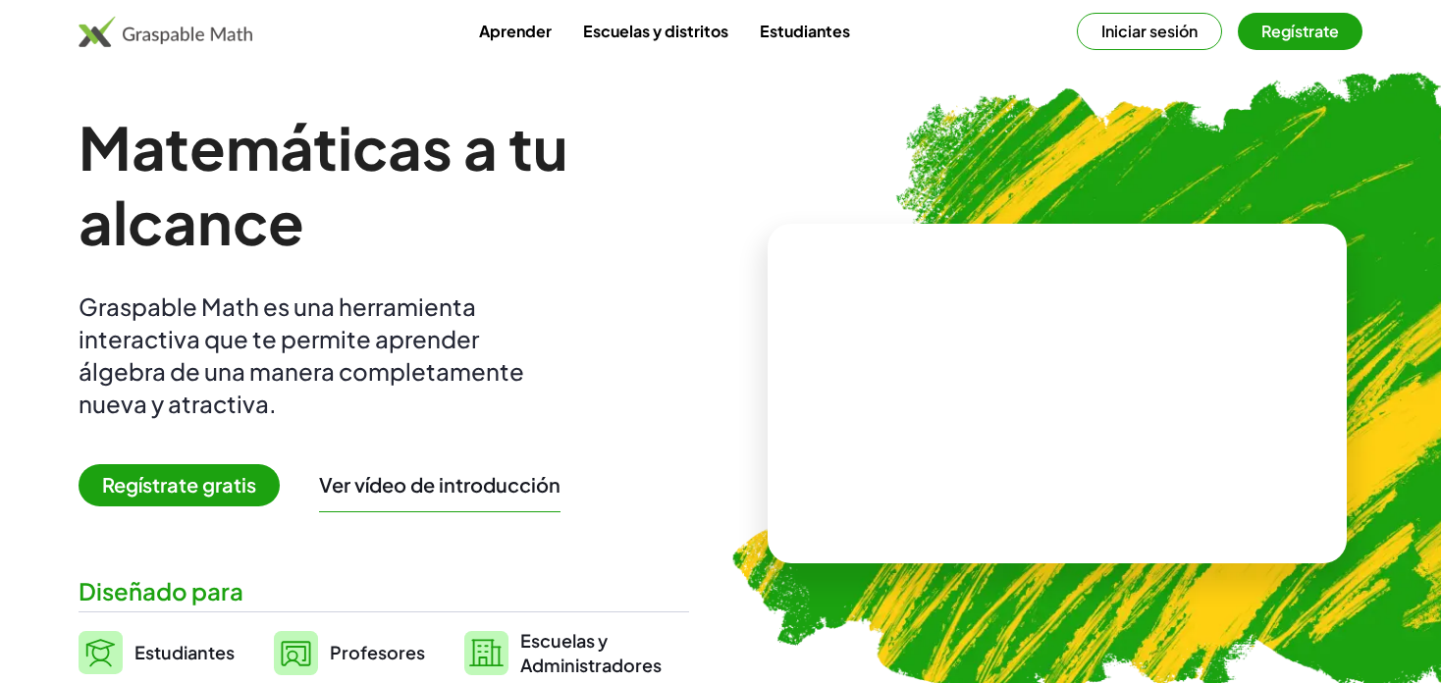
click at [1285, 29] on button "Regístrate" at bounding box center [1300, 31] width 125 height 37
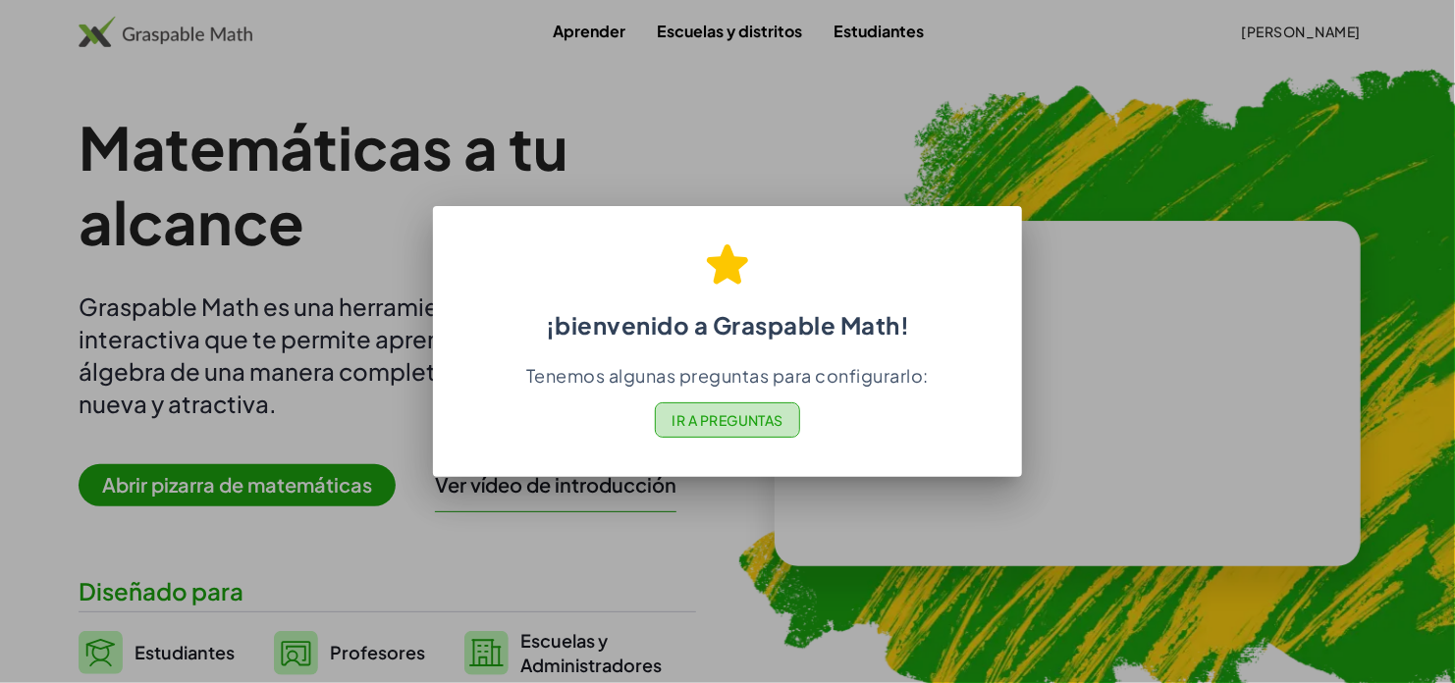
click at [738, 417] on span "Ir a Preguntas" at bounding box center [727, 420] width 112 height 18
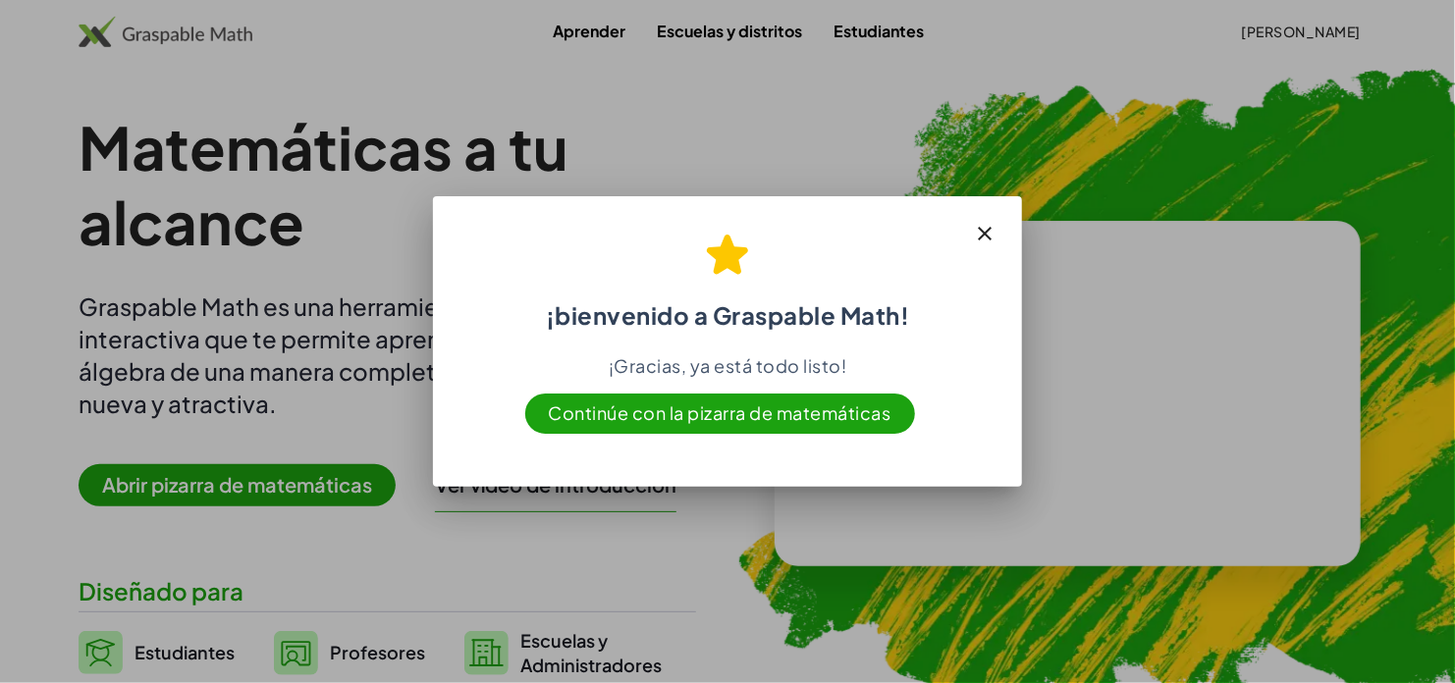
click at [725, 414] on span "Continúe con la pizarra de matemáticas" at bounding box center [720, 414] width 390 height 40
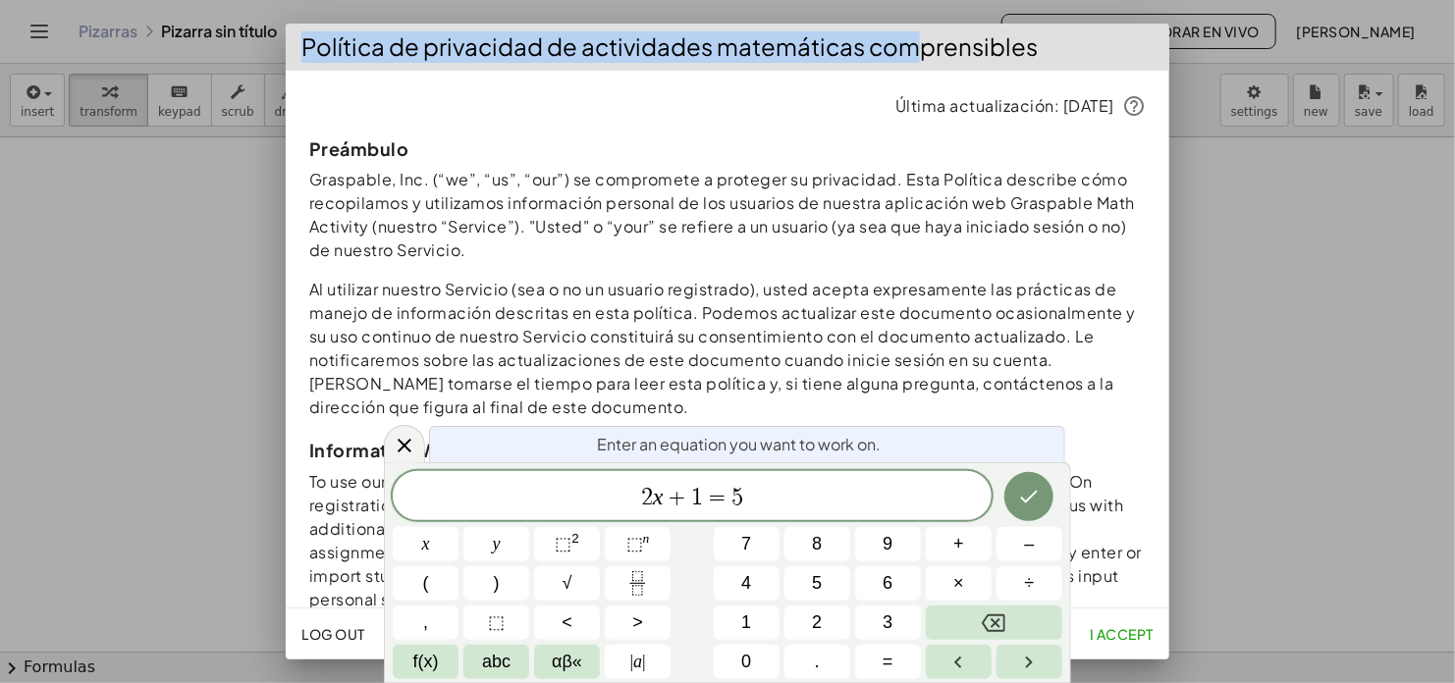
drag, startPoint x: 898, startPoint y: 41, endPoint x: 848, endPoint y: 15, distance: 56.6
click at [848, 15] on div "Política de privacidad de actividades matemáticas comprensibles Última actualiz…" at bounding box center [727, 341] width 1455 height 683
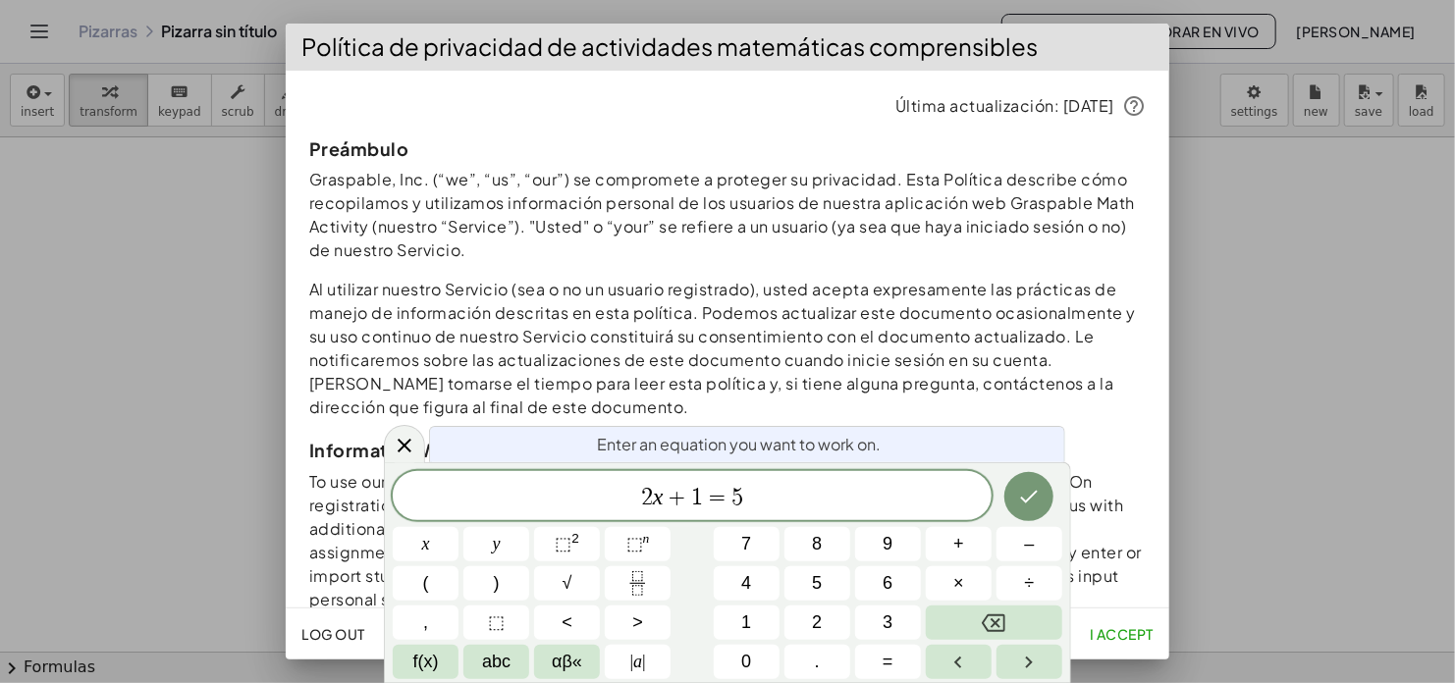
click at [830, 198] on p "Graspable, Inc. (“we”, “us”, “our”) se compromete a proteger su privacidad. Est…" at bounding box center [727, 215] width 836 height 94
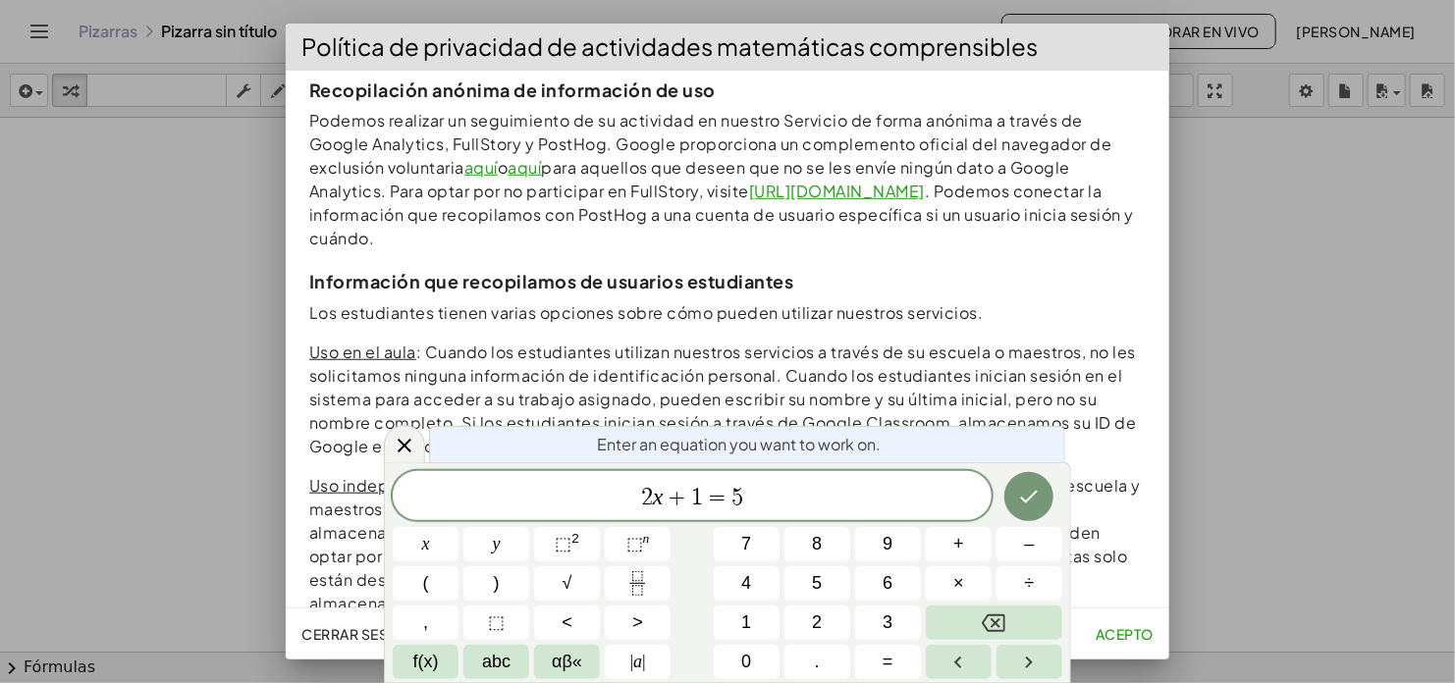
scroll to position [657, 0]
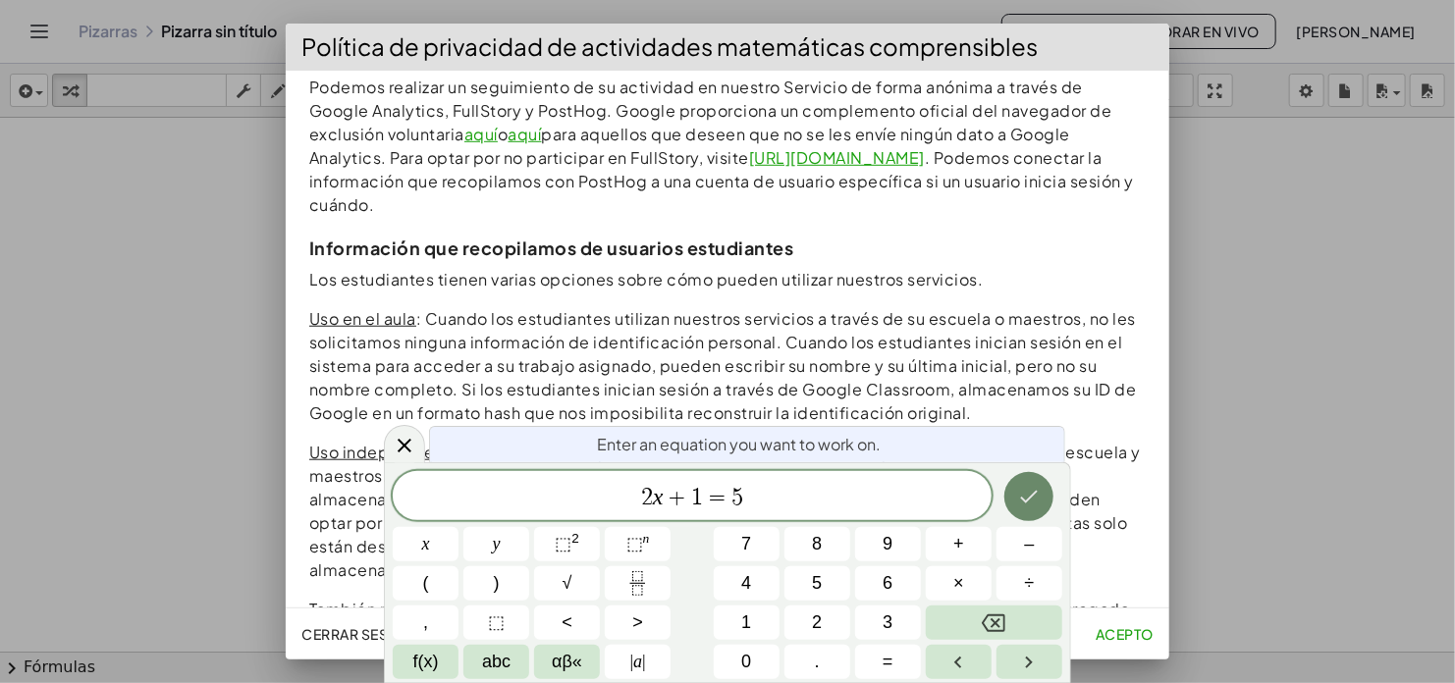
click at [1029, 493] on icon "Done" at bounding box center [1029, 497] width 24 height 24
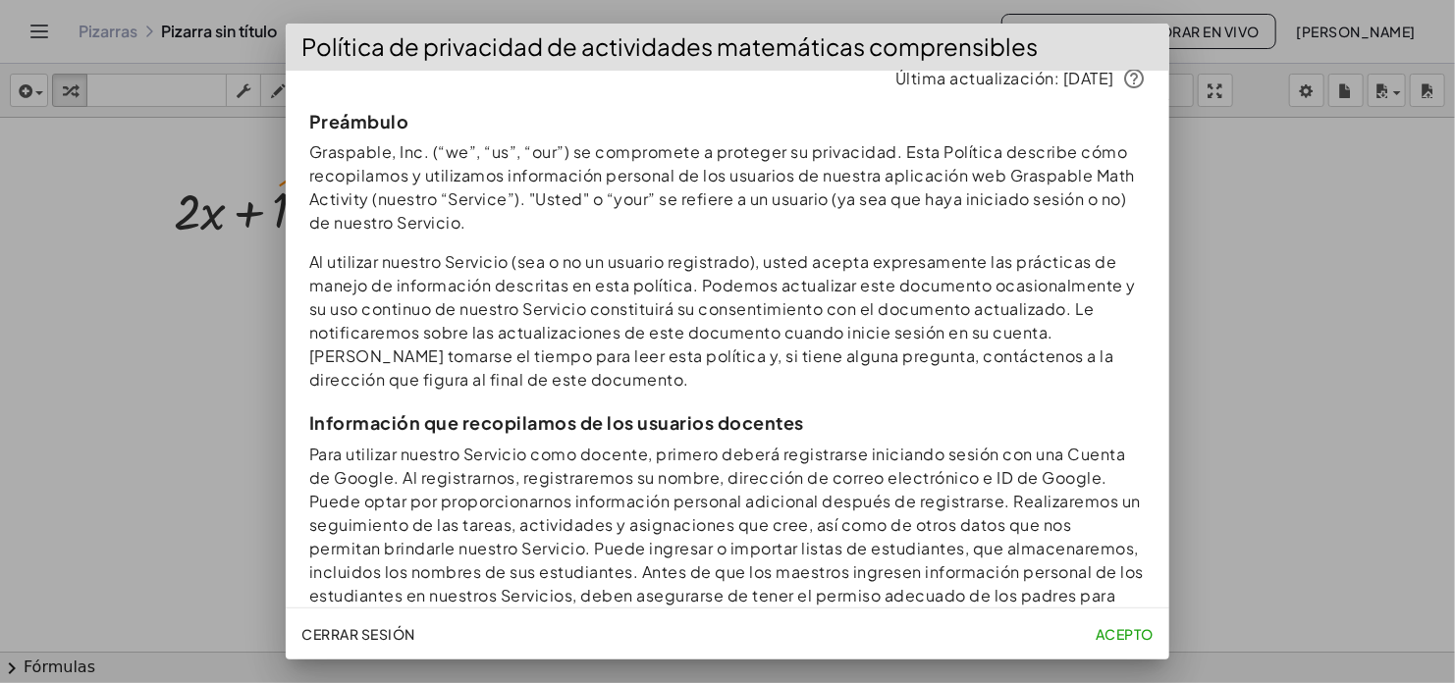
scroll to position [0, 0]
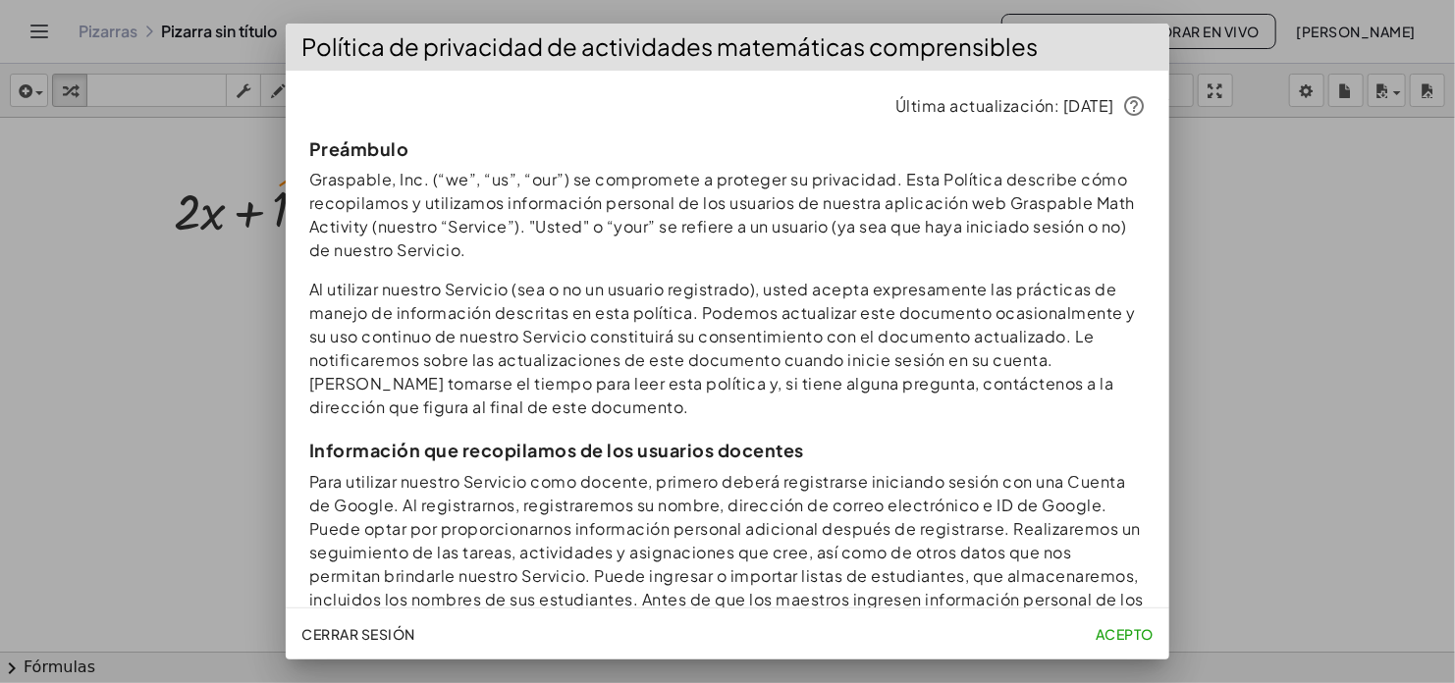
click at [1117, 631] on span "Acepto" at bounding box center [1125, 634] width 58 height 18
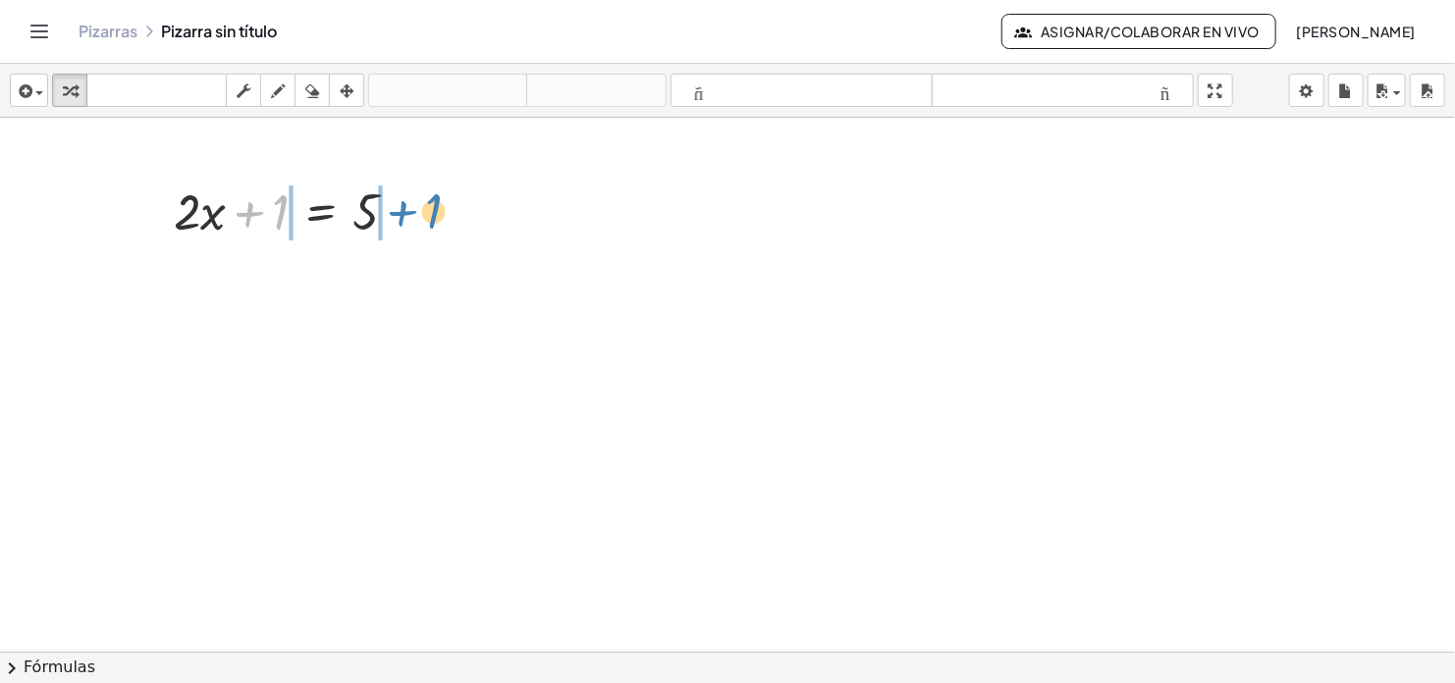
drag, startPoint x: 278, startPoint y: 211, endPoint x: 431, endPoint y: 210, distance: 153.1
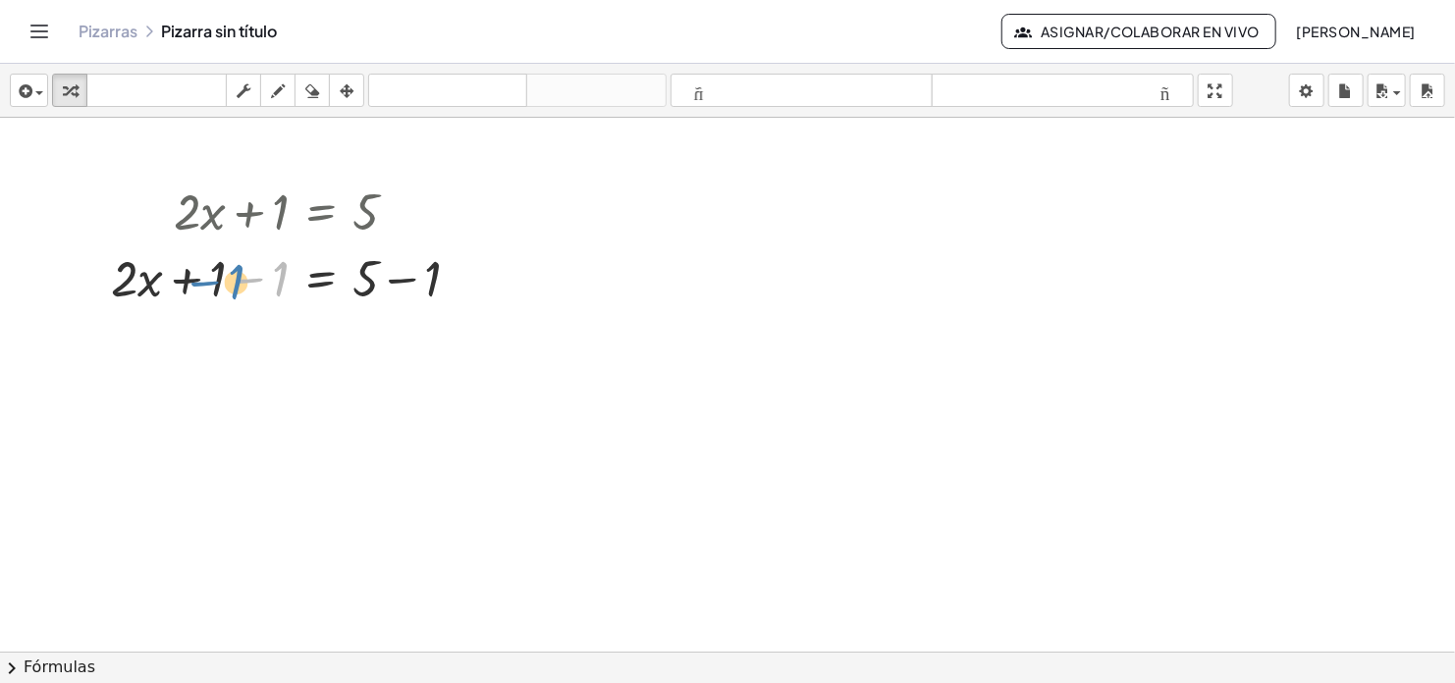
drag, startPoint x: 277, startPoint y: 280, endPoint x: 233, endPoint y: 283, distance: 44.3
click at [233, 283] on div at bounding box center [293, 276] width 385 height 67
drag, startPoint x: 254, startPoint y: 279, endPoint x: 191, endPoint y: 280, distance: 62.8
click at [191, 280] on div at bounding box center [293, 276] width 385 height 67
drag, startPoint x: 403, startPoint y: 344, endPoint x: 344, endPoint y: 347, distance: 60.0
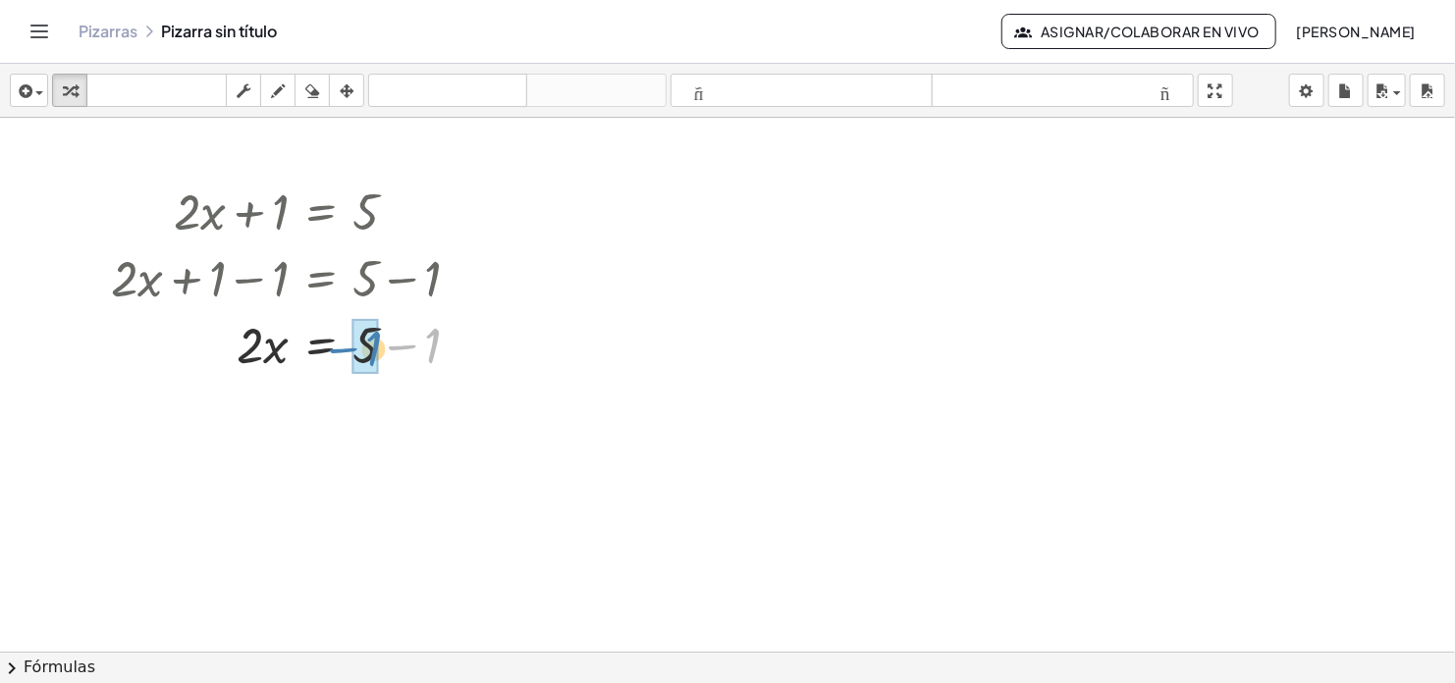
click at [344, 347] on div at bounding box center [293, 343] width 385 height 67
drag, startPoint x: 248, startPoint y: 409, endPoint x: 362, endPoint y: 457, distance: 123.6
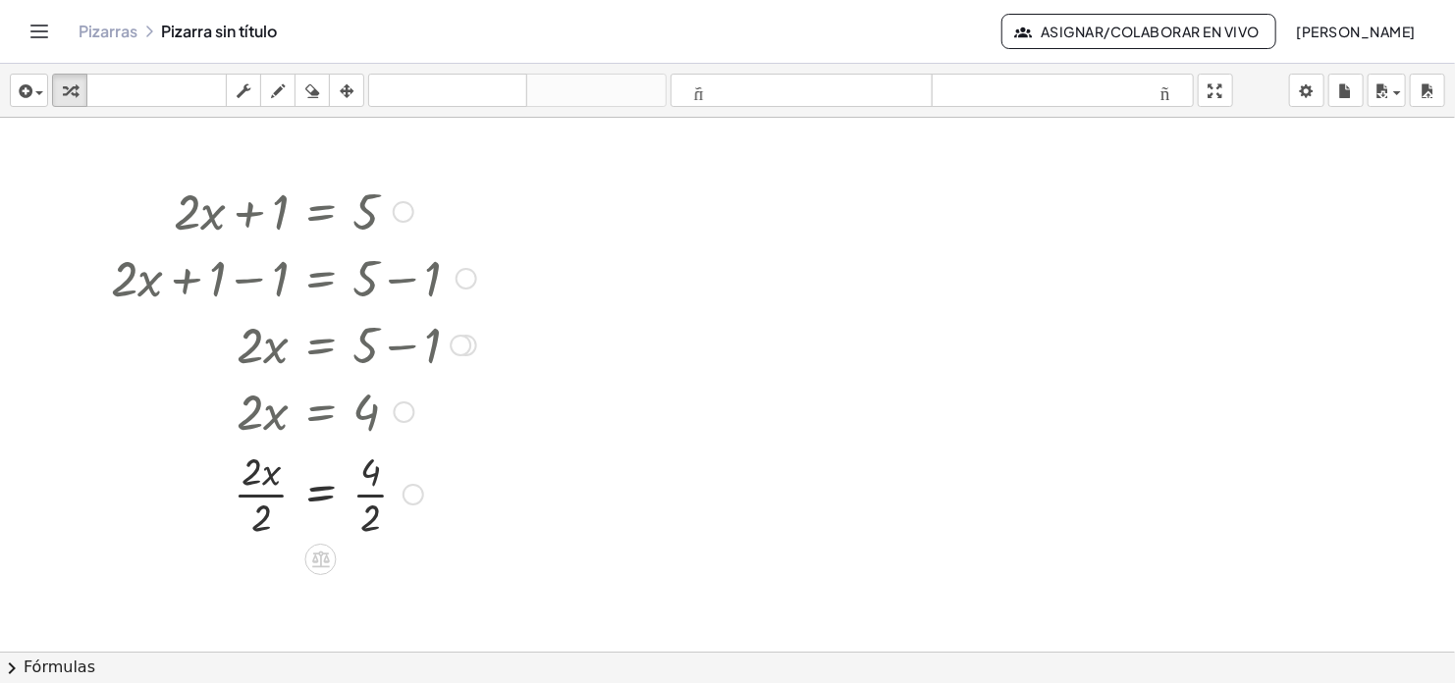
click at [417, 492] on div at bounding box center [413, 495] width 22 height 22
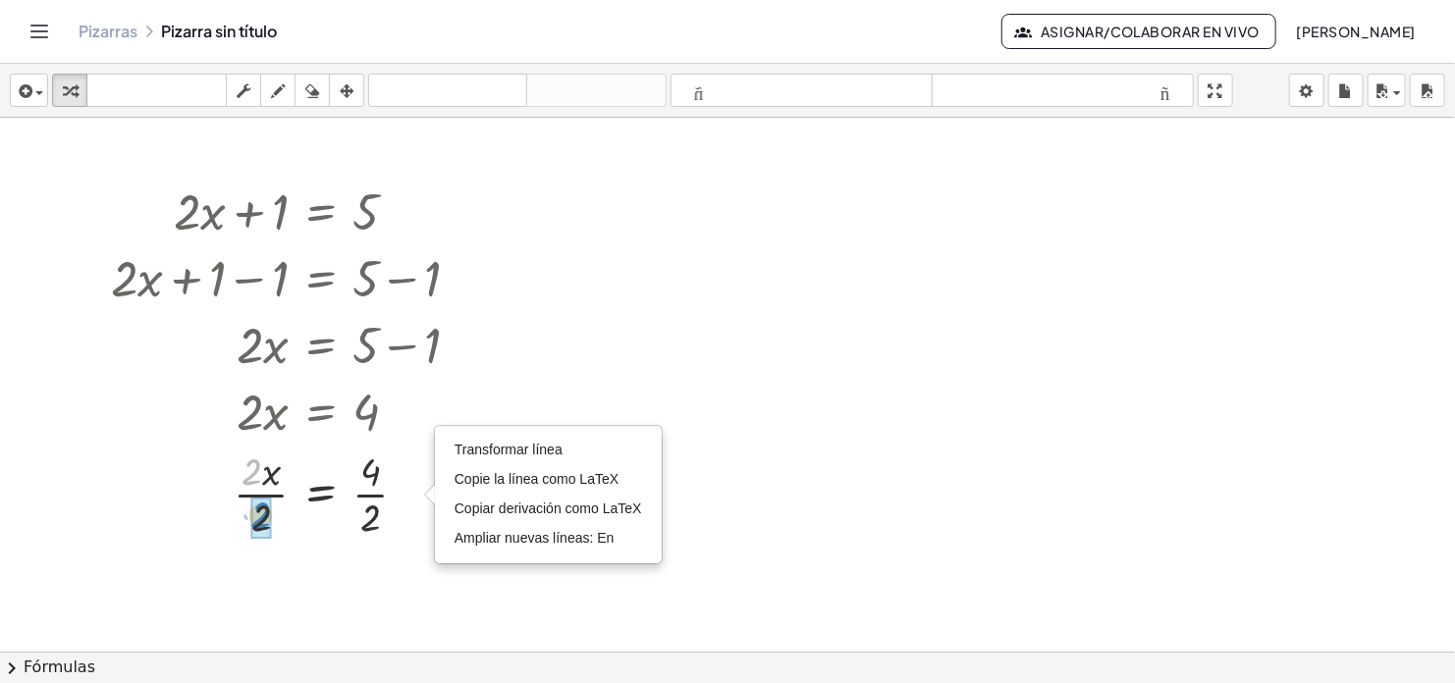
drag, startPoint x: 249, startPoint y: 476, endPoint x: 258, endPoint y: 519, distance: 44.1
drag, startPoint x: 373, startPoint y: 470, endPoint x: 415, endPoint y: 529, distance: 72.5
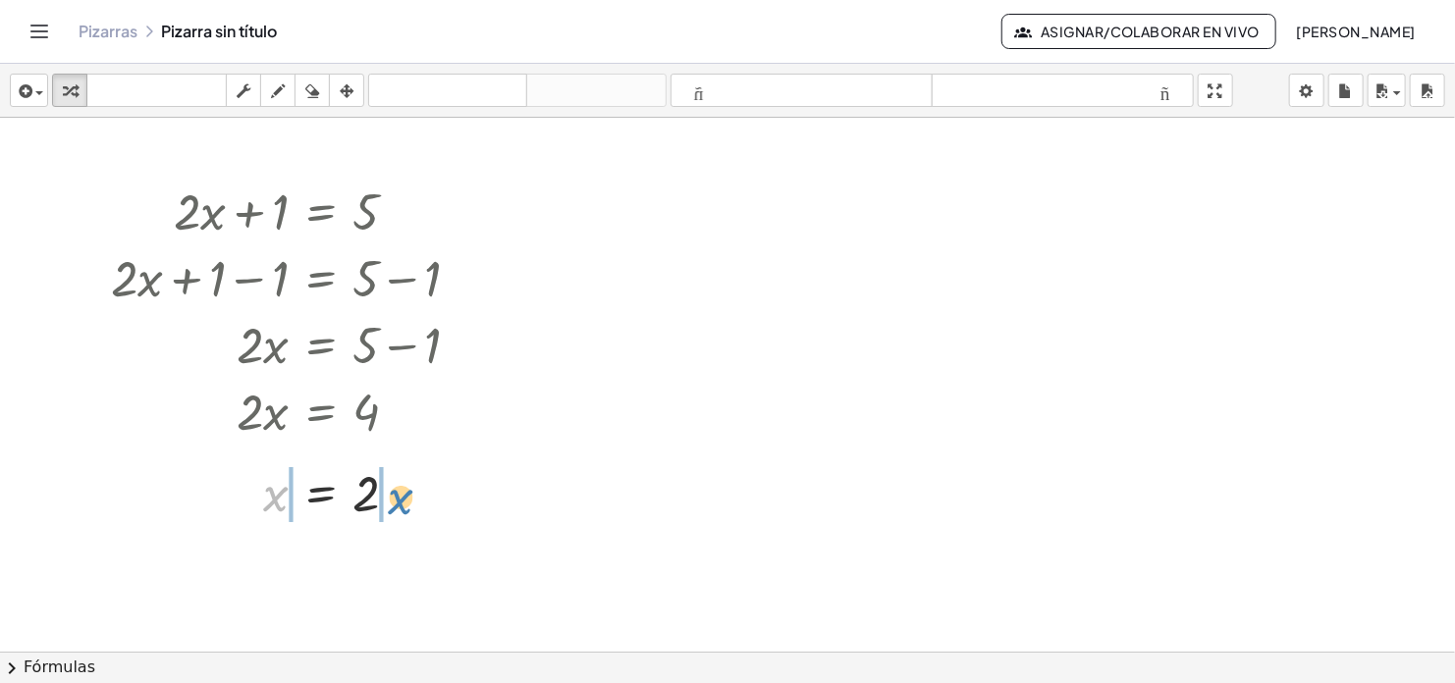
drag, startPoint x: 248, startPoint y: 460, endPoint x: 373, endPoint y: 463, distance: 124.7
click at [373, 463] on div at bounding box center [293, 492] width 385 height 65
drag, startPoint x: 205, startPoint y: 565, endPoint x: 278, endPoint y: 565, distance: 72.6
drag, startPoint x: 436, startPoint y: 563, endPoint x: 275, endPoint y: 563, distance: 161.0
click at [275, 563] on div at bounding box center [298, 558] width 394 height 67
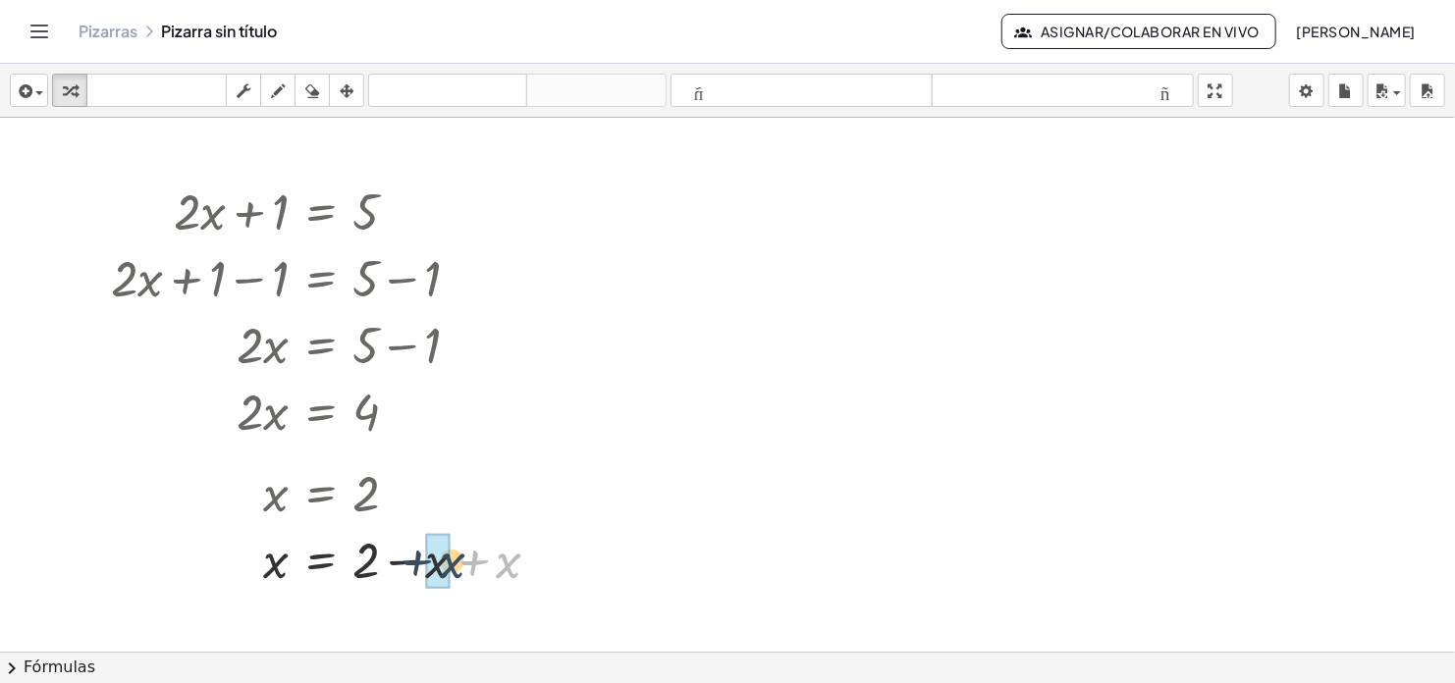
drag, startPoint x: 502, startPoint y: 563, endPoint x: 448, endPoint y: 564, distance: 54.0
click at [396, 557] on div at bounding box center [399, 561] width 22 height 22
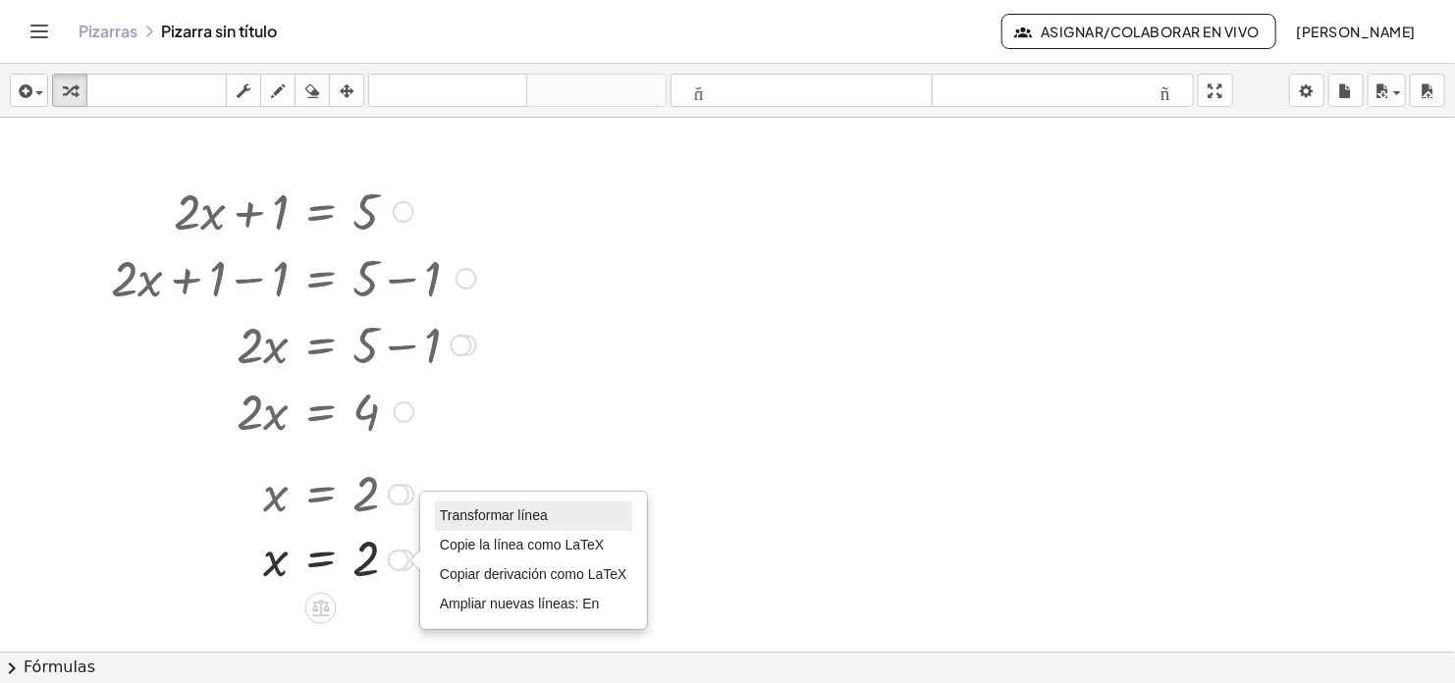
click at [536, 510] on span "Transformar línea" at bounding box center [494, 516] width 108 height 16
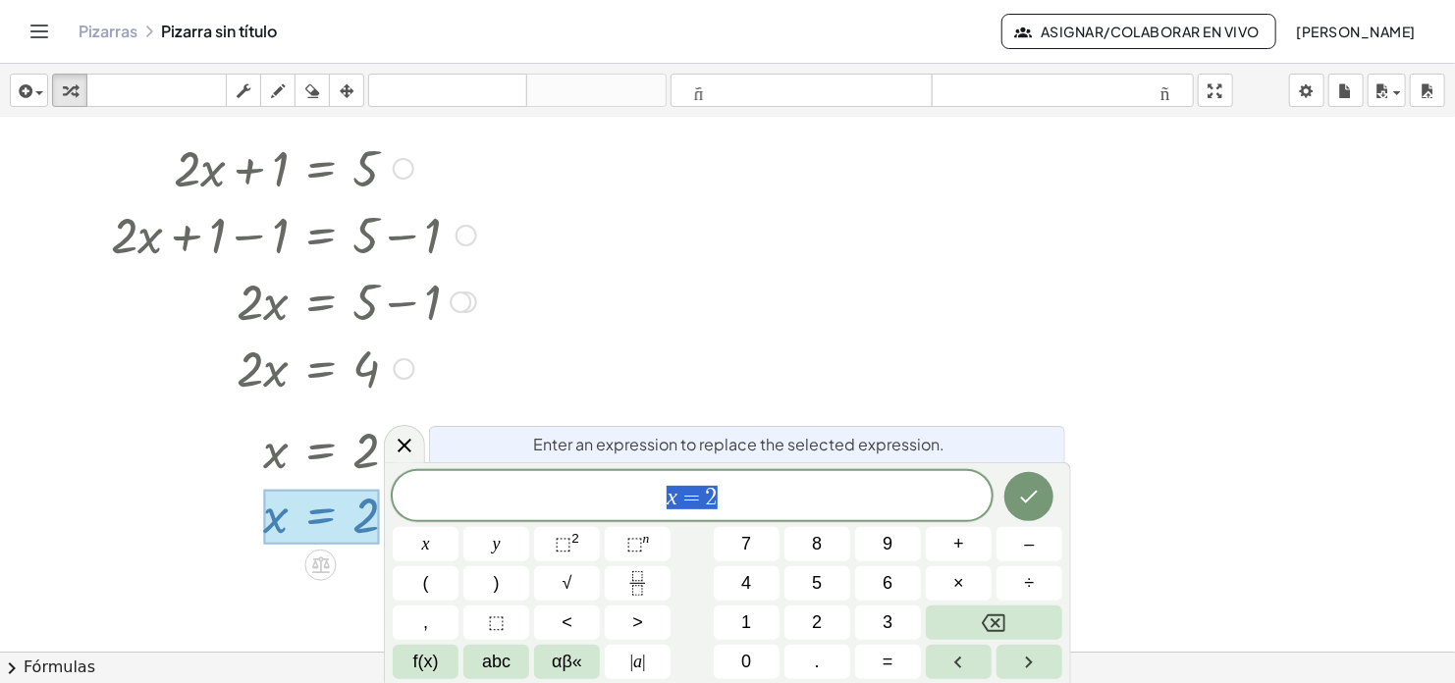
scroll to position [43, 0]
click at [784, 503] on span "x = 2" at bounding box center [692, 497] width 599 height 27
click at [1028, 500] on icon "Done" at bounding box center [1030, 497] width 18 height 13
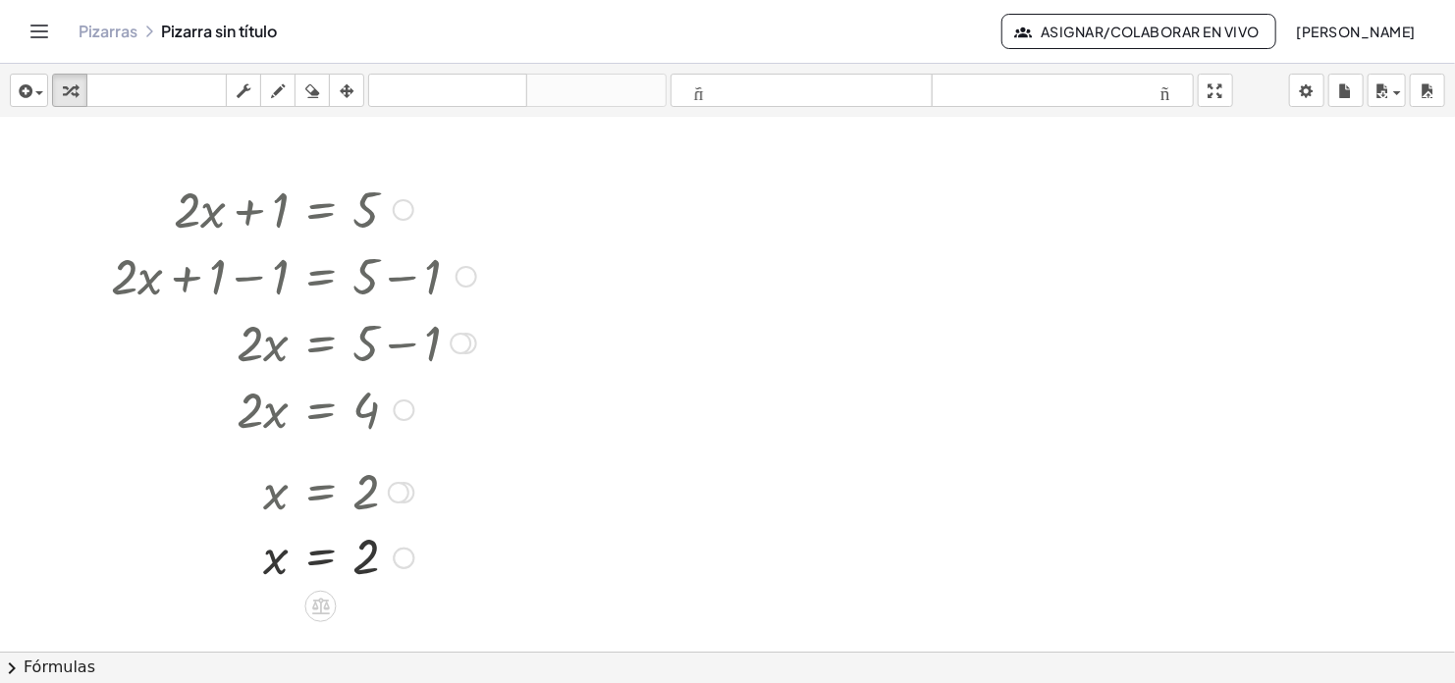
scroll to position [0, 0]
click at [403, 559] on div at bounding box center [399, 561] width 22 height 22
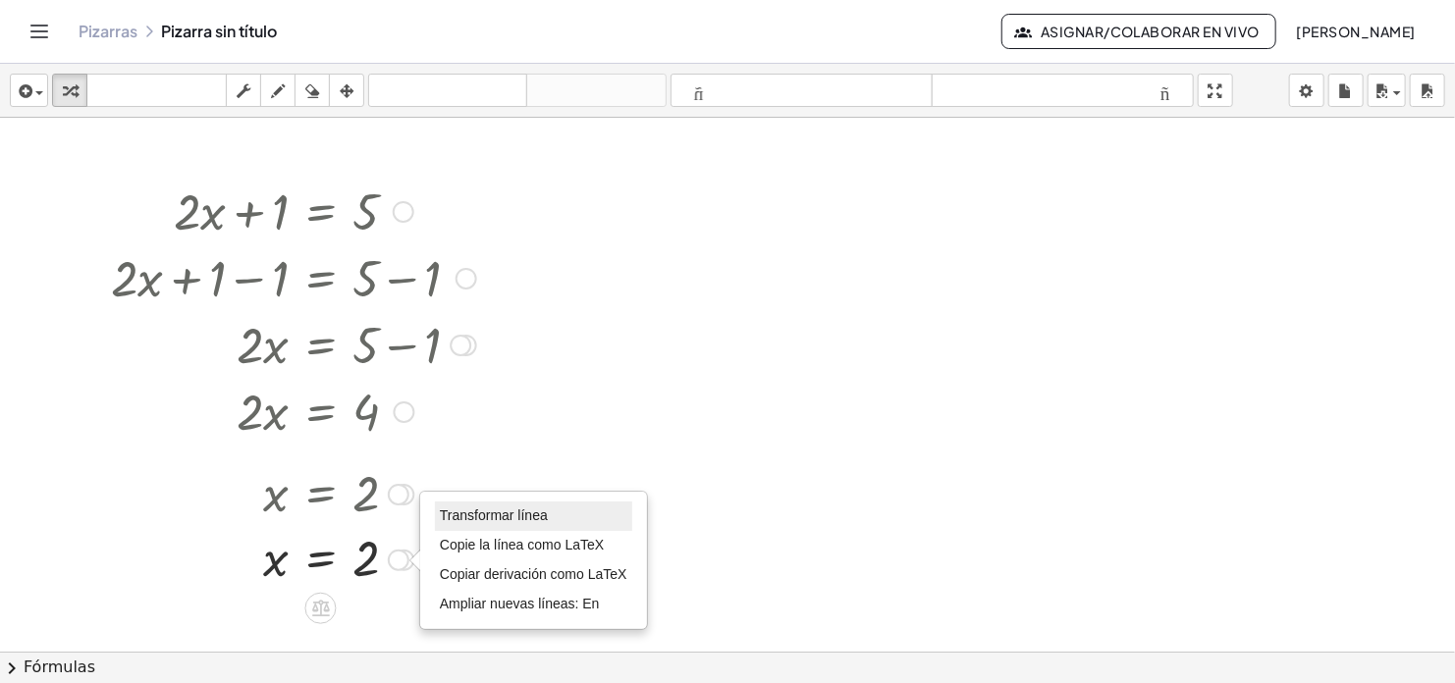
click at [514, 515] on span "Transformar línea" at bounding box center [494, 516] width 108 height 16
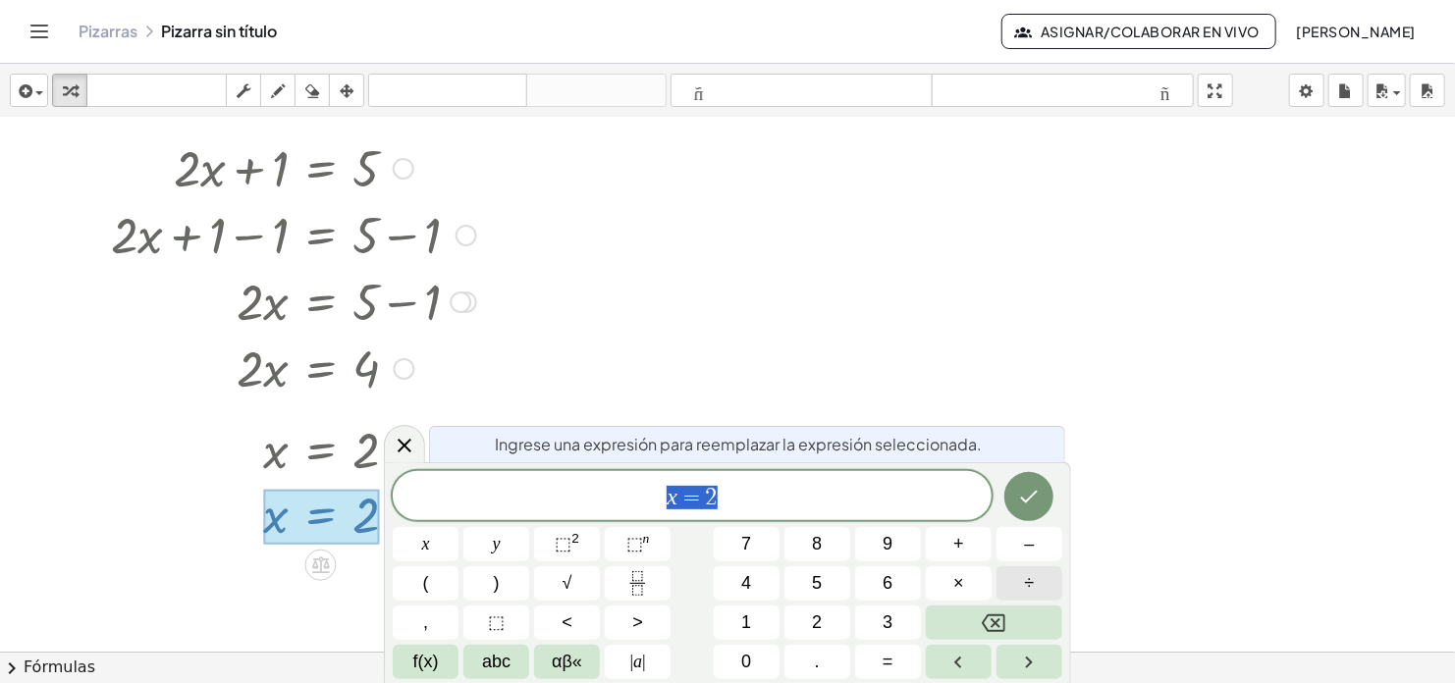
scroll to position [43, 0]
click at [1036, 498] on icon "Done" at bounding box center [1029, 497] width 24 height 24
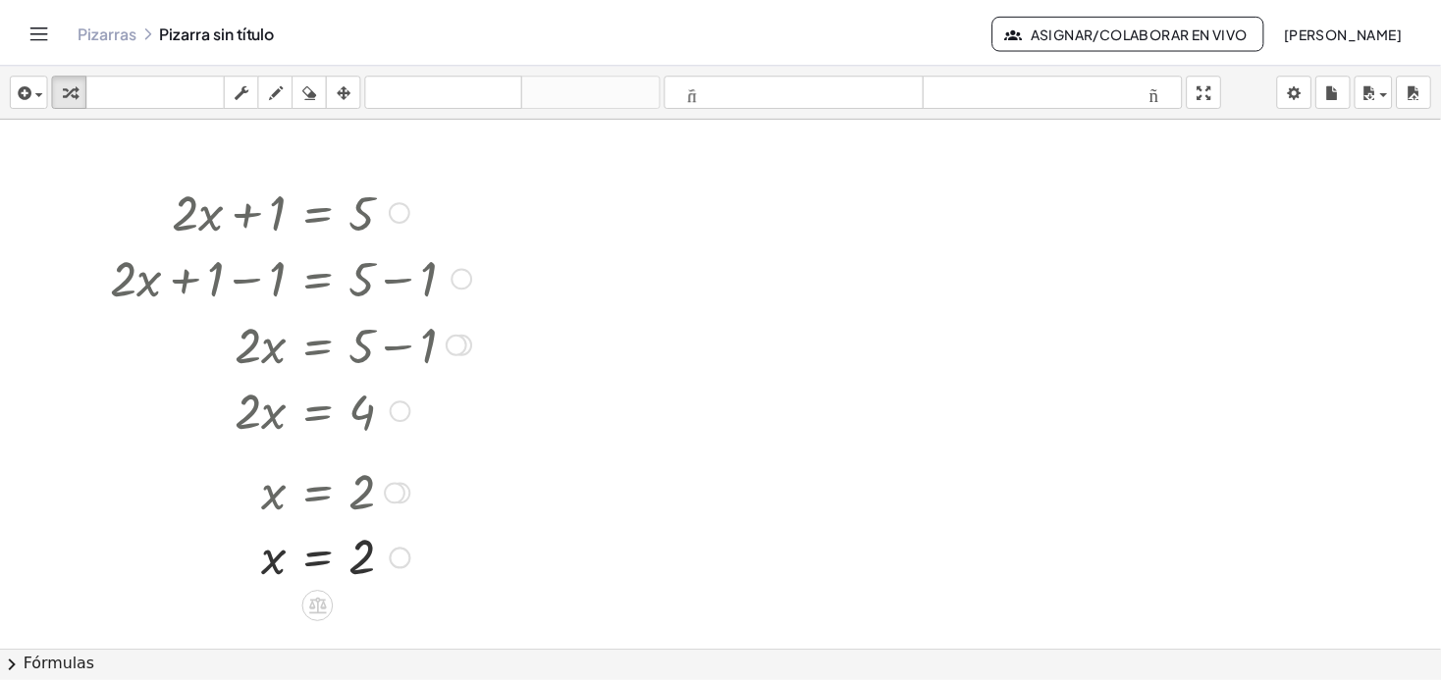
scroll to position [0, 0]
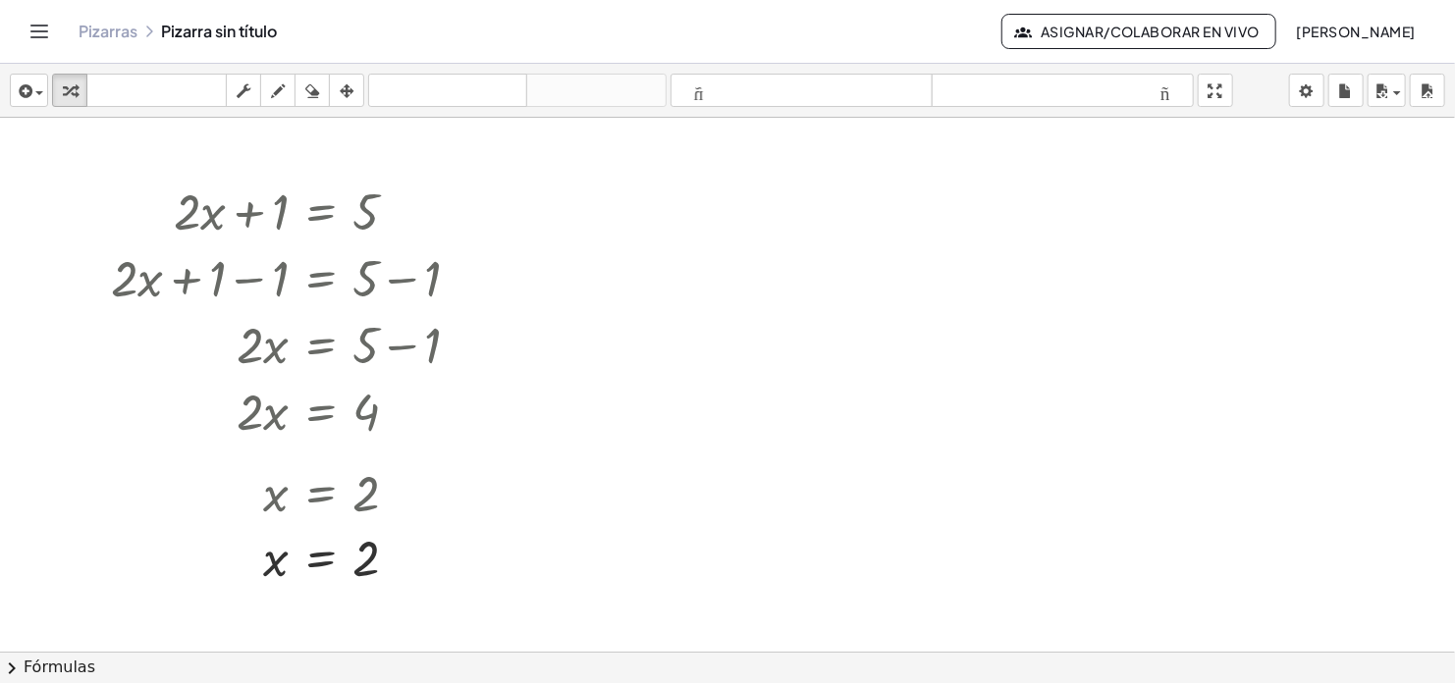
click at [1111, 35] on span "Asignar/colaborar en vivo" at bounding box center [1138, 32] width 241 height 18
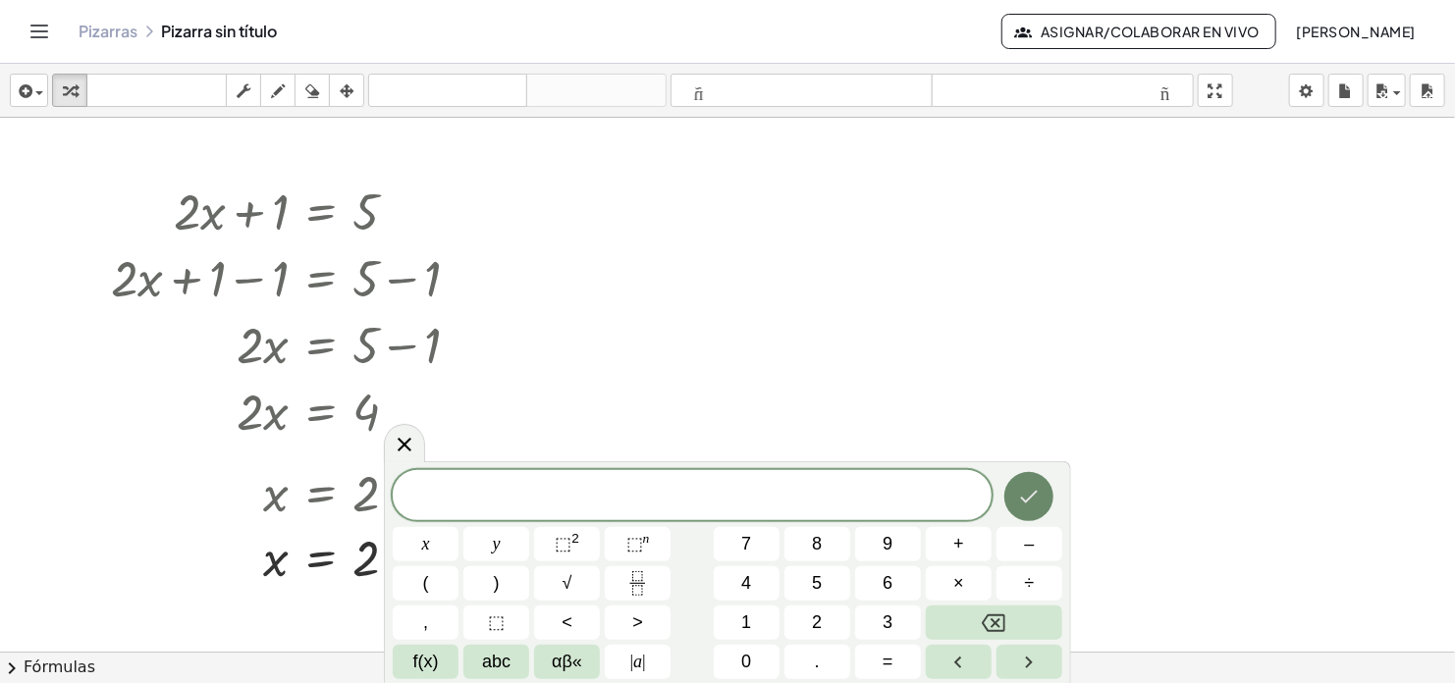
click at [1015, 498] on button "Done" at bounding box center [1028, 496] width 49 height 49
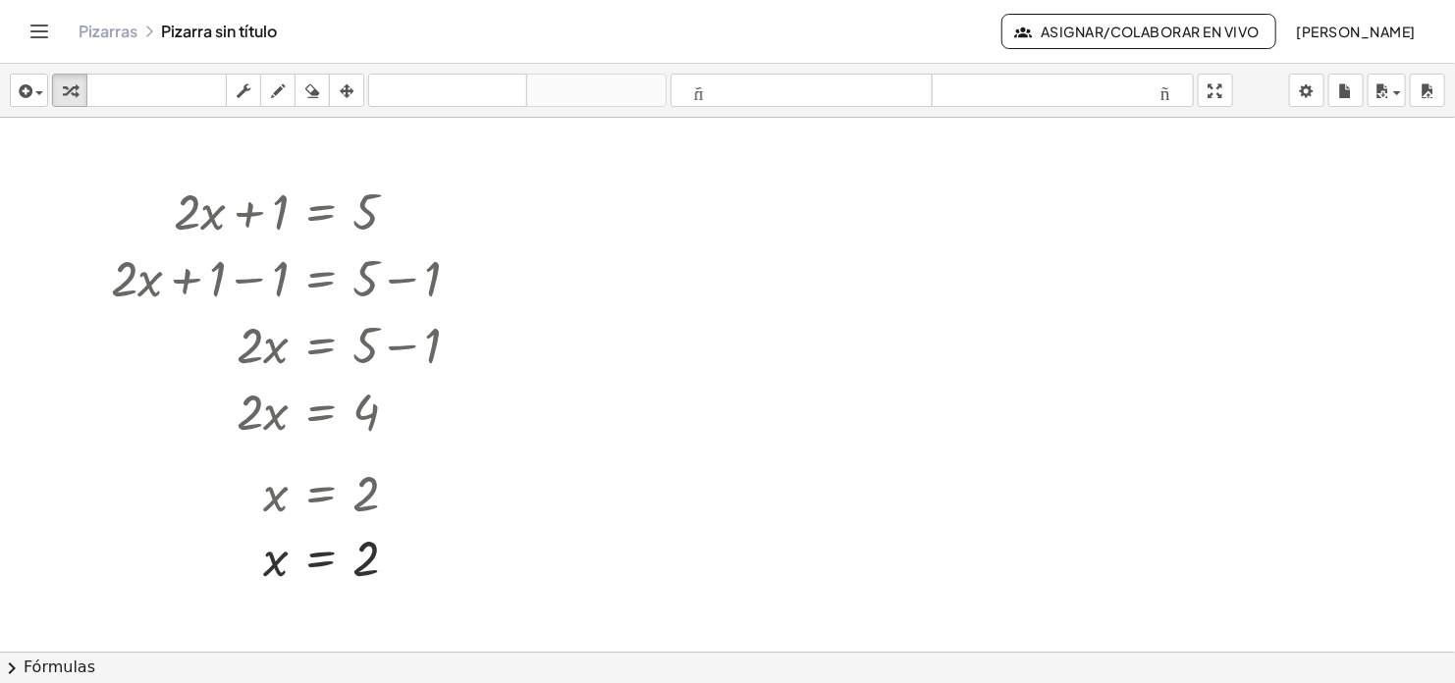
click at [227, 26] on div "Pizarras Pizarra sin título" at bounding box center [540, 32] width 923 height 20
click at [107, 31] on link "Pizarras" at bounding box center [108, 32] width 59 height 20
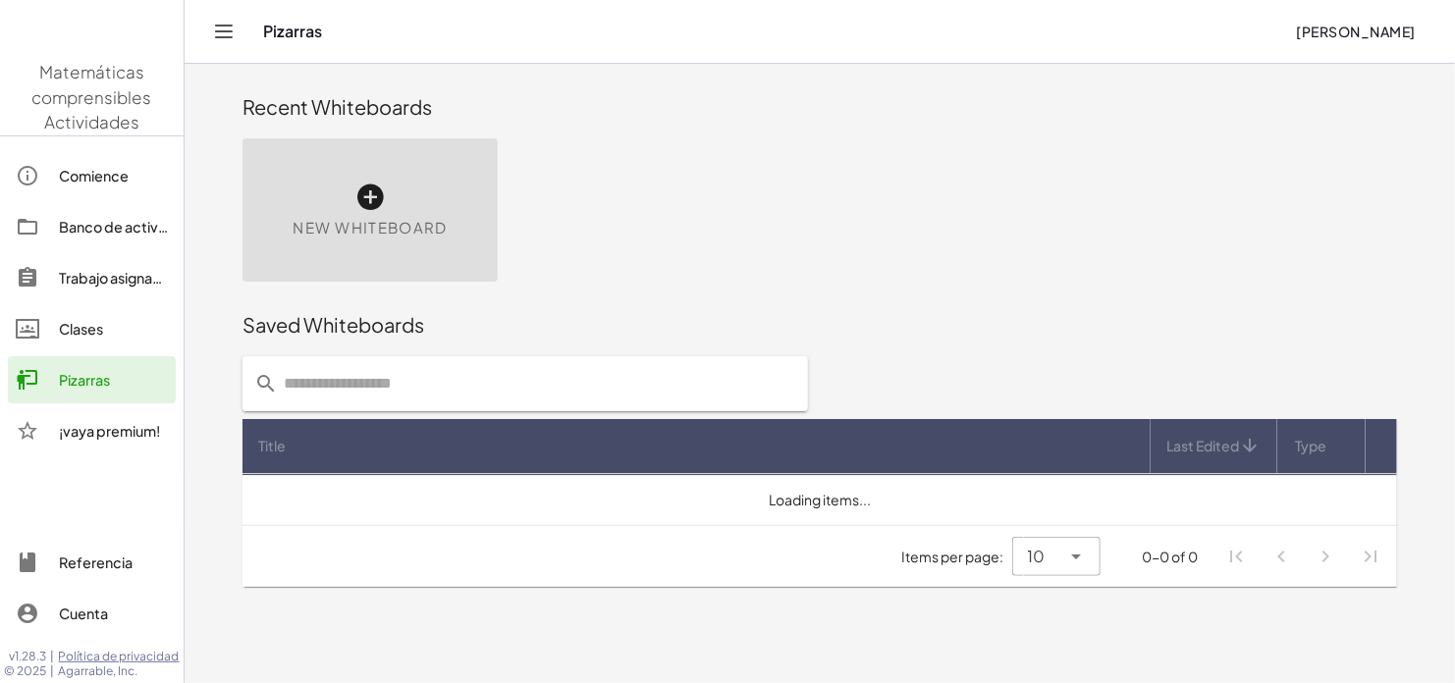
click at [349, 36] on div "Pizarras" at bounding box center [771, 32] width 1017 height 20
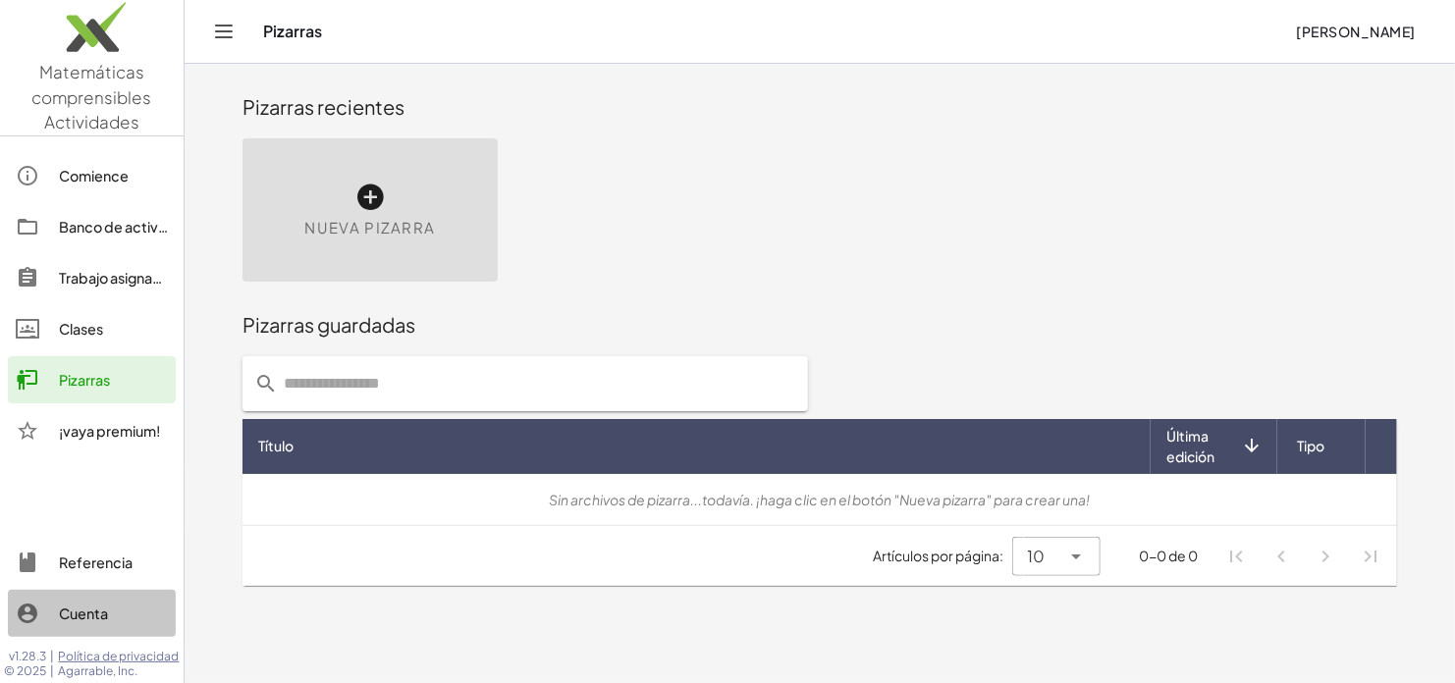
click at [89, 611] on div "Cuenta" at bounding box center [113, 614] width 109 height 24
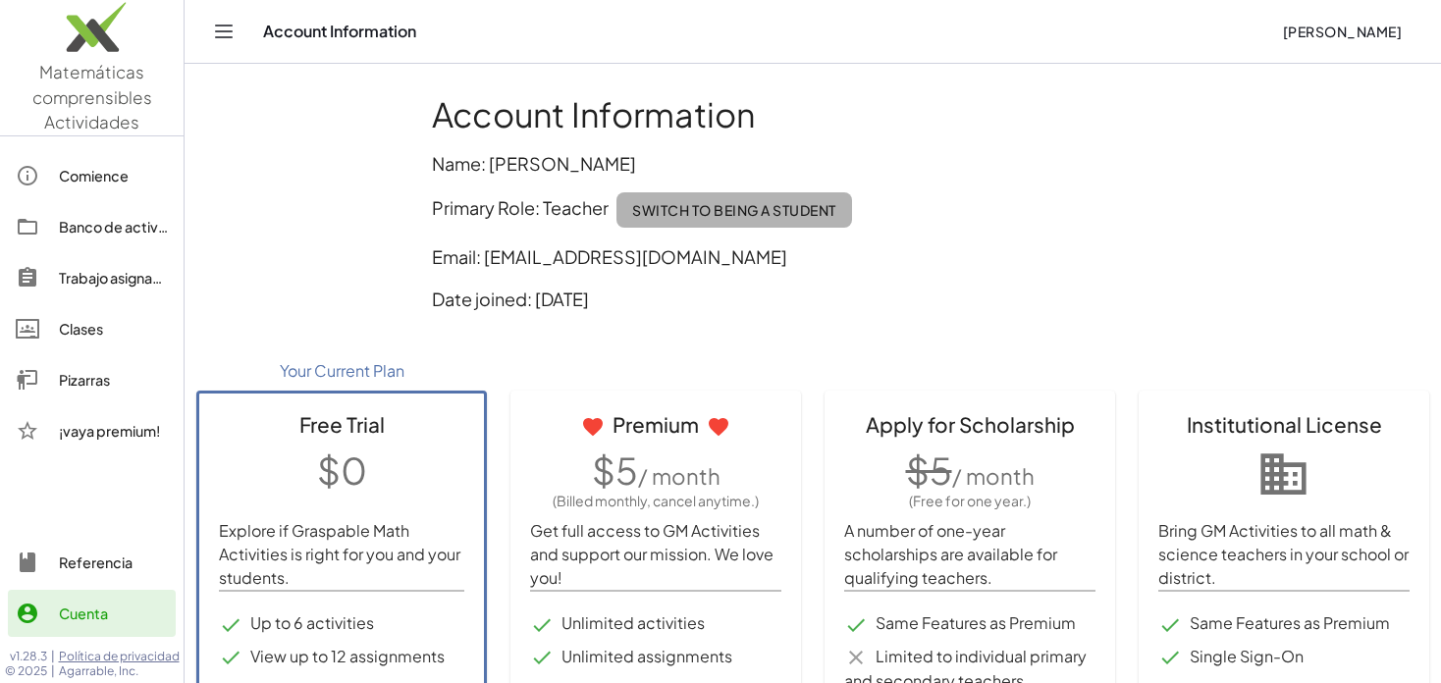
drag, startPoint x: 634, startPoint y: 210, endPoint x: 800, endPoint y: 215, distance: 166.0
click at [800, 215] on button "Switch to being a Student" at bounding box center [735, 209] width 236 height 35
click at [778, 207] on p "Primary Role: Teacher Switch to being a Student" at bounding box center [813, 209] width 762 height 35
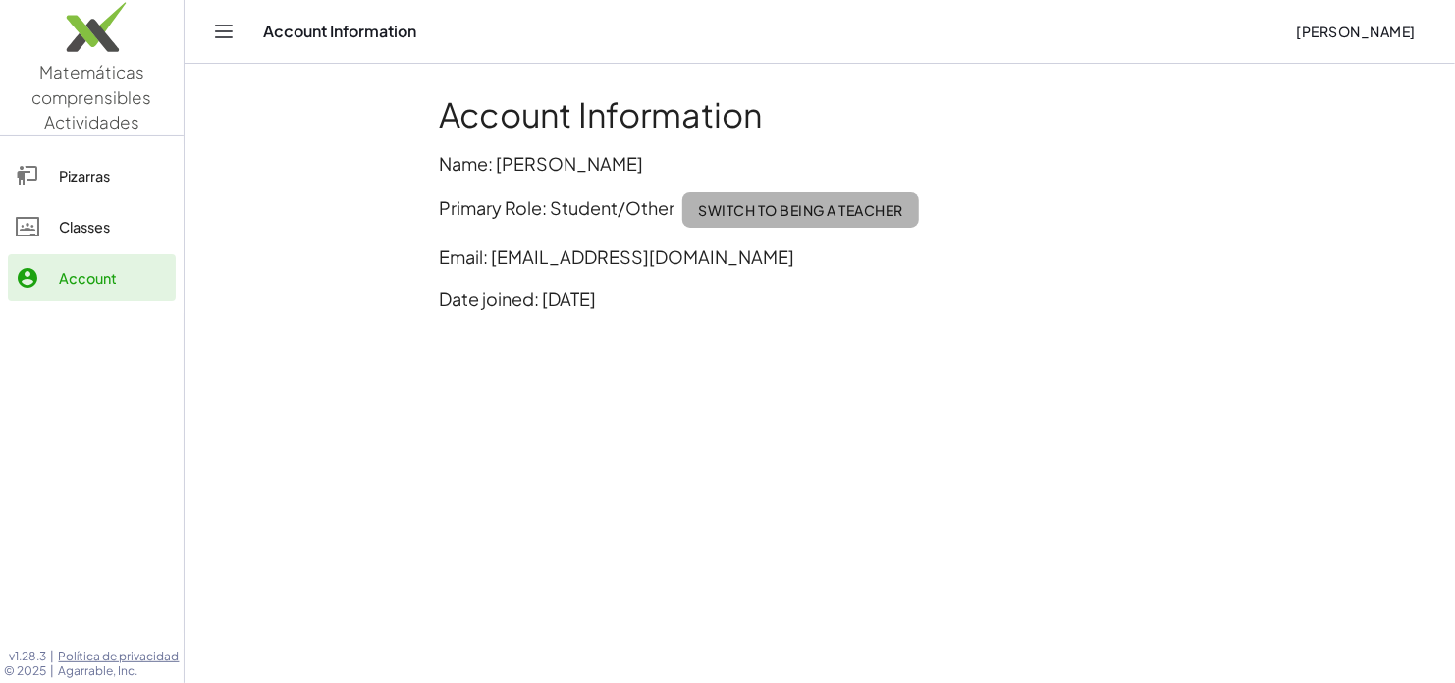
click at [828, 207] on span "Switch to being a Teacher" at bounding box center [800, 210] width 205 height 18
click at [828, 207] on p "Primary Role: Student/Other Switch to being a Teacher" at bounding box center [820, 209] width 762 height 35
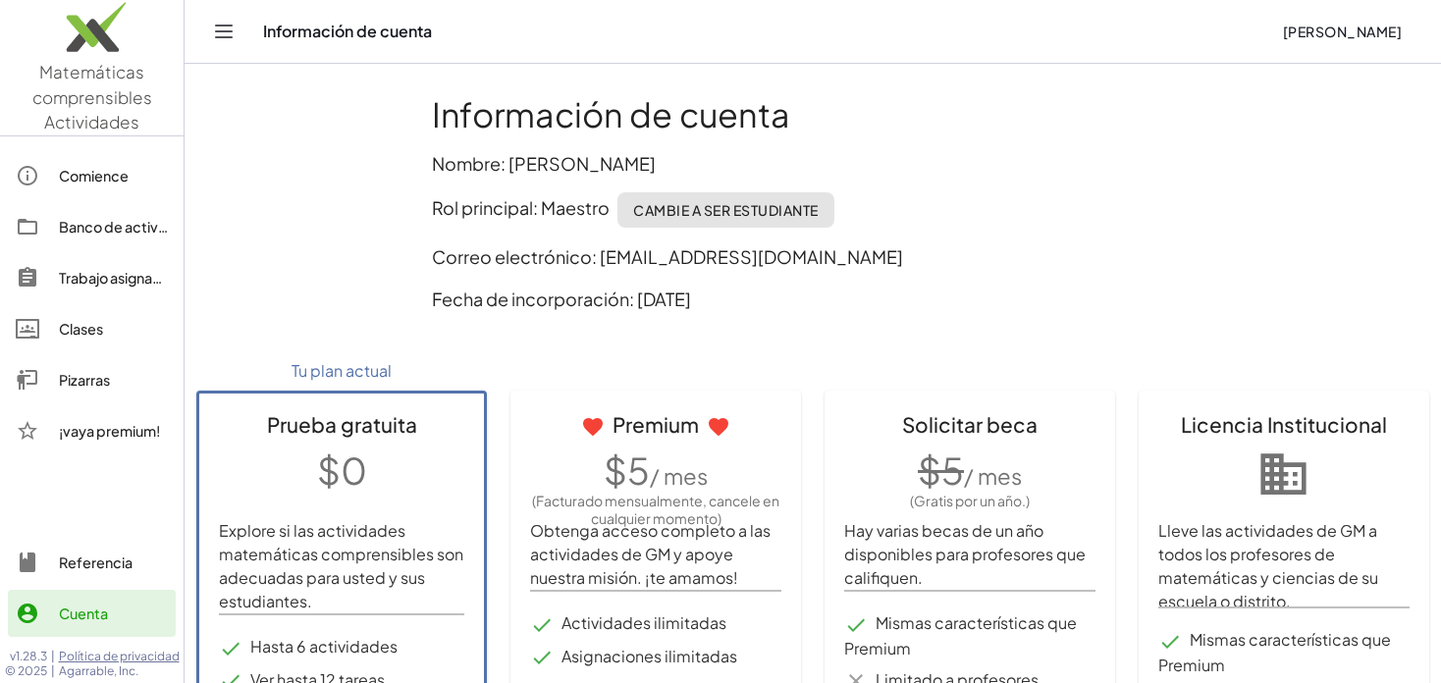
click at [1004, 203] on p "Rol principal: Maestro [PERSON_NAME] a ser estudiante" at bounding box center [813, 209] width 762 height 35
click at [784, 197] on button "Cambie a ser estudiante" at bounding box center [725, 209] width 217 height 35
click at [784, 197] on p "Rol principal: Maestro [PERSON_NAME] a ser estudiante" at bounding box center [813, 209] width 762 height 35
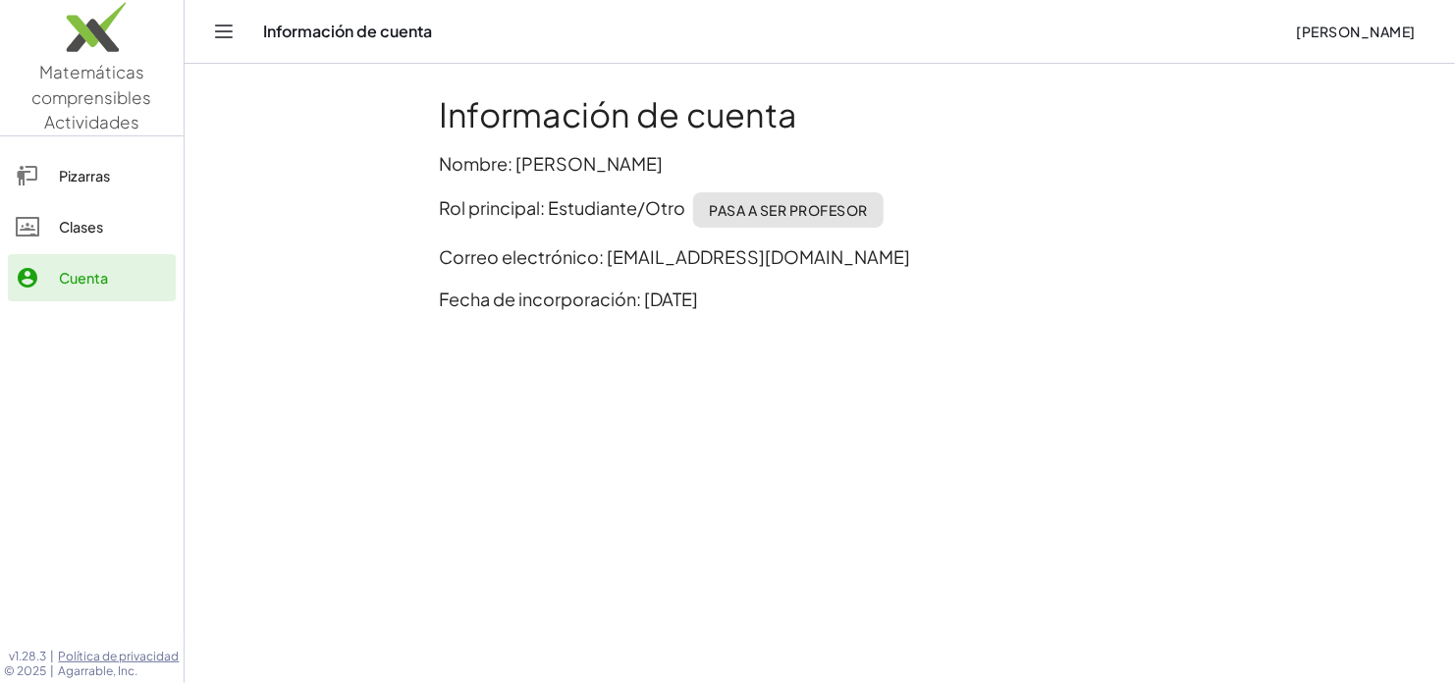
click at [83, 177] on div "Pizarras" at bounding box center [113, 176] width 109 height 24
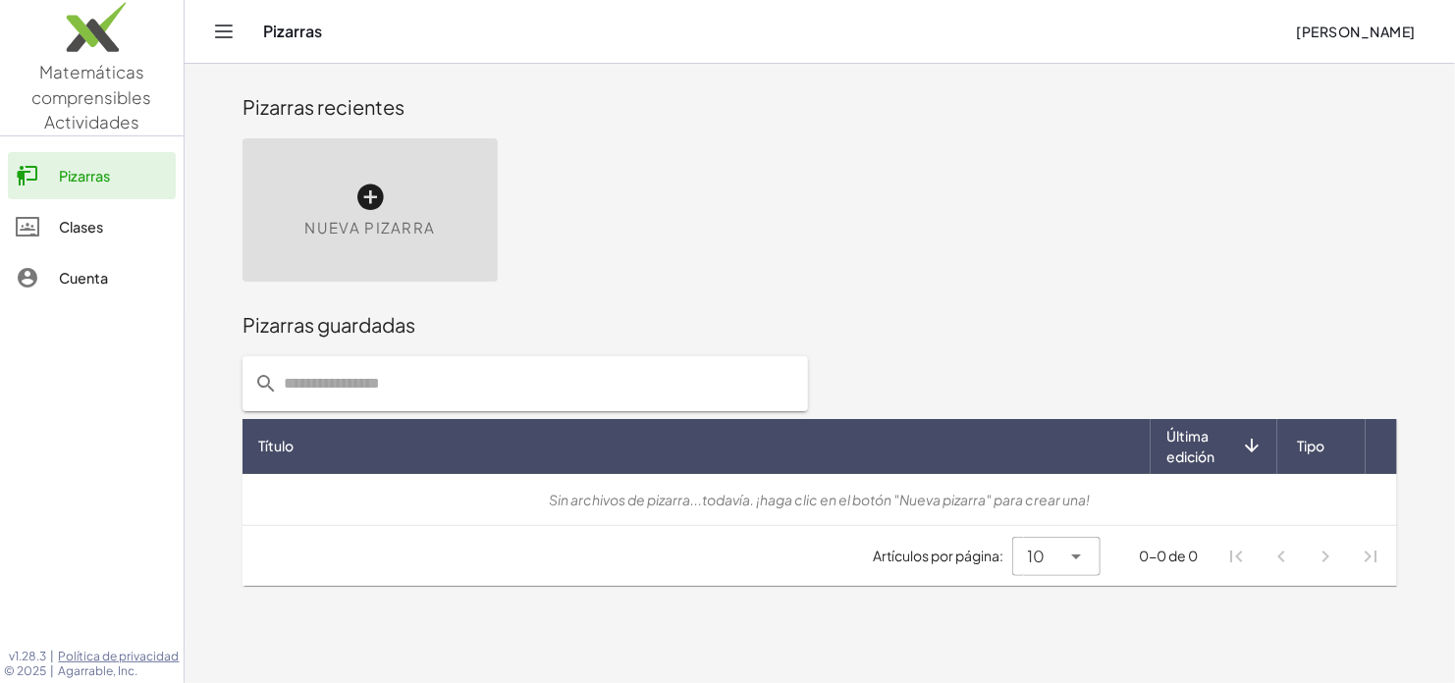
click at [1250, 452] on icon at bounding box center [1251, 446] width 21 height 21
click at [1177, 452] on span "Última edición" at bounding box center [1203, 446] width 75 height 41
click at [74, 226] on div "Clases" at bounding box center [113, 227] width 109 height 24
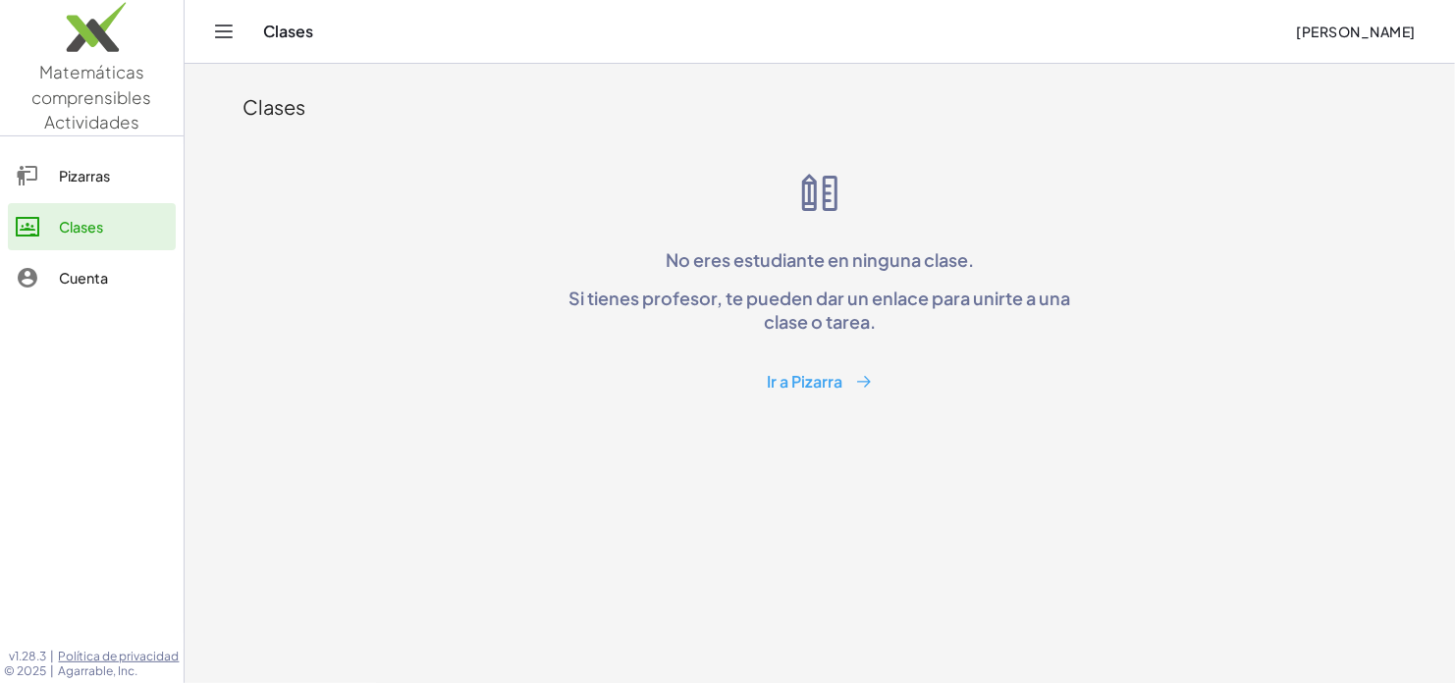
click at [108, 82] on link "Matemáticas comprensibles Actividades" at bounding box center [92, 67] width 184 height 135
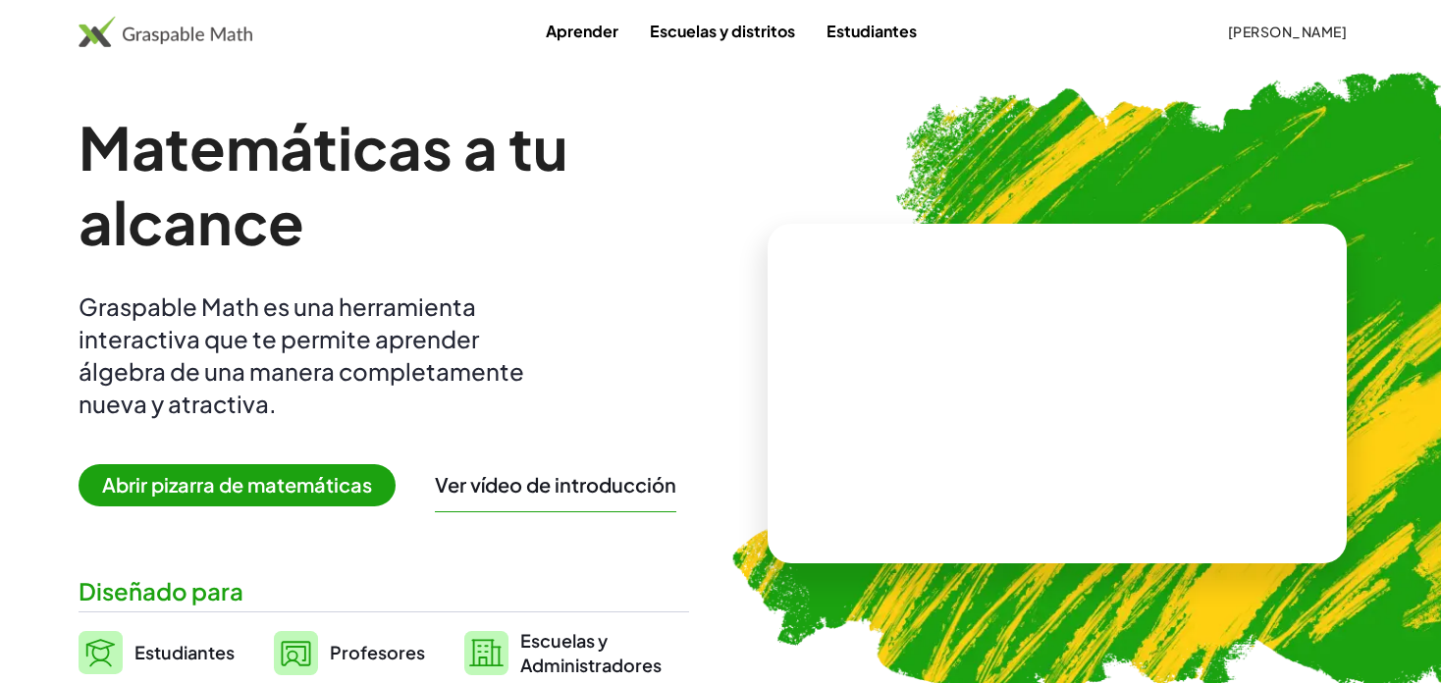
click at [206, 34] on img at bounding box center [166, 31] width 174 height 31
click at [274, 486] on span "Abrir pizarra de matemáticas" at bounding box center [237, 485] width 317 height 42
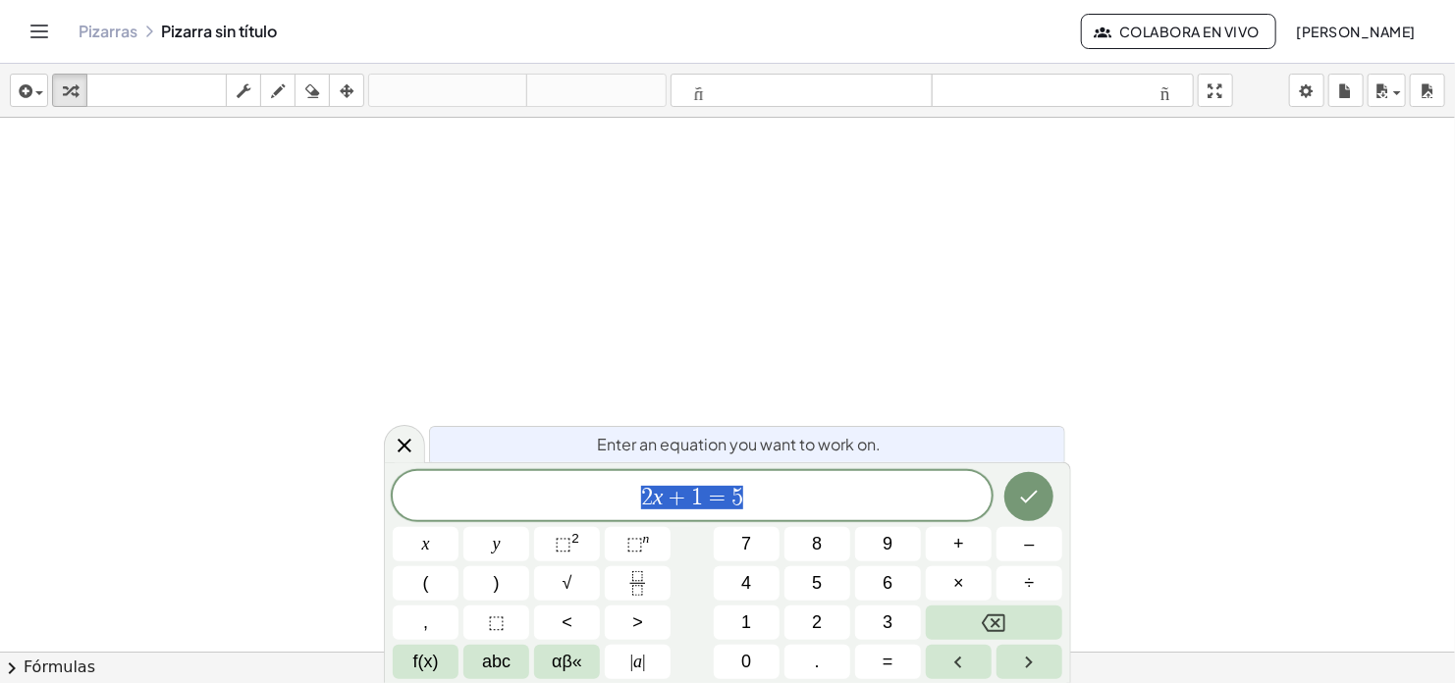
click at [412, 245] on div at bounding box center [727, 652] width 1455 height 1068
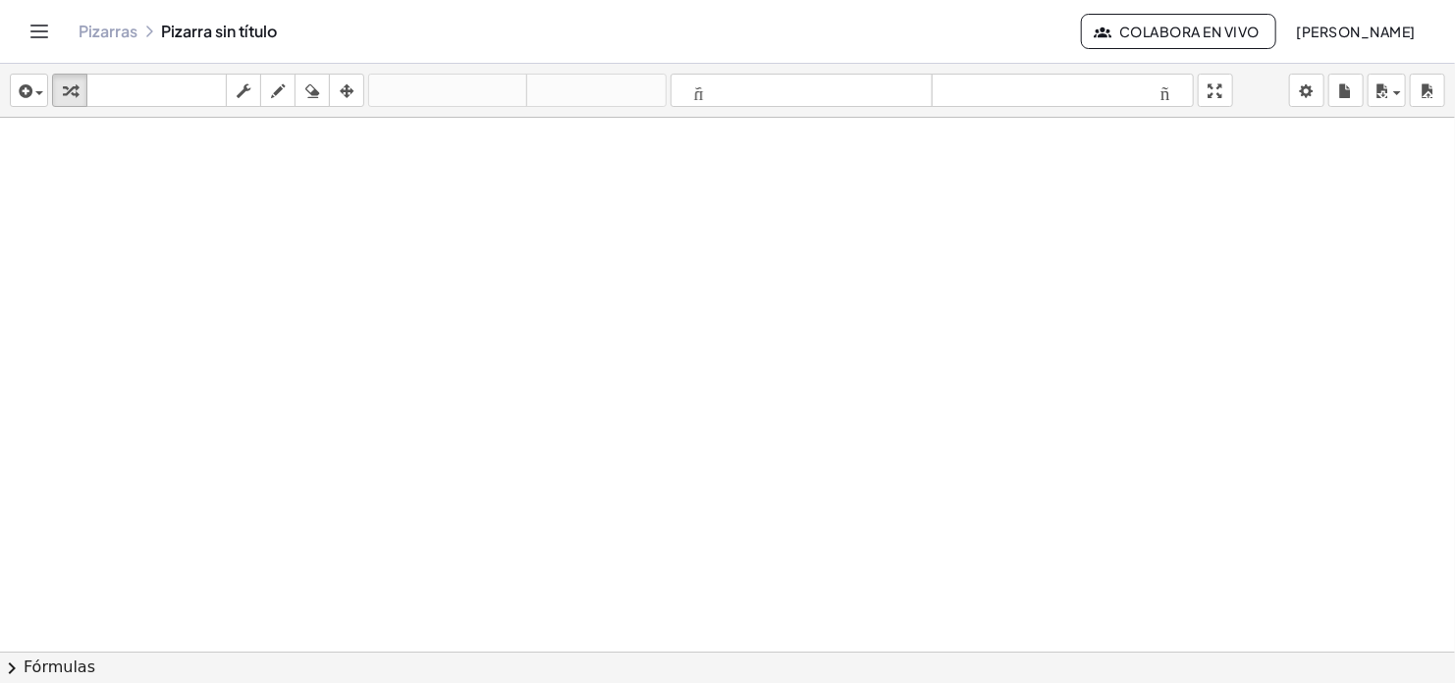
click at [441, 141] on div at bounding box center [727, 652] width 1455 height 1068
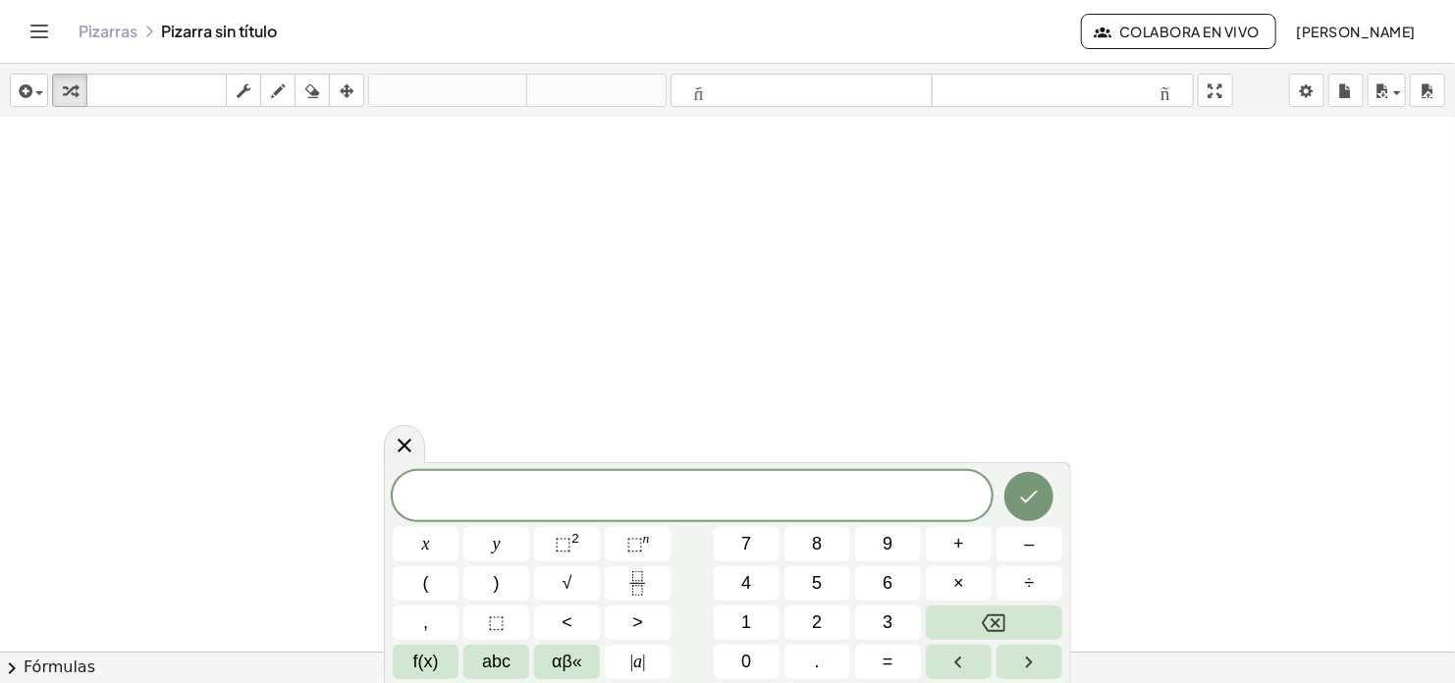
scroll to position [550, 0]
drag, startPoint x: 388, startPoint y: 488, endPoint x: 485, endPoint y: 352, distance: 166.7
click at [485, 352] on body "Matemáticas comprensibles Actividades Pizarras Clases Cuenta v1.28.3 | Política…" at bounding box center [727, 341] width 1455 height 683
click at [521, 242] on div at bounding box center [727, 370] width 1455 height 1604
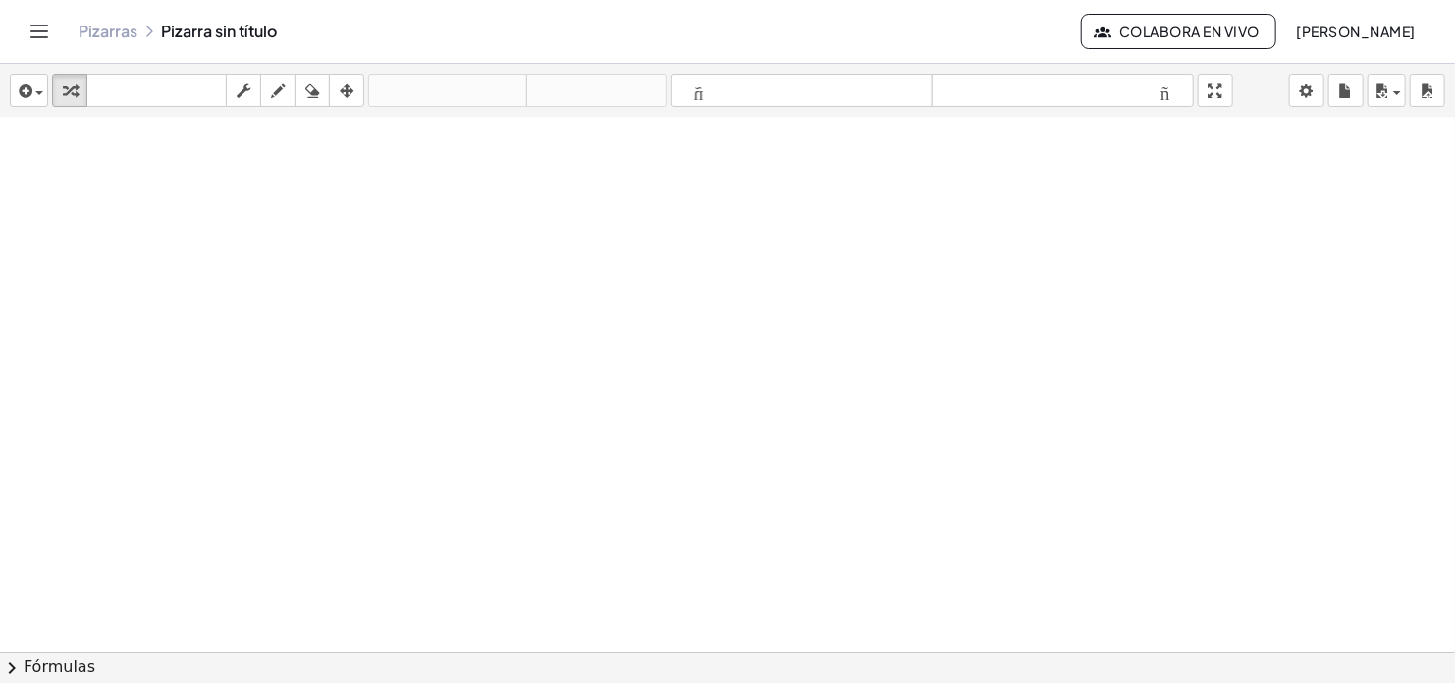
click at [468, 416] on div at bounding box center [727, 370] width 1455 height 1604
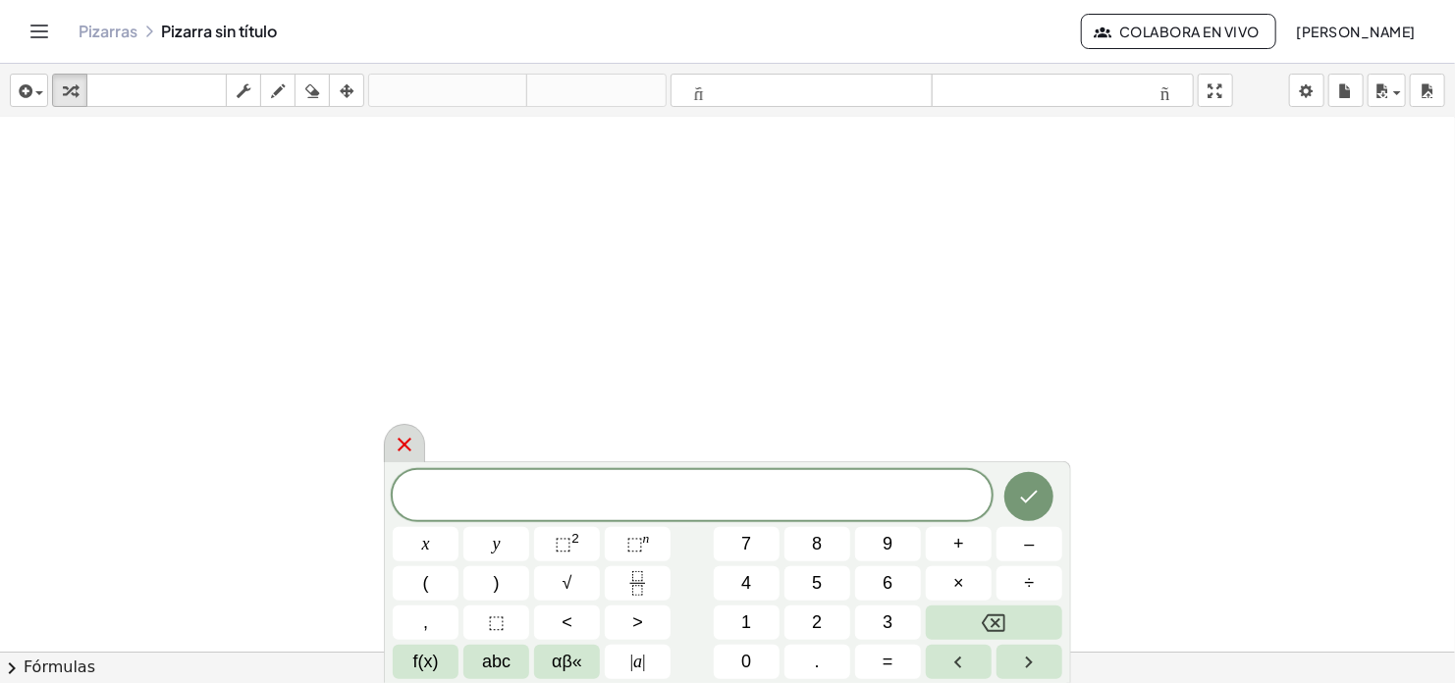
click at [403, 446] on icon at bounding box center [405, 445] width 14 height 14
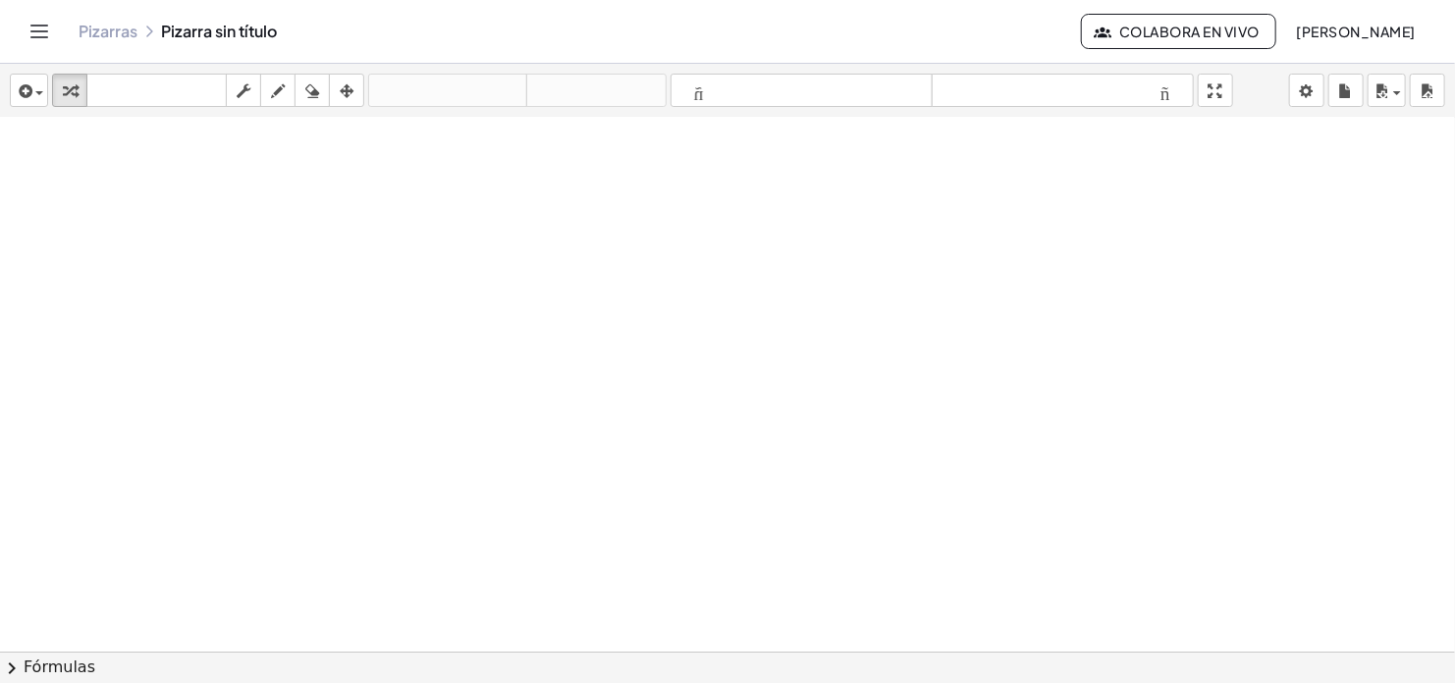
click at [541, 409] on div at bounding box center [727, 370] width 1455 height 1604
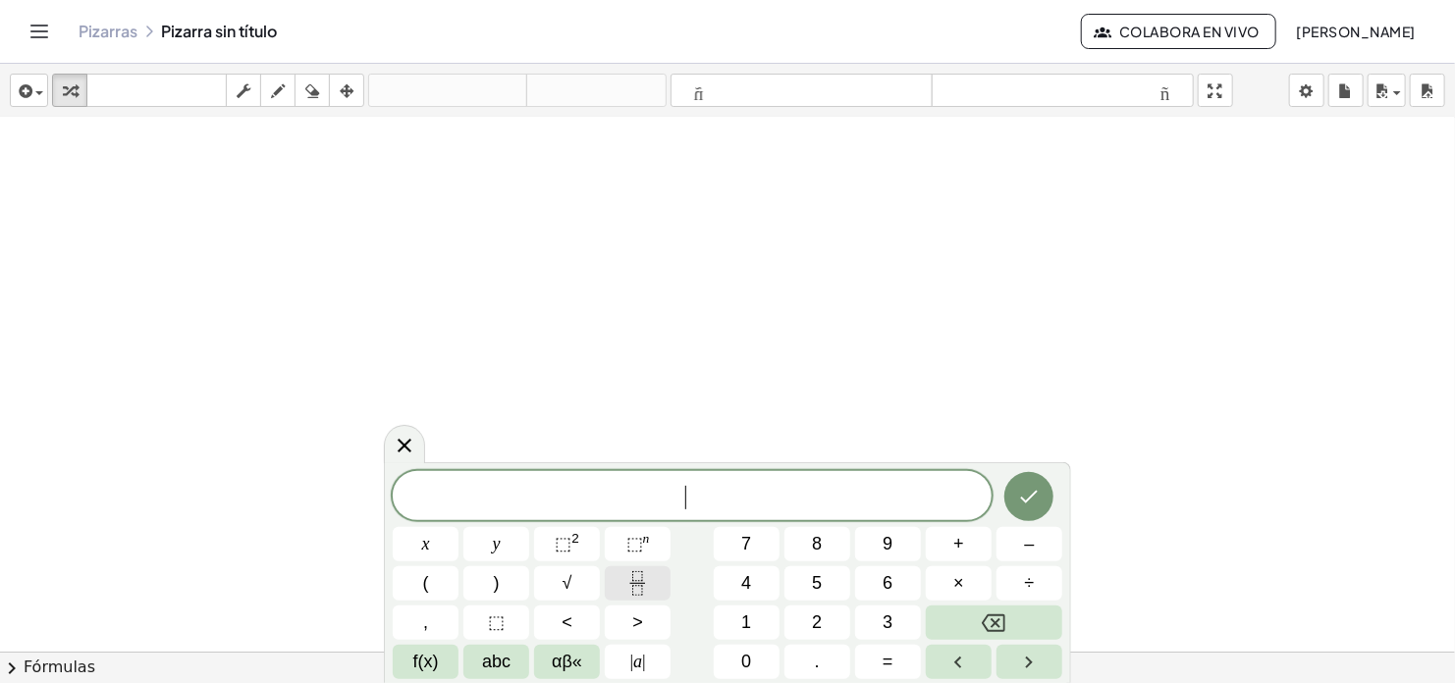
click at [642, 581] on icon "Fraction" at bounding box center [637, 576] width 10 height 10
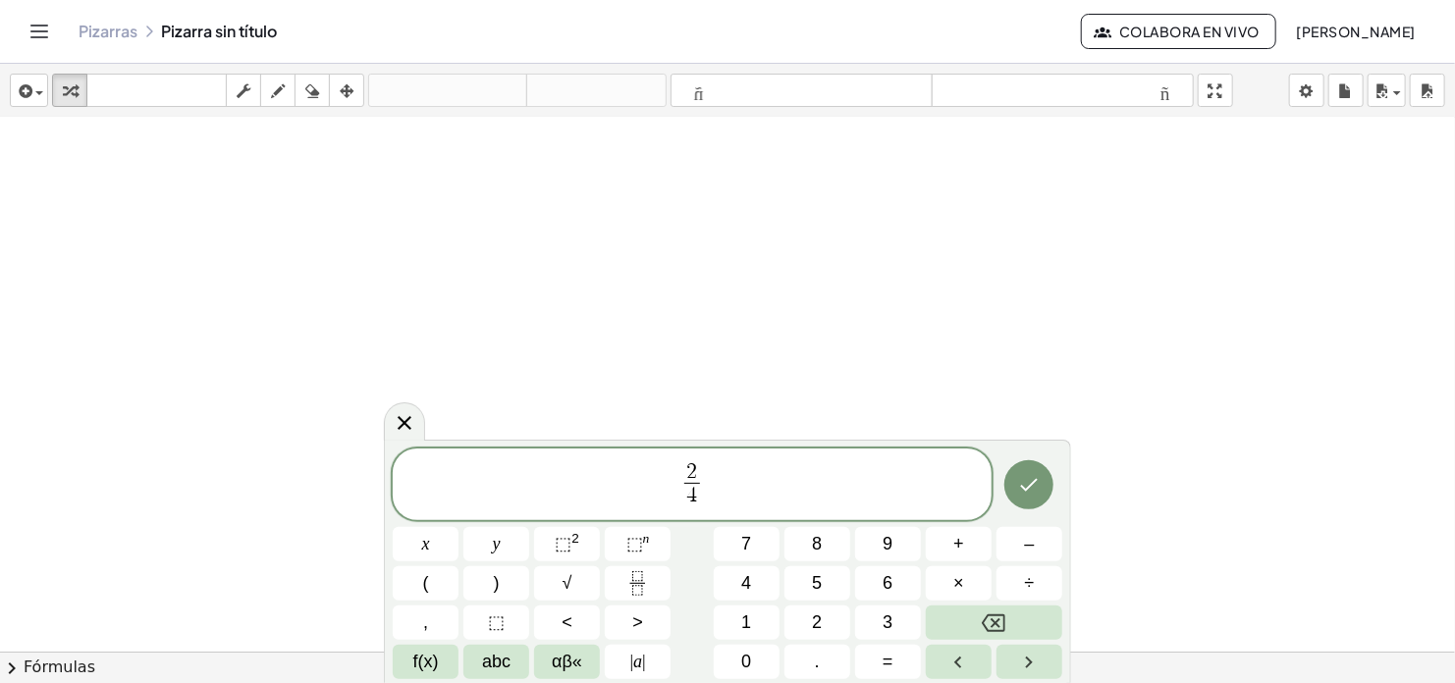
click at [727, 488] on span "2 4 ​" at bounding box center [692, 486] width 599 height 52
click at [701, 486] on span "2 4 ​" at bounding box center [692, 486] width 24 height 48
click at [701, 484] on span "2 4 ​" at bounding box center [692, 486] width 24 height 48
click at [645, 584] on icon "Fraction" at bounding box center [637, 583] width 25 height 25
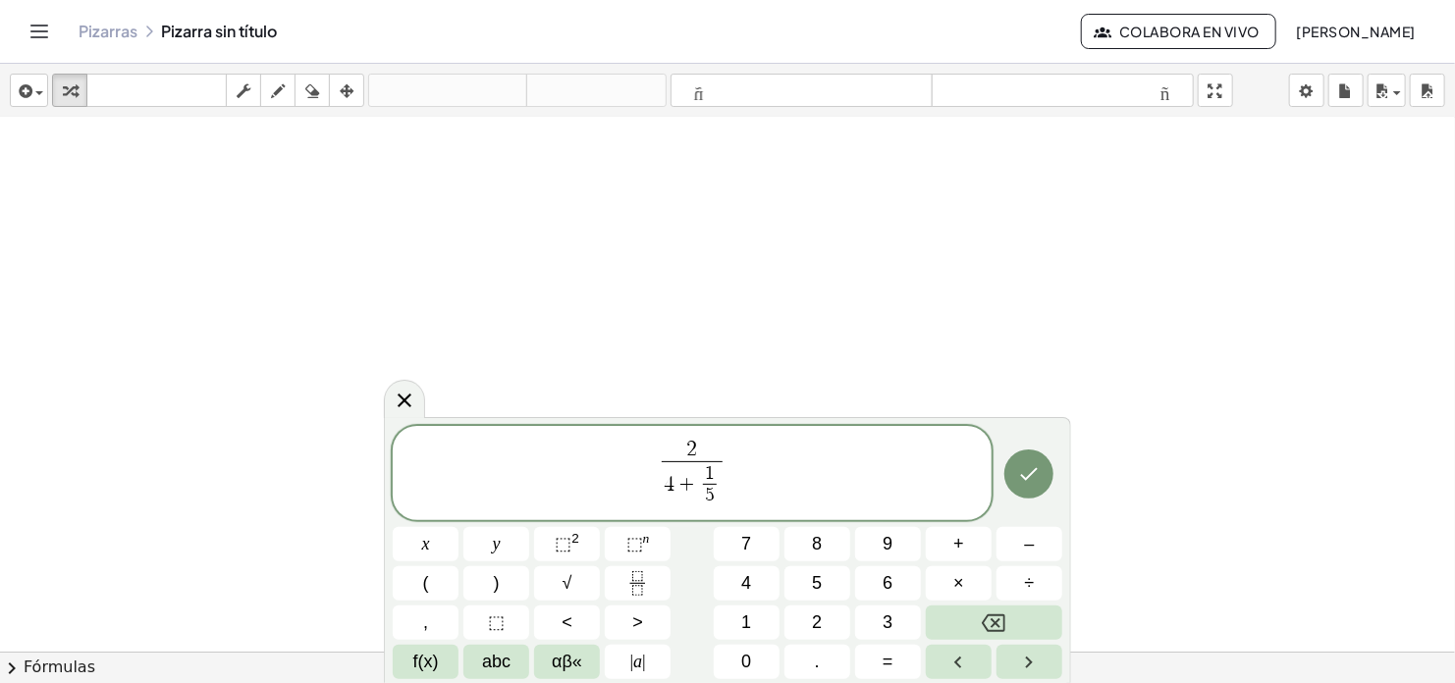
click at [728, 456] on span "2 4 + 1 5 ​ ​" at bounding box center [692, 475] width 599 height 74
click at [712, 484] on span "5" at bounding box center [710, 496] width 14 height 24
click at [730, 456] on span "2 4 + 1 5 ​ ​" at bounding box center [692, 475] width 599 height 74
click at [567, 545] on span "⬚" at bounding box center [563, 544] width 17 height 20
click at [735, 465] on span "2 4 + 1 5 ​ ​ − 2" at bounding box center [692, 475] width 599 height 74
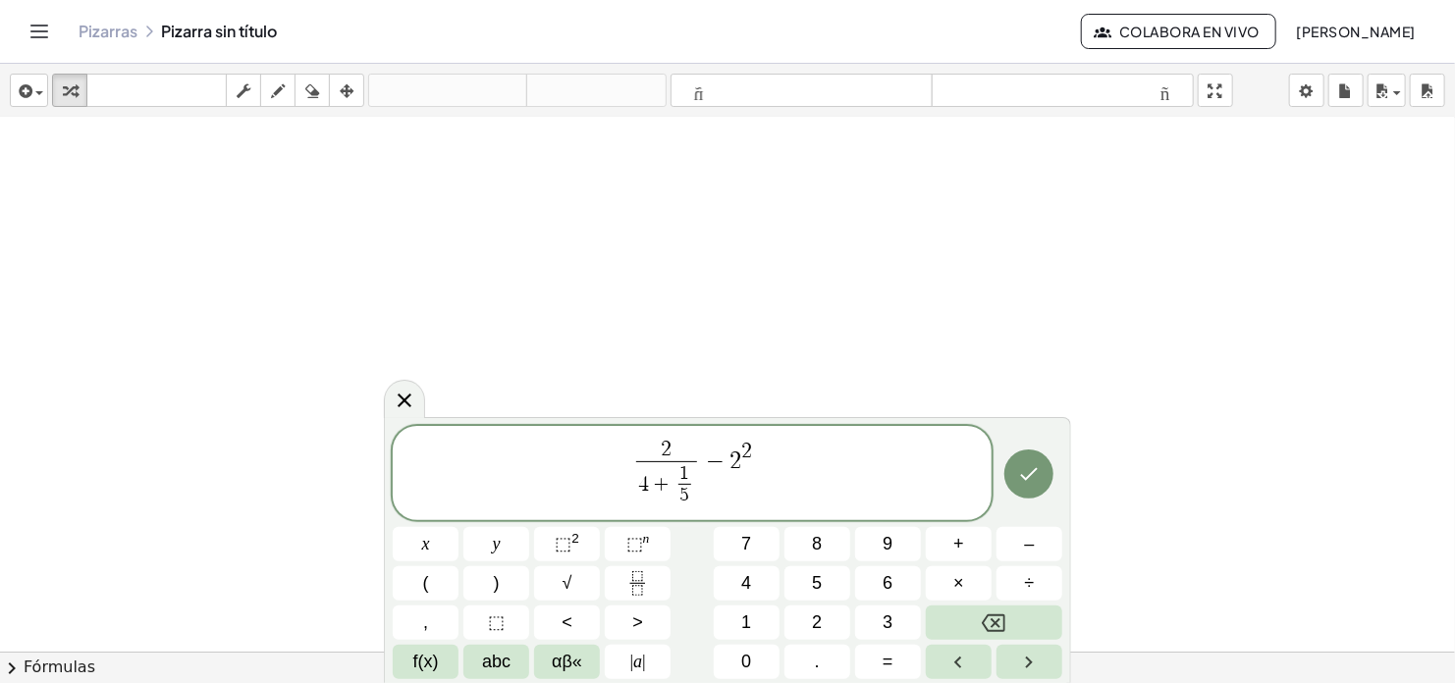
click at [778, 470] on span "2 4 + 1 5 ​ ​ − 2 2" at bounding box center [692, 475] width 599 height 74
click at [757, 466] on span "2 4 + 1 5 ​ ​ − 2 2" at bounding box center [692, 475] width 599 height 74
click at [1046, 581] on button "÷" at bounding box center [1029, 583] width 66 height 34
click at [430, 580] on button "(" at bounding box center [426, 583] width 66 height 34
click at [640, 586] on icon "Fraction" at bounding box center [637, 583] width 25 height 25
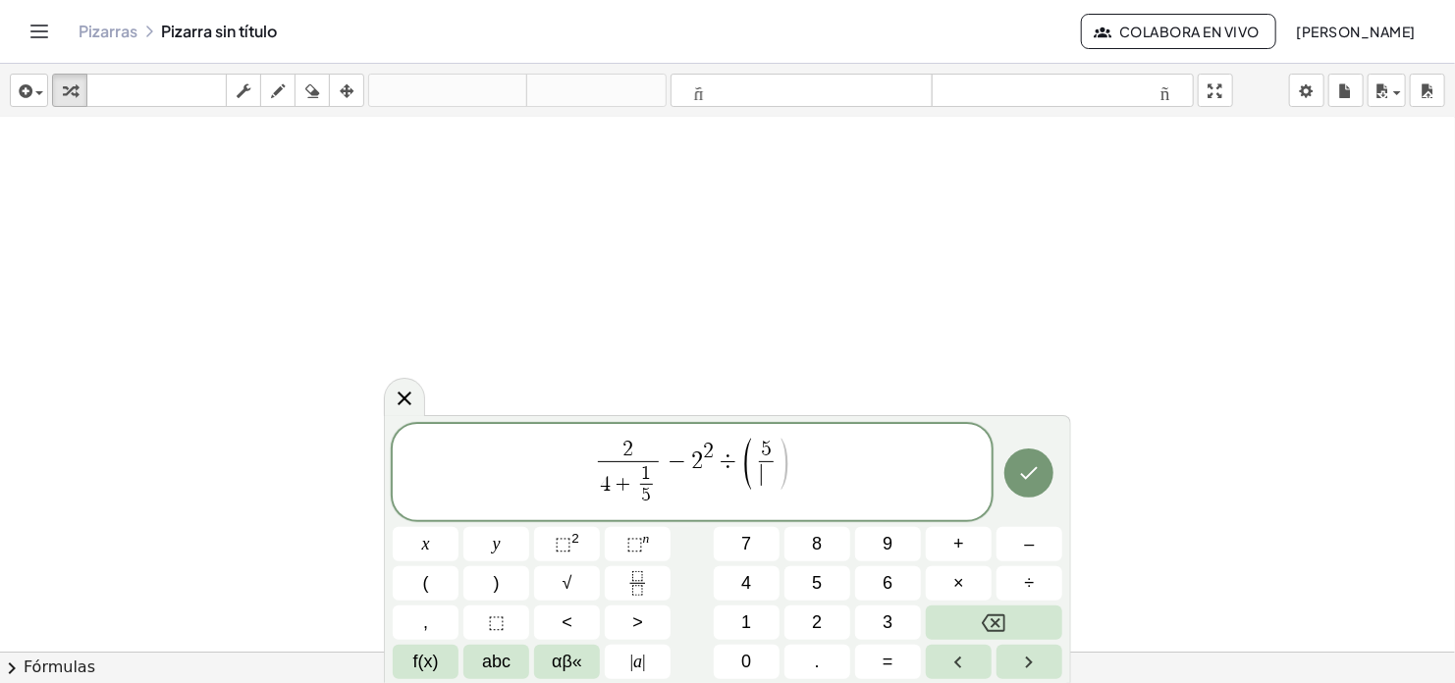
click at [767, 479] on span at bounding box center [766, 474] width 15 height 27
drag, startPoint x: 793, startPoint y: 474, endPoint x: 756, endPoint y: 480, distance: 37.8
click at [756, 480] on span "2 4 + 1 5 ​ ​ − 2 2 ÷ ( 5 7 ​ )" at bounding box center [692, 474] width 599 height 76
click at [645, 546] on sup "n" at bounding box center [646, 538] width 7 height 15
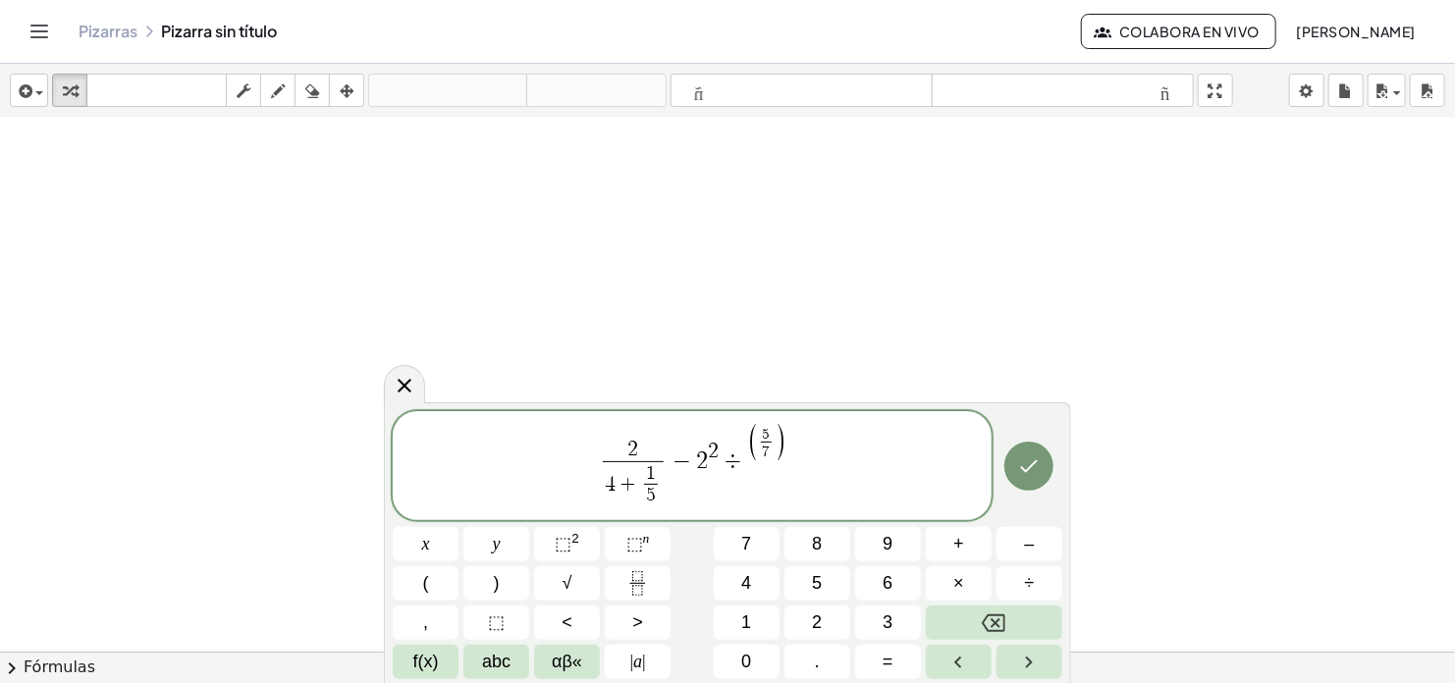
click at [772, 452] on span "5 7 ​" at bounding box center [766, 443] width 17 height 33
click at [806, 455] on span "2 4 + 1 5 ​ ​ − 2 2 ÷ ( 5 7 ​ )" at bounding box center [692, 467] width 599 height 88
click at [763, 451] on span "7" at bounding box center [767, 452] width 8 height 15
drag, startPoint x: 753, startPoint y: 448, endPoint x: 792, endPoint y: 452, distance: 39.5
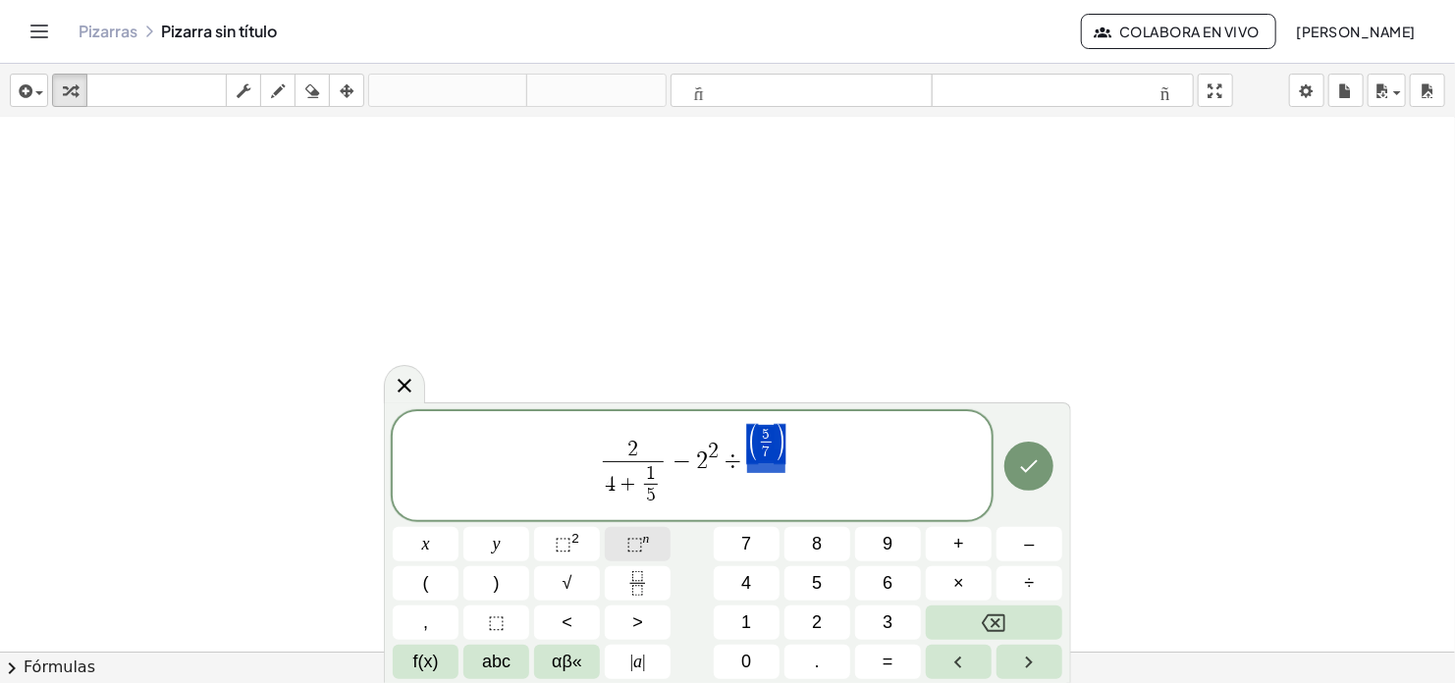
click at [645, 546] on sup "n" at bounding box center [646, 538] width 7 height 15
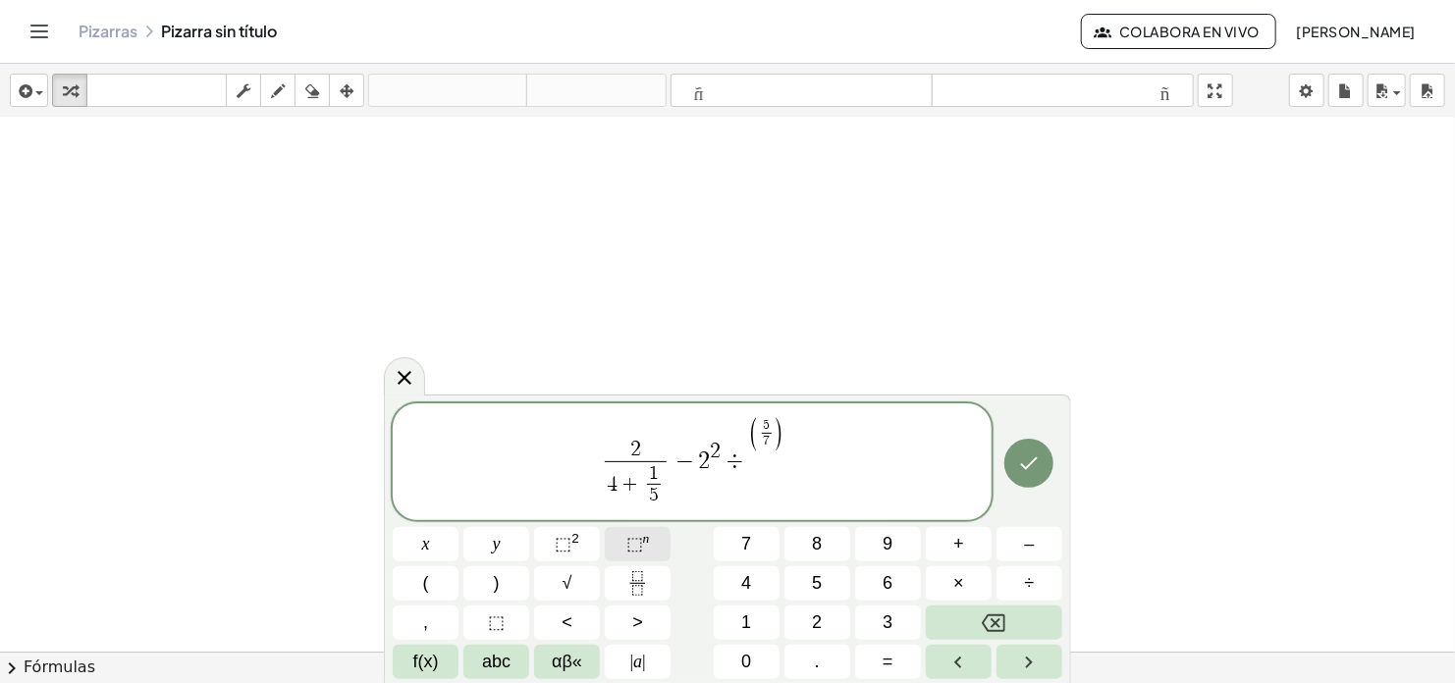
click at [643, 545] on sup "n" at bounding box center [646, 538] width 7 height 15
drag, startPoint x: 749, startPoint y: 443, endPoint x: 794, endPoint y: 444, distance: 45.2
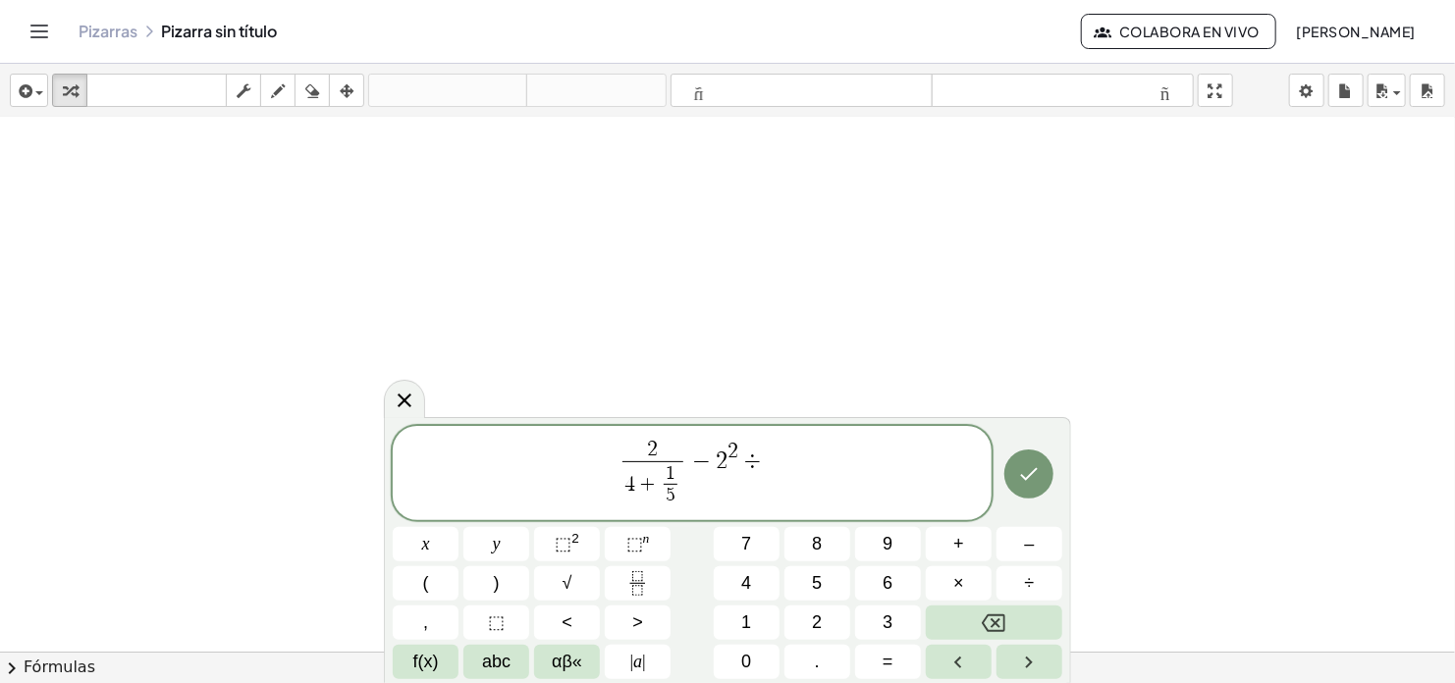
click at [769, 460] on span "2 4 + 1 5 ​ ​ − 2 2 ÷" at bounding box center [692, 475] width 599 height 74
click at [638, 542] on span "⬚" at bounding box center [634, 544] width 17 height 20
click at [818, 550] on span "8" at bounding box center [817, 544] width 10 height 27
drag, startPoint x: 757, startPoint y: 468, endPoint x: 797, endPoint y: 468, distance: 40.2
click at [757, 468] on span "÷" at bounding box center [747, 462] width 28 height 24
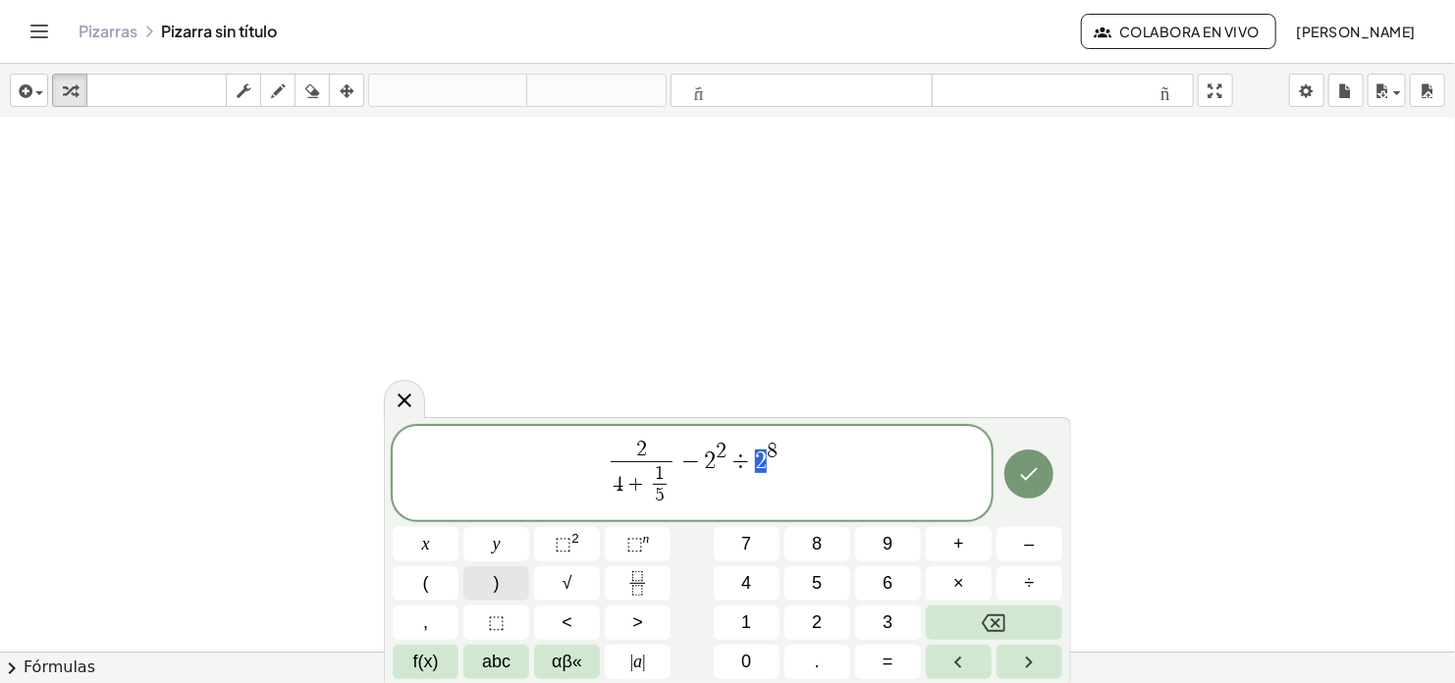
click at [497, 584] on span ")" at bounding box center [497, 583] width 6 height 27
click at [636, 587] on icon "Fraction" at bounding box center [637, 583] width 25 height 25
click at [701, 448] on span "2" at bounding box center [703, 452] width 11 height 22
click at [825, 464] on span "2 4 + 1 5 ​ ​ − 2 6 ÷ ( 2 4 ​ ) 8" at bounding box center [692, 474] width 599 height 76
click at [797, 468] on span "2 4 + 1 5 ​ ​ − 2 6 ÷ ( 2 4 ​ ) 8" at bounding box center [692, 474] width 599 height 76
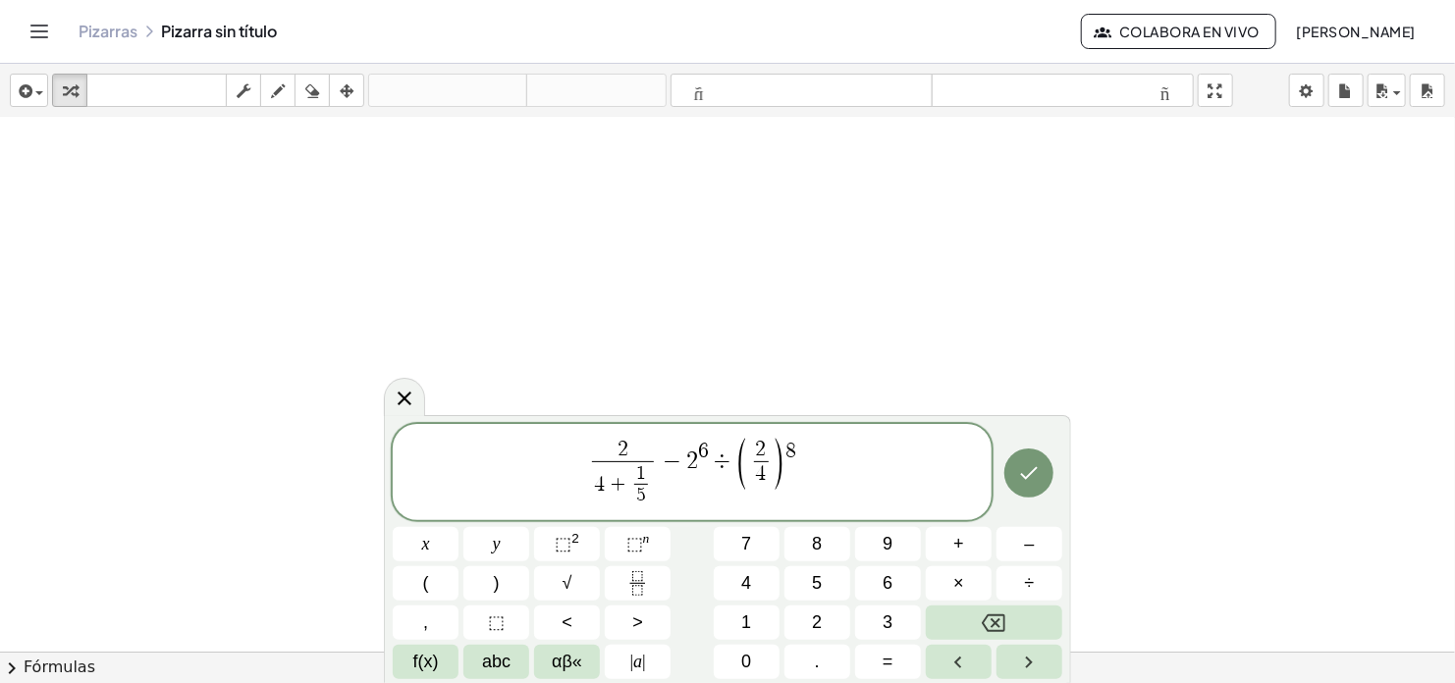
click at [774, 464] on span ")" at bounding box center [779, 464] width 15 height 57
click at [781, 464] on span ")" at bounding box center [779, 464] width 15 height 57
click at [802, 464] on span "2 4 + 1 5 ​ ​ − 2 6 ÷ ( 2 4 ​ ) 8" at bounding box center [692, 474] width 599 height 76
click at [799, 469] on span "2 4 + 1 5 ​ ​ − 2 6 ÷ ( 2 4 ​ ) 8" at bounding box center [692, 474] width 599 height 76
click at [793, 453] on span "8" at bounding box center [790, 452] width 11 height 22
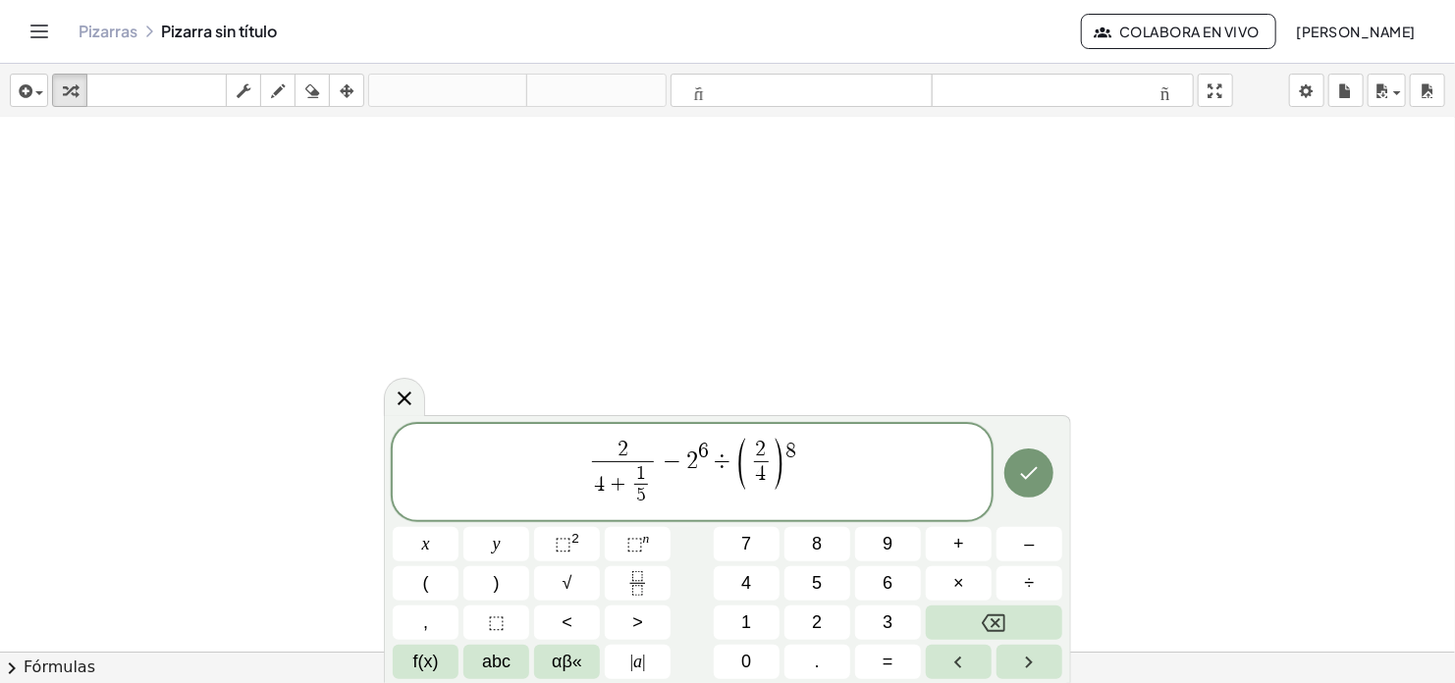
click at [793, 453] on span "8" at bounding box center [790, 452] width 11 height 22
drag, startPoint x: 785, startPoint y: 453, endPoint x: 800, endPoint y: 453, distance: 14.7
click at [800, 453] on span "2 4 + 1 5 ​ ​ − 2 6 ÷ ( 2 4 ​ ) 8" at bounding box center [692, 474] width 599 height 76
click at [820, 471] on span "2 4 + 1 5 ​ ​ − 2 6 ÷ ( 2 4 ​ ) 8" at bounding box center [692, 474] width 599 height 76
click at [757, 551] on button "7" at bounding box center [747, 544] width 66 height 34
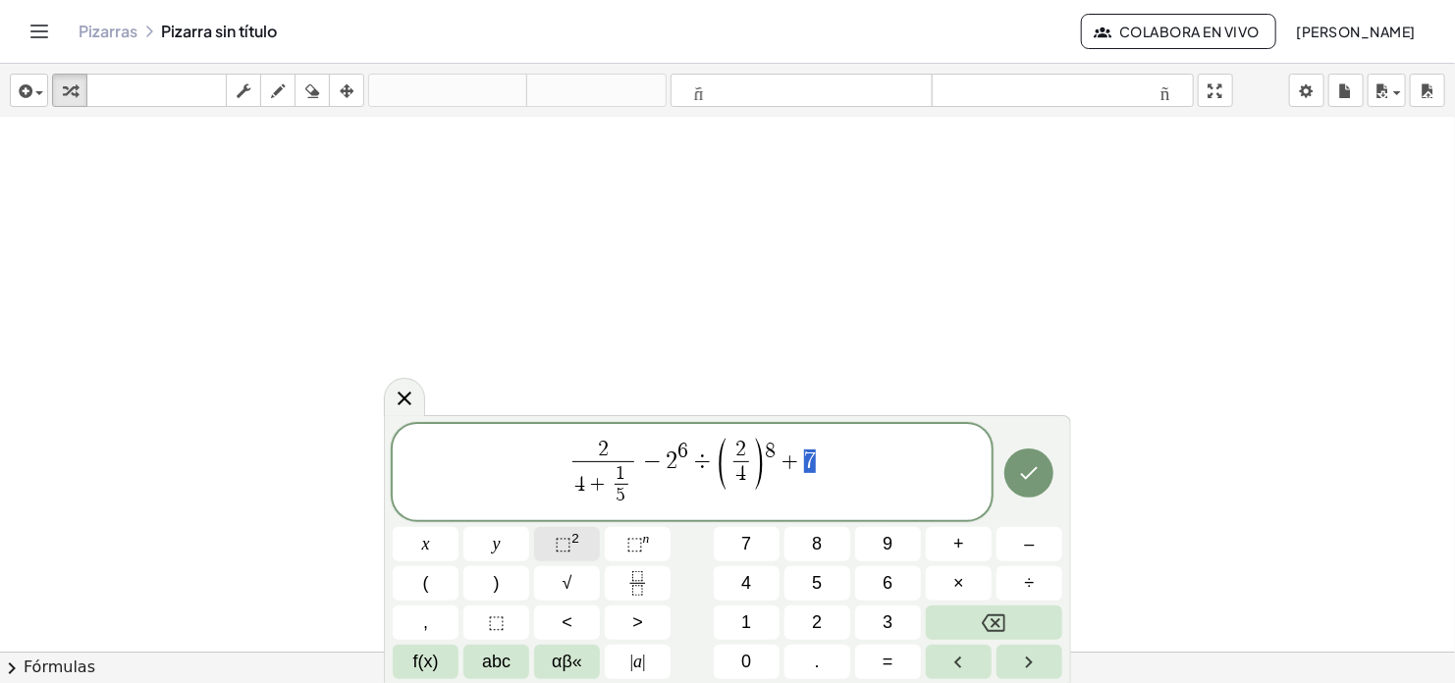
click at [575, 543] on sup "2" at bounding box center [575, 538] width 8 height 15
click at [571, 543] on sup "2" at bounding box center [575, 538] width 8 height 15
drag, startPoint x: 803, startPoint y: 454, endPoint x: 828, endPoint y: 458, distance: 25.0
click at [808, 461] on span "+" at bounding box center [796, 462] width 28 height 24
click at [568, 551] on span "⬚" at bounding box center [563, 544] width 17 height 20
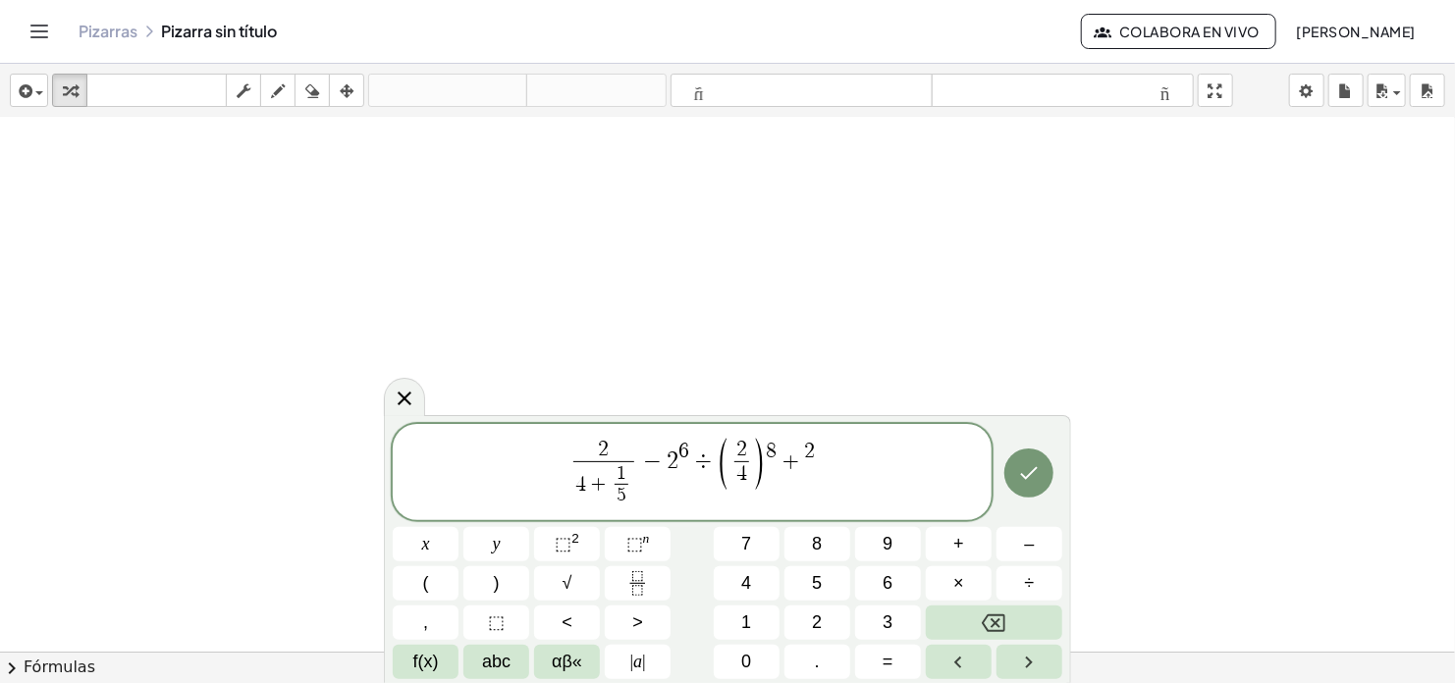
click at [796, 468] on span "+" at bounding box center [791, 462] width 28 height 24
click at [811, 453] on span "2" at bounding box center [816, 452] width 11 height 22
click at [859, 476] on span "2 4 + 1 5 ​ ​ − 2 6 ÷ ( 2 4 ​ ) 8 + 3 − 2" at bounding box center [692, 474] width 599 height 76
click at [571, 586] on span "√" at bounding box center [568, 583] width 10 height 27
click at [813, 460] on span "√" at bounding box center [819, 461] width 20 height 23
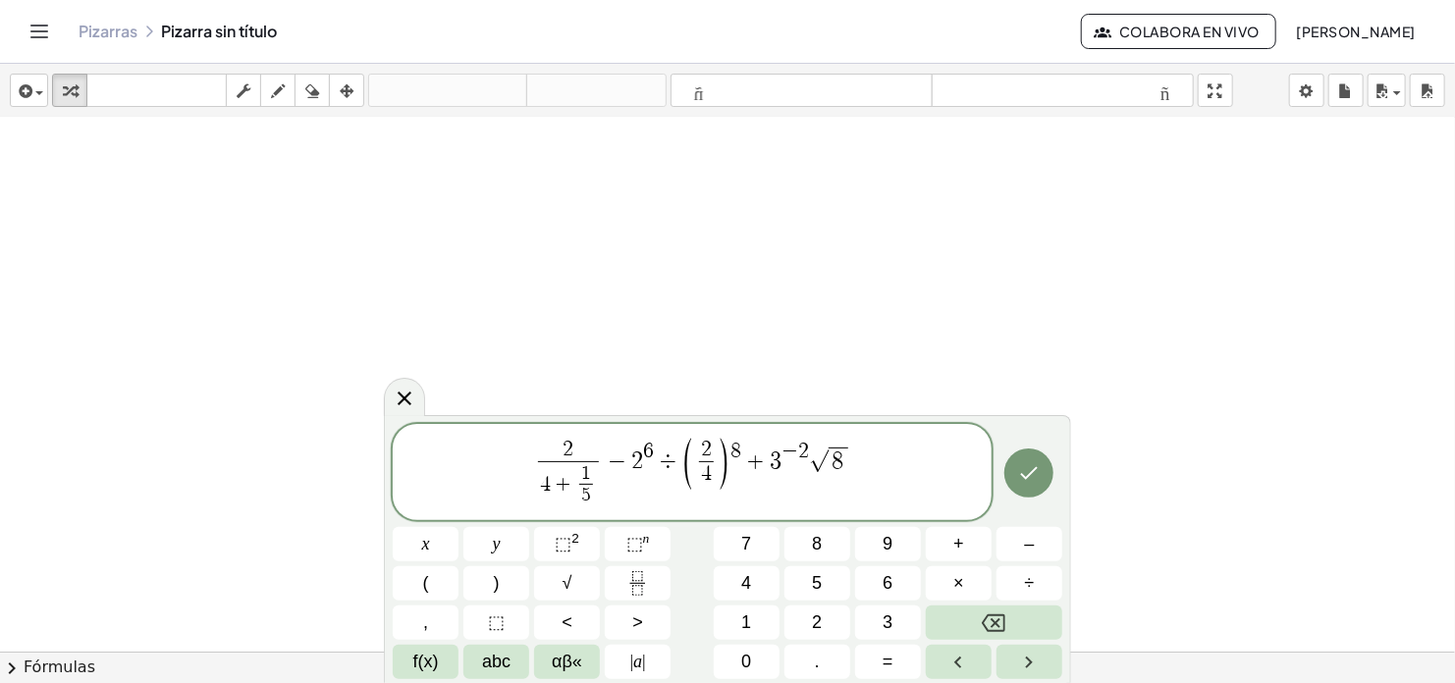
click at [809, 471] on span "√" at bounding box center [819, 461] width 20 height 23
click at [1032, 473] on icon "Done" at bounding box center [1030, 473] width 18 height 13
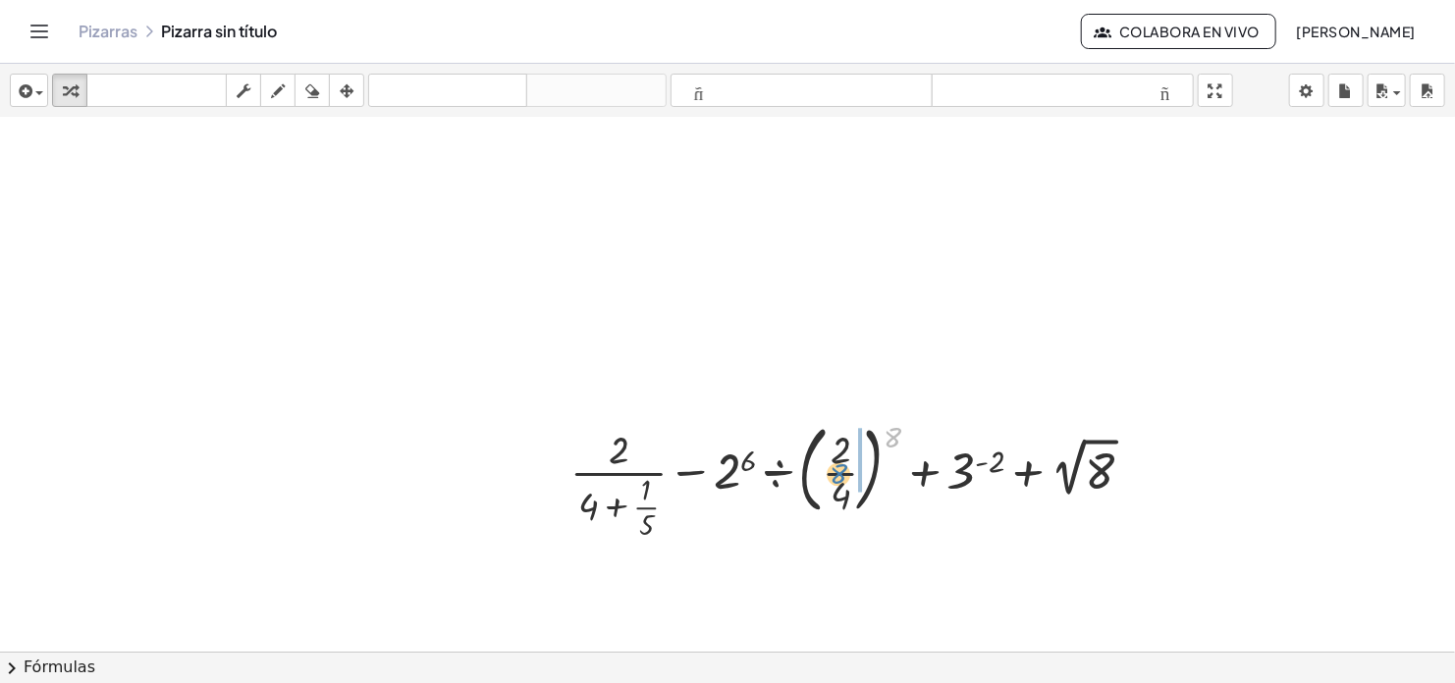
drag, startPoint x: 893, startPoint y: 441, endPoint x: 839, endPoint y: 477, distance: 65.1
click at [839, 477] on div at bounding box center [860, 479] width 599 height 129
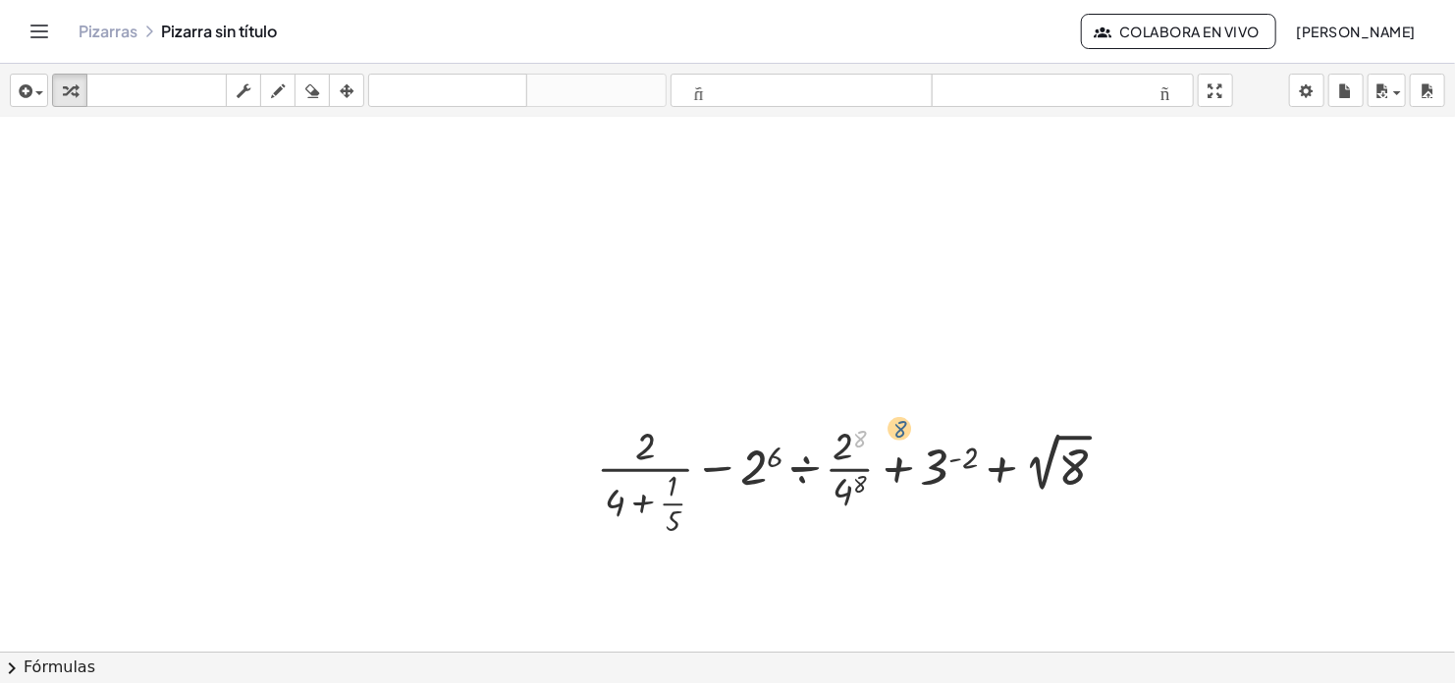
drag, startPoint x: 859, startPoint y: 438, endPoint x: 899, endPoint y: 428, distance: 41.4
click at [899, 428] on div at bounding box center [860, 479] width 546 height 122
drag, startPoint x: 861, startPoint y: 483, endPoint x: 879, endPoint y: 484, distance: 17.7
click at [879, 484] on div at bounding box center [860, 479] width 546 height 122
drag, startPoint x: 859, startPoint y: 436, endPoint x: 883, endPoint y: 435, distance: 23.6
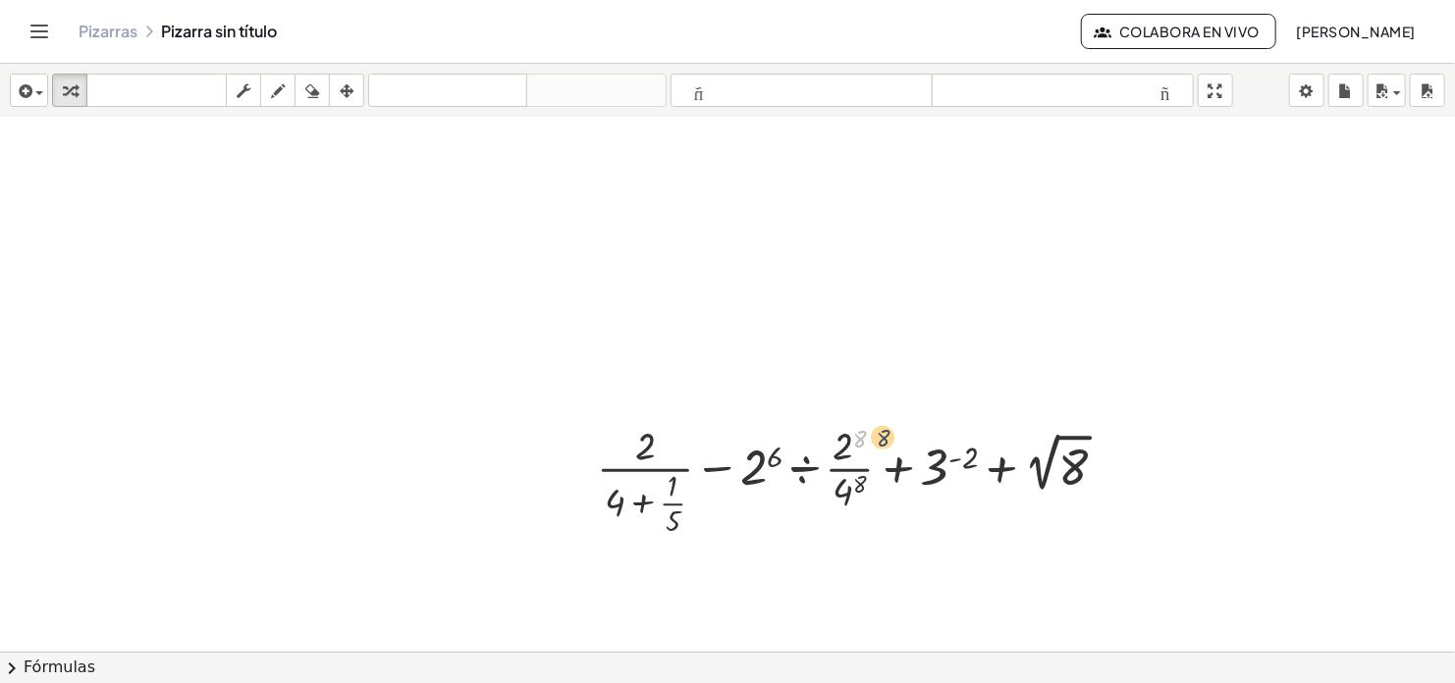
click at [883, 435] on div at bounding box center [860, 479] width 546 height 122
drag, startPoint x: 776, startPoint y: 457, endPoint x: 867, endPoint y: 437, distance: 93.6
click at [867, 437] on div at bounding box center [860, 479] width 546 height 122
click at [863, 481] on div at bounding box center [860, 479] width 546 height 122
click at [860, 435] on div at bounding box center [860, 479] width 546 height 122
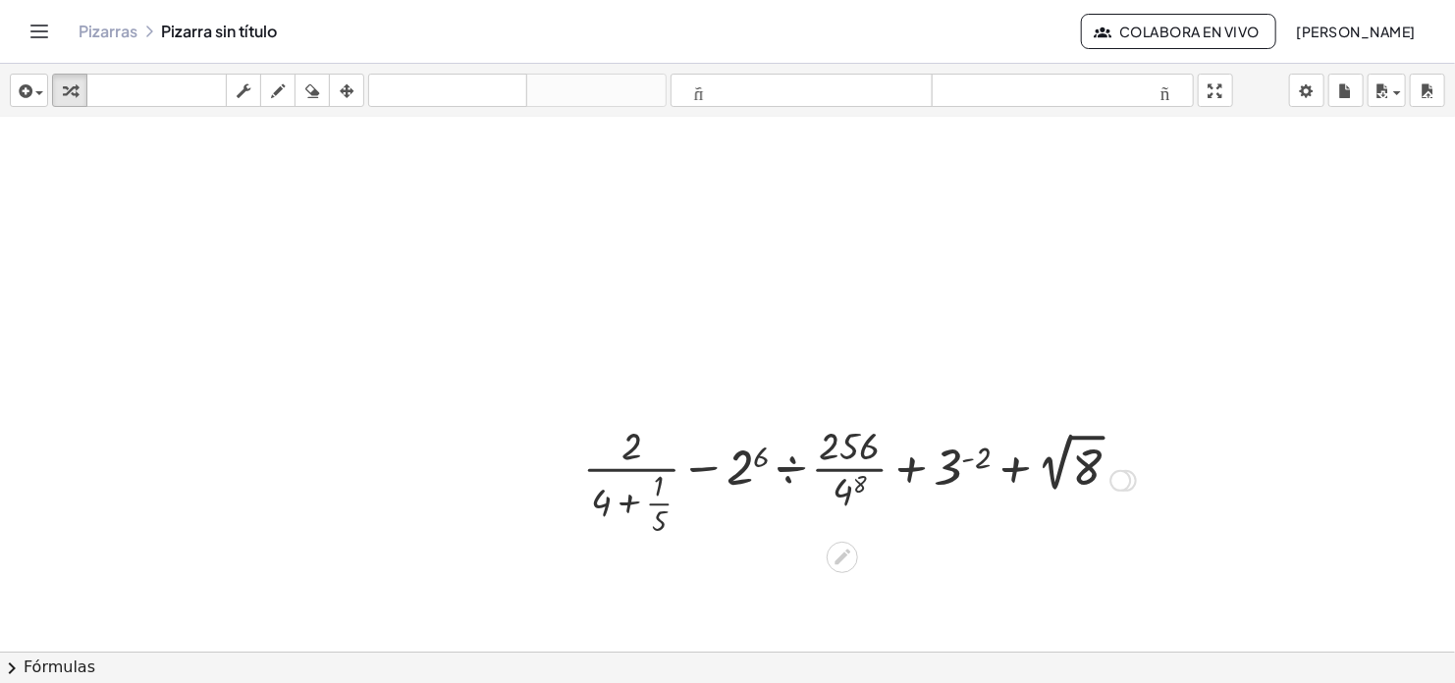
click at [859, 480] on div at bounding box center [859, 479] width 572 height 122
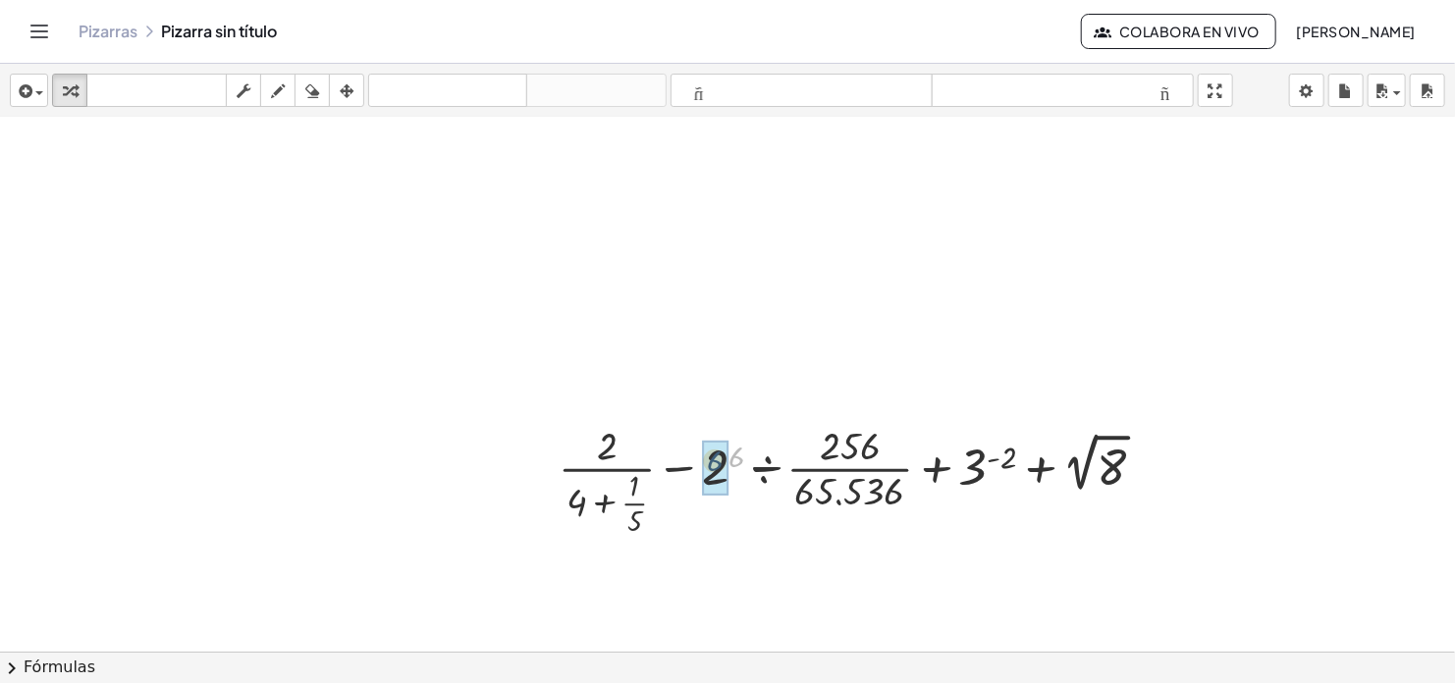
drag, startPoint x: 735, startPoint y: 457, endPoint x: 713, endPoint y: 461, distance: 22.9
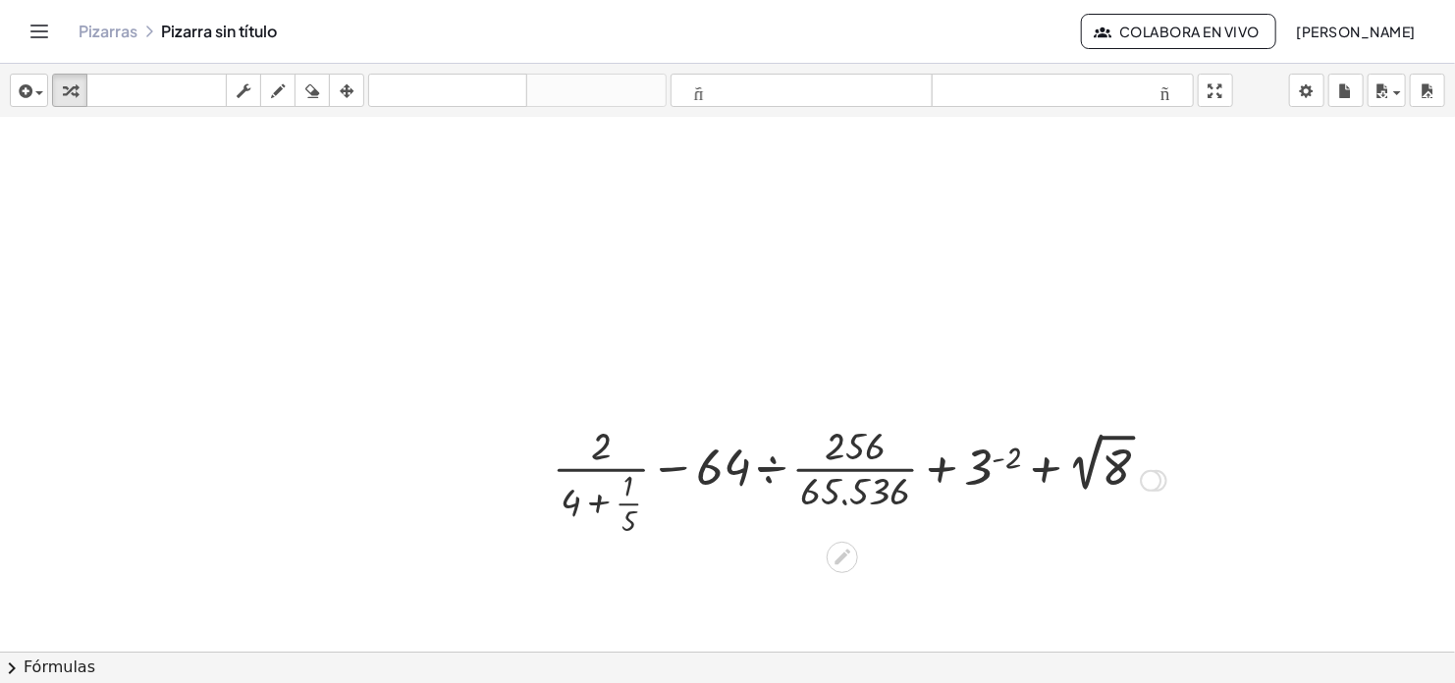
click at [778, 465] on div at bounding box center [859, 479] width 633 height 122
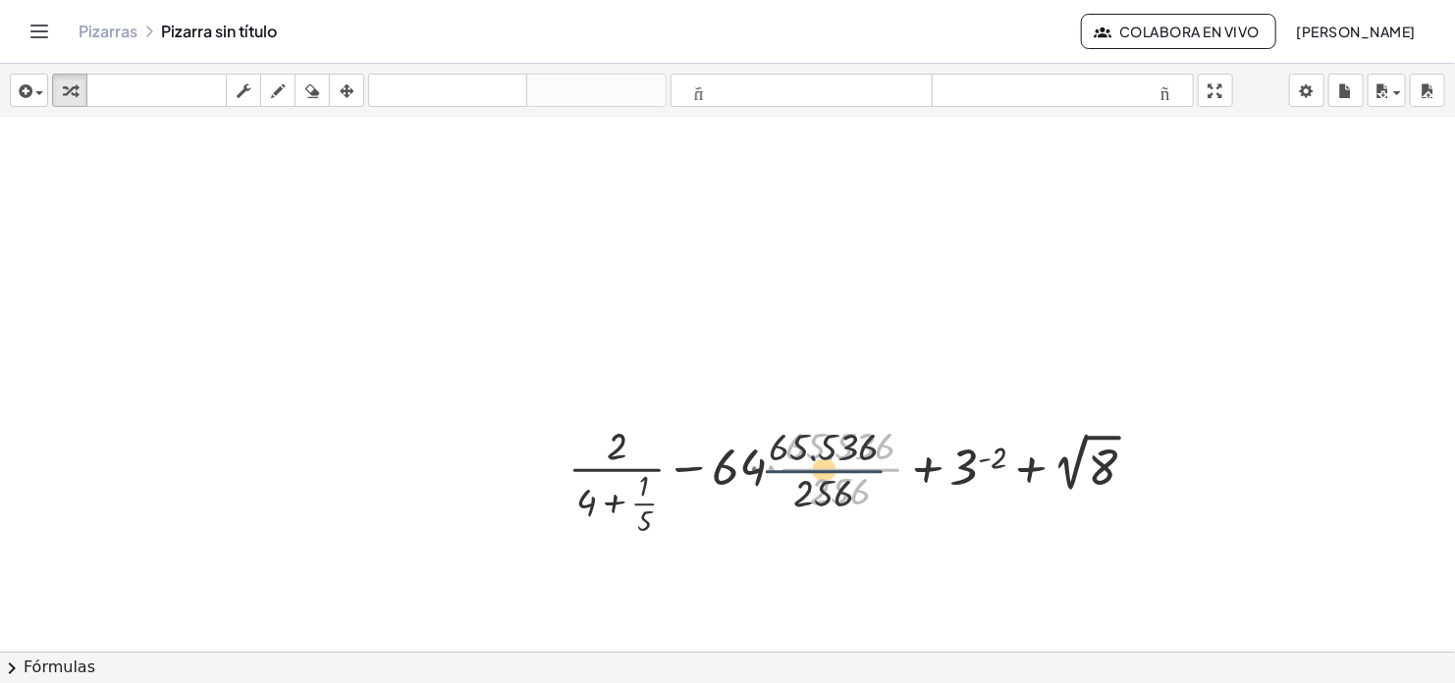
drag, startPoint x: 778, startPoint y: 465, endPoint x: 759, endPoint y: 467, distance: 19.7
click at [759, 467] on div at bounding box center [860, 479] width 603 height 122
click at [769, 467] on div at bounding box center [860, 479] width 603 height 122
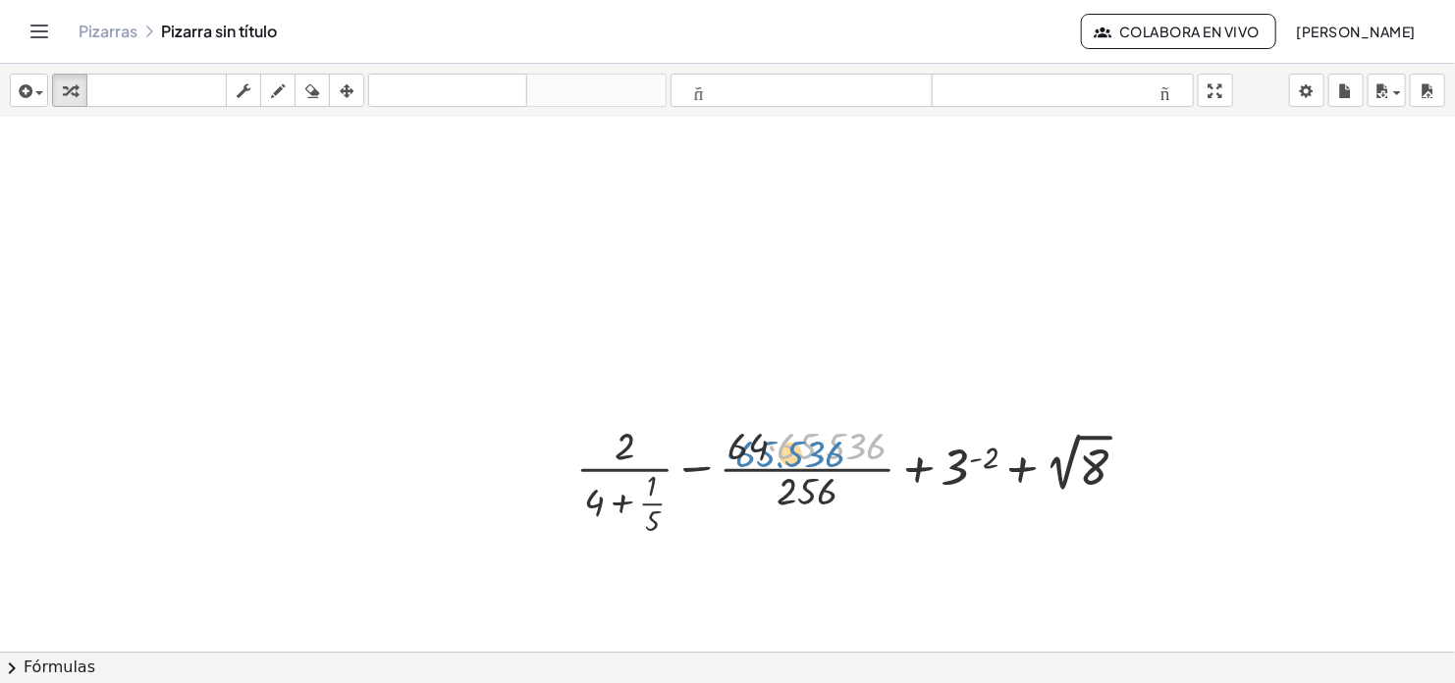
drag, startPoint x: 771, startPoint y: 445, endPoint x: 729, endPoint y: 453, distance: 42.0
click at [729, 453] on div at bounding box center [859, 479] width 586 height 122
drag, startPoint x: 816, startPoint y: 442, endPoint x: 752, endPoint y: 442, distance: 63.8
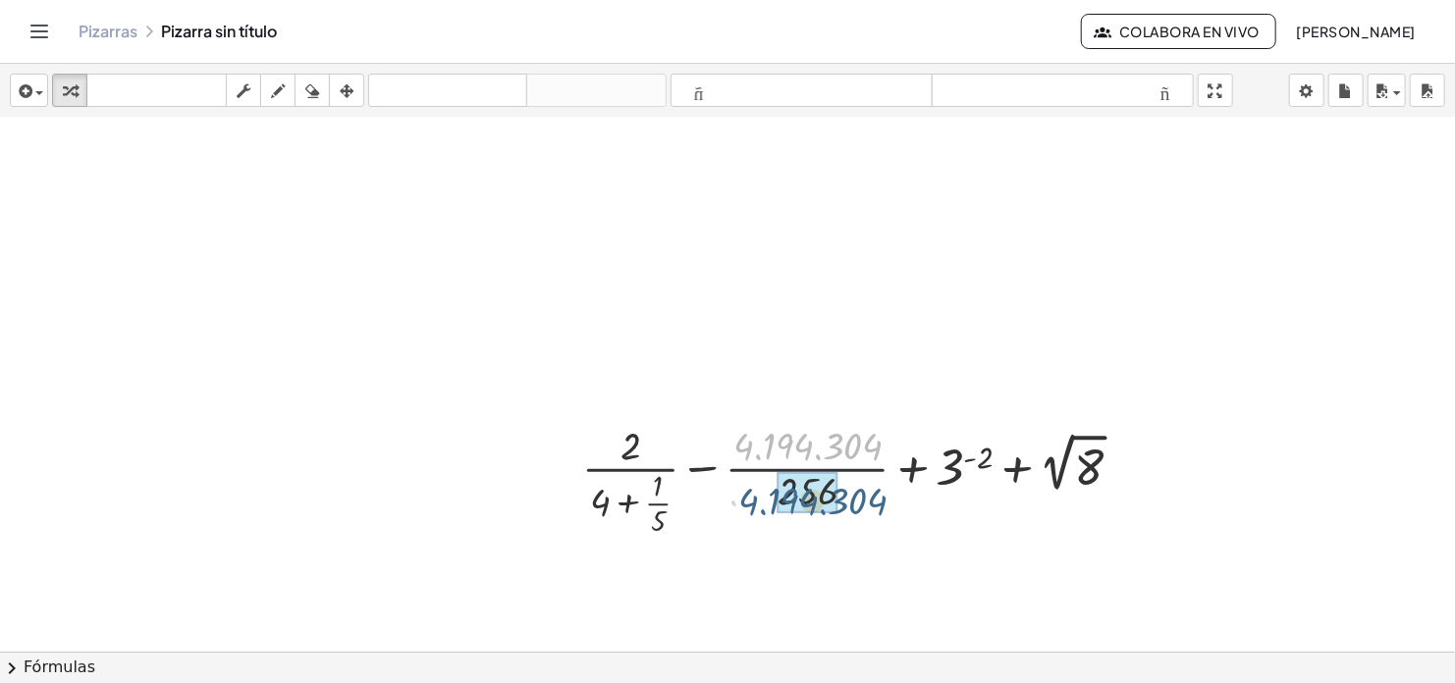
drag, startPoint x: 803, startPoint y: 440, endPoint x: 808, endPoint y: 496, distance: 56.2
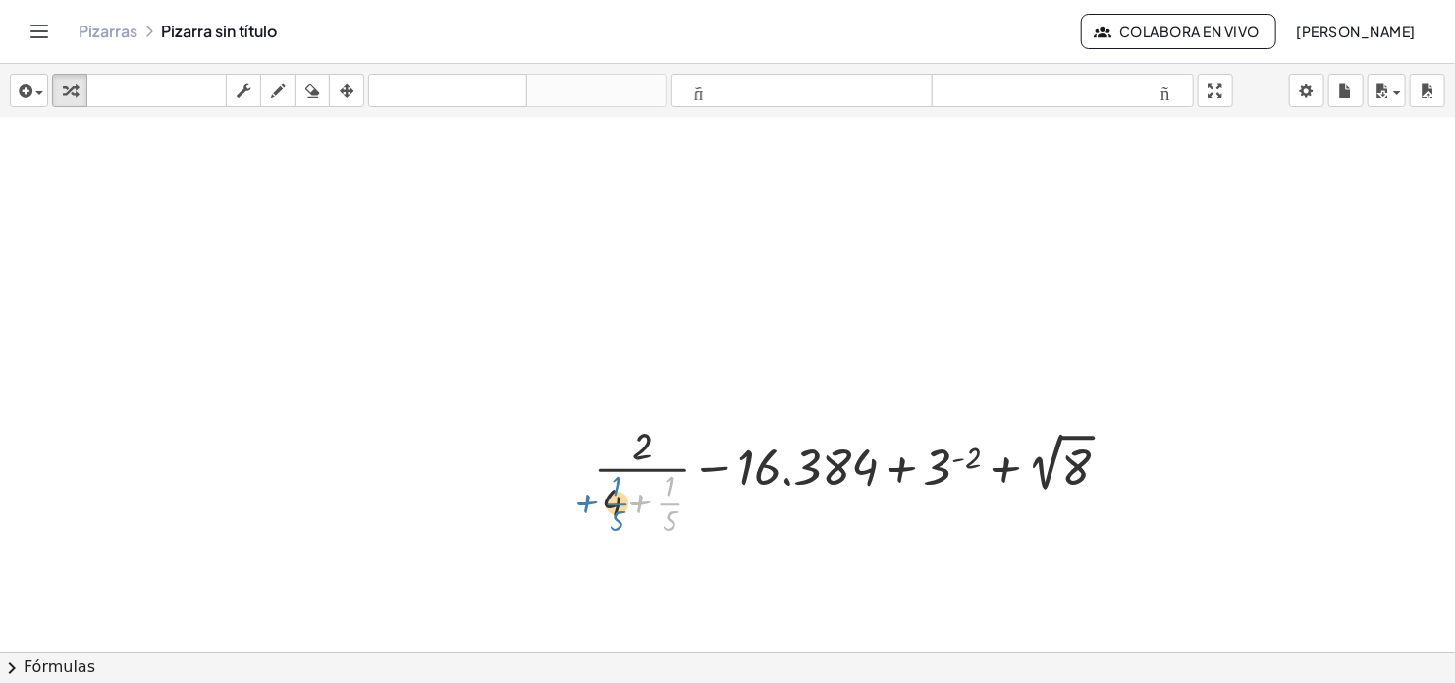
drag, startPoint x: 667, startPoint y: 503, endPoint x: 607, endPoint y: 504, distance: 59.9
click at [607, 504] on div at bounding box center [860, 479] width 552 height 122
drag, startPoint x: 674, startPoint y: 499, endPoint x: 630, endPoint y: 498, distance: 44.2
click at [630, 498] on div at bounding box center [860, 479] width 552 height 122
drag, startPoint x: 643, startPoint y: 502, endPoint x: 608, endPoint y: 504, distance: 35.4
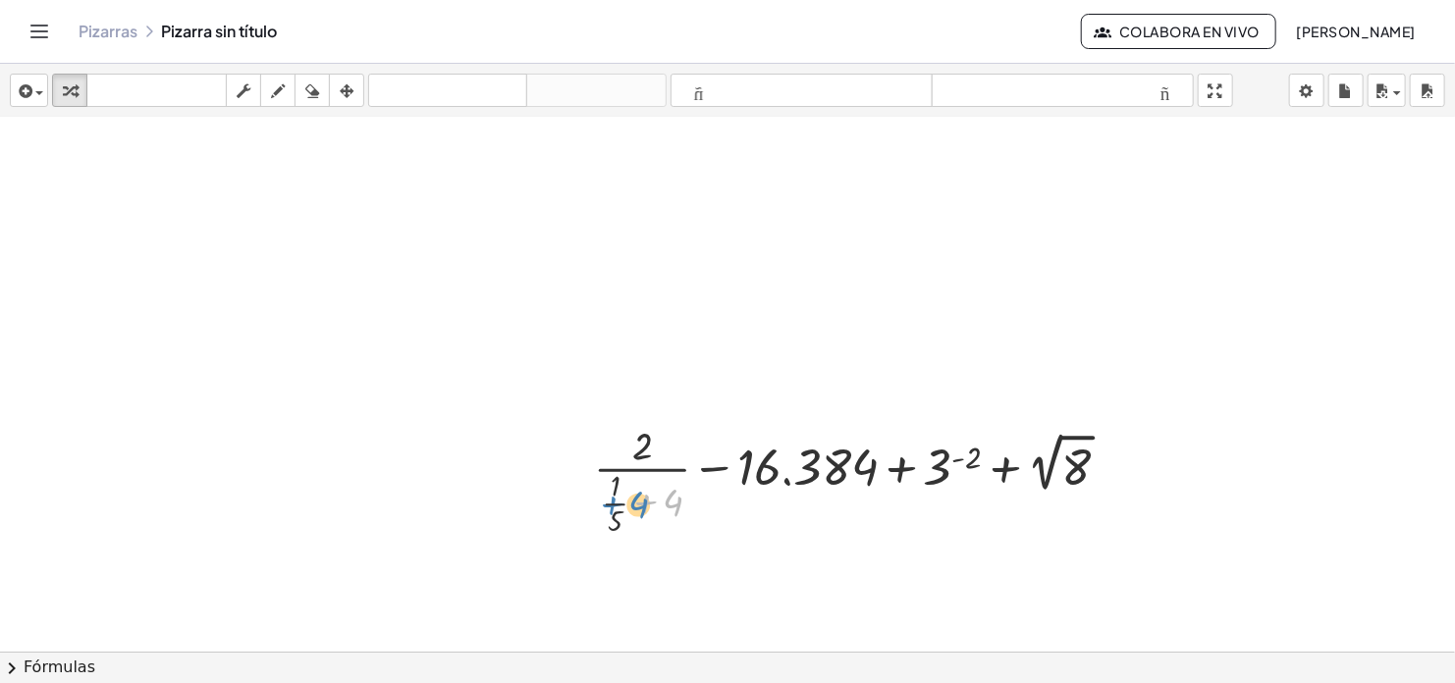
click at [608, 504] on div at bounding box center [860, 479] width 552 height 122
drag, startPoint x: 640, startPoint y: 444, endPoint x: 649, endPoint y: 509, distance: 65.4
click at [649, 509] on div at bounding box center [860, 479] width 552 height 122
drag, startPoint x: 678, startPoint y: 504, endPoint x: 599, endPoint y: 495, distance: 80.0
click at [599, 495] on div at bounding box center [860, 479] width 552 height 122
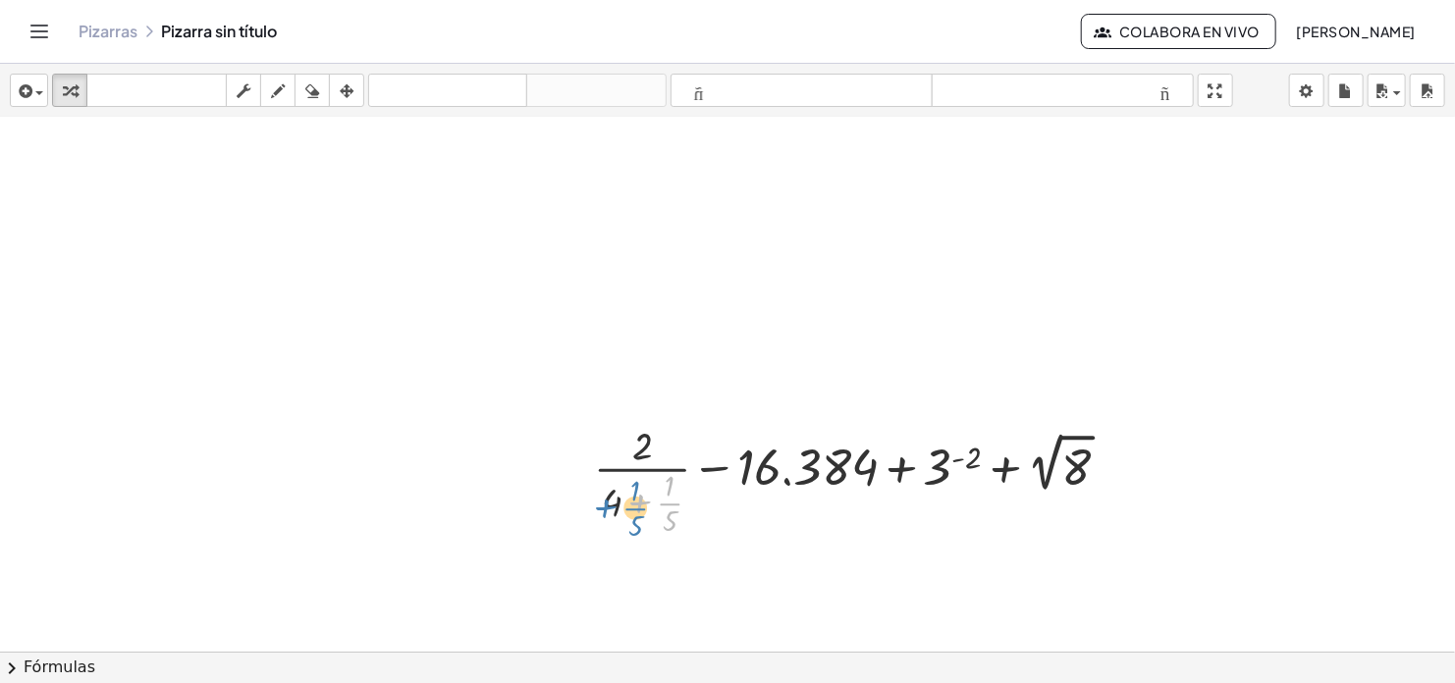
drag, startPoint x: 669, startPoint y: 504, endPoint x: 634, endPoint y: 509, distance: 34.7
click at [634, 509] on div at bounding box center [860, 479] width 552 height 122
drag, startPoint x: 665, startPoint y: 497, endPoint x: 596, endPoint y: 504, distance: 69.1
click at [598, 504] on div at bounding box center [860, 479] width 552 height 122
click at [596, 504] on div at bounding box center [860, 479] width 552 height 122
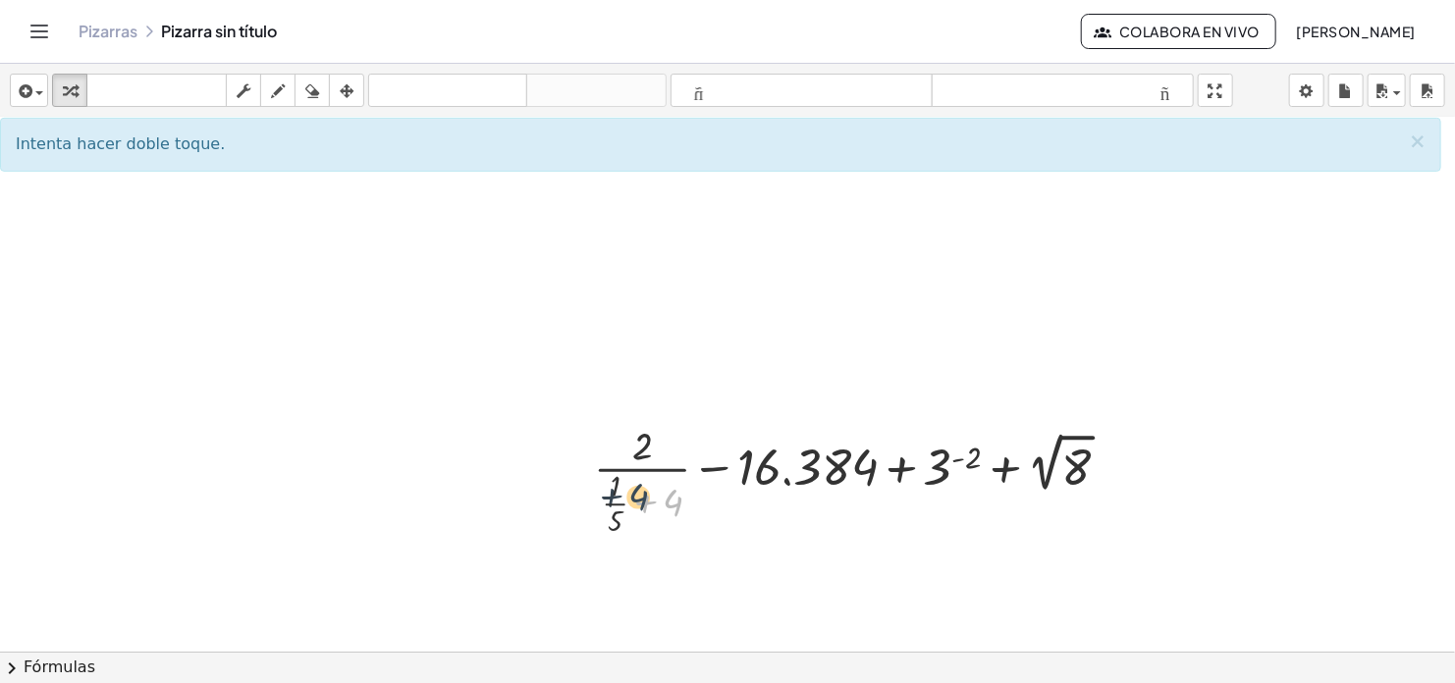
drag, startPoint x: 672, startPoint y: 504, endPoint x: 623, endPoint y: 498, distance: 49.4
click at [623, 498] on div at bounding box center [860, 479] width 552 height 122
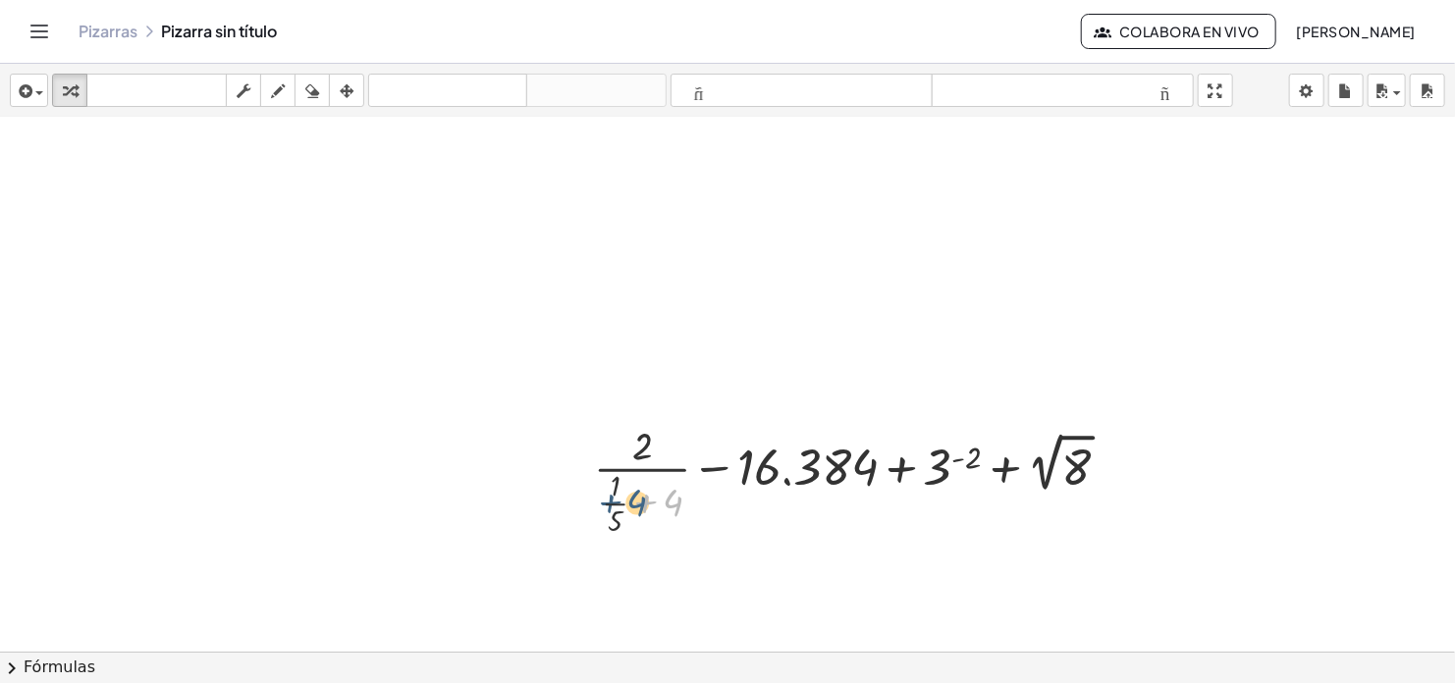
drag, startPoint x: 669, startPoint y: 496, endPoint x: 631, endPoint y: 496, distance: 37.3
click at [631, 496] on div at bounding box center [860, 479] width 552 height 122
click at [619, 501] on div at bounding box center [860, 479] width 552 height 122
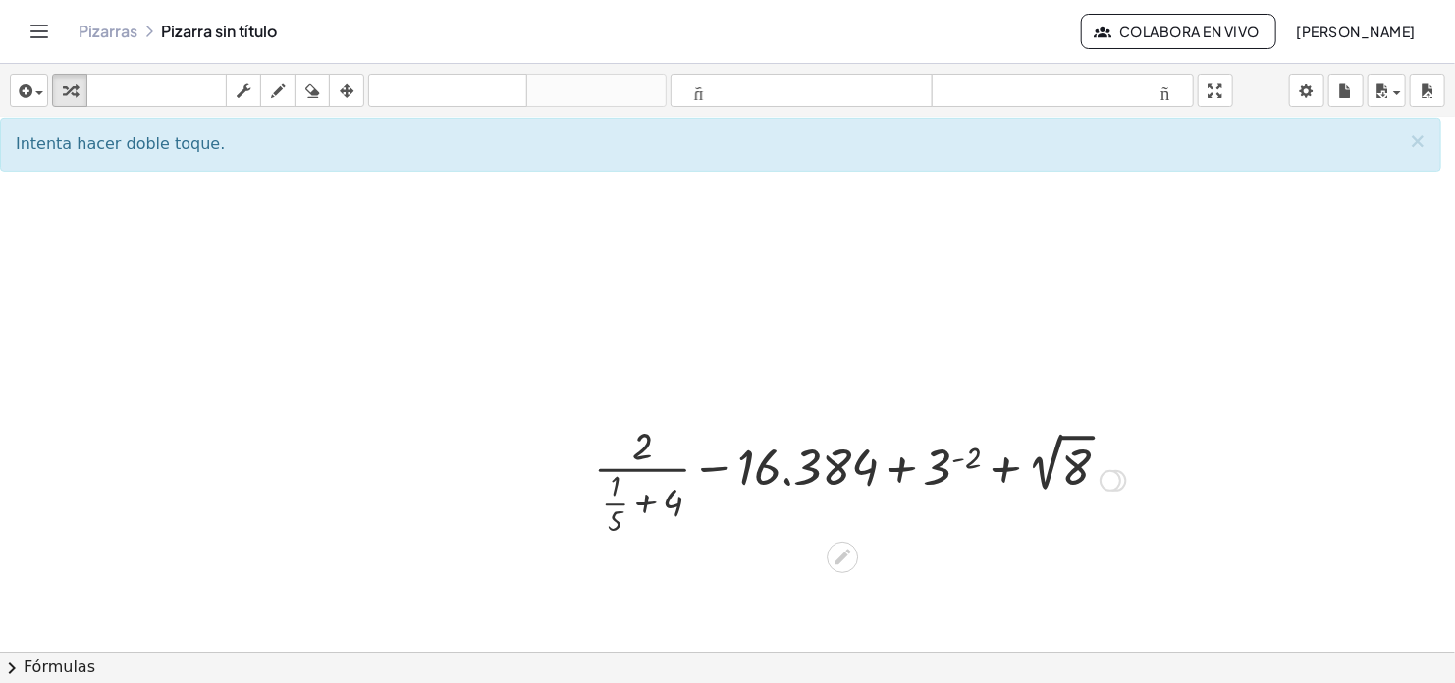
click at [643, 503] on div at bounding box center [860, 479] width 552 height 122
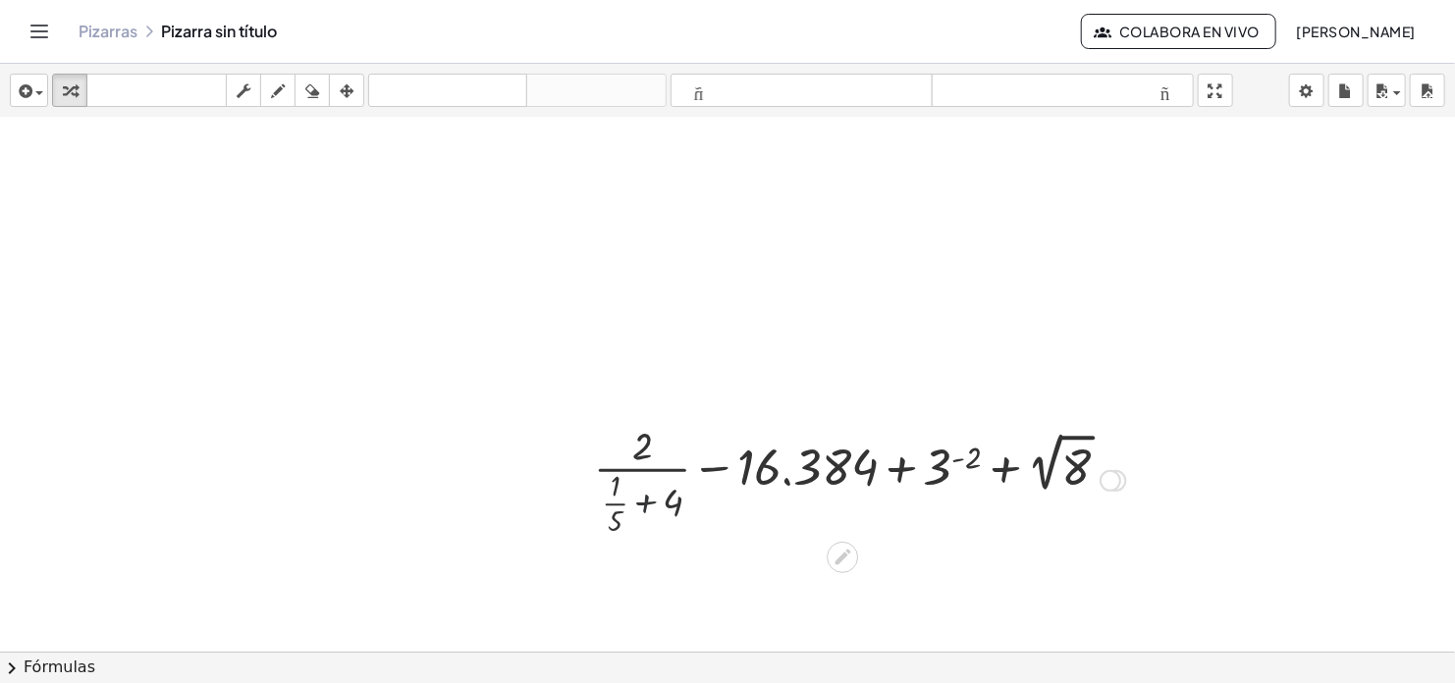
click at [643, 503] on div at bounding box center [860, 479] width 552 height 122
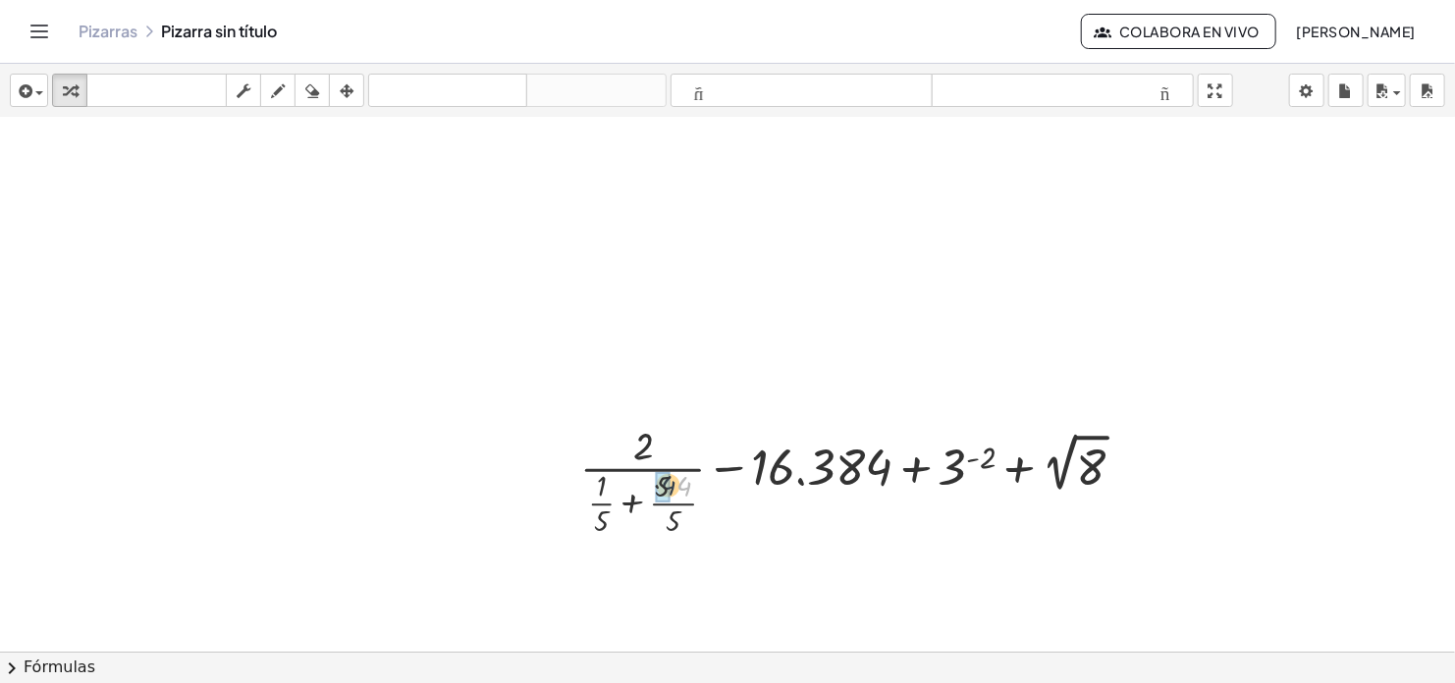
drag, startPoint x: 679, startPoint y: 486, endPoint x: 698, endPoint y: 503, distance: 25.0
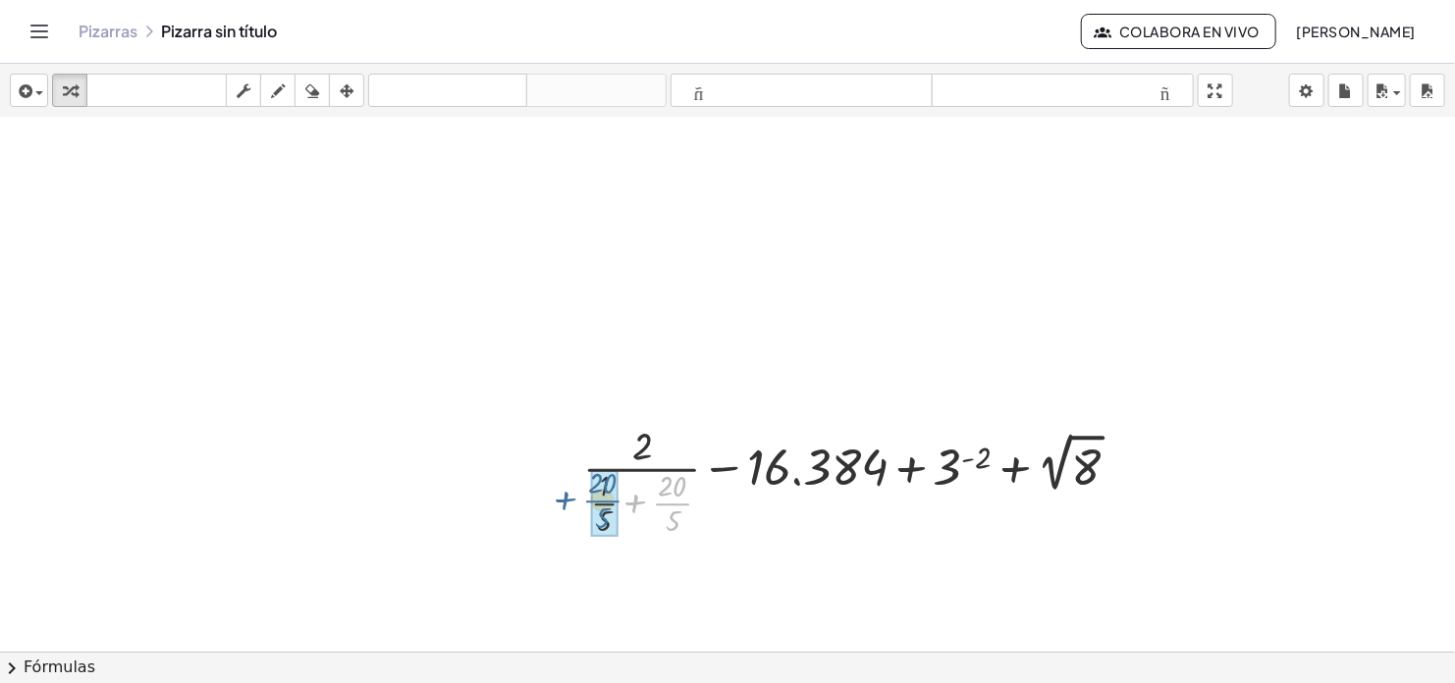
drag, startPoint x: 668, startPoint y: 501, endPoint x: 595, endPoint y: 497, distance: 72.8
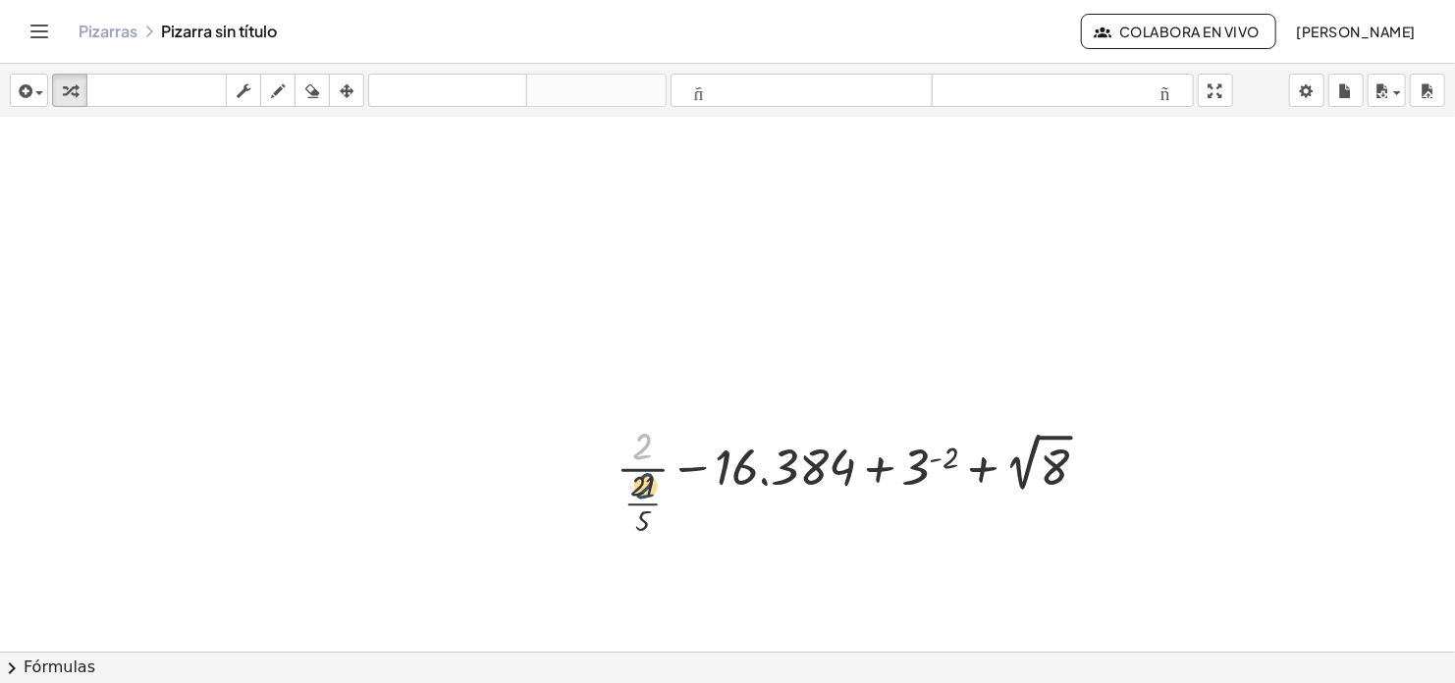
drag, startPoint x: 642, startPoint y: 449, endPoint x: 645, endPoint y: 508, distance: 59.0
click at [645, 508] on div at bounding box center [860, 479] width 507 height 122
drag, startPoint x: 639, startPoint y: 520, endPoint x: 639, endPoint y: 449, distance: 71.7
click at [639, 449] on div at bounding box center [860, 479] width 507 height 122
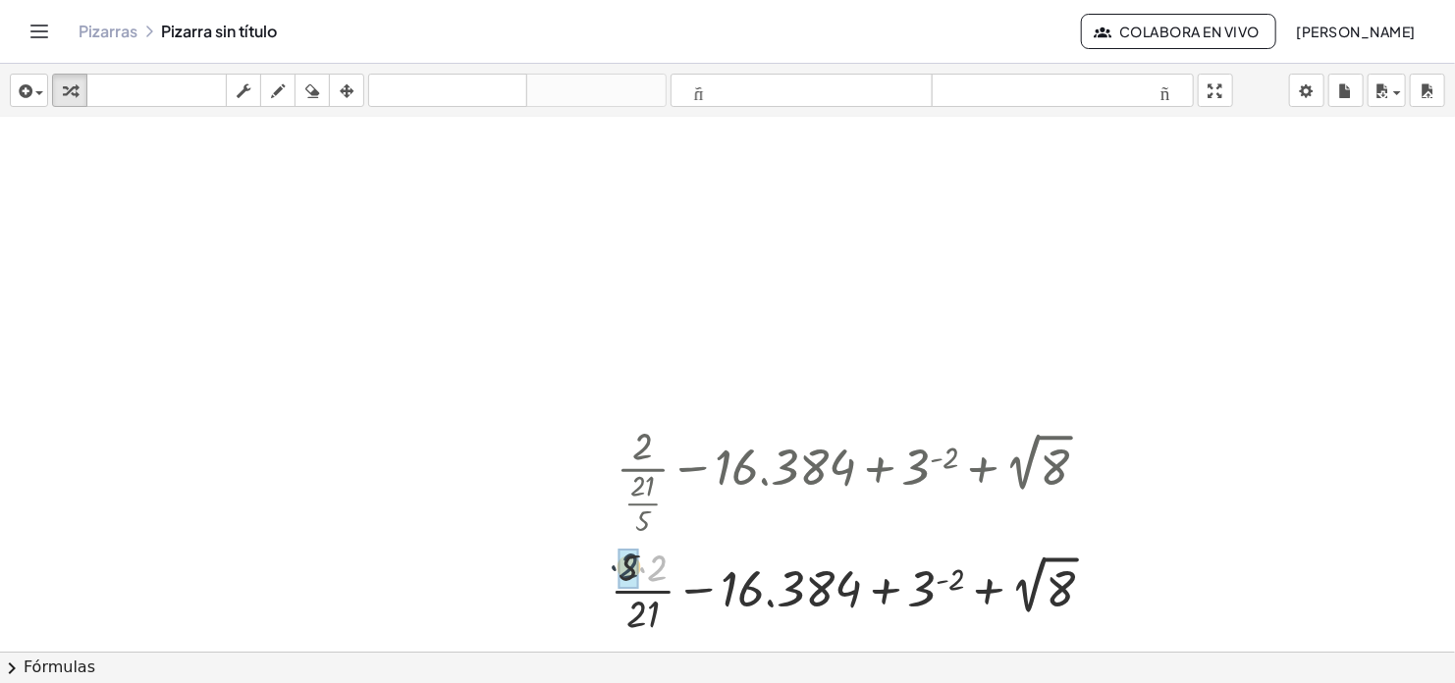
drag, startPoint x: 653, startPoint y: 567, endPoint x: 620, endPoint y: 565, distance: 32.5
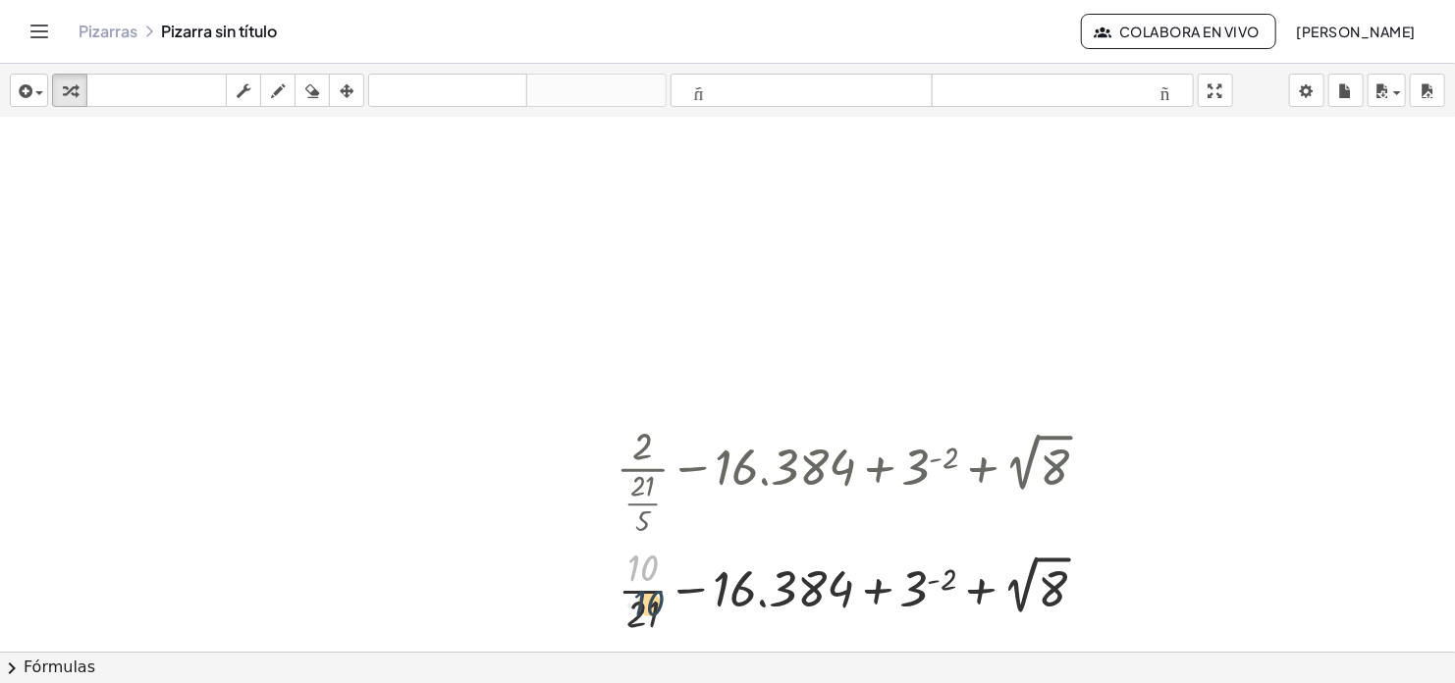
drag, startPoint x: 644, startPoint y: 567, endPoint x: 651, endPoint y: 605, distance: 37.9
click at [651, 605] on div at bounding box center [860, 589] width 507 height 98
drag, startPoint x: 643, startPoint y: 566, endPoint x: 643, endPoint y: 620, distance: 54.0
click at [643, 620] on div at bounding box center [860, 589] width 507 height 98
drag, startPoint x: 945, startPoint y: 578, endPoint x: 913, endPoint y: 583, distance: 32.8
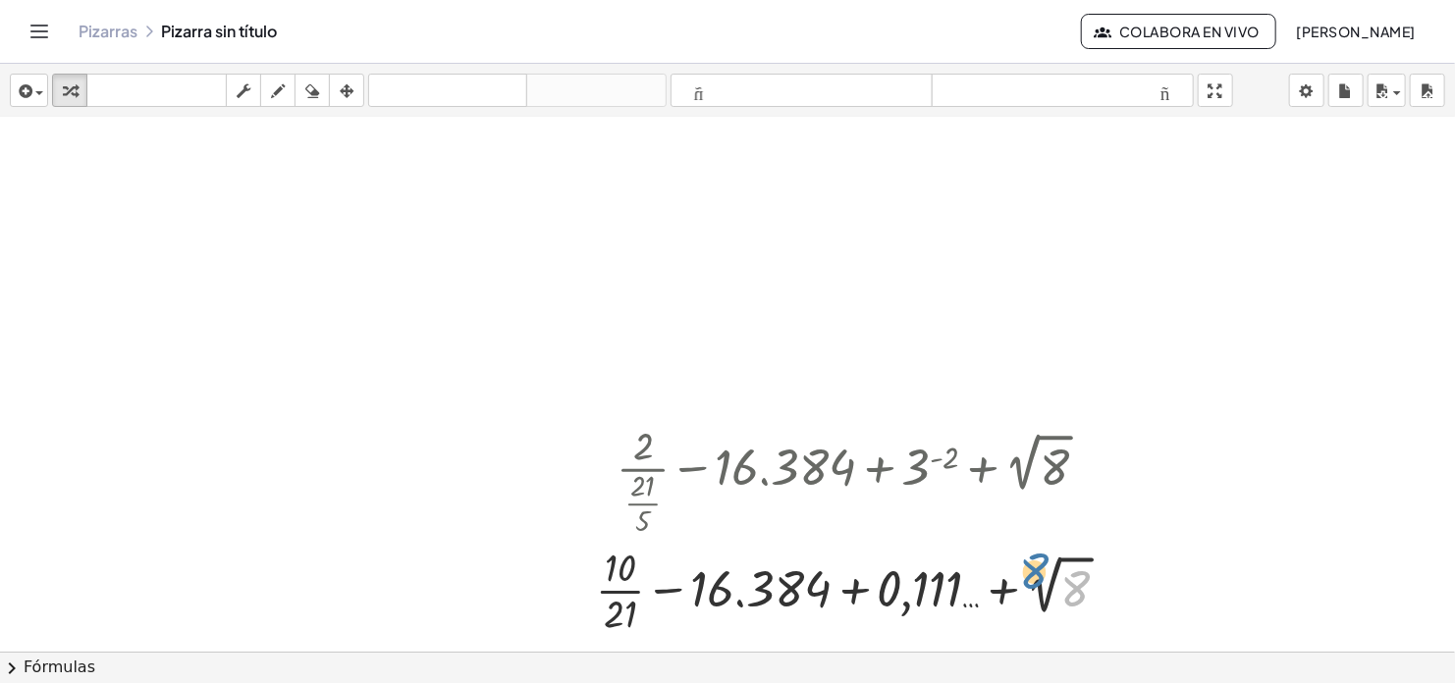
drag, startPoint x: 1073, startPoint y: 588, endPoint x: 1032, endPoint y: 570, distance: 44.9
click at [1032, 570] on div at bounding box center [860, 589] width 548 height 98
drag, startPoint x: 1076, startPoint y: 584, endPoint x: 1045, endPoint y: 559, distance: 40.5
click at [1045, 559] on div at bounding box center [860, 589] width 548 height 98
click at [1070, 586] on div at bounding box center [860, 589] width 548 height 98
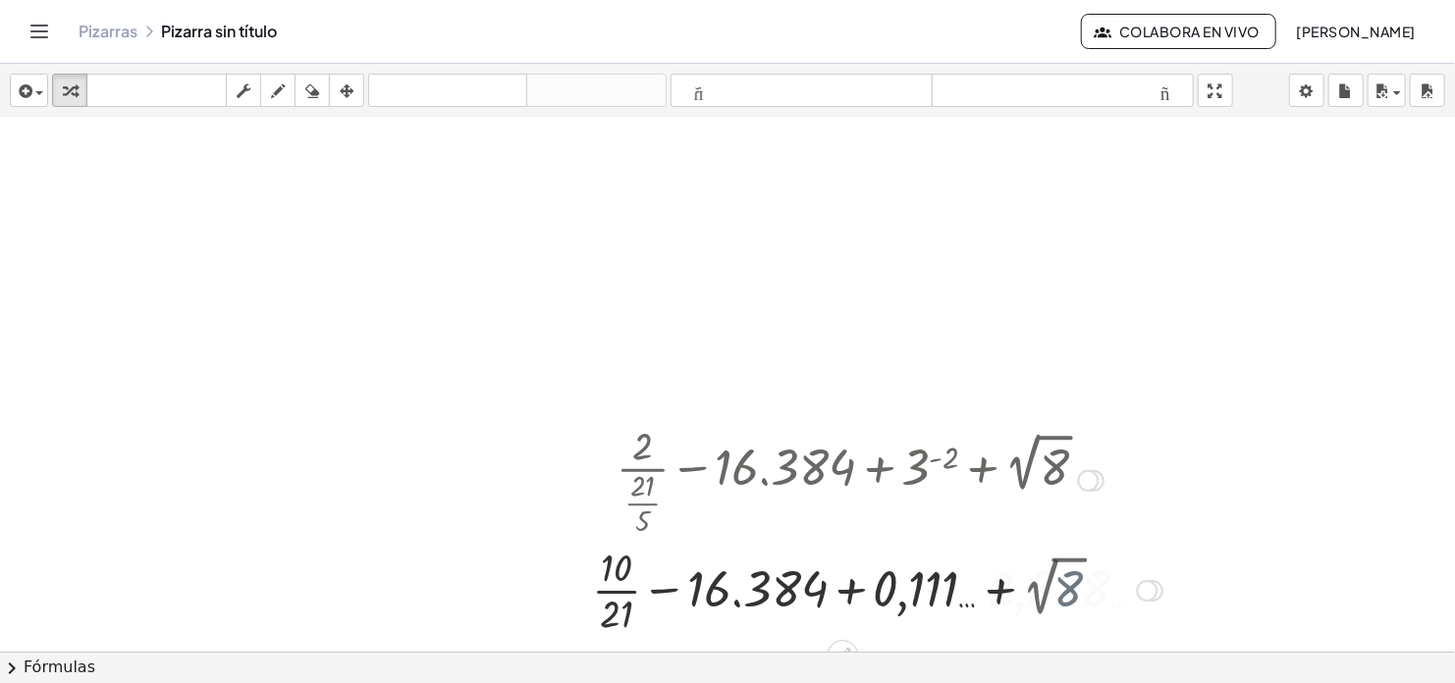
click at [1070, 586] on div at bounding box center [860, 589] width 624 height 98
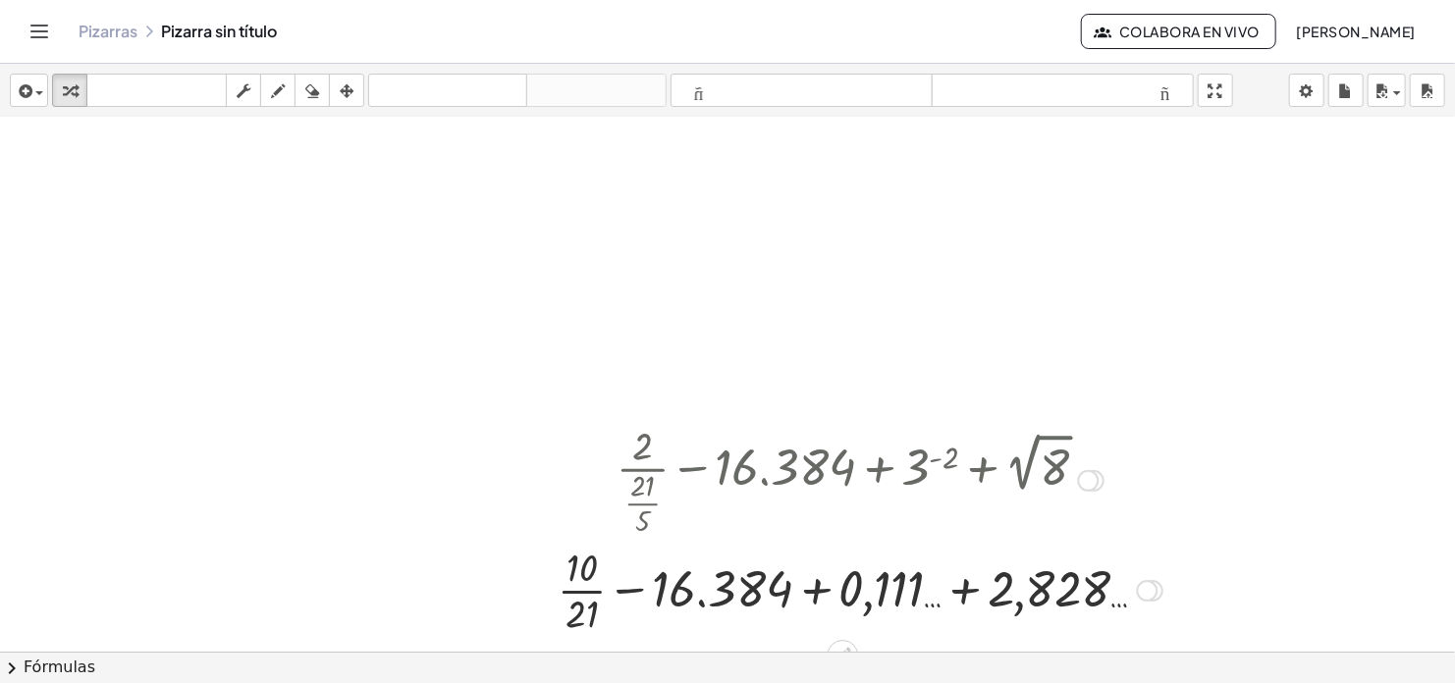
click at [1150, 591] on div at bounding box center [1148, 591] width 22 height 22
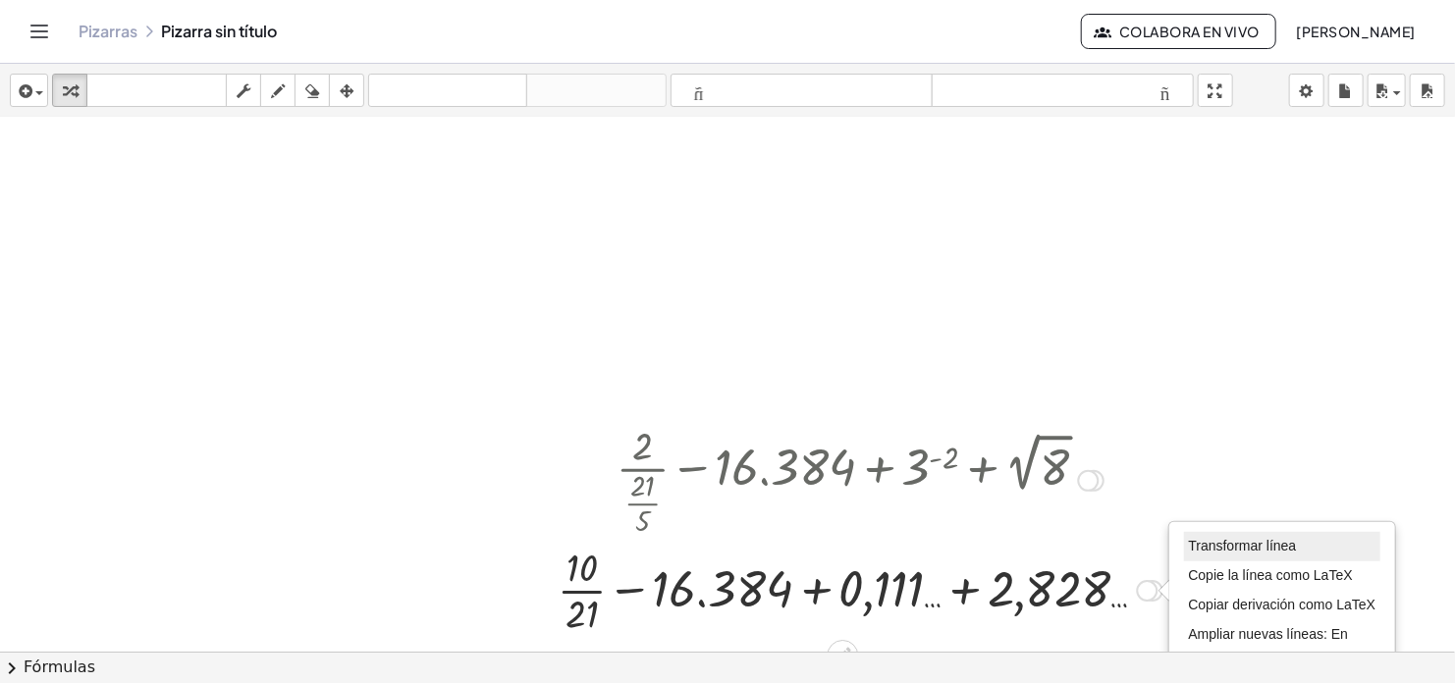
click at [1279, 539] on span "Transformar línea" at bounding box center [1243, 546] width 108 height 16
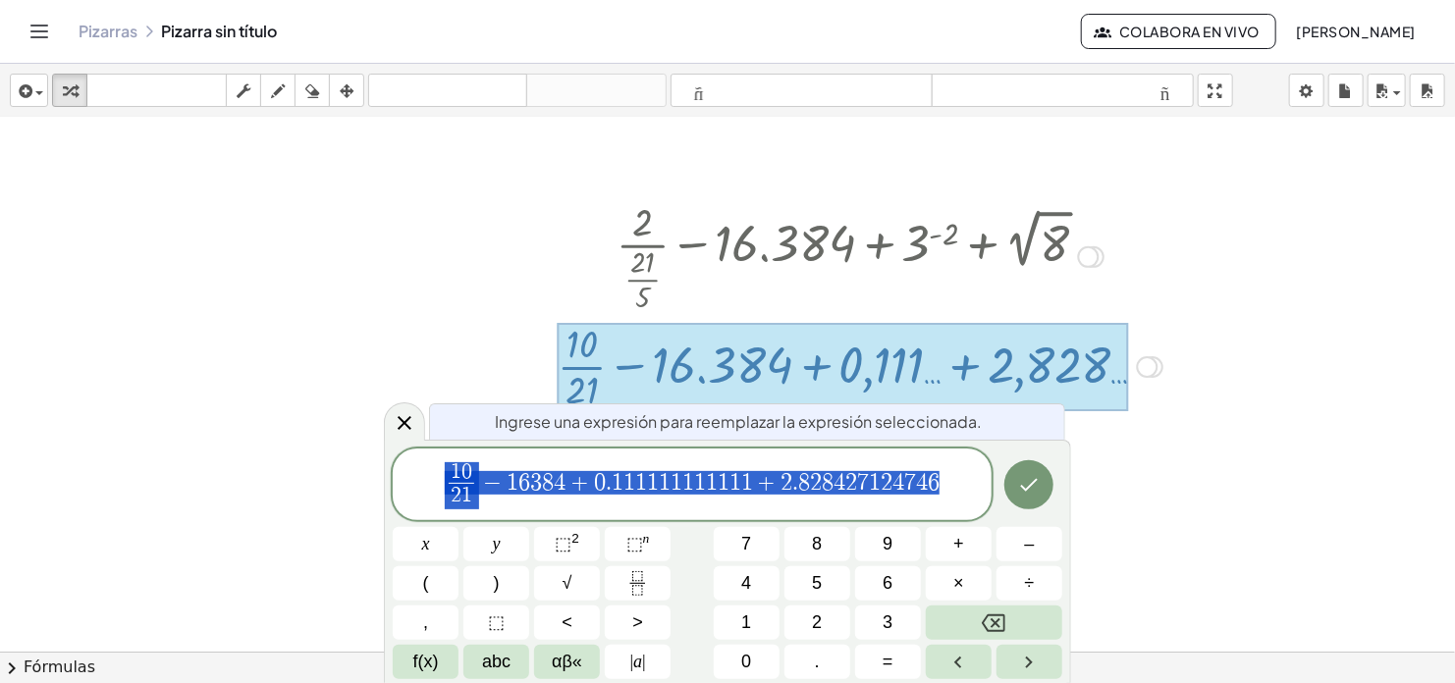
scroll to position [778, 0]
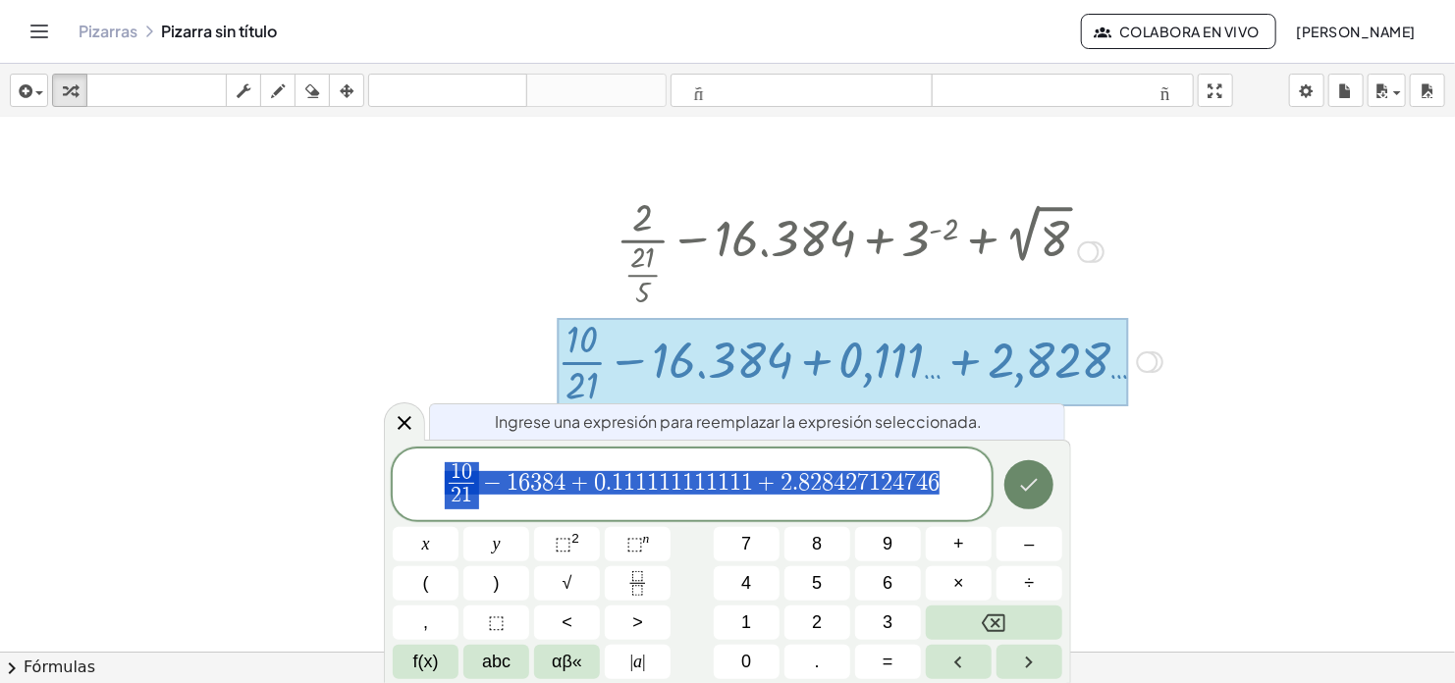
click at [1022, 482] on icon "Done" at bounding box center [1029, 485] width 24 height 24
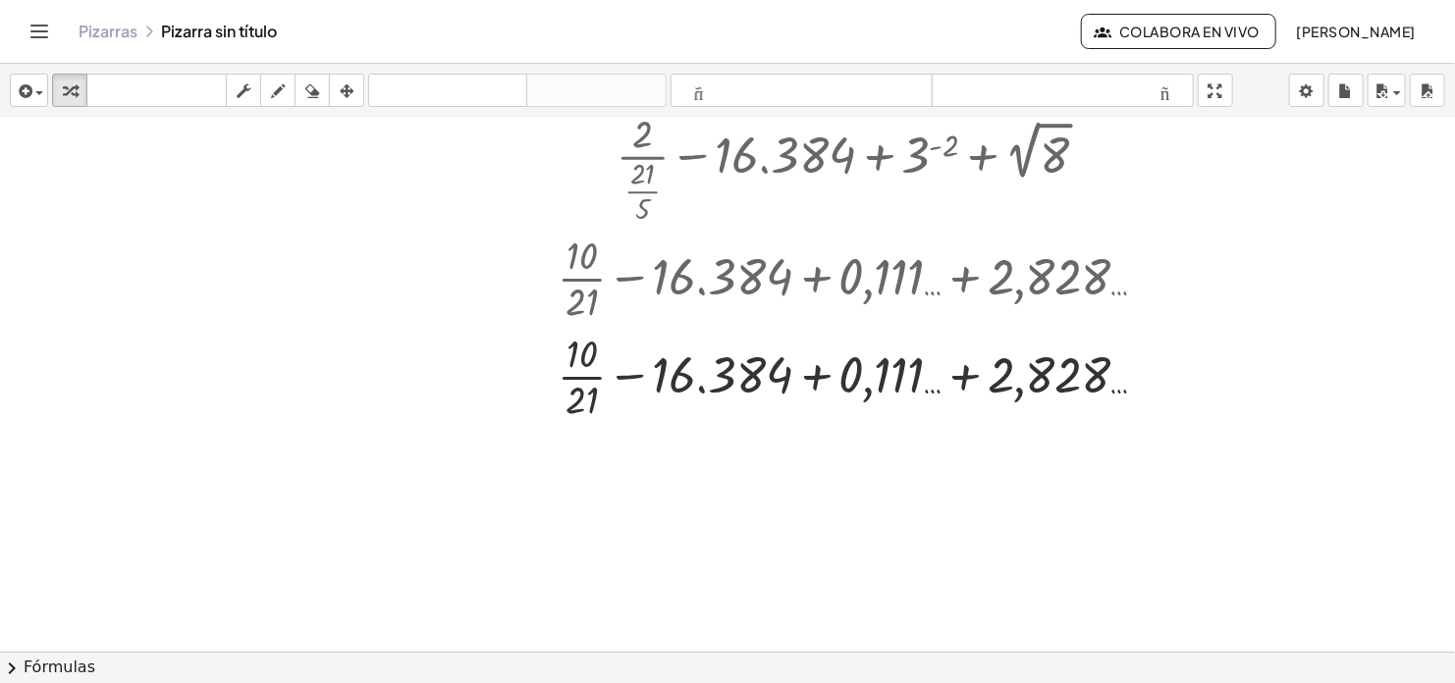
scroll to position [944, 0]
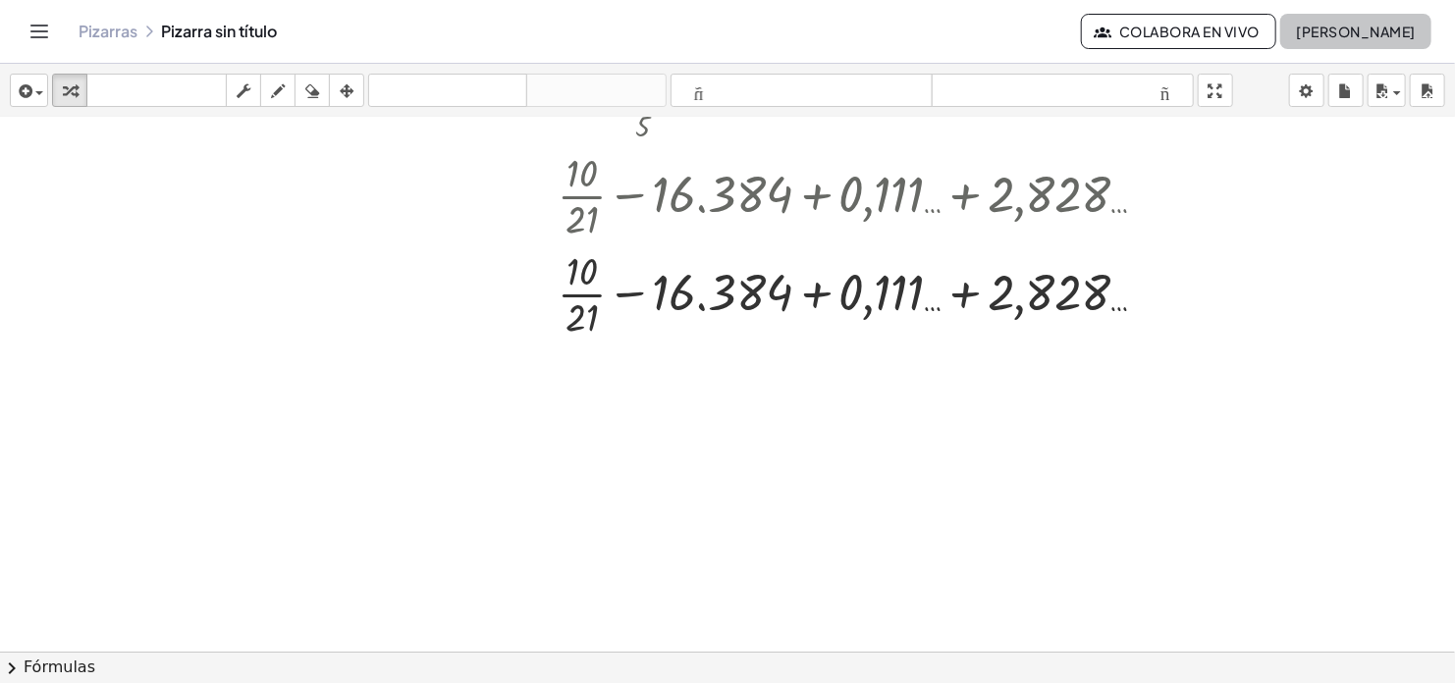
click at [1386, 31] on span "[PERSON_NAME]" at bounding box center [1356, 32] width 120 height 18
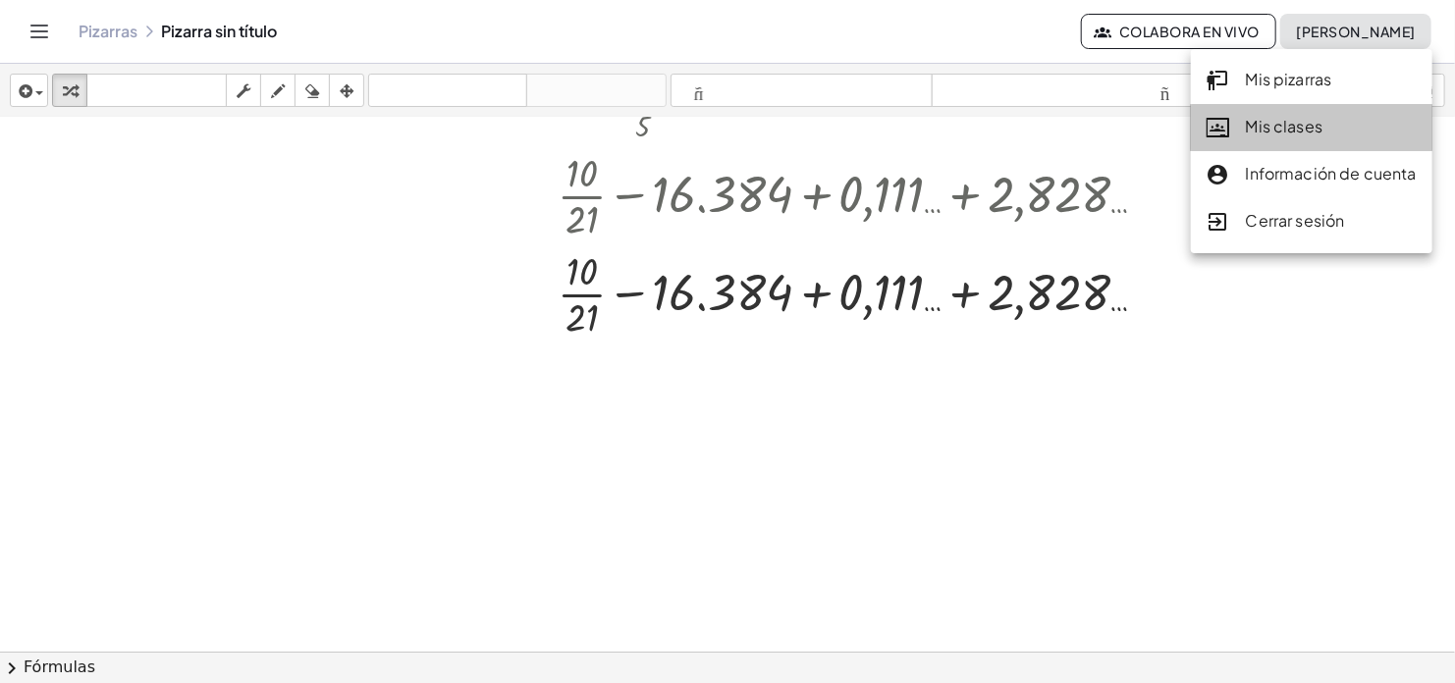
click at [1290, 129] on div "Mis clases" at bounding box center [1312, 128] width 210 height 26
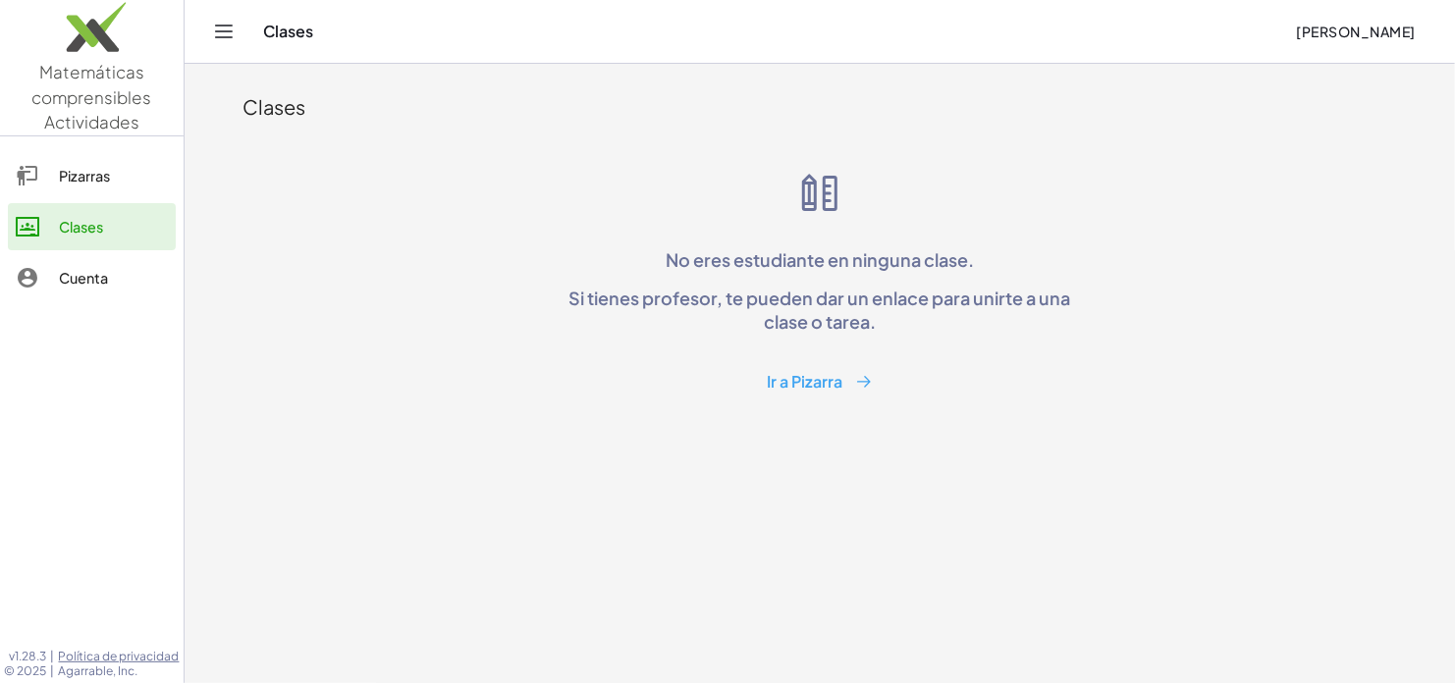
click at [831, 383] on button "Ir a Pizarra" at bounding box center [820, 382] width 136 height 36
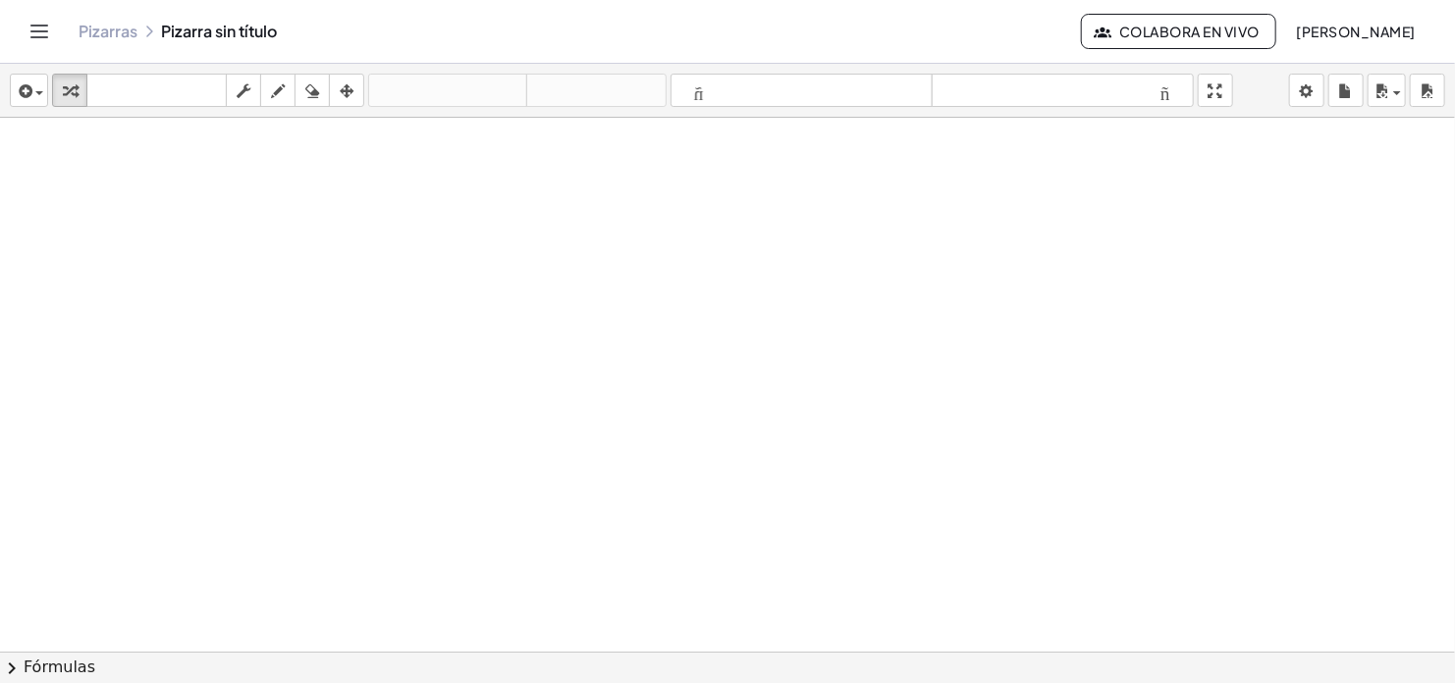
click at [403, 288] on div at bounding box center [727, 652] width 1455 height 1068
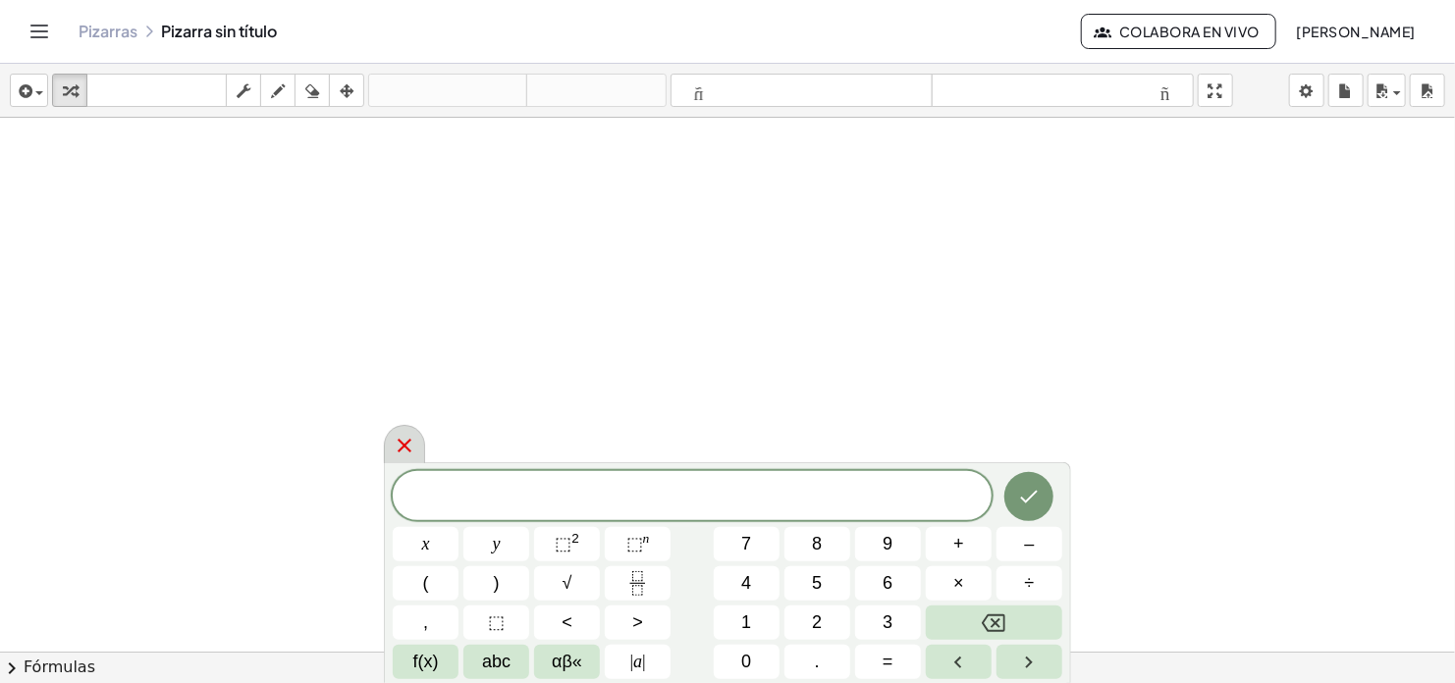
click at [403, 445] on icon at bounding box center [405, 446] width 14 height 14
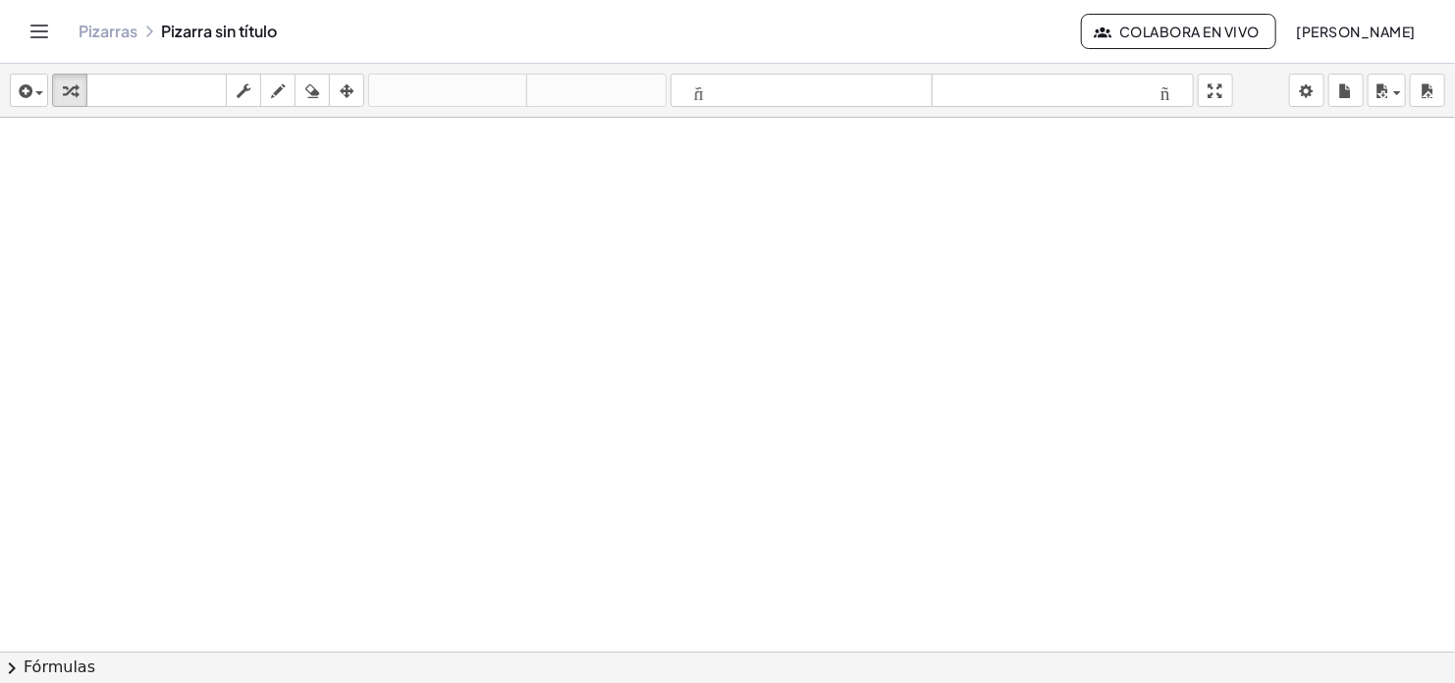
click at [557, 351] on div at bounding box center [727, 652] width 1455 height 1068
click at [310, 94] on icon "button" at bounding box center [312, 92] width 14 height 24
click at [457, 479] on div at bounding box center [727, 652] width 1455 height 1068
drag, startPoint x: 488, startPoint y: 352, endPoint x: 596, endPoint y: 358, distance: 108.1
click at [596, 358] on div at bounding box center [727, 652] width 1455 height 1068
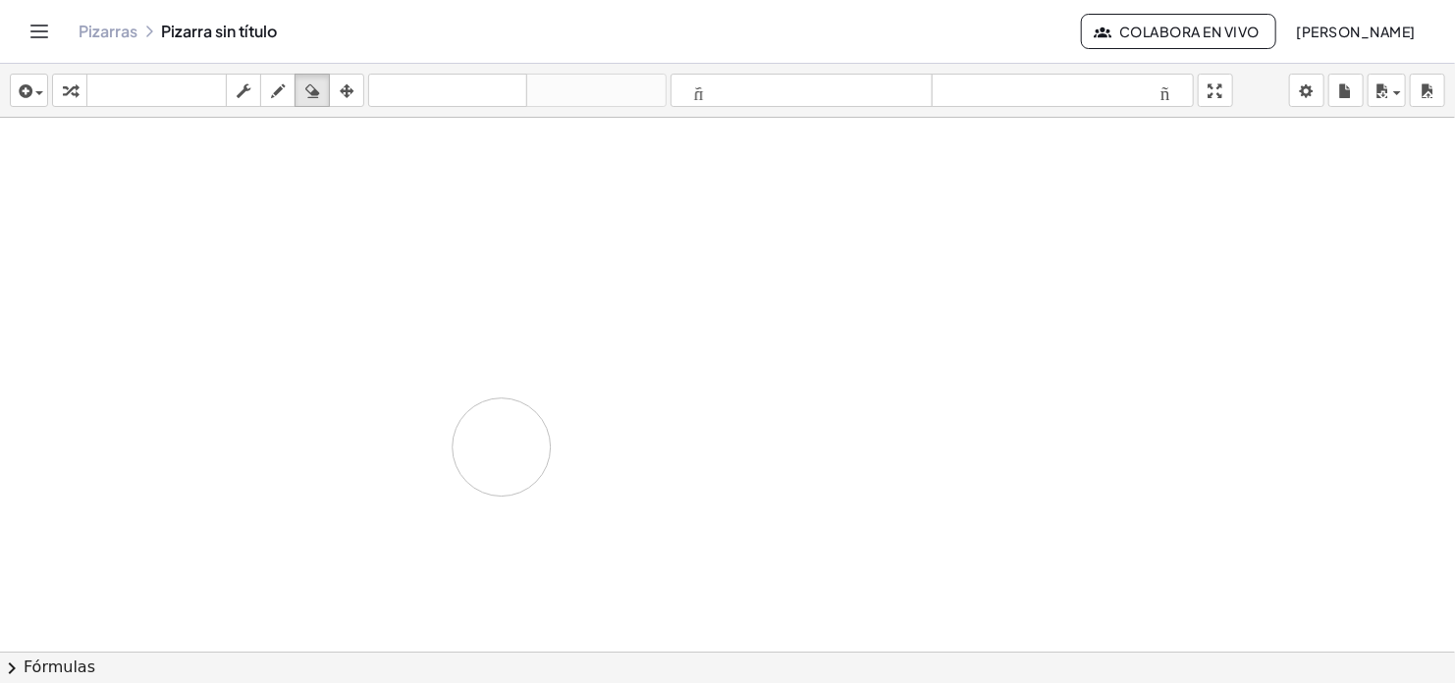
click at [502, 447] on div at bounding box center [727, 652] width 1455 height 1068
click at [310, 90] on icon "button" at bounding box center [312, 92] width 14 height 24
click at [283, 99] on icon "button" at bounding box center [278, 92] width 14 height 24
click at [612, 421] on div at bounding box center [727, 652] width 1455 height 1068
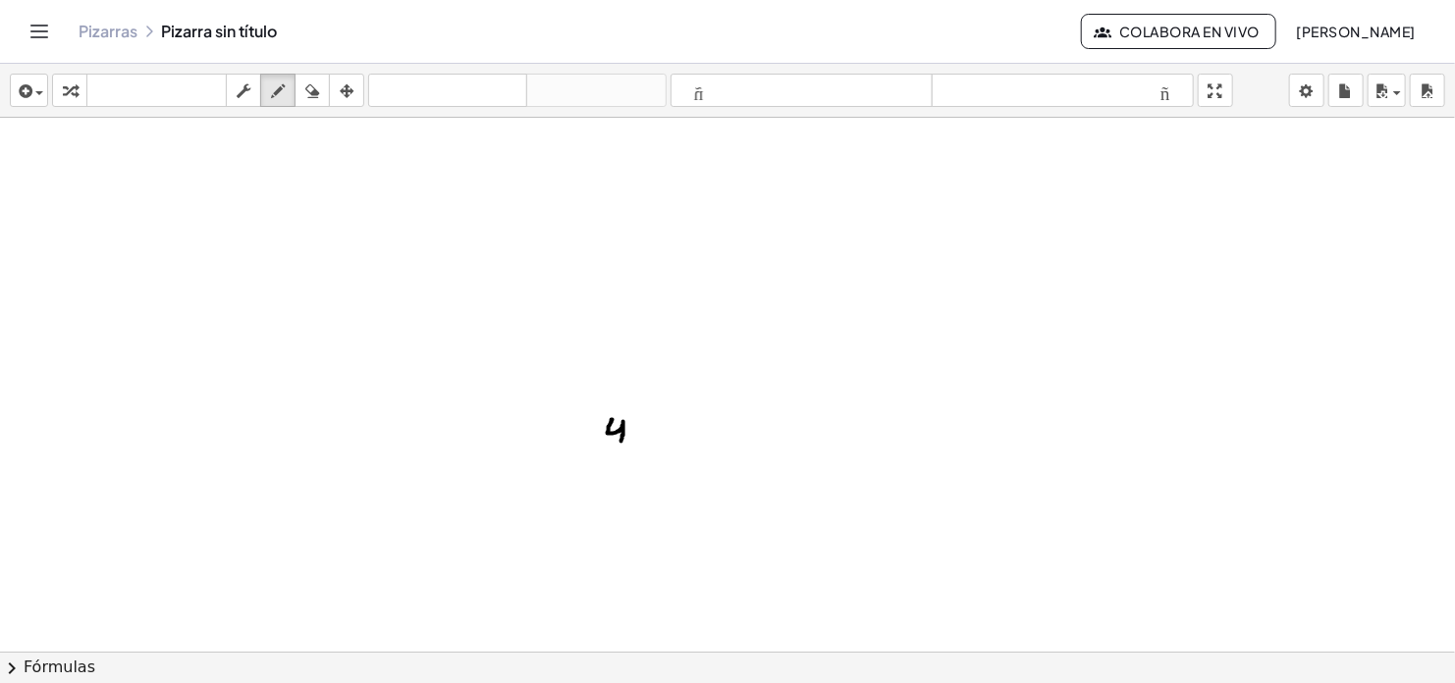
drag, startPoint x: 613, startPoint y: 419, endPoint x: 621, endPoint y: 441, distance: 23.3
click at [621, 441] on div at bounding box center [727, 652] width 1455 height 1068
drag, startPoint x: 588, startPoint y: 429, endPoint x: 654, endPoint y: 395, distance: 74.2
click at [654, 395] on div at bounding box center [727, 652] width 1455 height 1068
drag, startPoint x: 576, startPoint y: 396, endPoint x: 590, endPoint y: 423, distance: 30.7
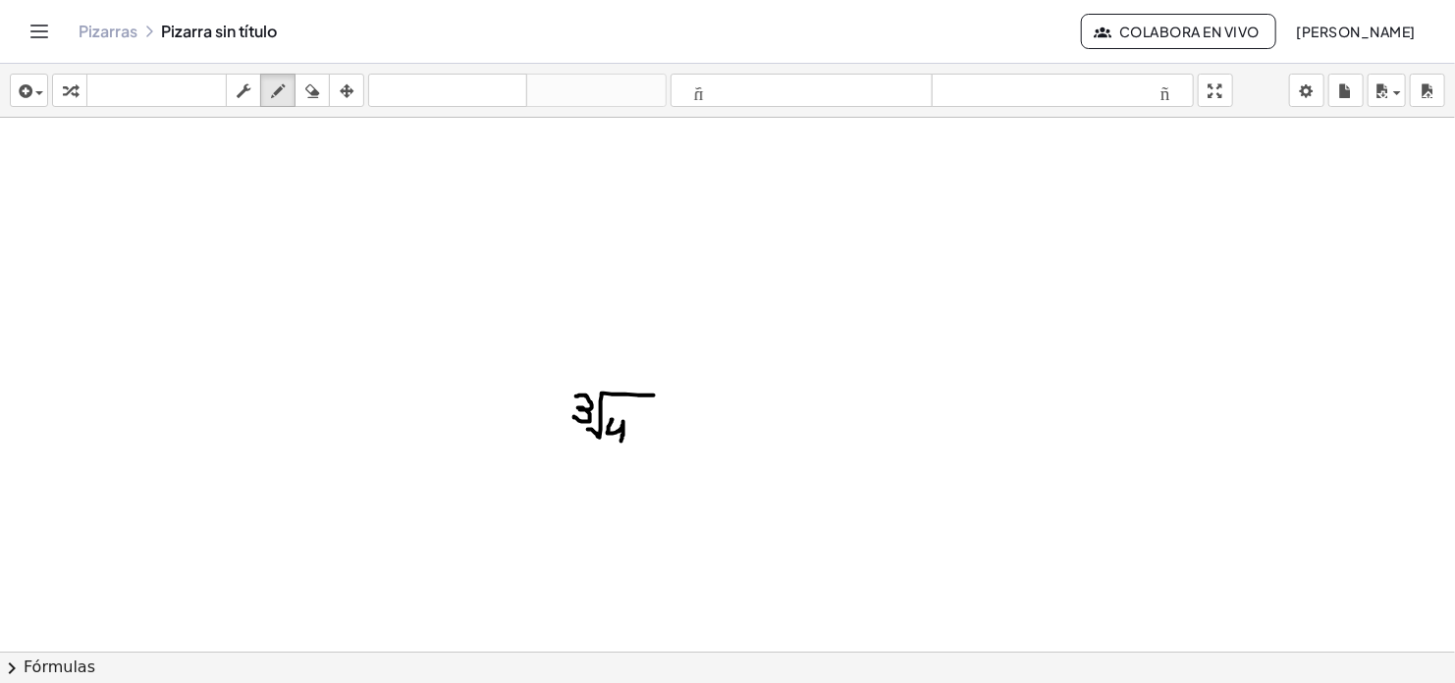
click at [574, 416] on div at bounding box center [727, 652] width 1455 height 1068
click at [620, 414] on div at bounding box center [727, 652] width 1455 height 1068
click at [617, 429] on div at bounding box center [727, 652] width 1455 height 1068
click at [677, 417] on div at bounding box center [727, 652] width 1455 height 1068
drag, startPoint x: 668, startPoint y: 426, endPoint x: 680, endPoint y: 428, distance: 12.9
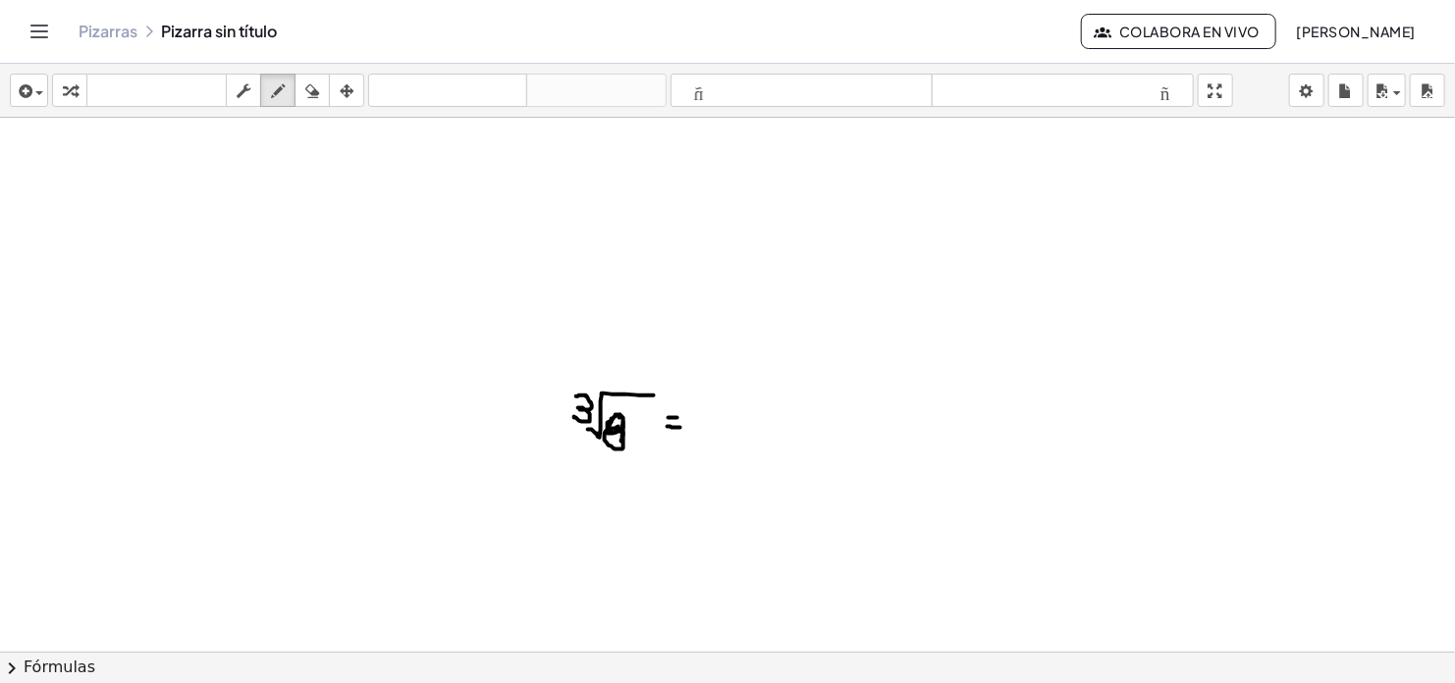
click at [680, 428] on div at bounding box center [727, 652] width 1455 height 1068
click at [245, 89] on icon "button" at bounding box center [244, 92] width 14 height 24
click at [588, 393] on div at bounding box center [727, 652] width 1455 height 1068
drag, startPoint x: 533, startPoint y: 374, endPoint x: 700, endPoint y: 458, distance: 187.0
click at [700, 458] on div at bounding box center [727, 652] width 1455 height 1068
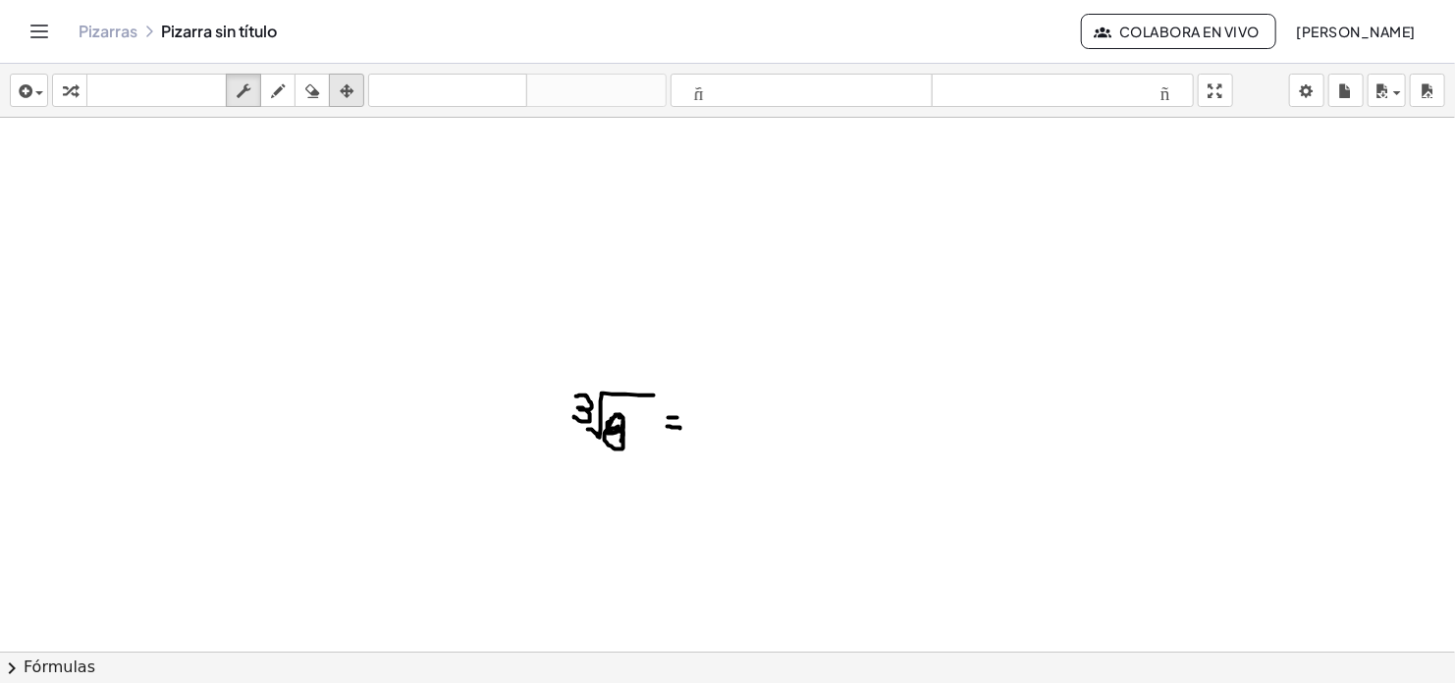
click at [345, 89] on icon "button" at bounding box center [347, 92] width 14 height 24
drag, startPoint x: 586, startPoint y: 414, endPoint x: 603, endPoint y: 406, distance: 18.4
click at [603, 406] on div at bounding box center [727, 652] width 1455 height 1068
drag, startPoint x: 600, startPoint y: 406, endPoint x: 223, endPoint y: 239, distance: 412.7
click at [223, 239] on div at bounding box center [727, 652] width 1455 height 1068
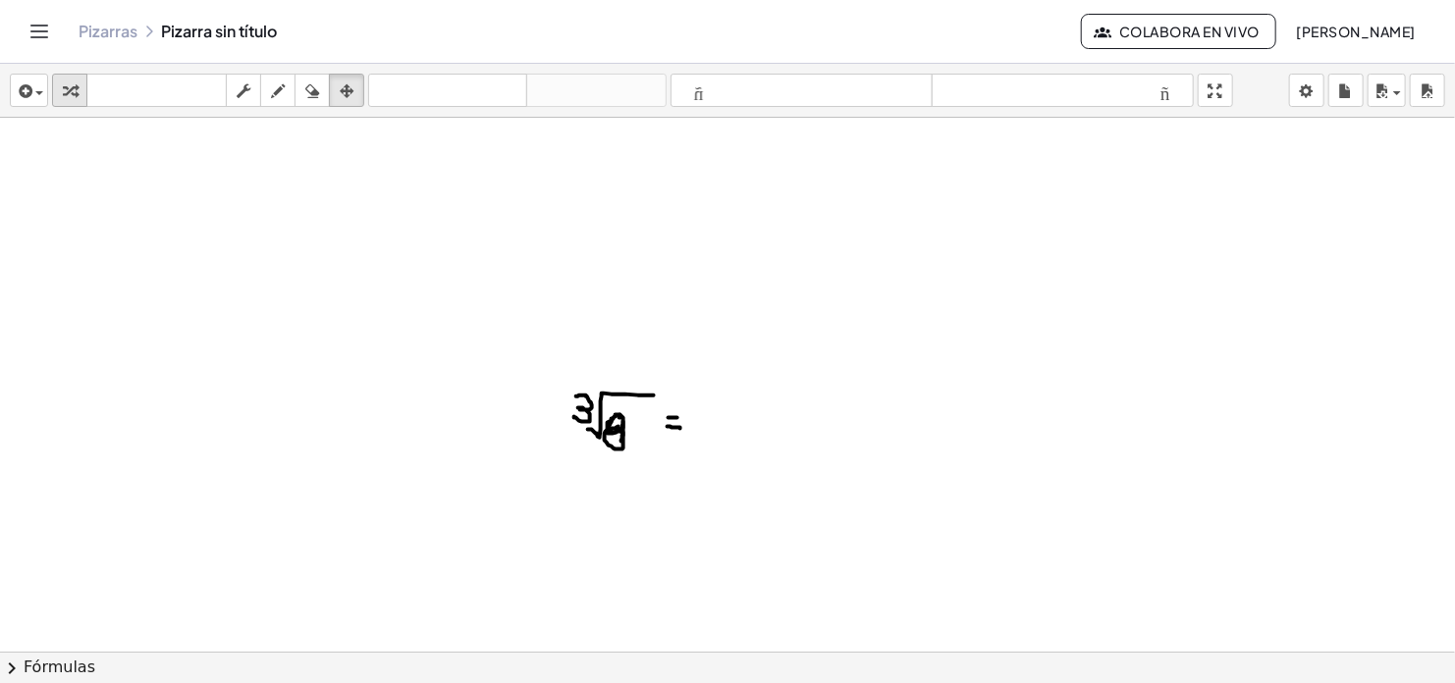
click at [71, 89] on icon "button" at bounding box center [70, 92] width 14 height 24
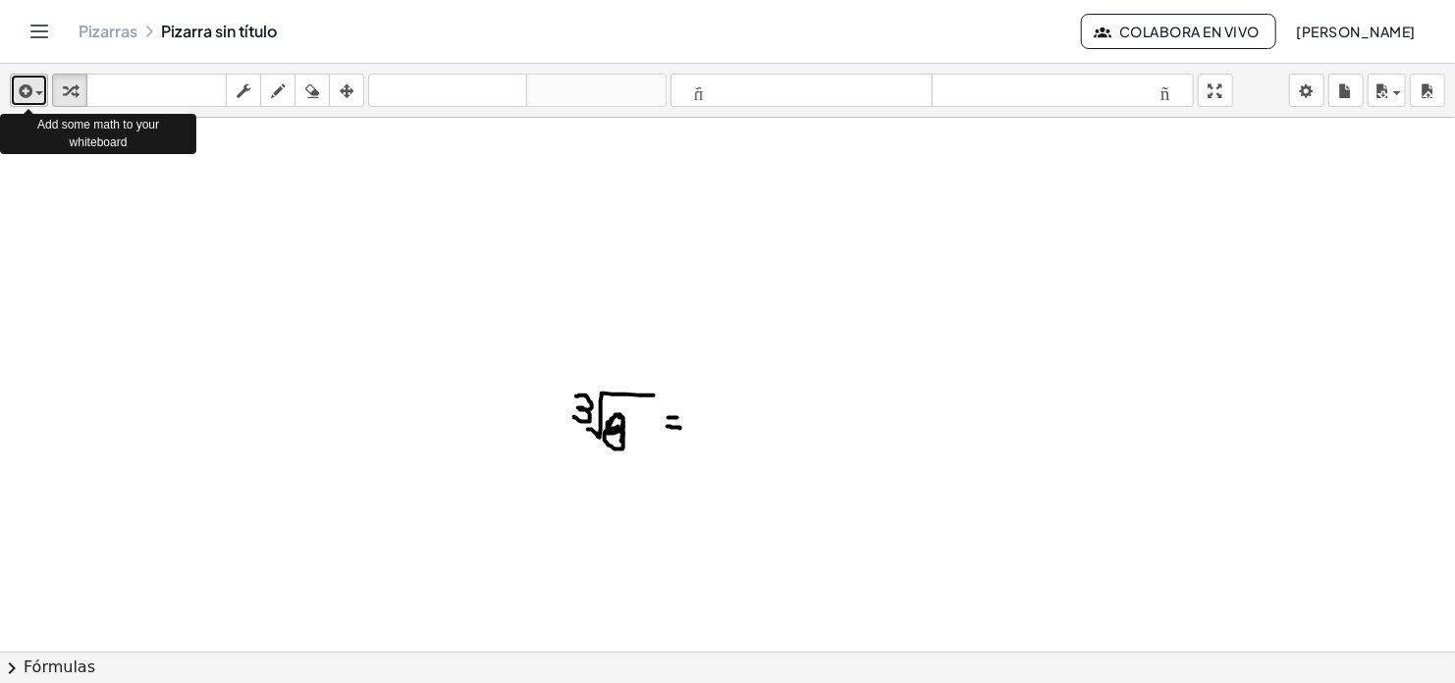
click at [34, 93] on div "button" at bounding box center [29, 91] width 28 height 24
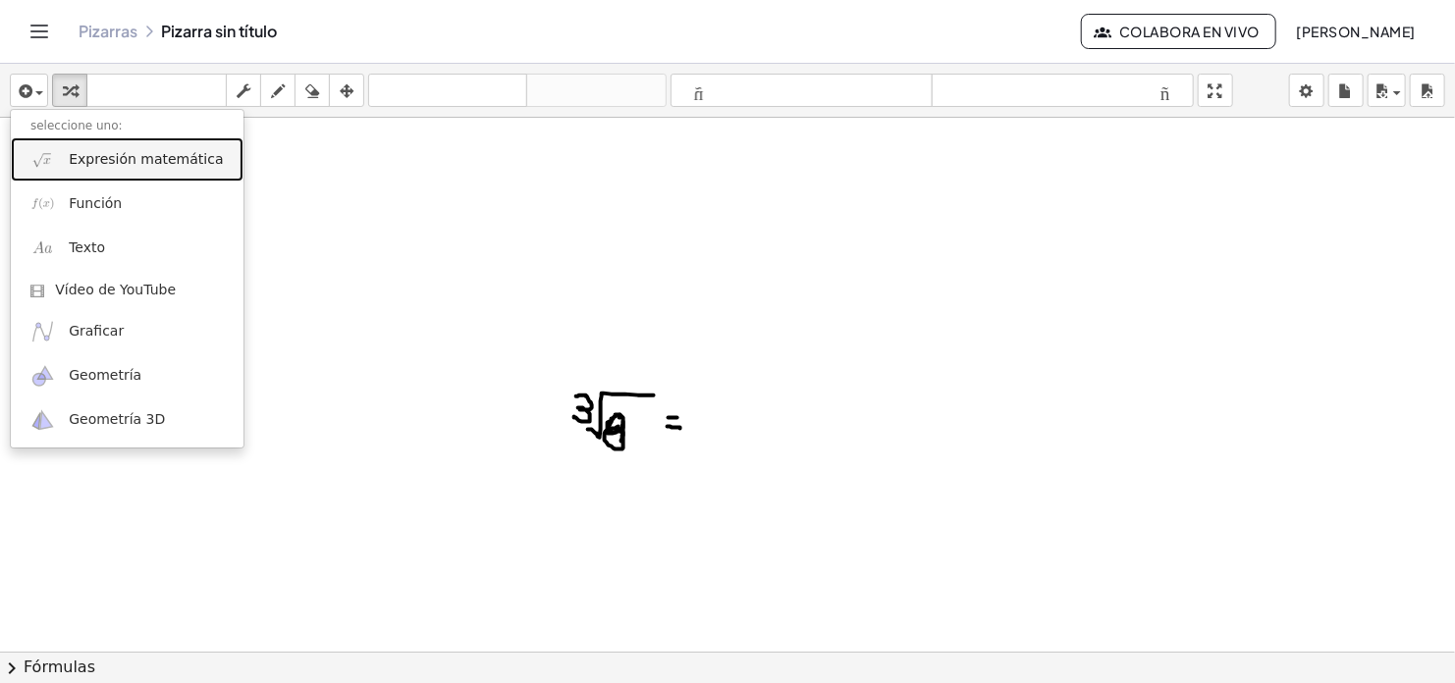
click at [161, 158] on span "Expresión matemática" at bounding box center [146, 160] width 154 height 20
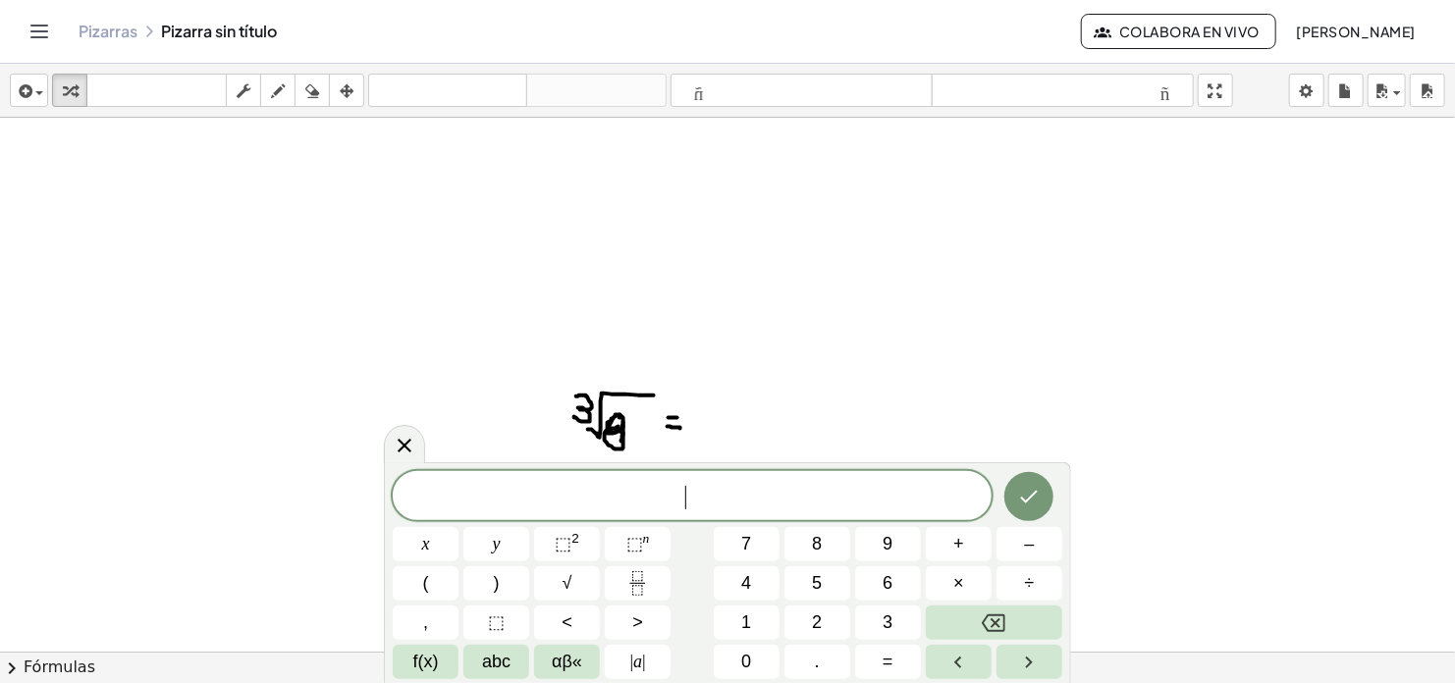
drag, startPoint x: 599, startPoint y: 408, endPoint x: 645, endPoint y: 501, distance: 103.2
click at [645, 501] on body "Matemáticas comprensibles Actividades Pizarras Clases Cuenta v1.28.3 | Política…" at bounding box center [727, 341] width 1455 height 683
click at [667, 495] on span at bounding box center [692, 497] width 599 height 27
click at [998, 621] on icon "Backspace" at bounding box center [994, 624] width 24 height 24
click at [403, 444] on icon at bounding box center [405, 446] width 24 height 24
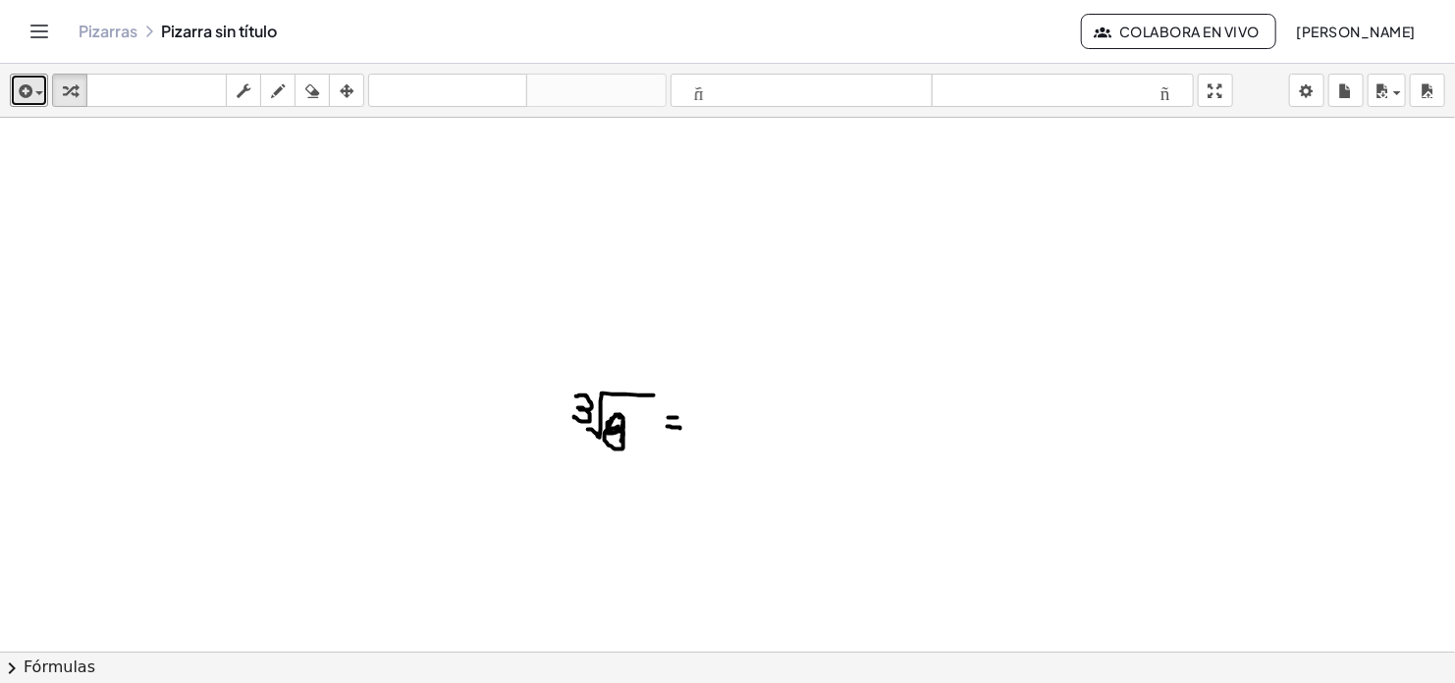
click at [30, 98] on icon "button" at bounding box center [24, 92] width 18 height 24
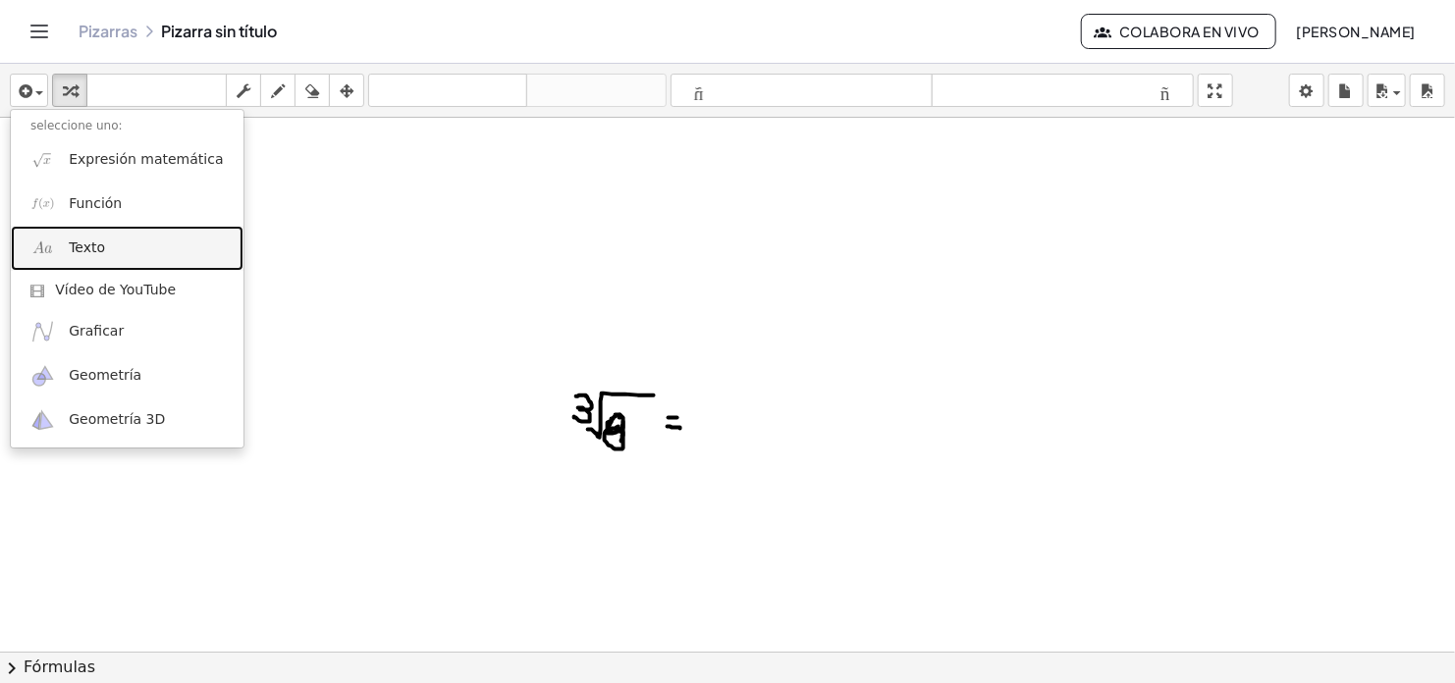
click at [95, 248] on span "Texto" at bounding box center [87, 249] width 36 height 20
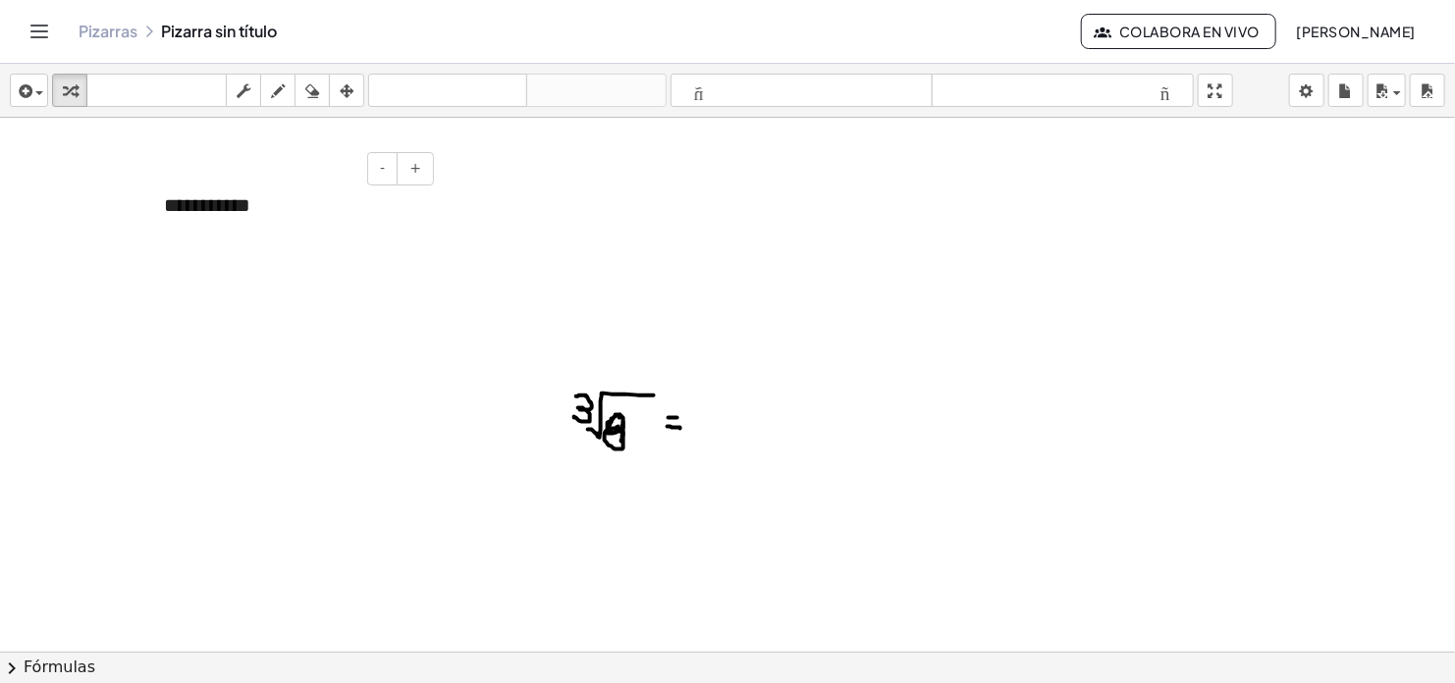
scroll to position [534, 0]
click at [38, 95] on span "button" at bounding box center [39, 93] width 8 height 4
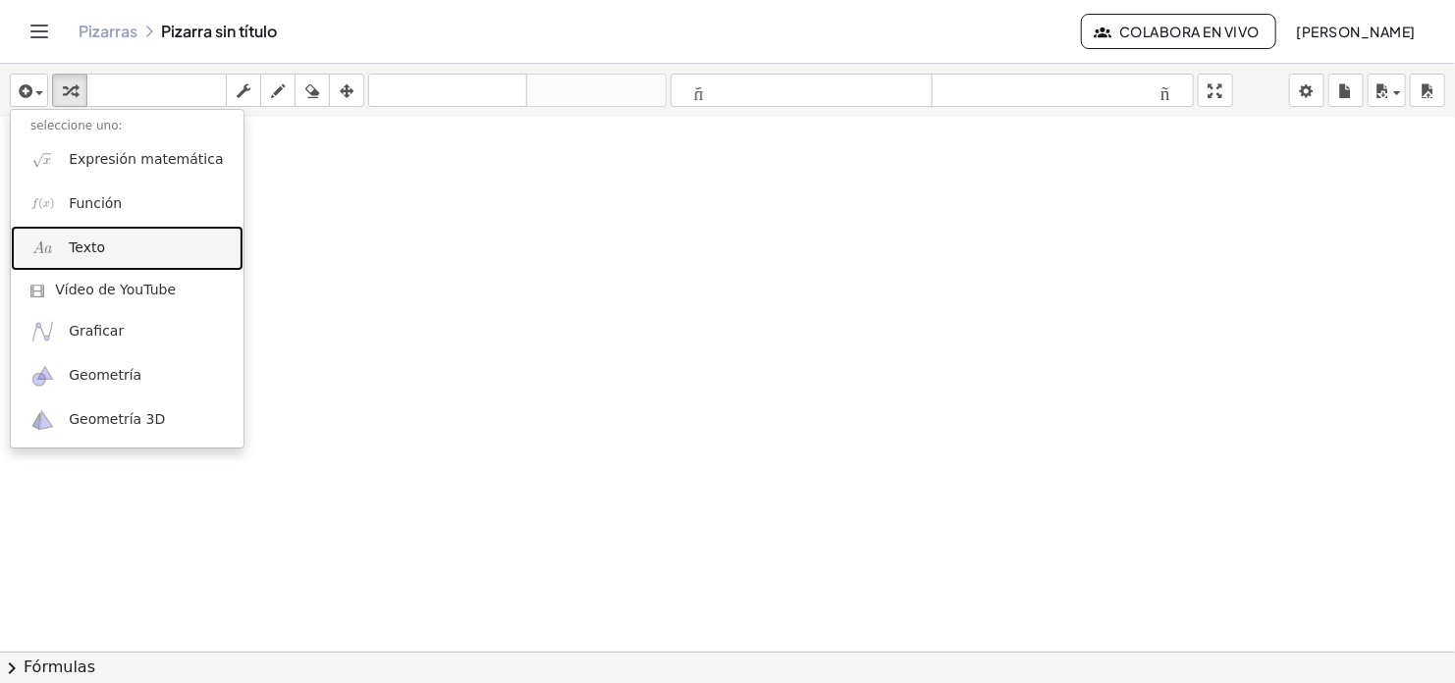
click at [84, 246] on span "Texto" at bounding box center [87, 249] width 36 height 20
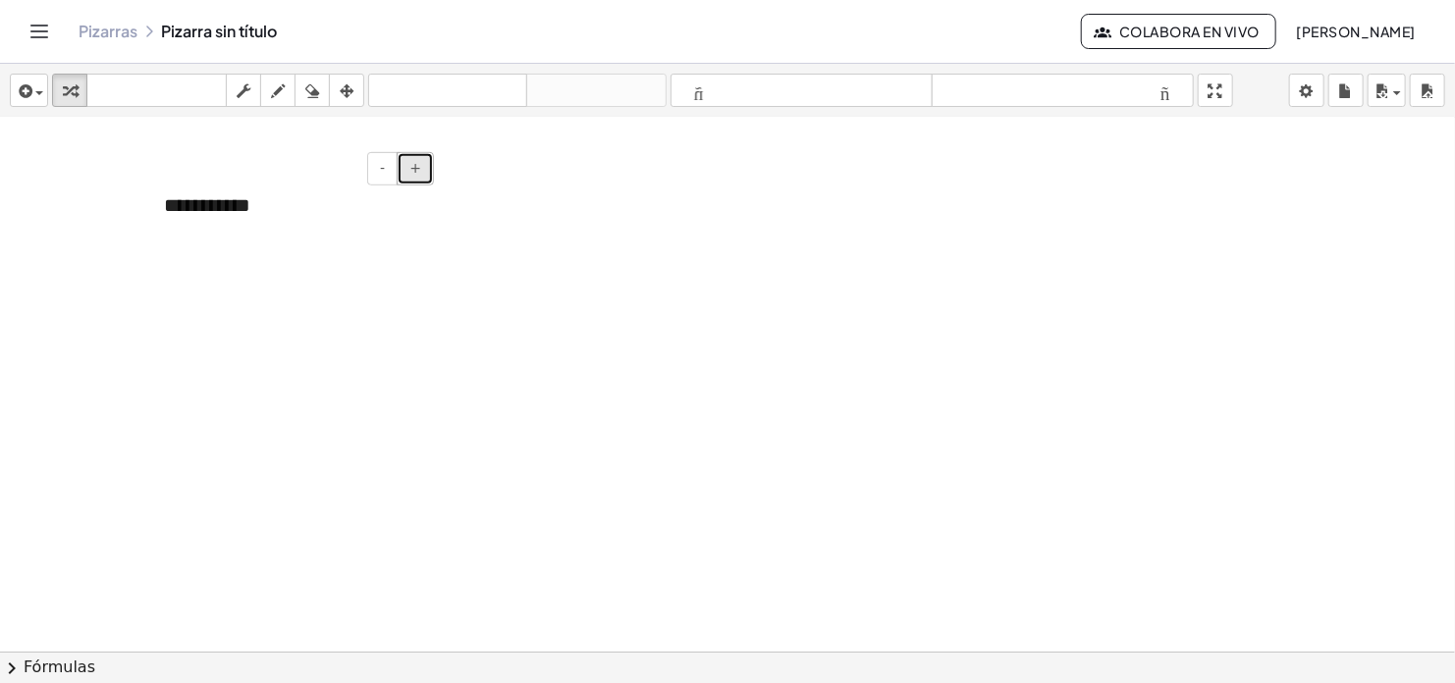
click at [419, 168] on span "+" at bounding box center [415, 168] width 12 height 16
click at [294, 205] on div "**********" at bounding box center [291, 228] width 295 height 112
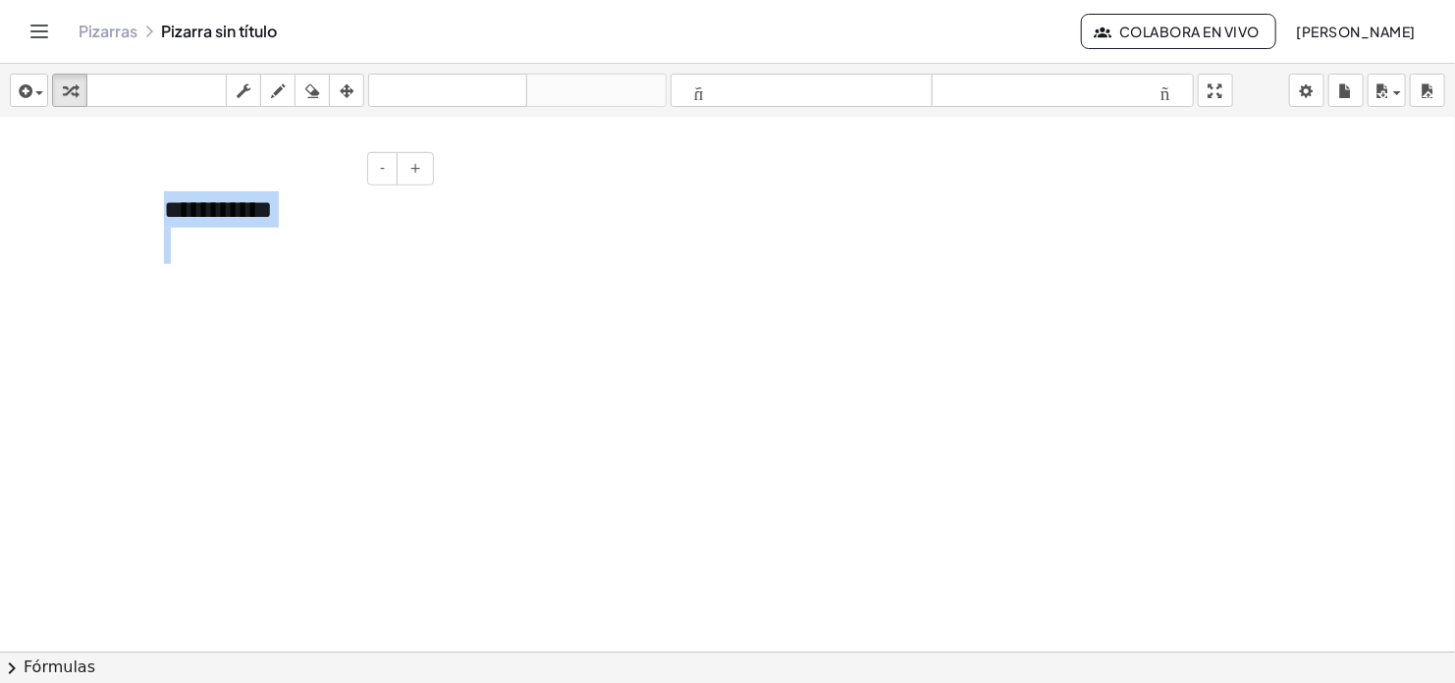
click at [294, 205] on div "**********" at bounding box center [291, 228] width 295 height 112
click at [1396, 94] on span "button" at bounding box center [1397, 93] width 8 height 4
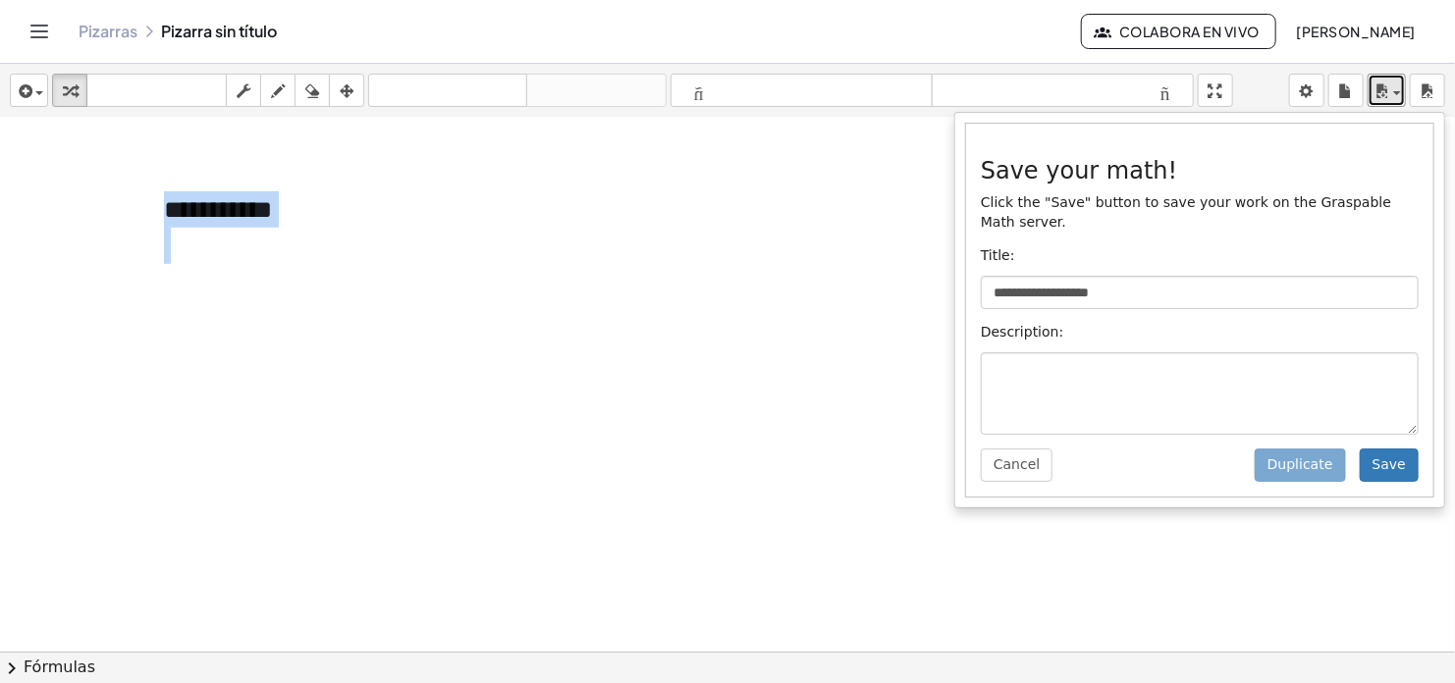
click at [835, 257] on div at bounding box center [727, 118] width 1455 height 1068
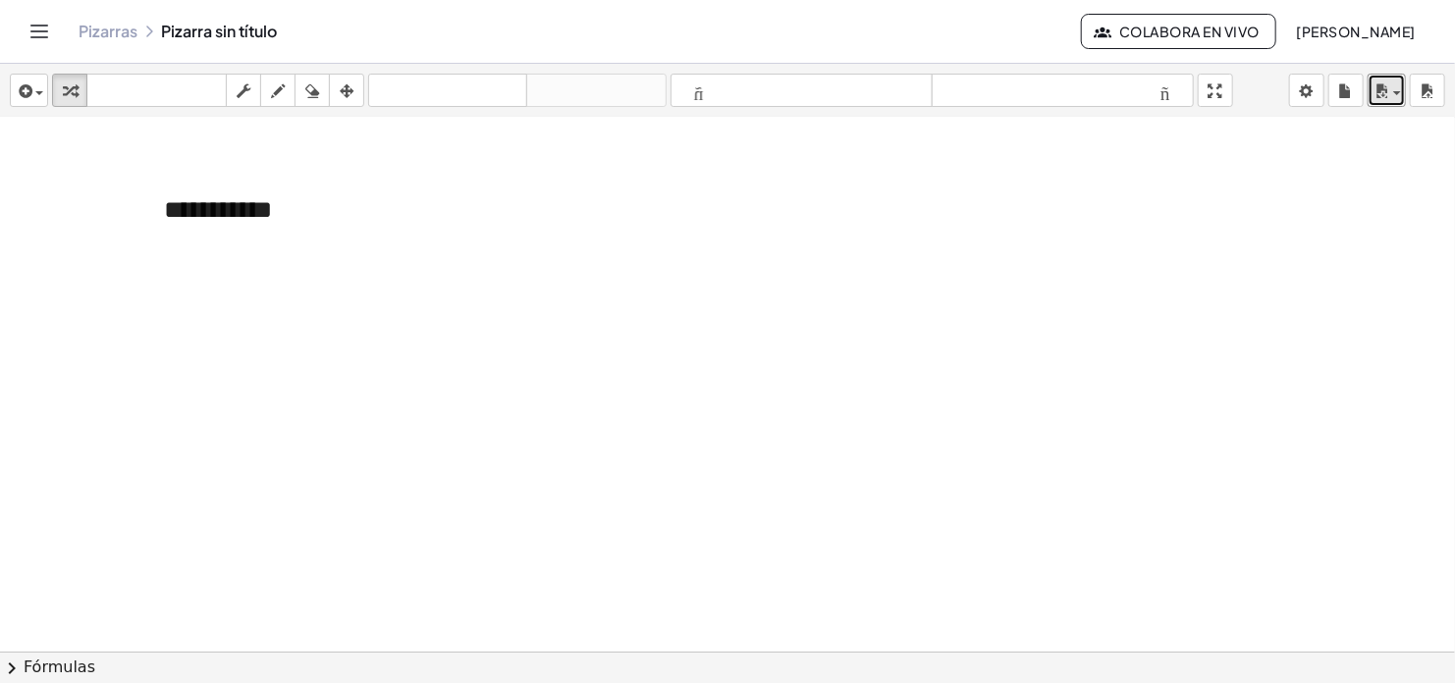
click at [835, 257] on div at bounding box center [727, 118] width 1455 height 1068
click at [221, 220] on div "**********" at bounding box center [291, 228] width 295 height 112
click at [347, 218] on div "**********" at bounding box center [291, 228] width 295 height 112
click at [580, 246] on div at bounding box center [727, 118] width 1455 height 1068
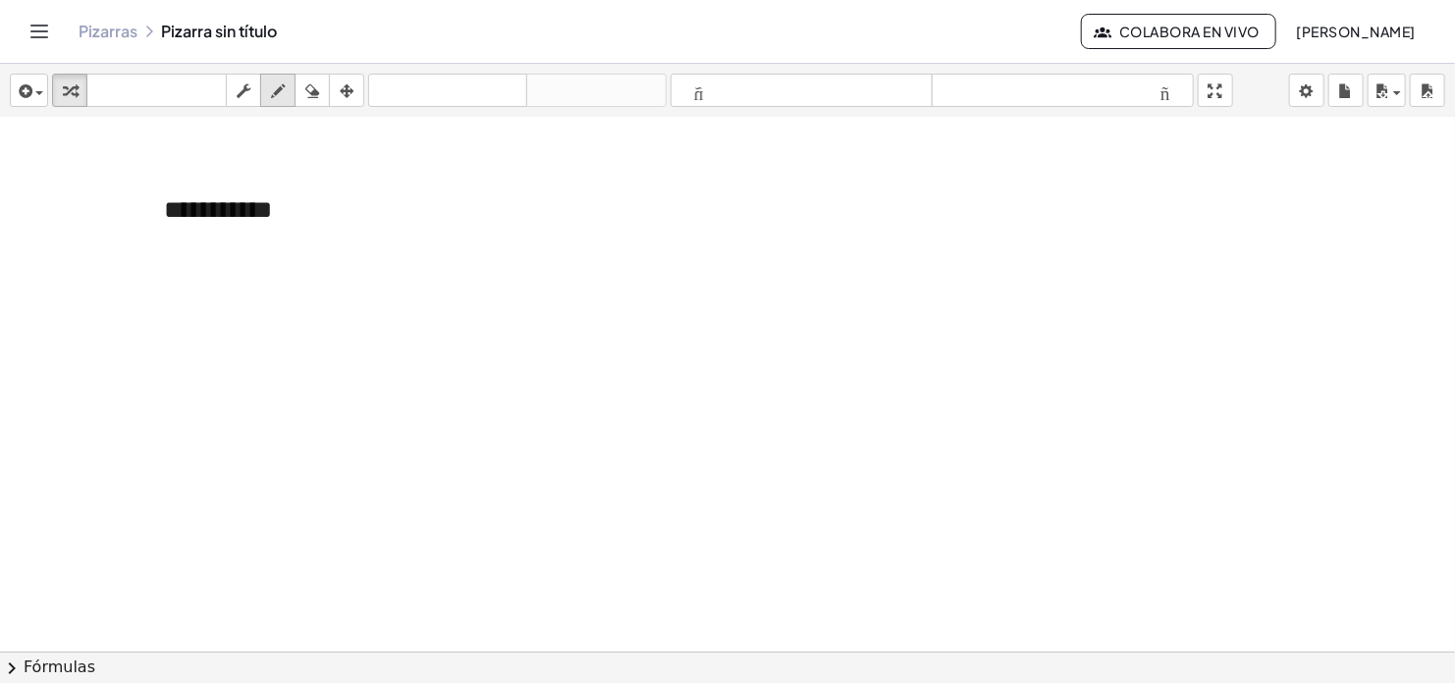
click at [274, 95] on icon "button" at bounding box center [278, 92] width 14 height 24
click at [600, 391] on div at bounding box center [727, 118] width 1455 height 1068
drag, startPoint x: 601, startPoint y: 390, endPoint x: 613, endPoint y: 415, distance: 28.1
click at [613, 415] on div at bounding box center [727, 118] width 1455 height 1068
click at [617, 420] on div at bounding box center [727, 118] width 1455 height 1068
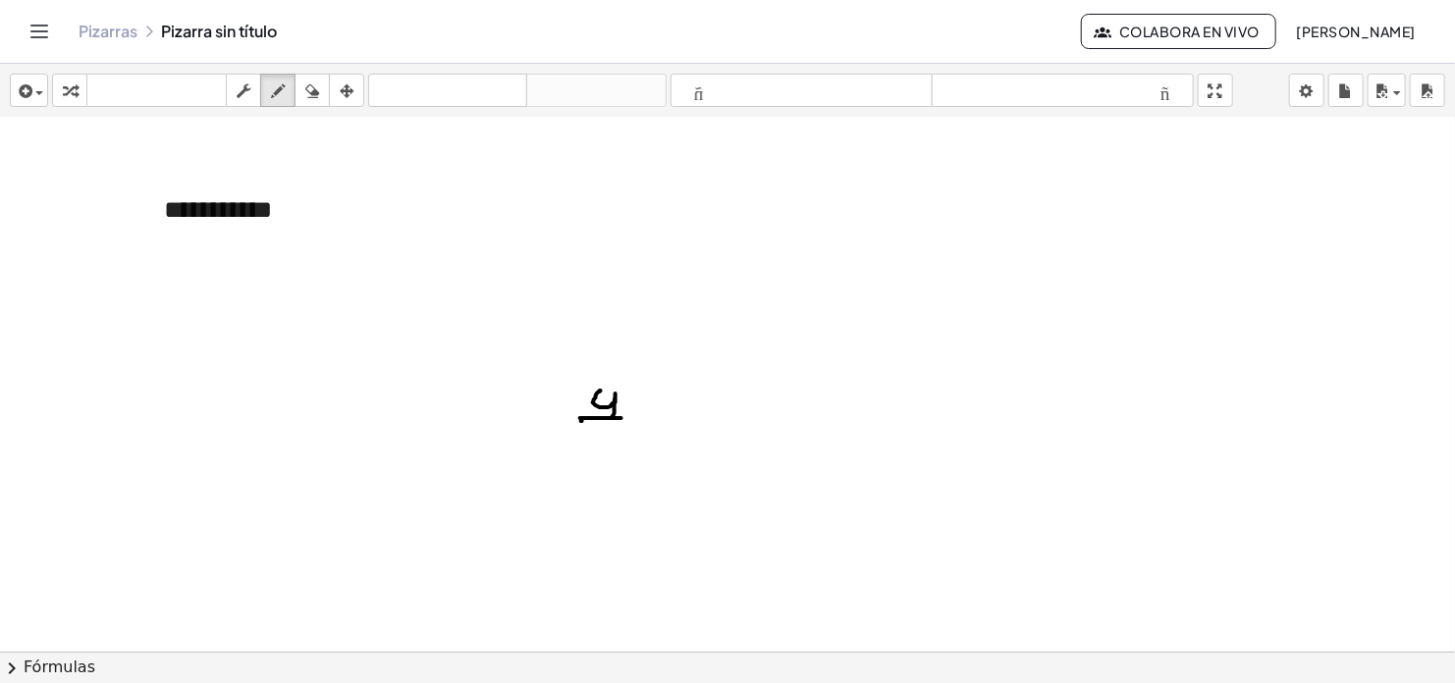
drag, startPoint x: 580, startPoint y: 417, endPoint x: 621, endPoint y: 417, distance: 41.2
click at [621, 417] on div at bounding box center [727, 118] width 1455 height 1068
click at [595, 384] on div at bounding box center [727, 118] width 1455 height 1068
drag, startPoint x: 596, startPoint y: 428, endPoint x: 588, endPoint y: 449, distance: 22.1
click at [588, 449] on div at bounding box center [727, 118] width 1455 height 1068
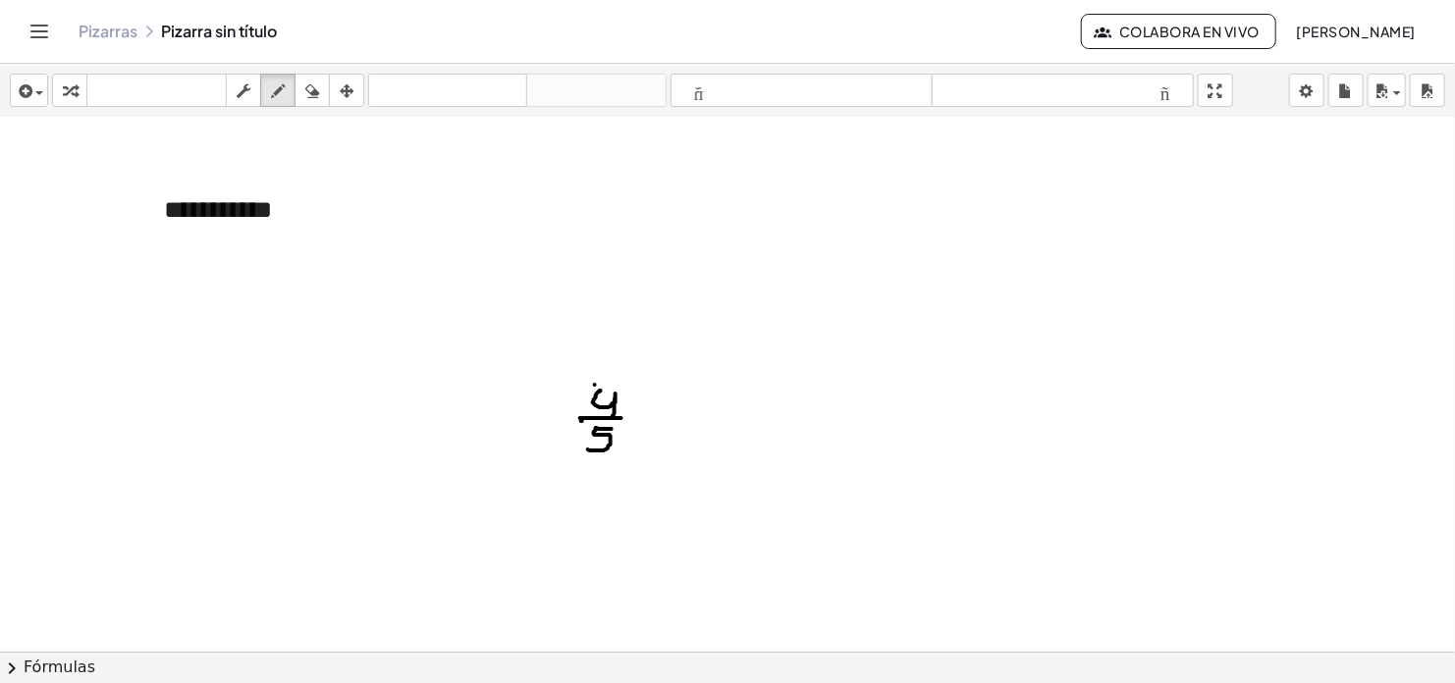
click at [1342, 27] on span "[PERSON_NAME]" at bounding box center [1356, 32] width 120 height 18
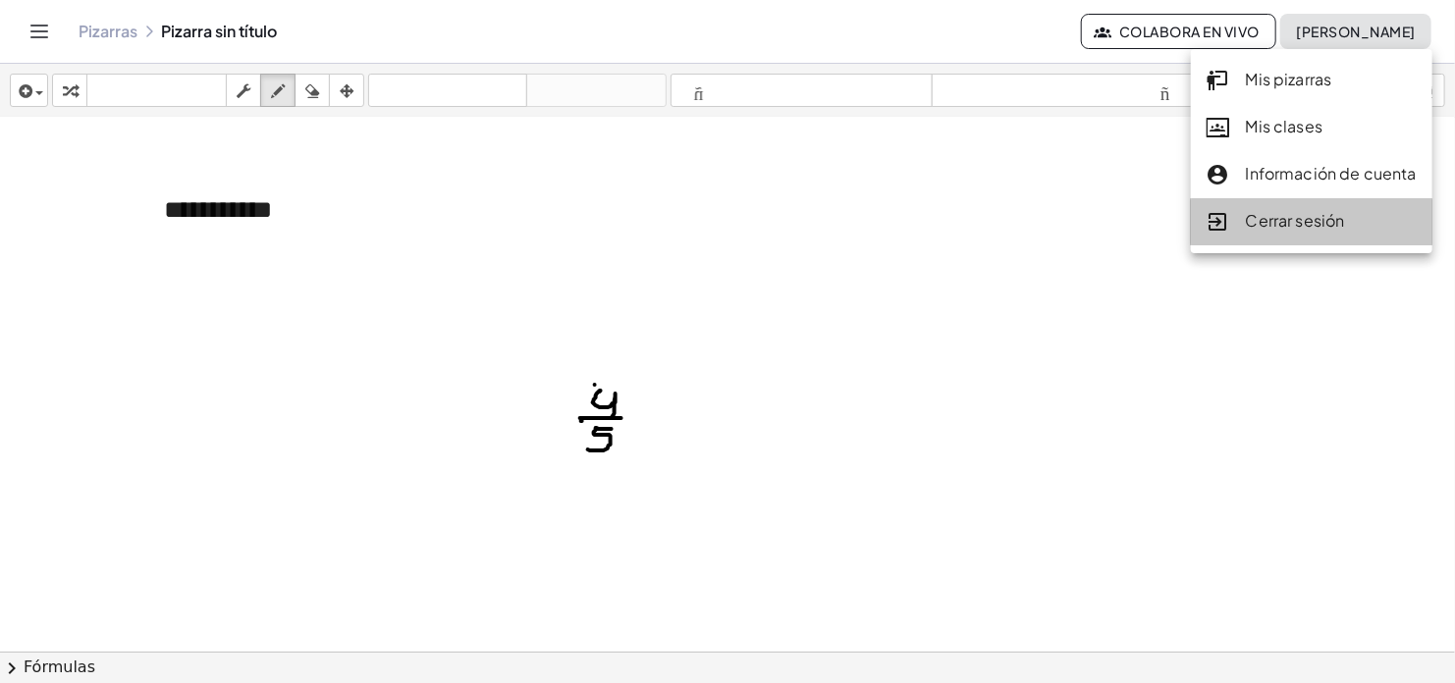
click at [1291, 217] on div "Cerrar sesión" at bounding box center [1312, 222] width 210 height 26
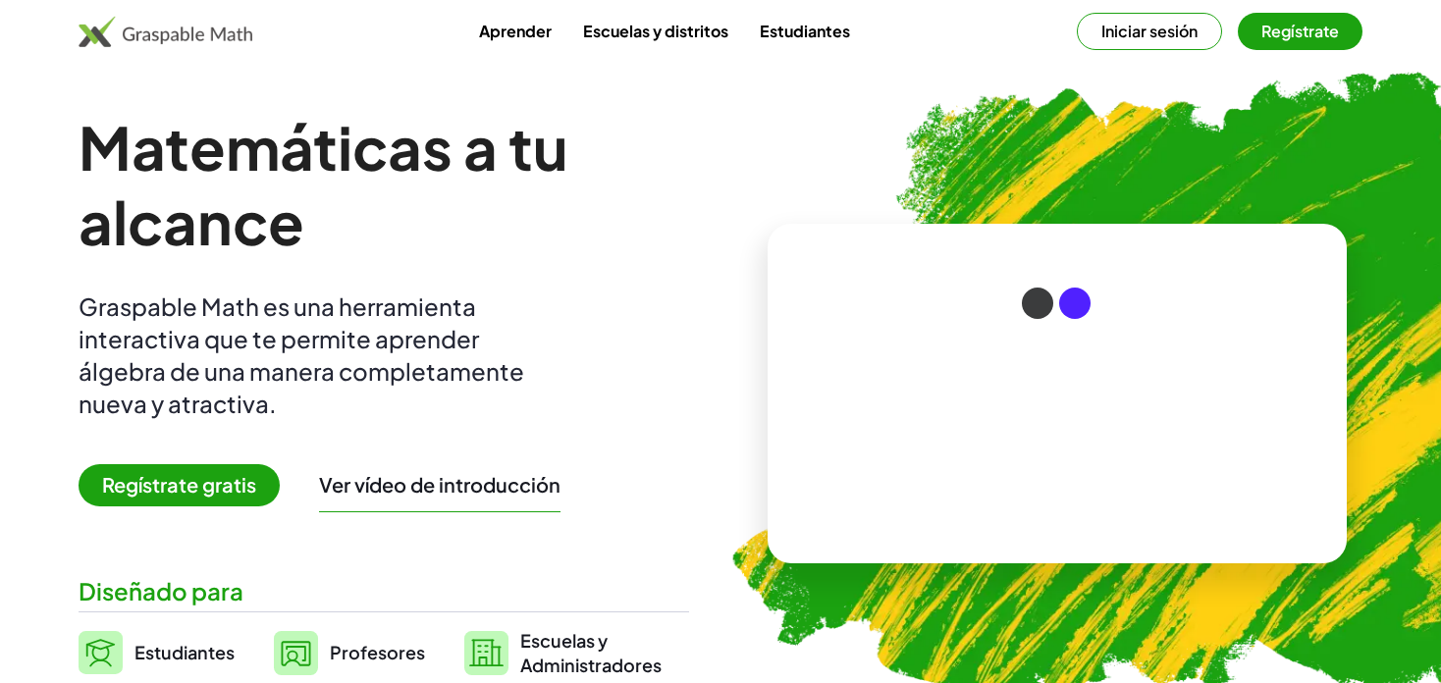
click at [1153, 33] on button "Iniciar sesión" at bounding box center [1149, 31] width 145 height 37
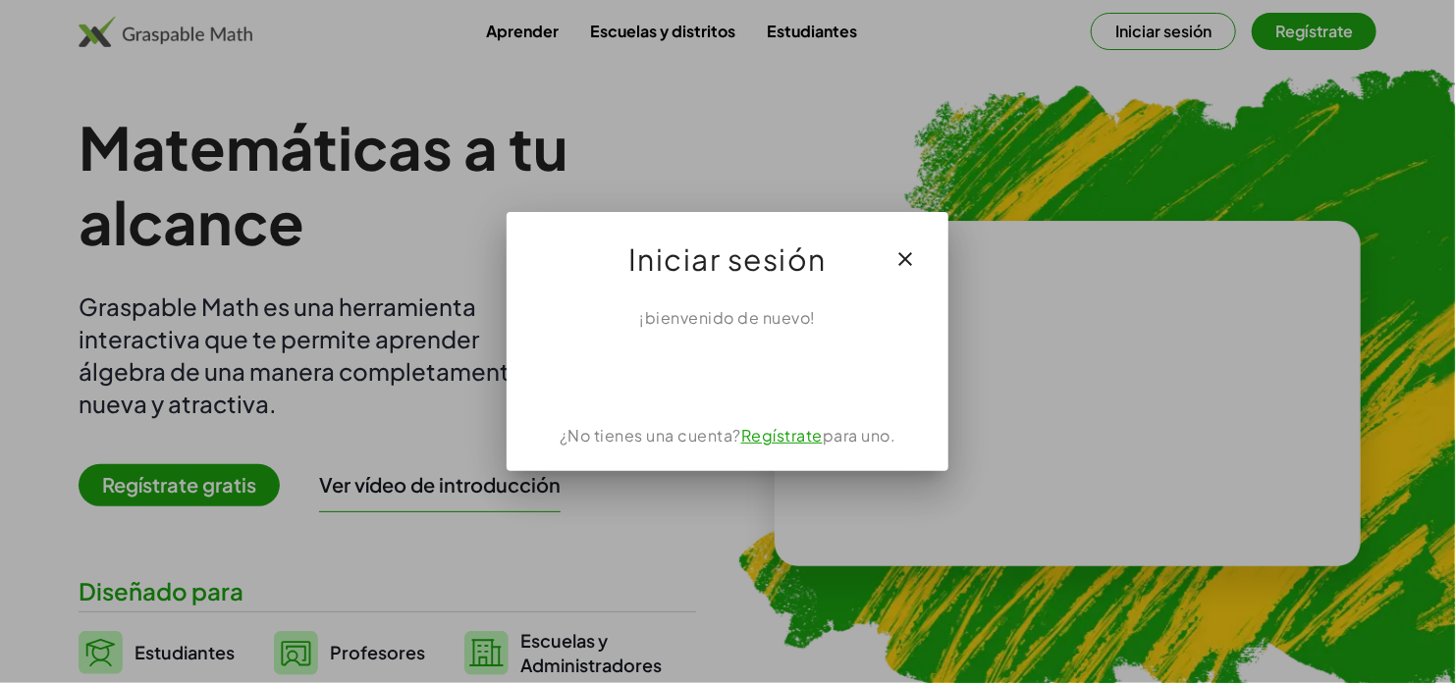
click at [809, 439] on link "Regístrate" at bounding box center [781, 435] width 81 height 21
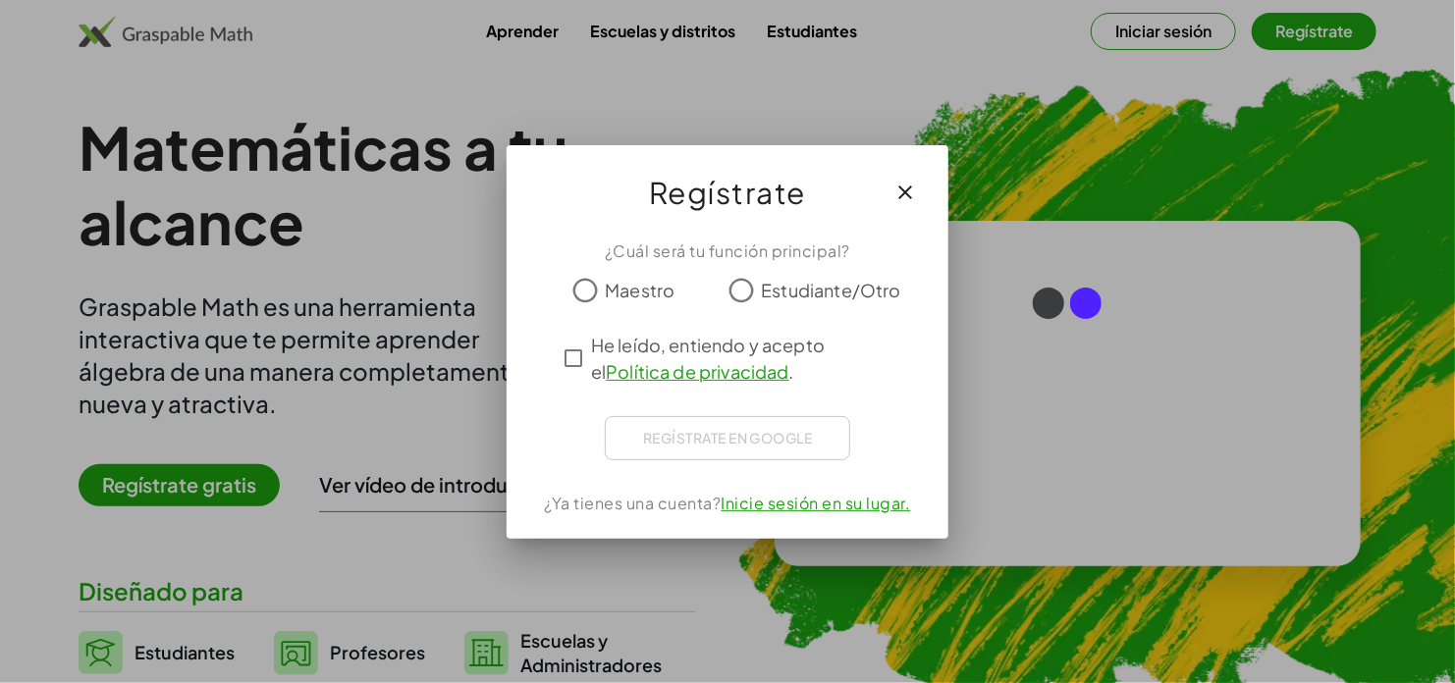
click at [909, 192] on icon "button" at bounding box center [905, 193] width 24 height 24
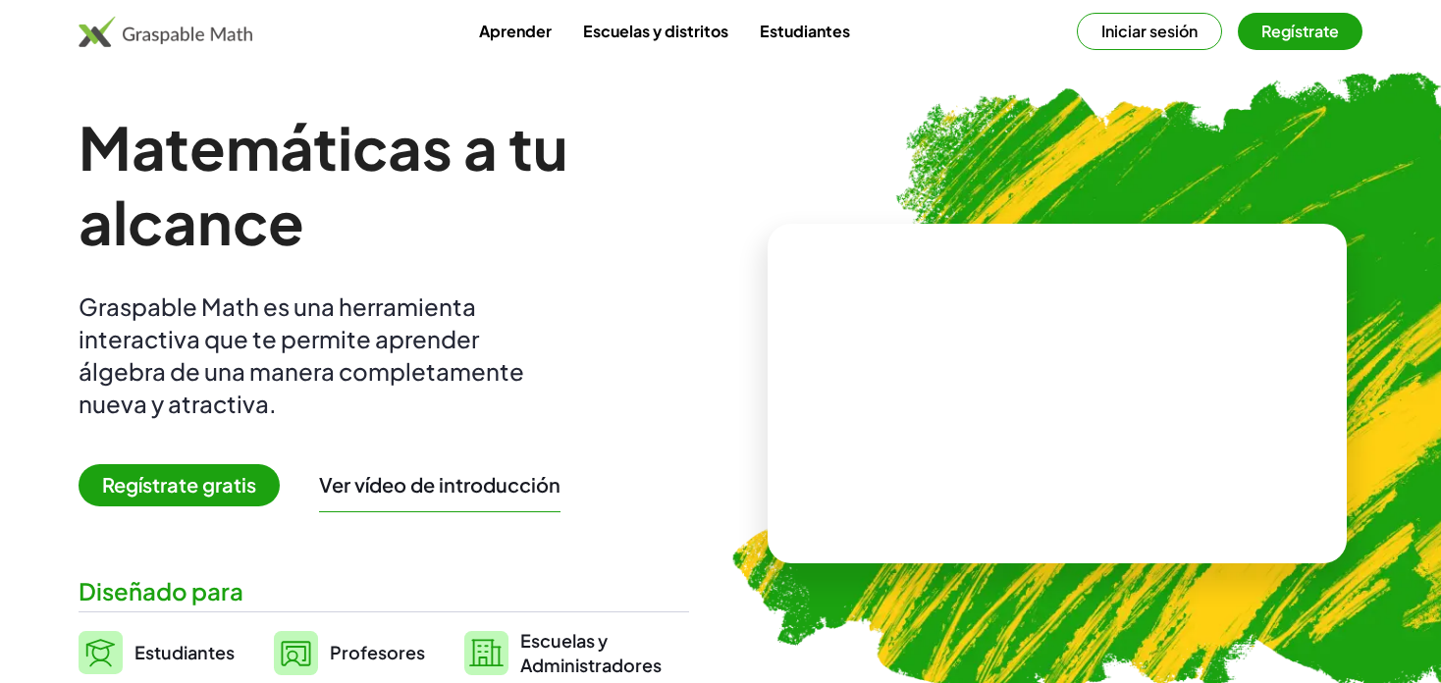
click at [1126, 32] on button "Iniciar sesión" at bounding box center [1149, 31] width 145 height 37
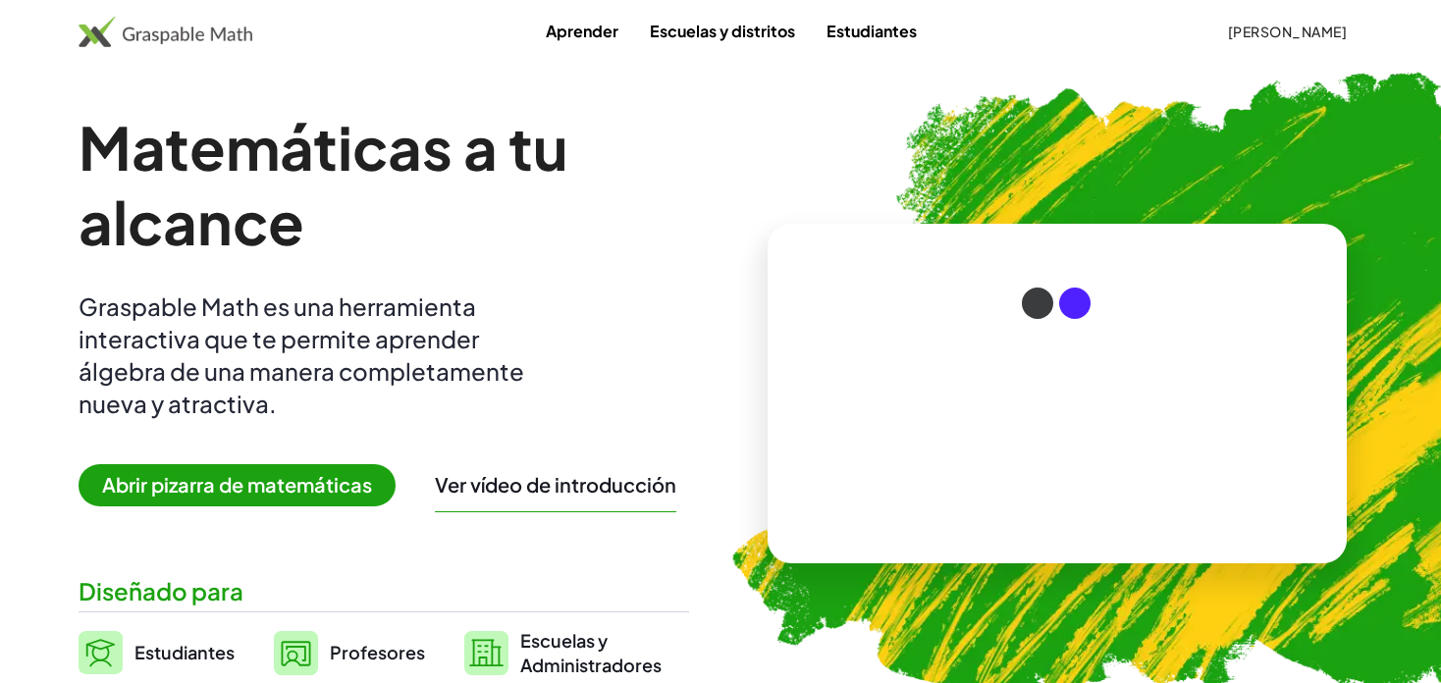
click at [1187, 427] on video at bounding box center [1057, 393] width 295 height 147
click at [1187, 427] on div at bounding box center [1053, 373] width 336 height 157
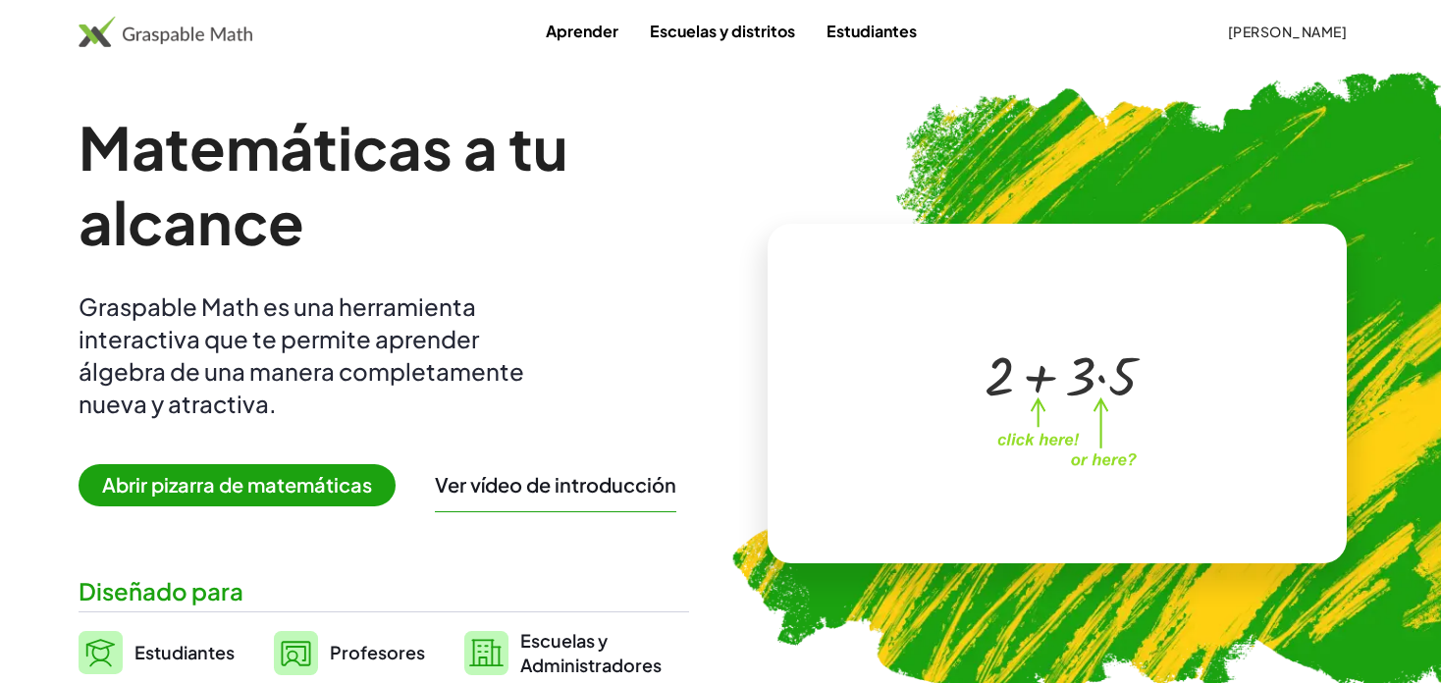
click at [332, 484] on span "Abrir pizarra de matemáticas" at bounding box center [237, 485] width 317 height 42
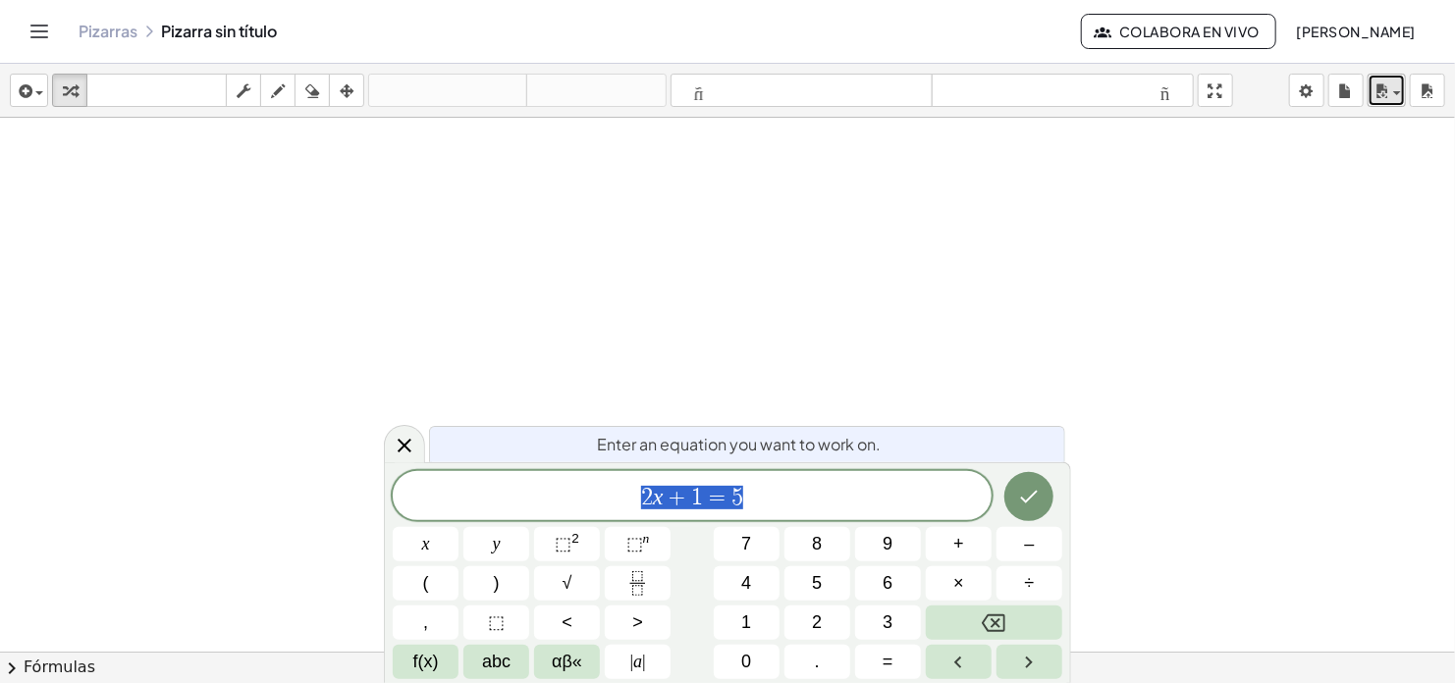
click at [1398, 94] on span "button" at bounding box center [1397, 93] width 8 height 4
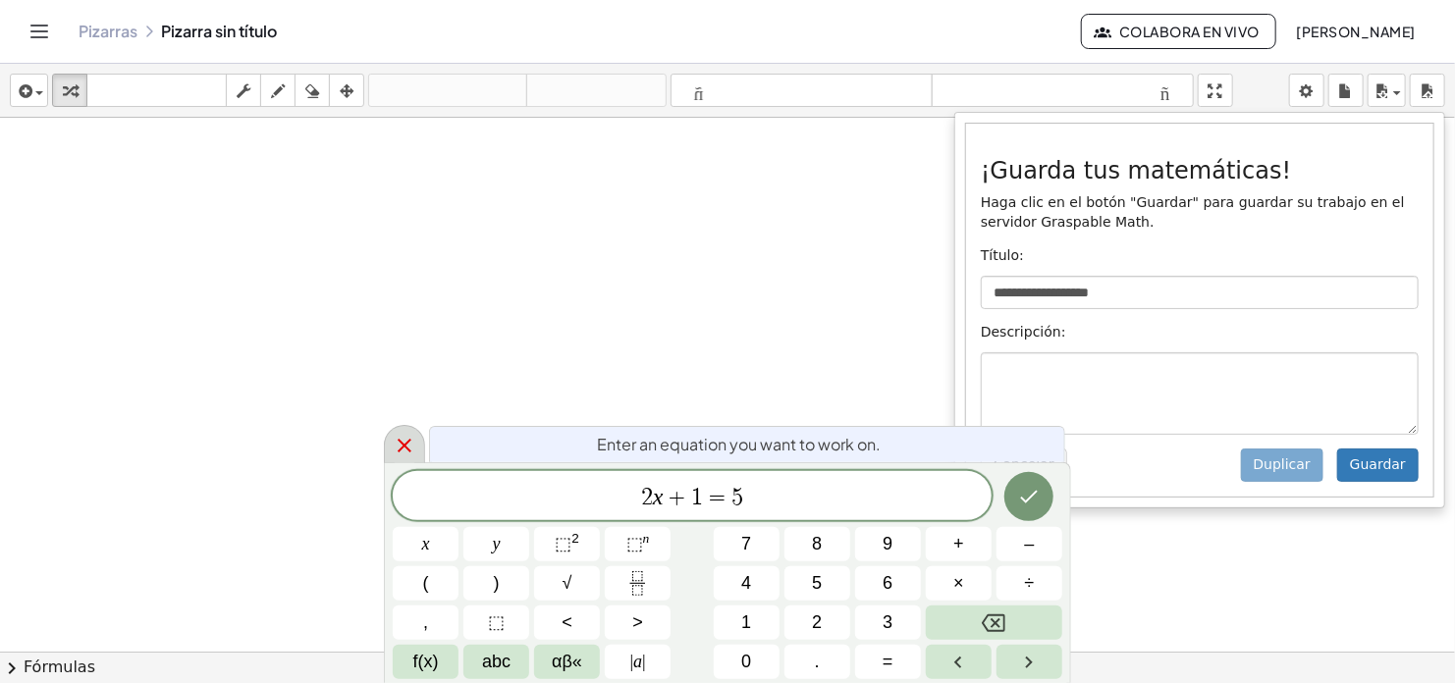
click at [399, 444] on icon at bounding box center [405, 446] width 24 height 24
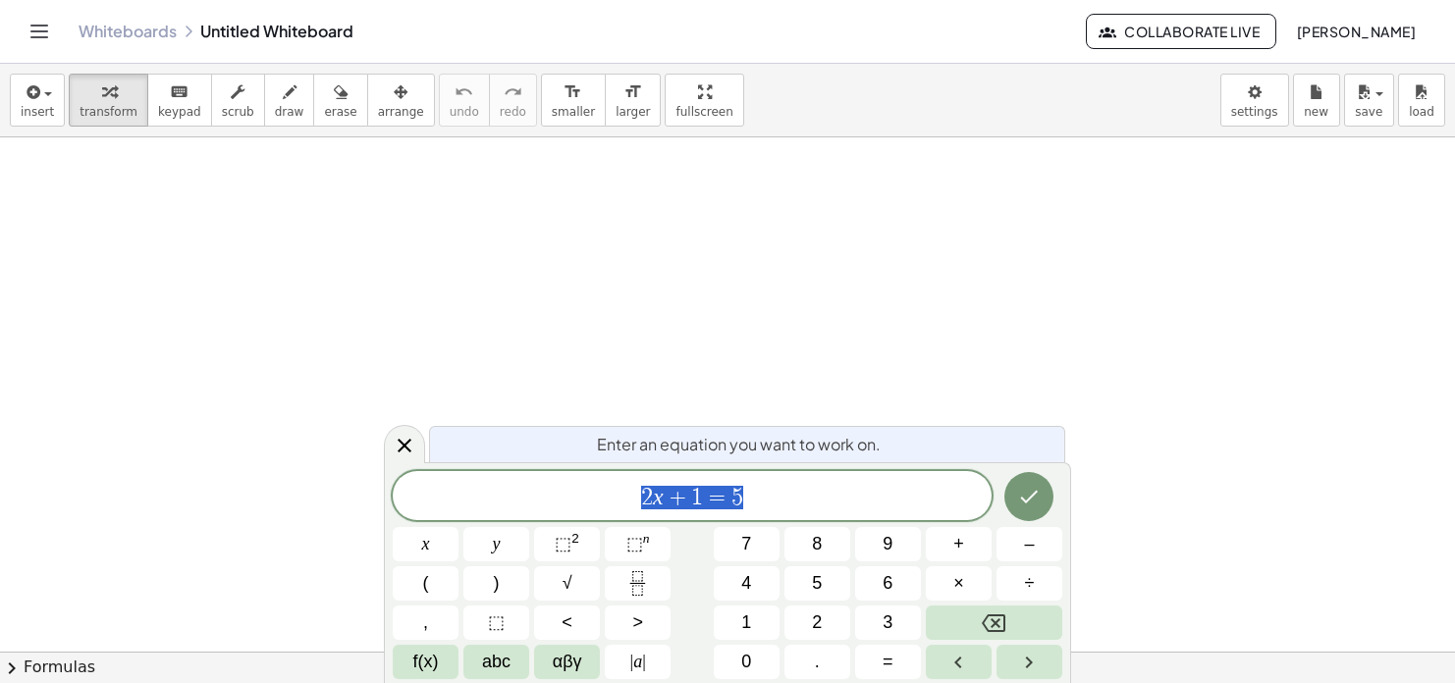
click at [1028, 494] on icon "Done" at bounding box center [1029, 497] width 24 height 24
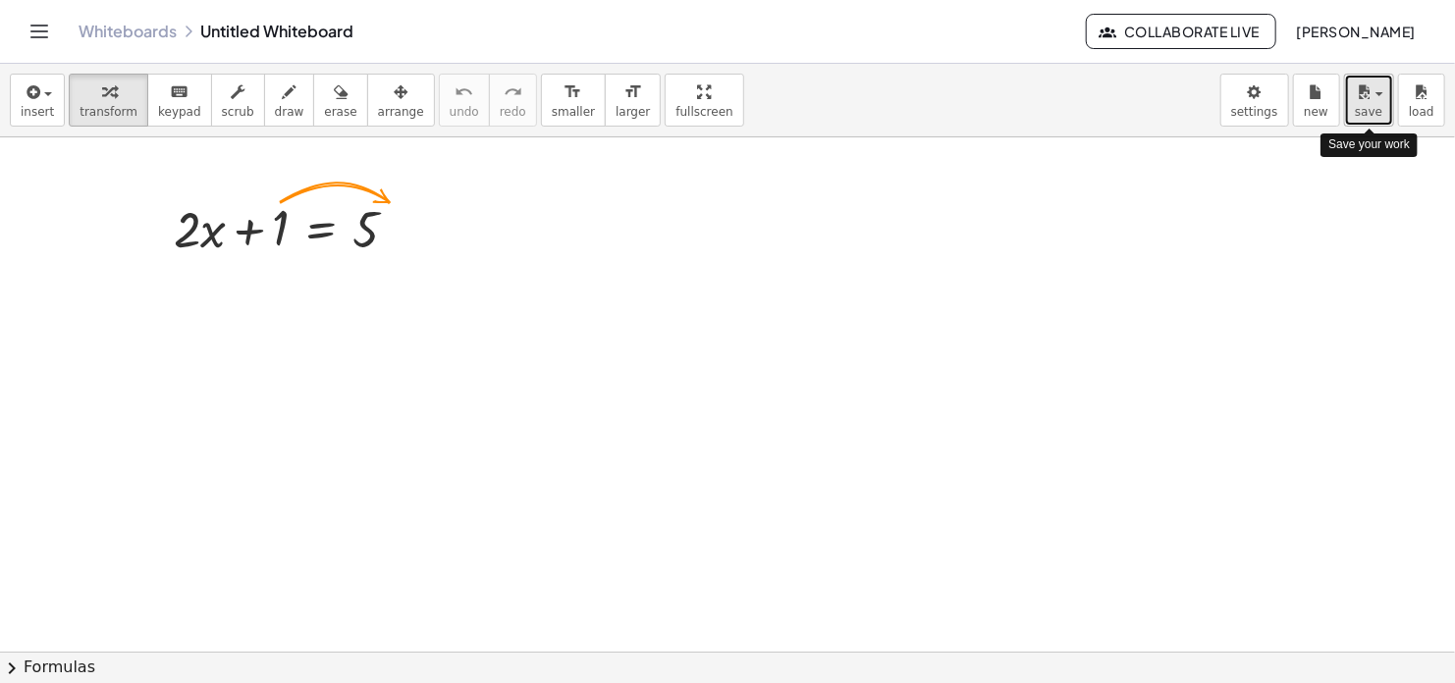
click at [1382, 95] on span "button" at bounding box center [1379, 94] width 8 height 4
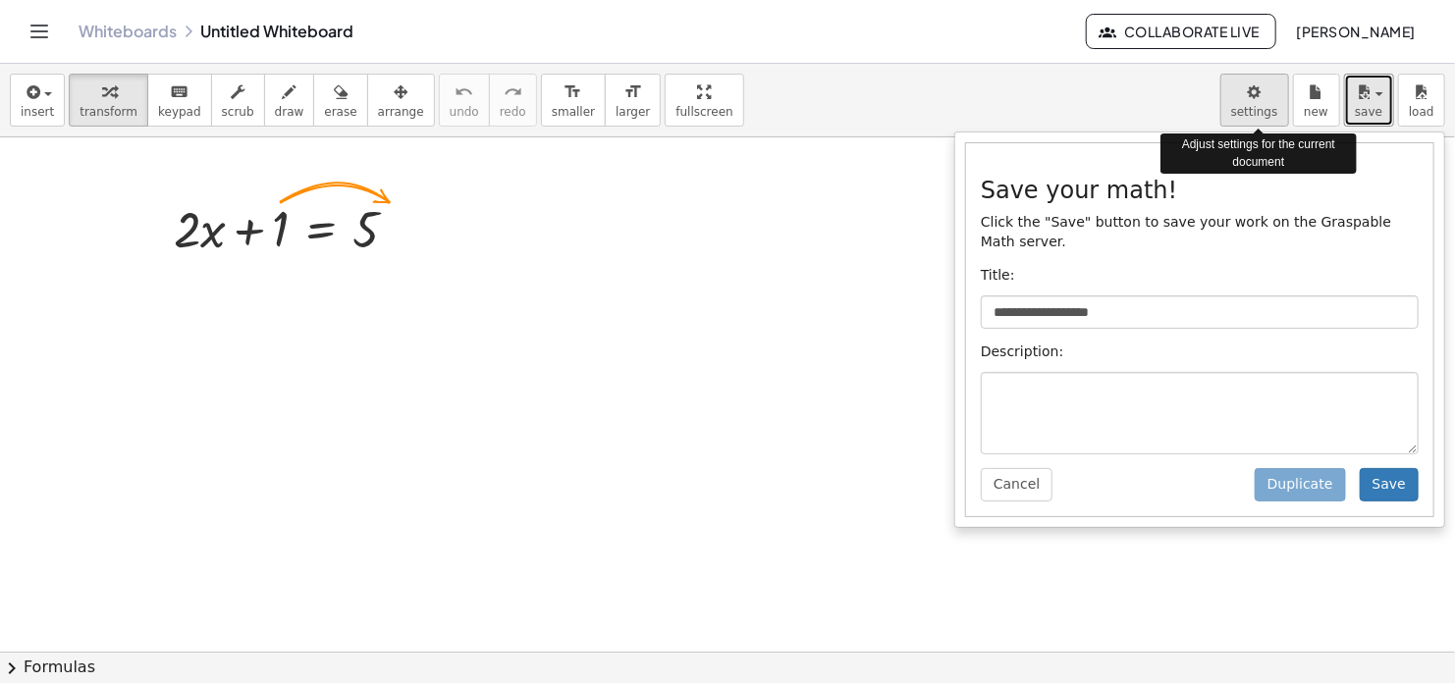
click at [1260, 88] on body "**********" at bounding box center [727, 341] width 1455 height 683
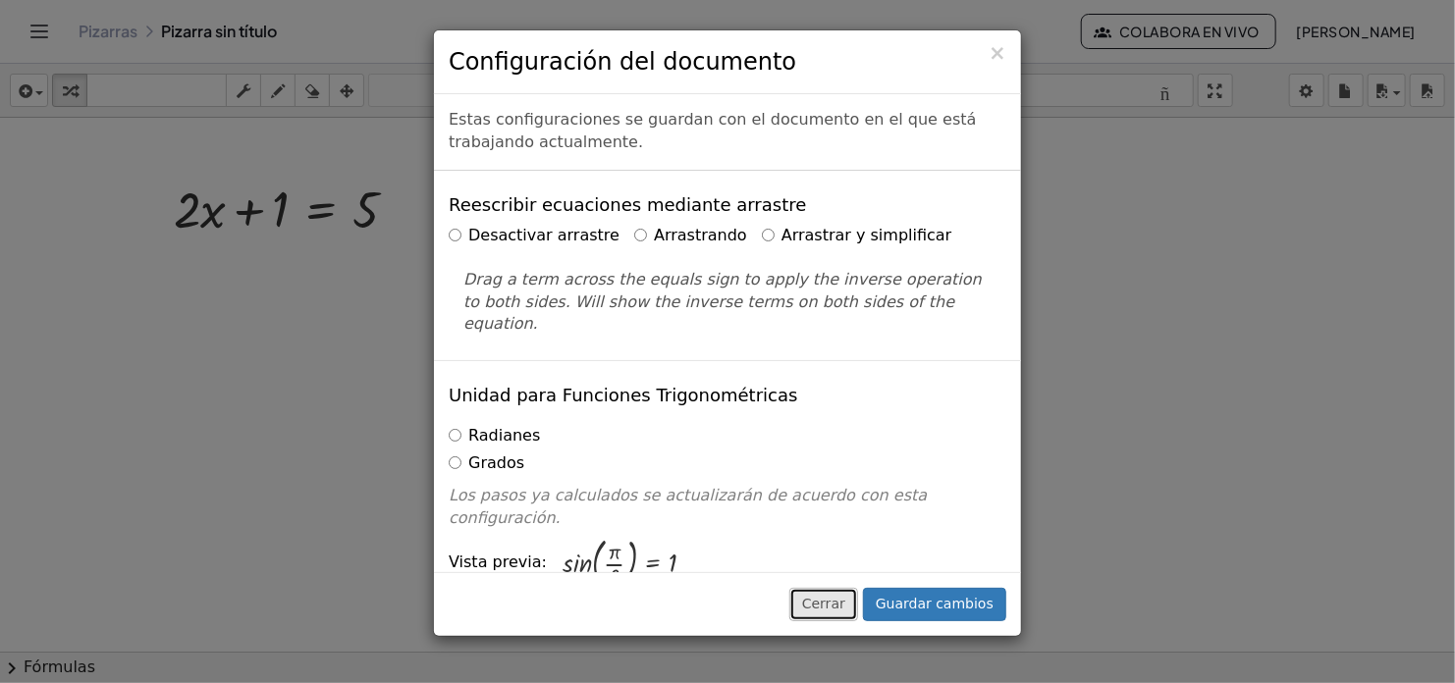
click at [858, 598] on button "Cerrar" at bounding box center [823, 604] width 69 height 33
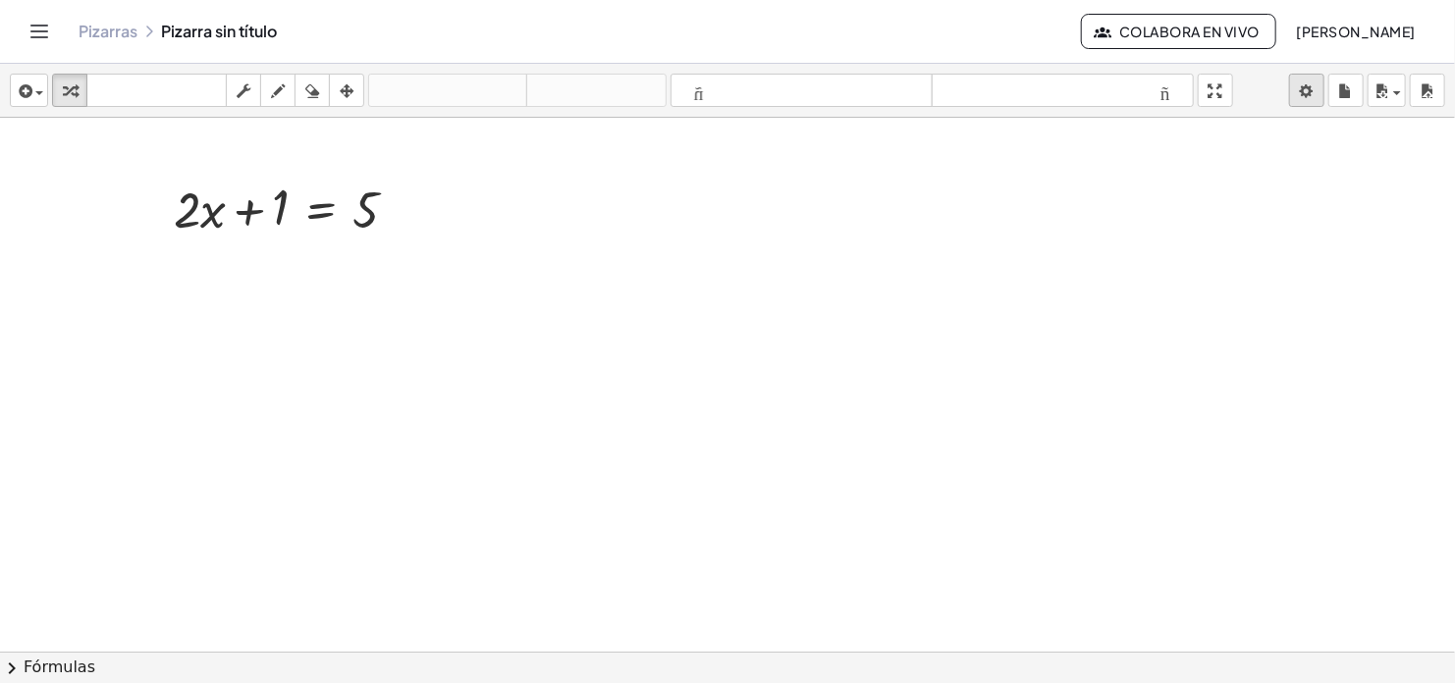
click at [1309, 93] on body "**********" at bounding box center [727, 341] width 1455 height 683
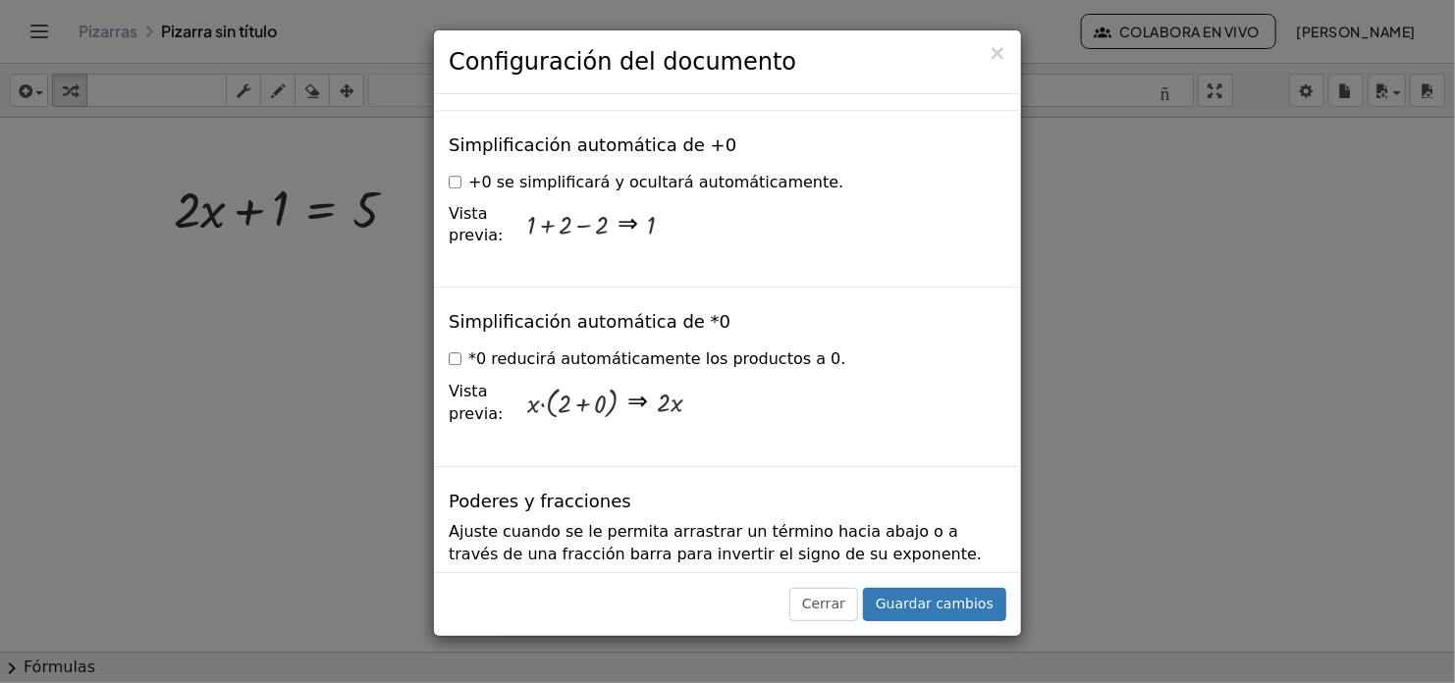
scroll to position [2225, 0]
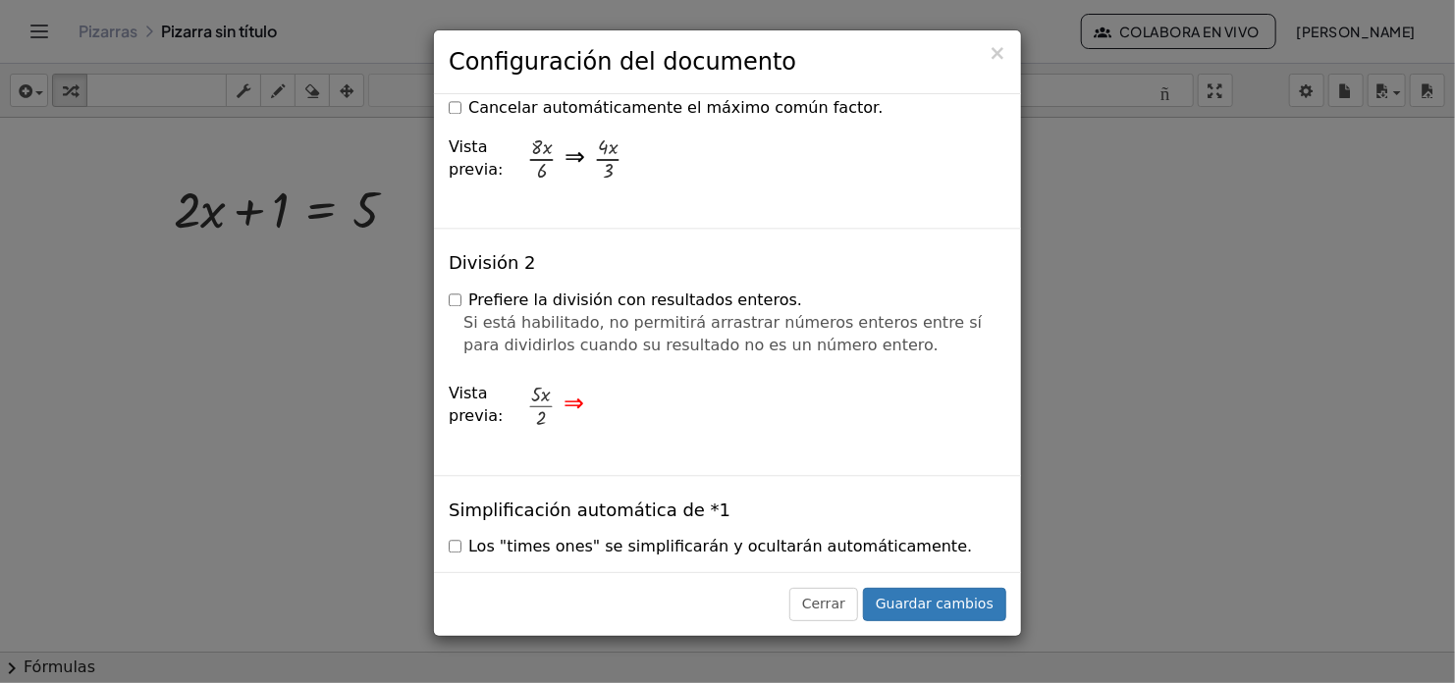
click at [537, 384] on div at bounding box center [540, 406] width 27 height 44
drag, startPoint x: 910, startPoint y: 530, endPoint x: 872, endPoint y: 531, distance: 38.3
click at [875, 583] on div at bounding box center [905, 597] width 60 height 28
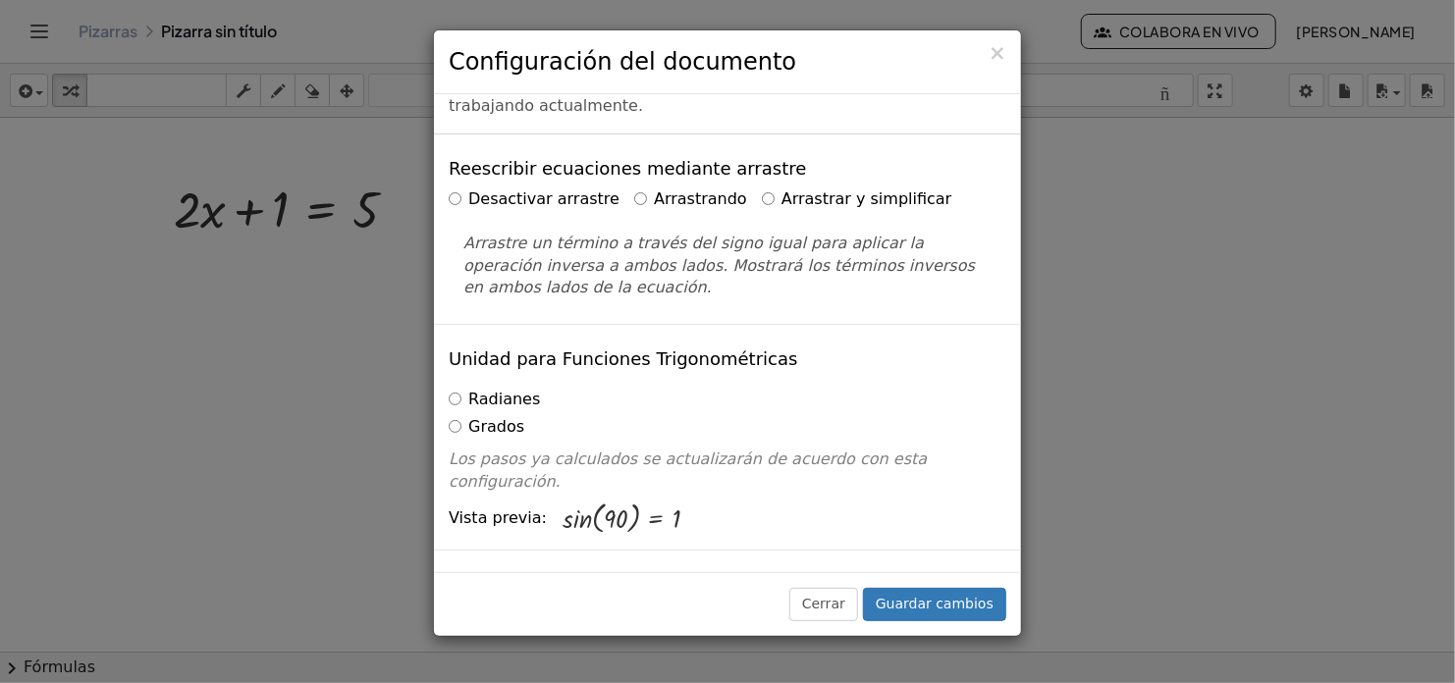
scroll to position [0, 0]
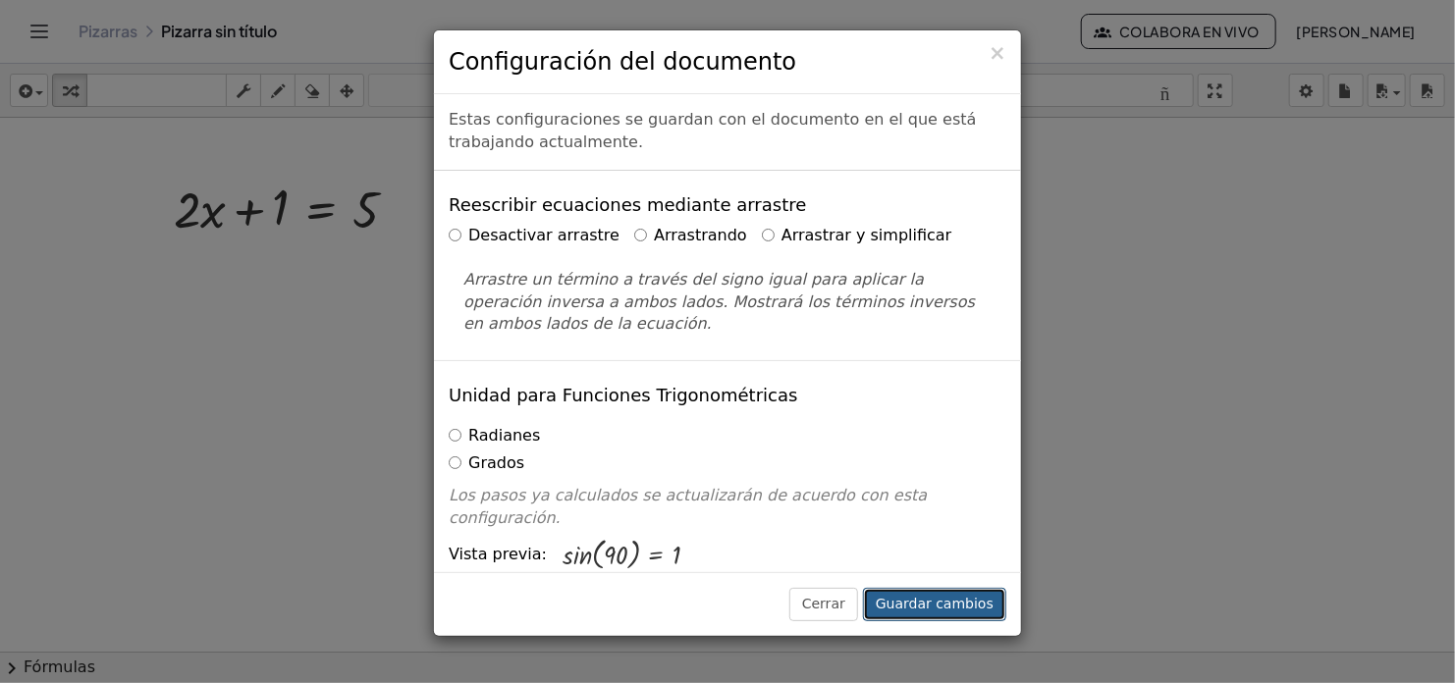
click at [961, 601] on button "Guardar cambios" at bounding box center [934, 604] width 143 height 33
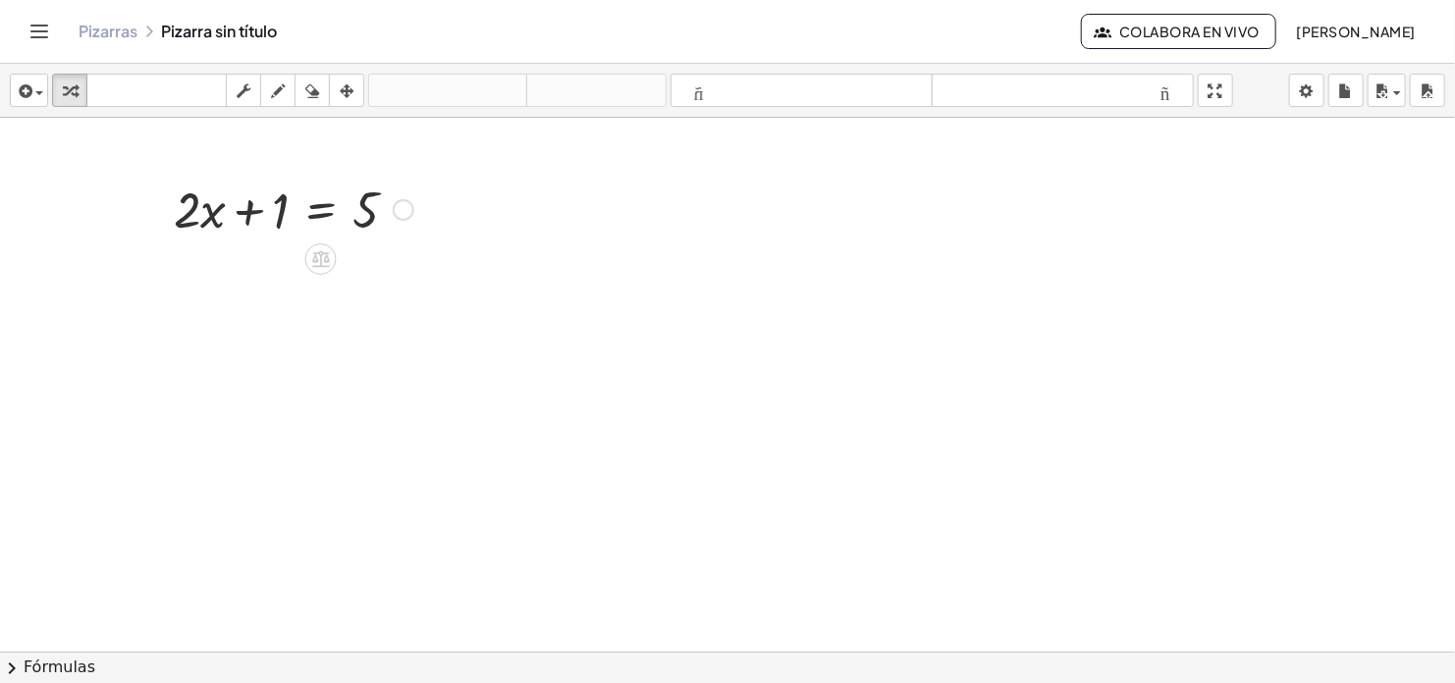
click at [406, 210] on div at bounding box center [404, 210] width 22 height 22
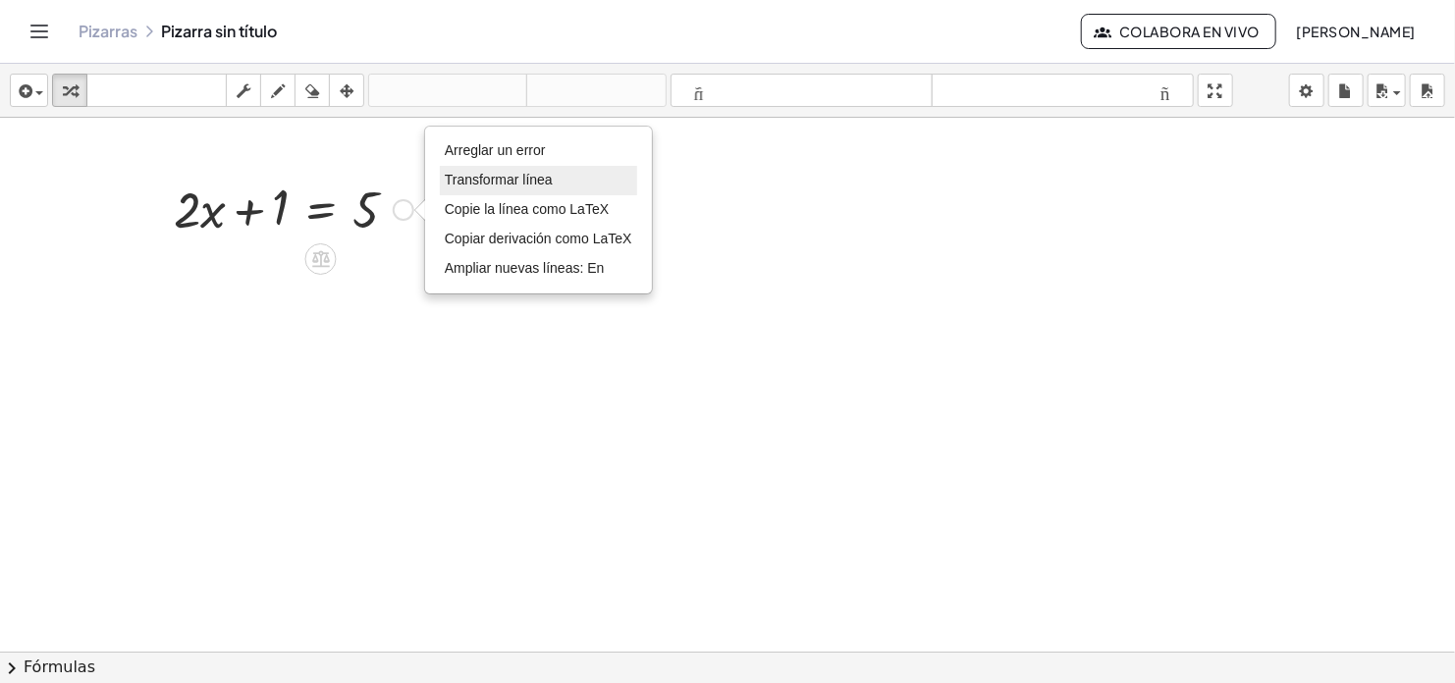
click at [513, 178] on span "Transformar línea" at bounding box center [499, 180] width 108 height 16
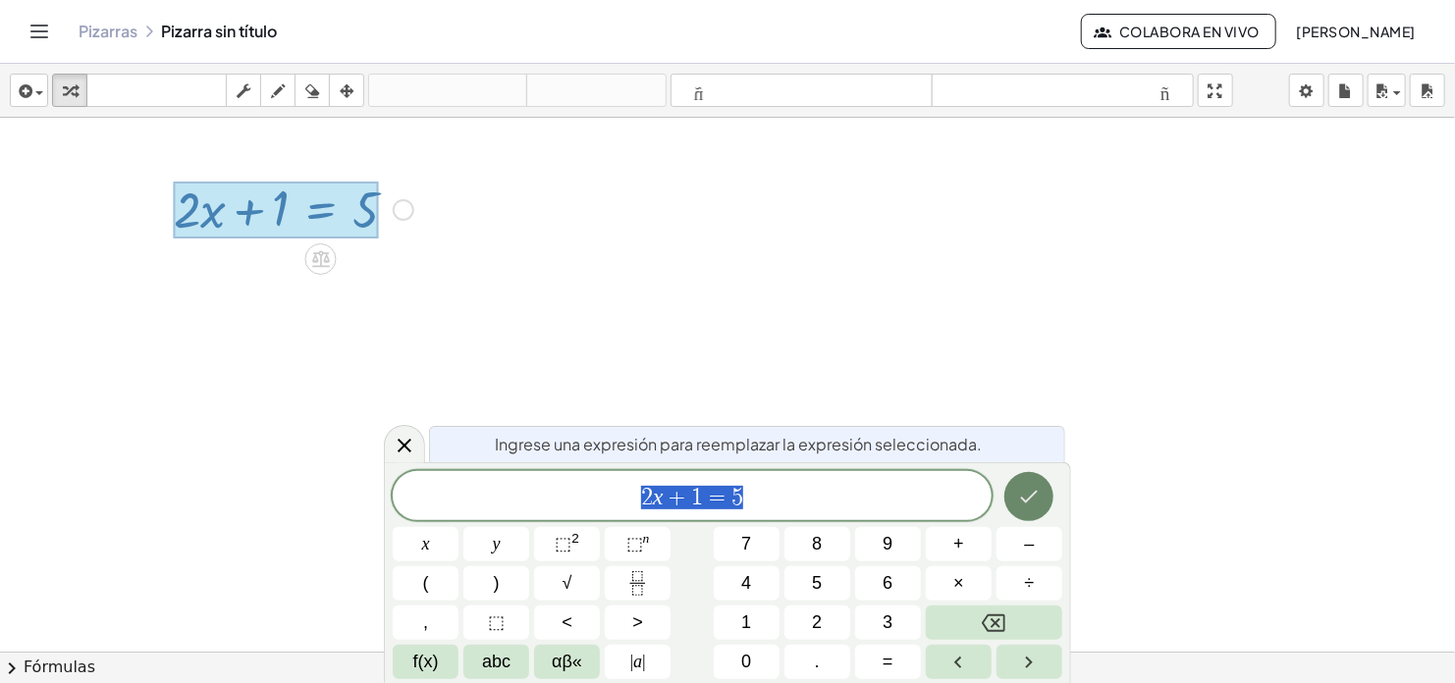
click at [1038, 492] on icon "Done" at bounding box center [1029, 497] width 24 height 24
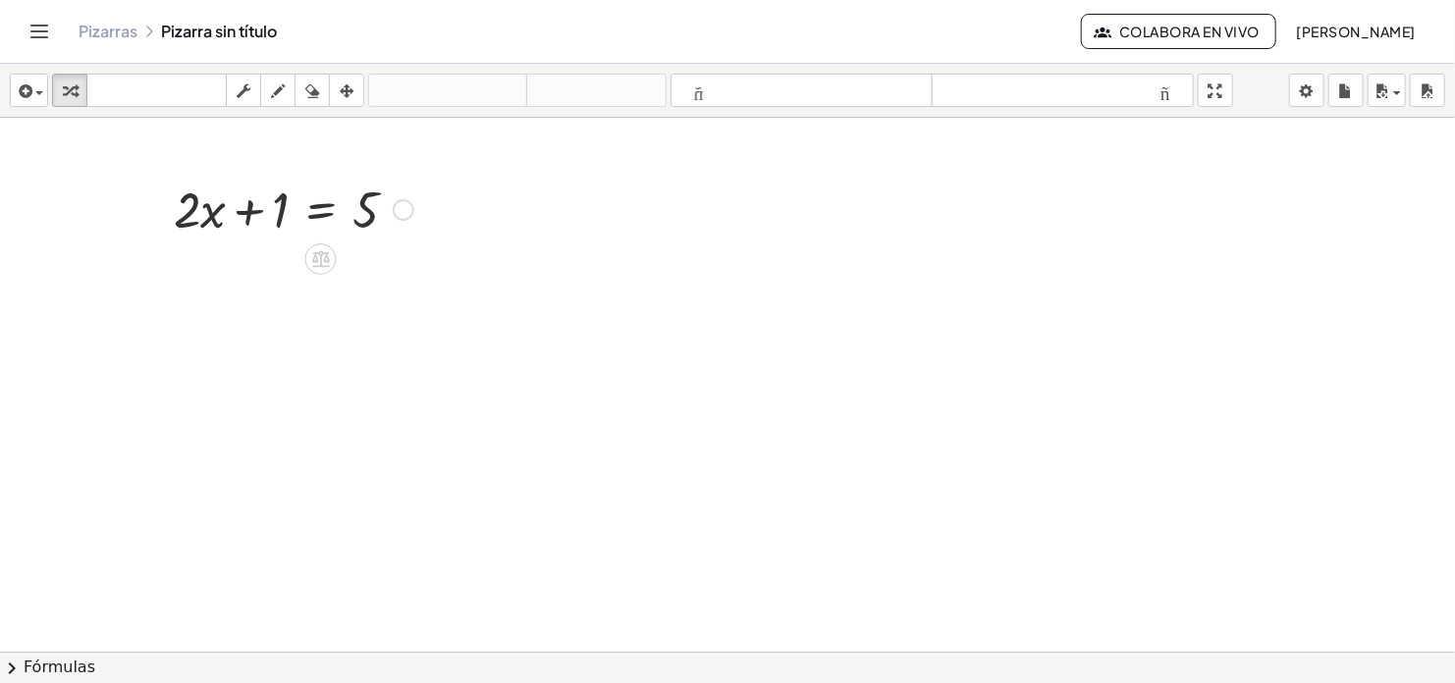
click at [407, 212] on div at bounding box center [404, 210] width 22 height 22
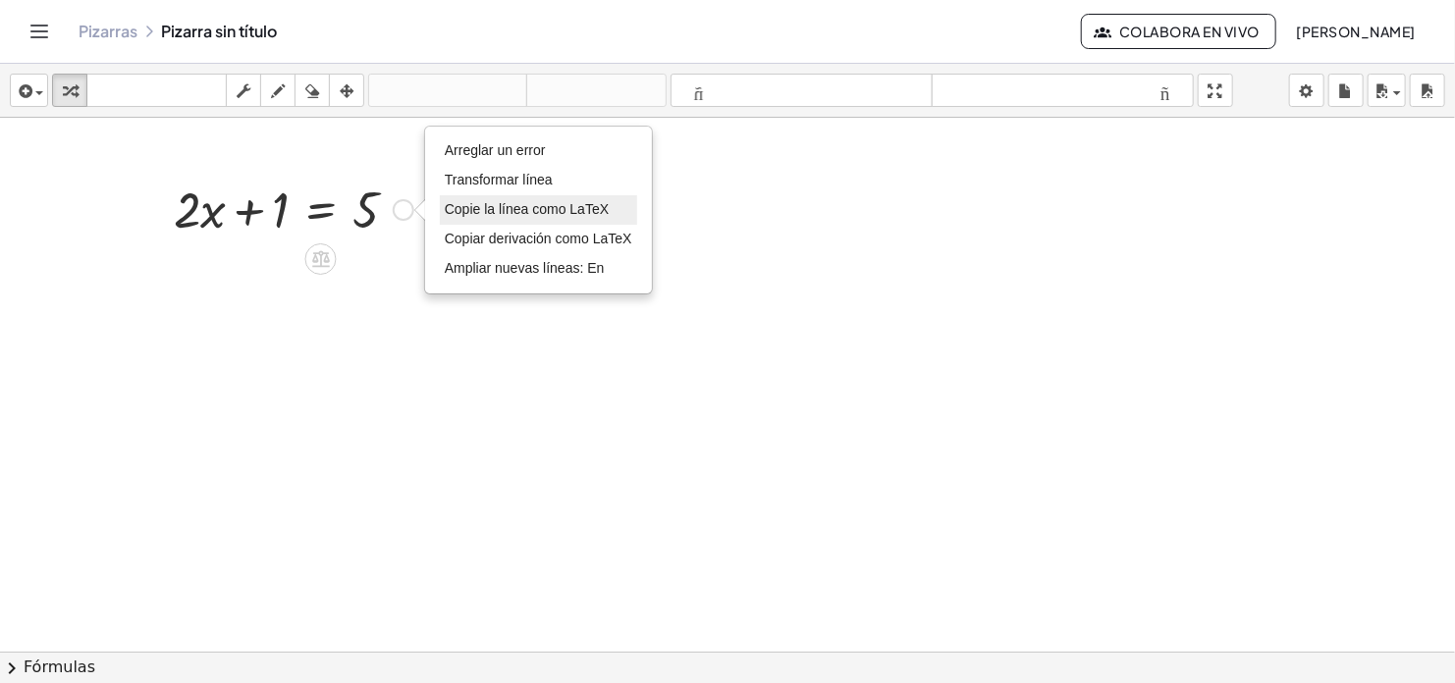
click at [601, 202] on span "Copie la línea como LaTeX" at bounding box center [527, 209] width 164 height 16
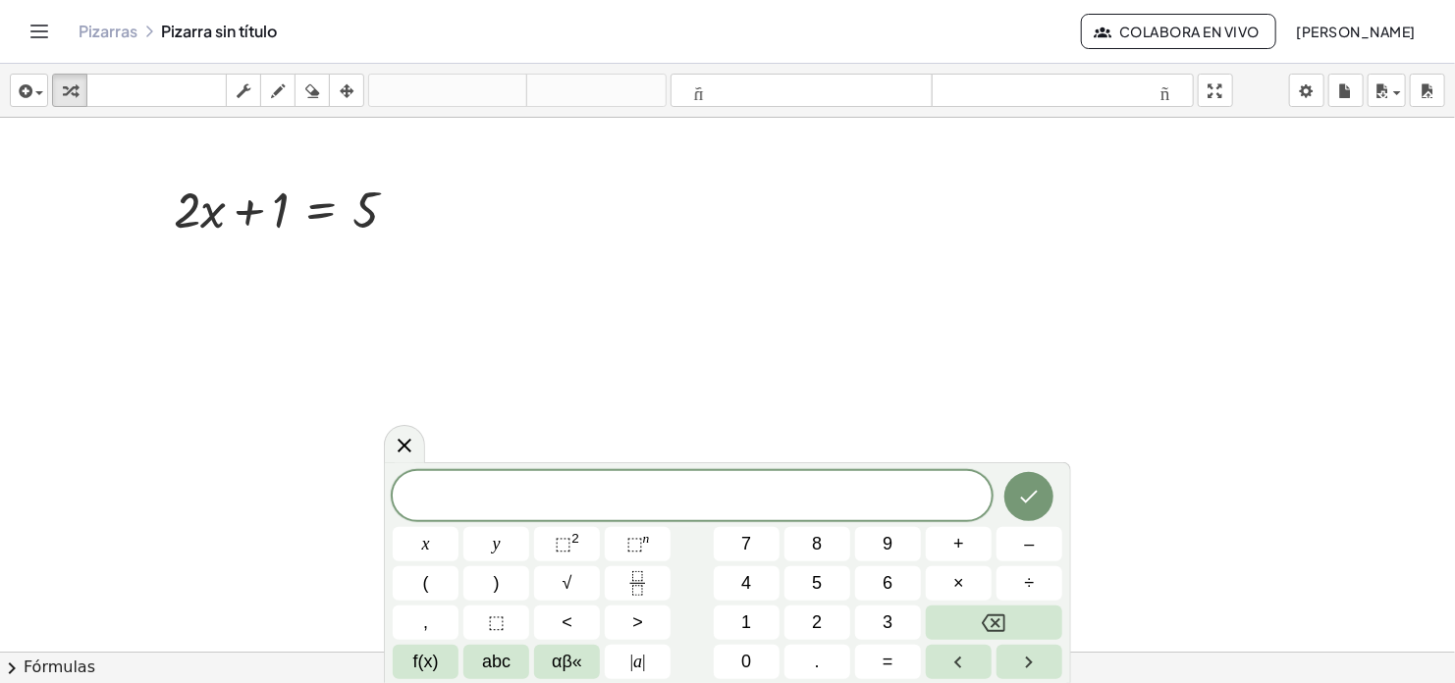
click at [701, 495] on span at bounding box center [692, 497] width 599 height 27
drag, startPoint x: 700, startPoint y: 494, endPoint x: 660, endPoint y: 497, distance: 40.4
click at [660, 497] on span at bounding box center [692, 497] width 599 height 27
click at [313, 88] on icon "button" at bounding box center [312, 92] width 14 height 24
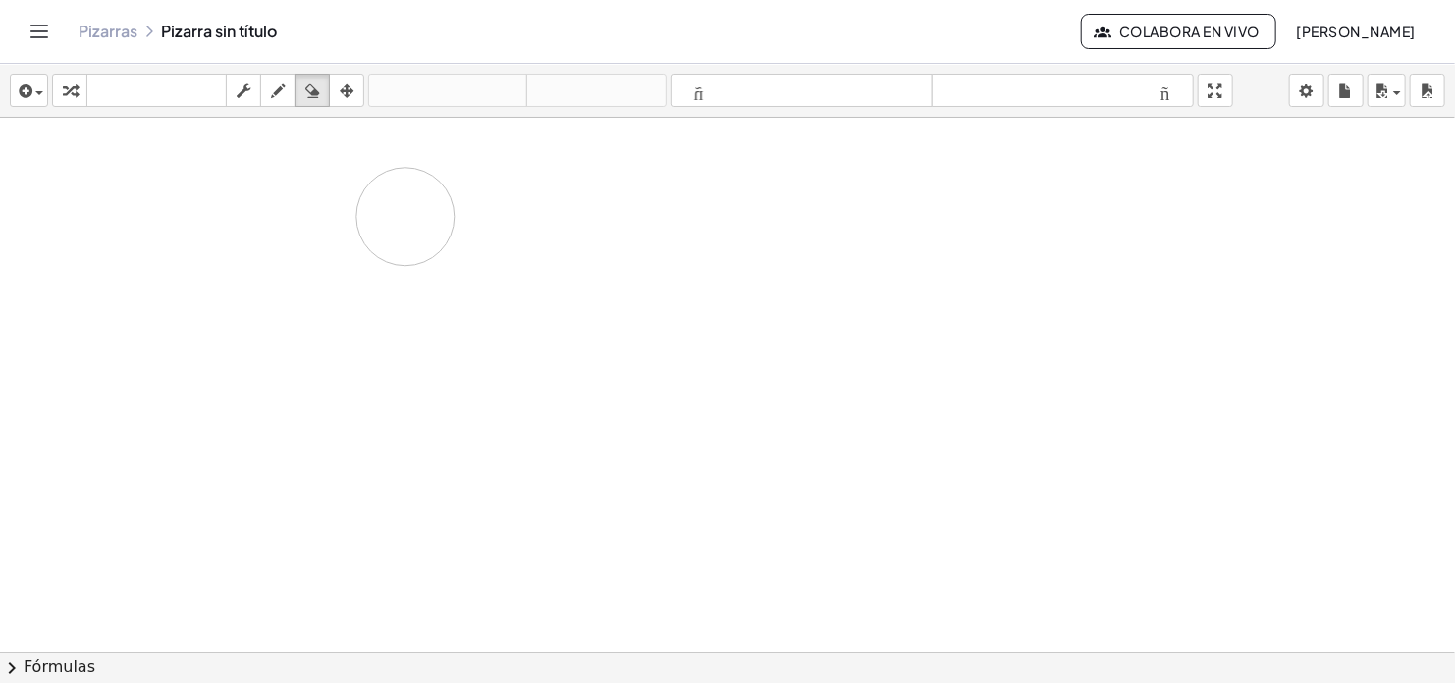
drag, startPoint x: 189, startPoint y: 213, endPoint x: 411, endPoint y: 217, distance: 221.9
drag, startPoint x: 311, startPoint y: 217, endPoint x: 343, endPoint y: 218, distance: 31.4
drag, startPoint x: 376, startPoint y: 217, endPoint x: 321, endPoint y: 209, distance: 55.5
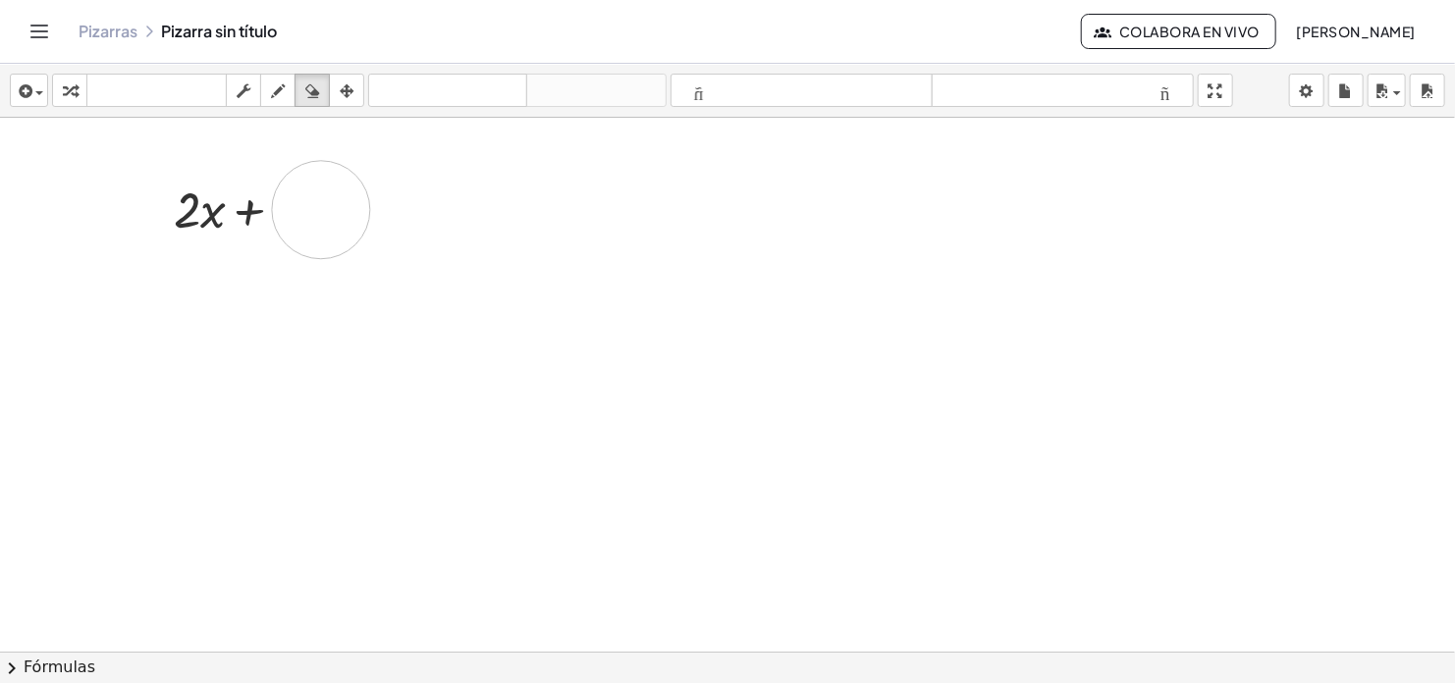
click at [311, 87] on icon "button" at bounding box center [312, 92] width 14 height 24
drag, startPoint x: 224, startPoint y: 203, endPoint x: 330, endPoint y: 213, distance: 106.5
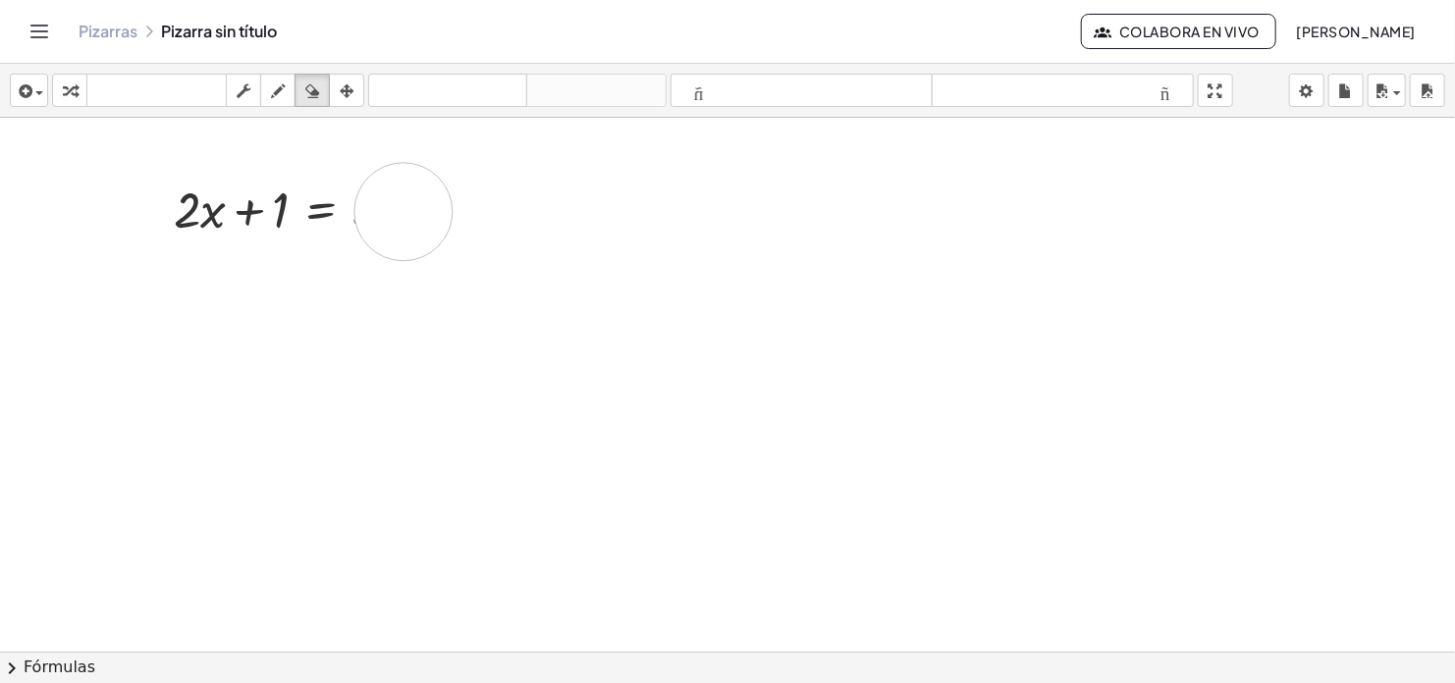
click at [280, 89] on icon "button" at bounding box center [278, 92] width 14 height 24
drag, startPoint x: 187, startPoint y: 209, endPoint x: 386, endPoint y: 215, distance: 199.4
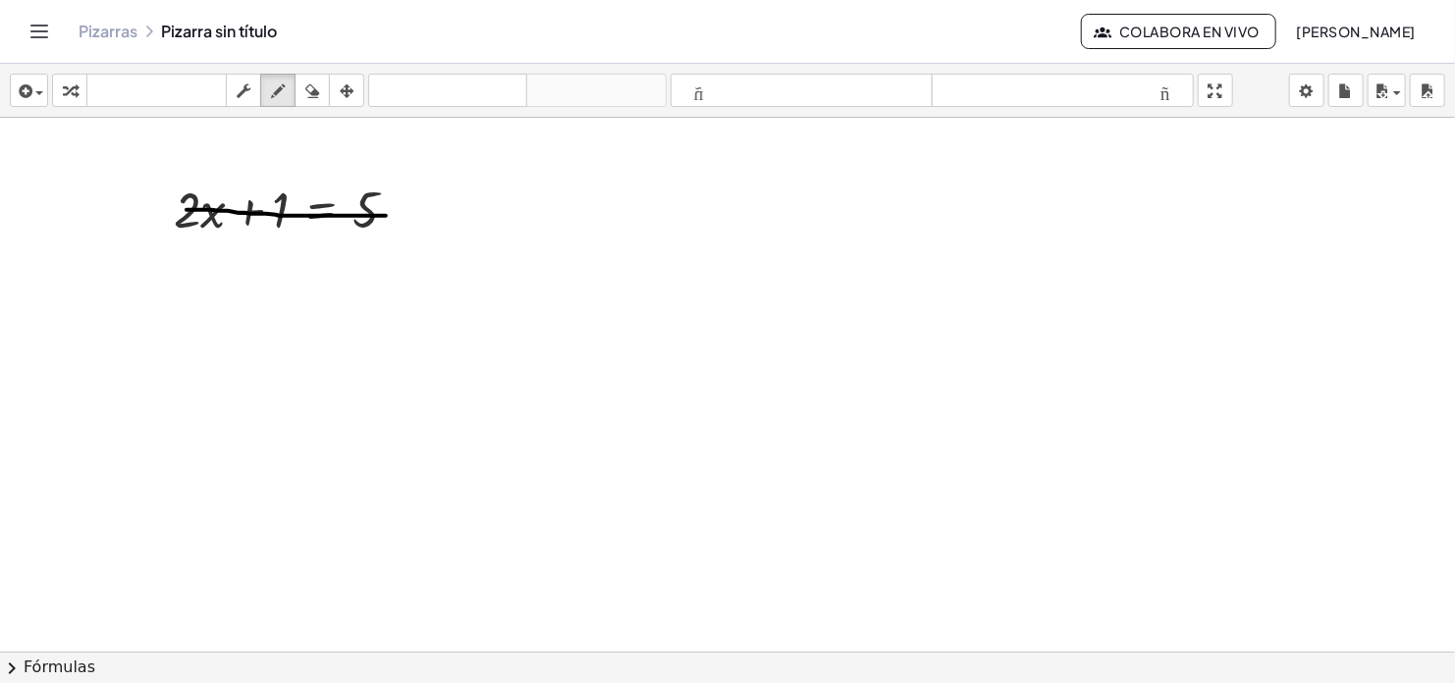
click at [313, 86] on icon "button" at bounding box center [312, 92] width 14 height 24
drag, startPoint x: 172, startPoint y: 196, endPoint x: 445, endPoint y: 216, distance: 273.6
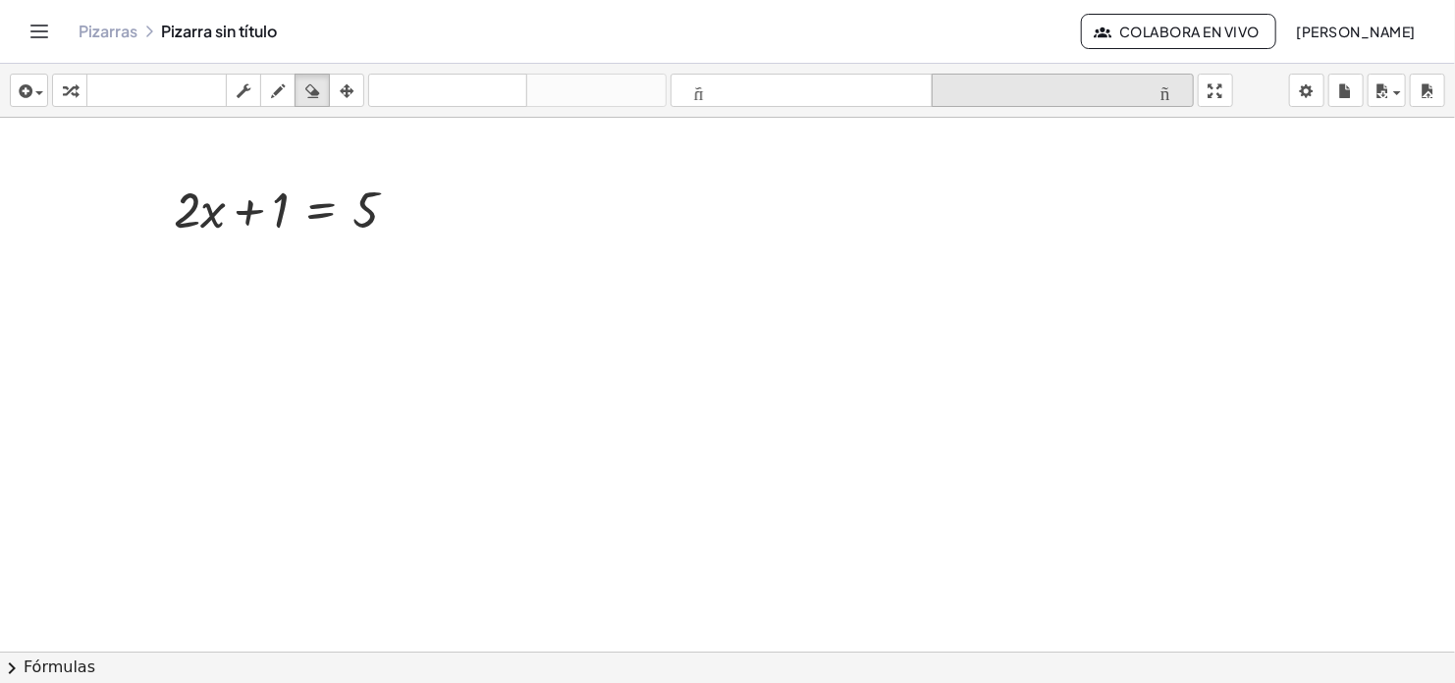
click at [1178, 100] on icon "formato_tamaño" at bounding box center [1063, 92] width 252 height 24
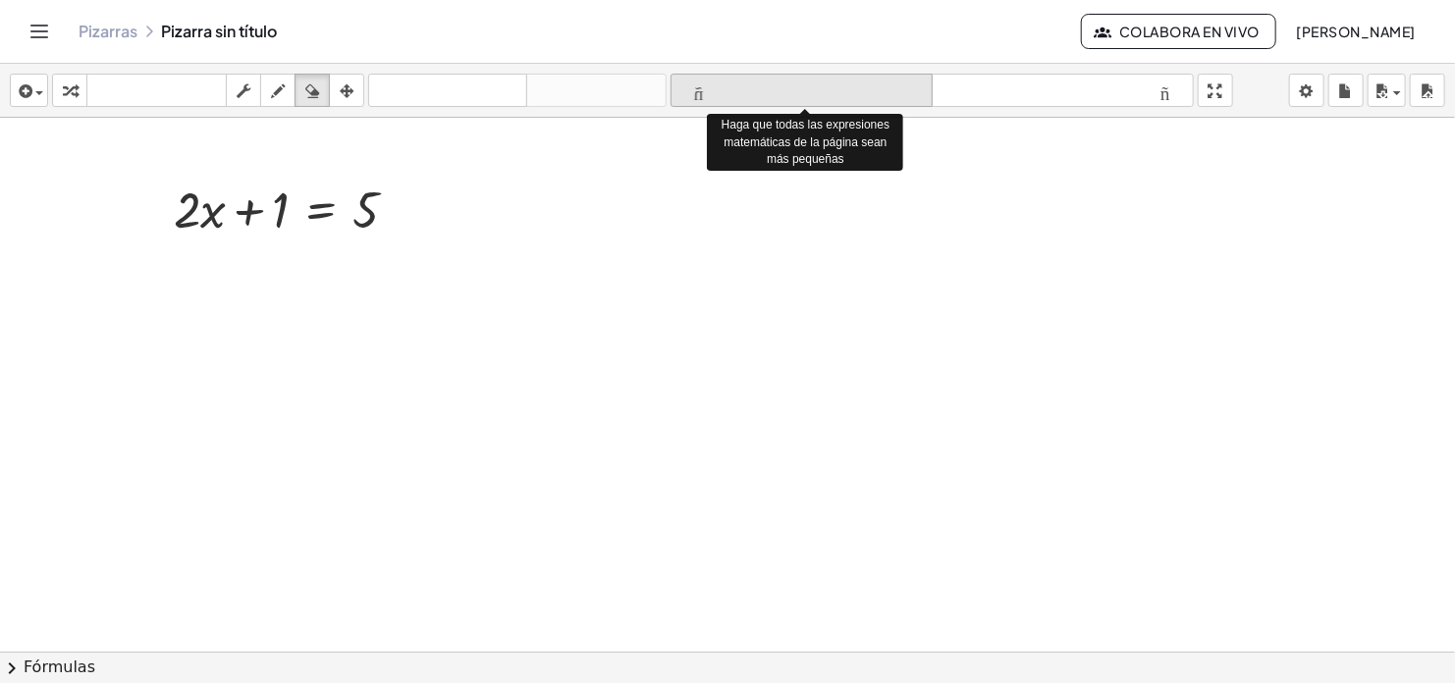
click at [701, 95] on icon "formato_tamaño" at bounding box center [801, 92] width 252 height 24
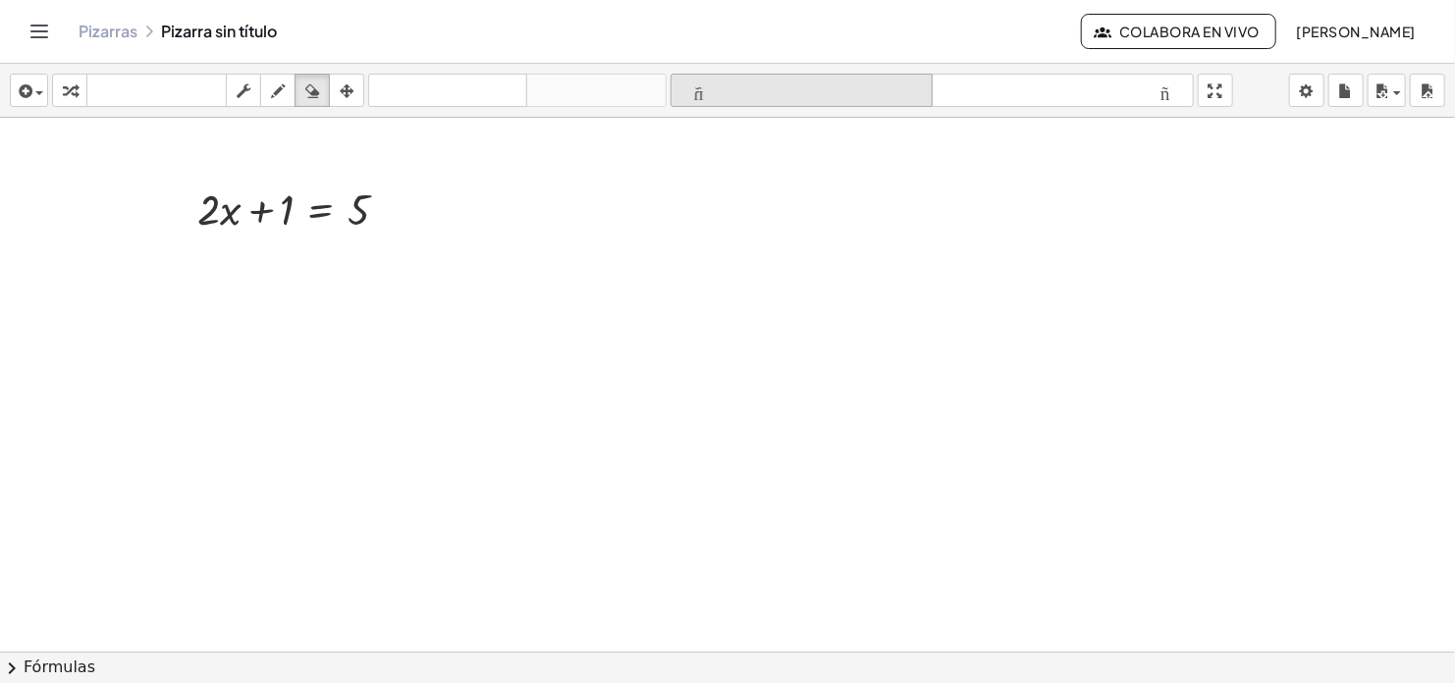
click at [702, 95] on icon "formato_tamaño" at bounding box center [801, 92] width 252 height 24
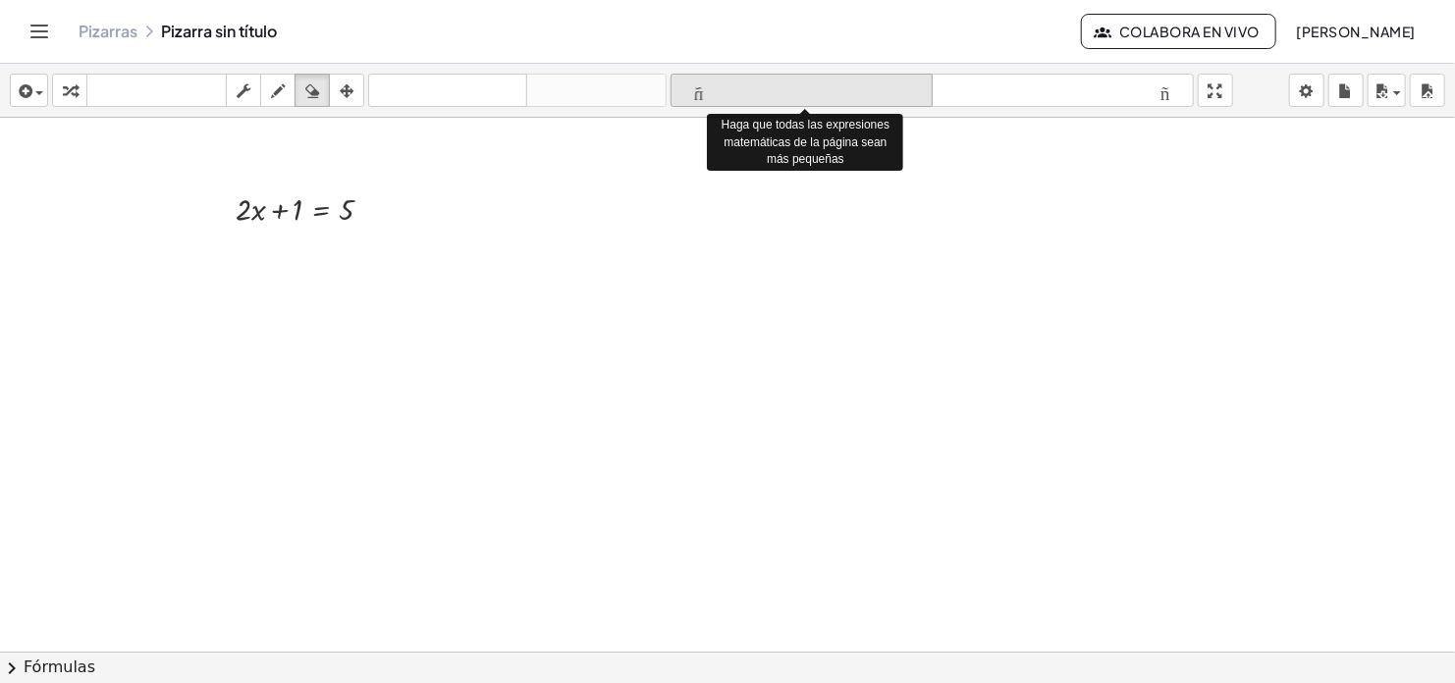
click at [702, 95] on icon "formato_tamaño" at bounding box center [801, 92] width 252 height 24
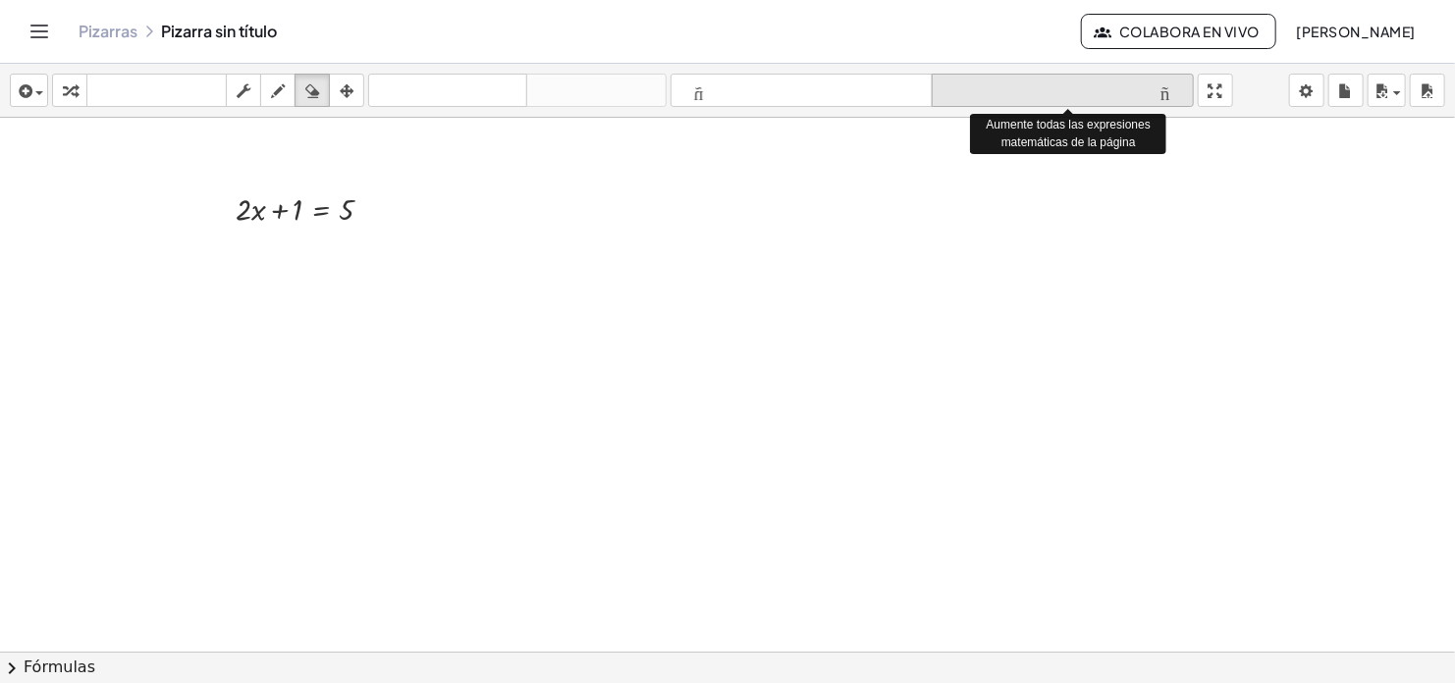
click at [1178, 92] on icon "formato_tamaño" at bounding box center [1063, 92] width 252 height 24
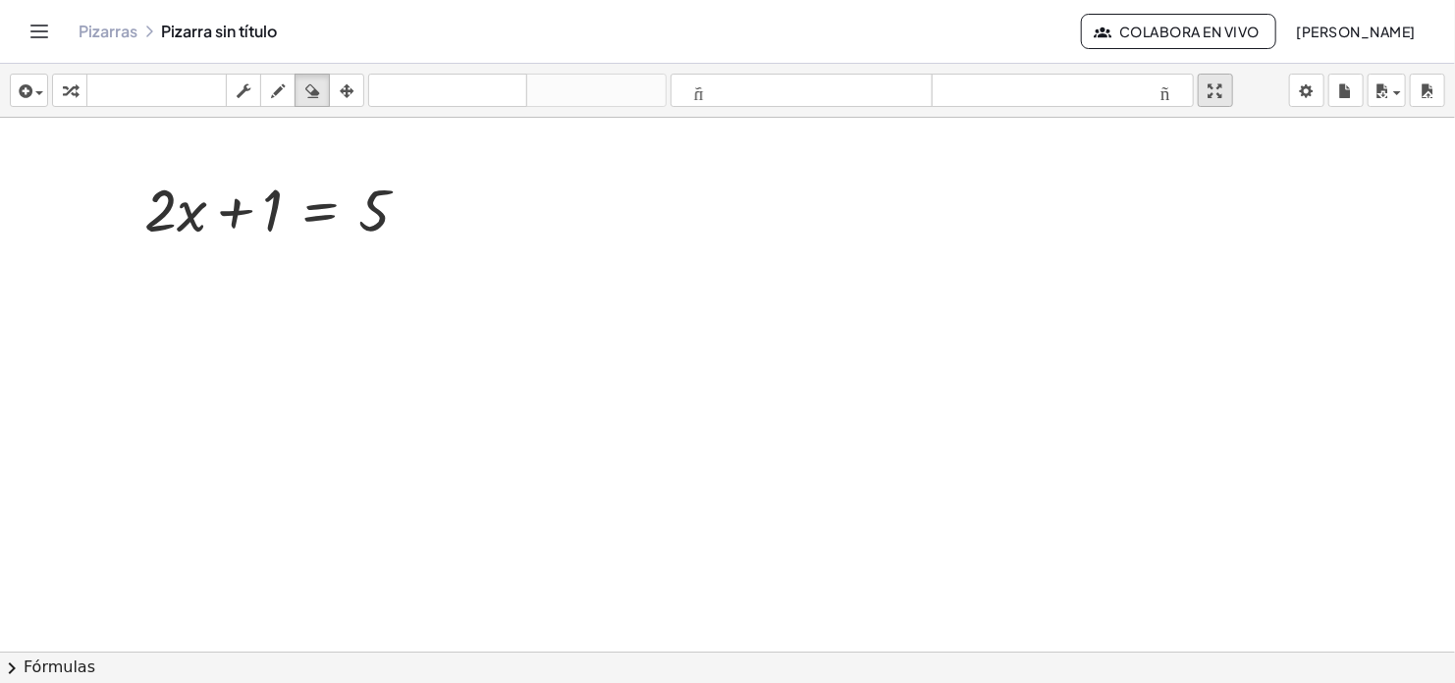
drag, startPoint x: 1226, startPoint y: 91, endPoint x: 1278, endPoint y: 208, distance: 127.9
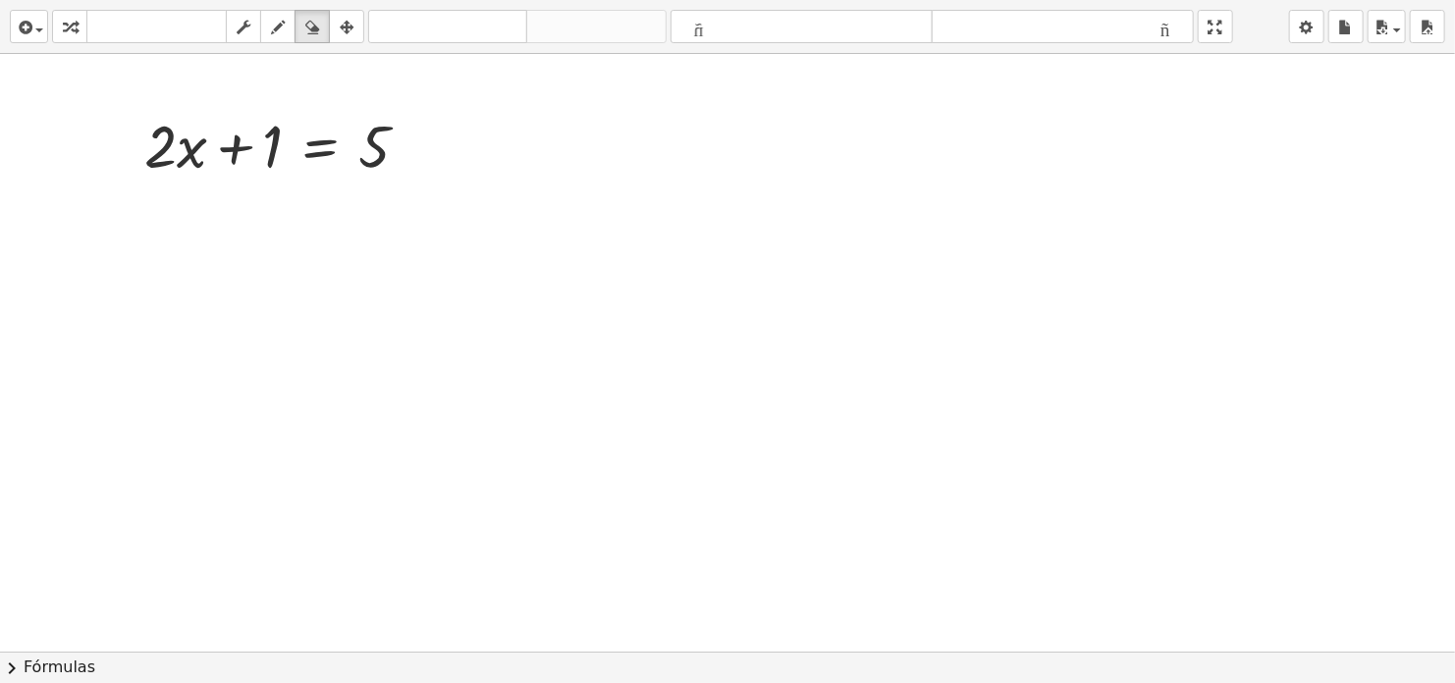
click at [1278, 208] on div "**********" at bounding box center [727, 341] width 1455 height 683
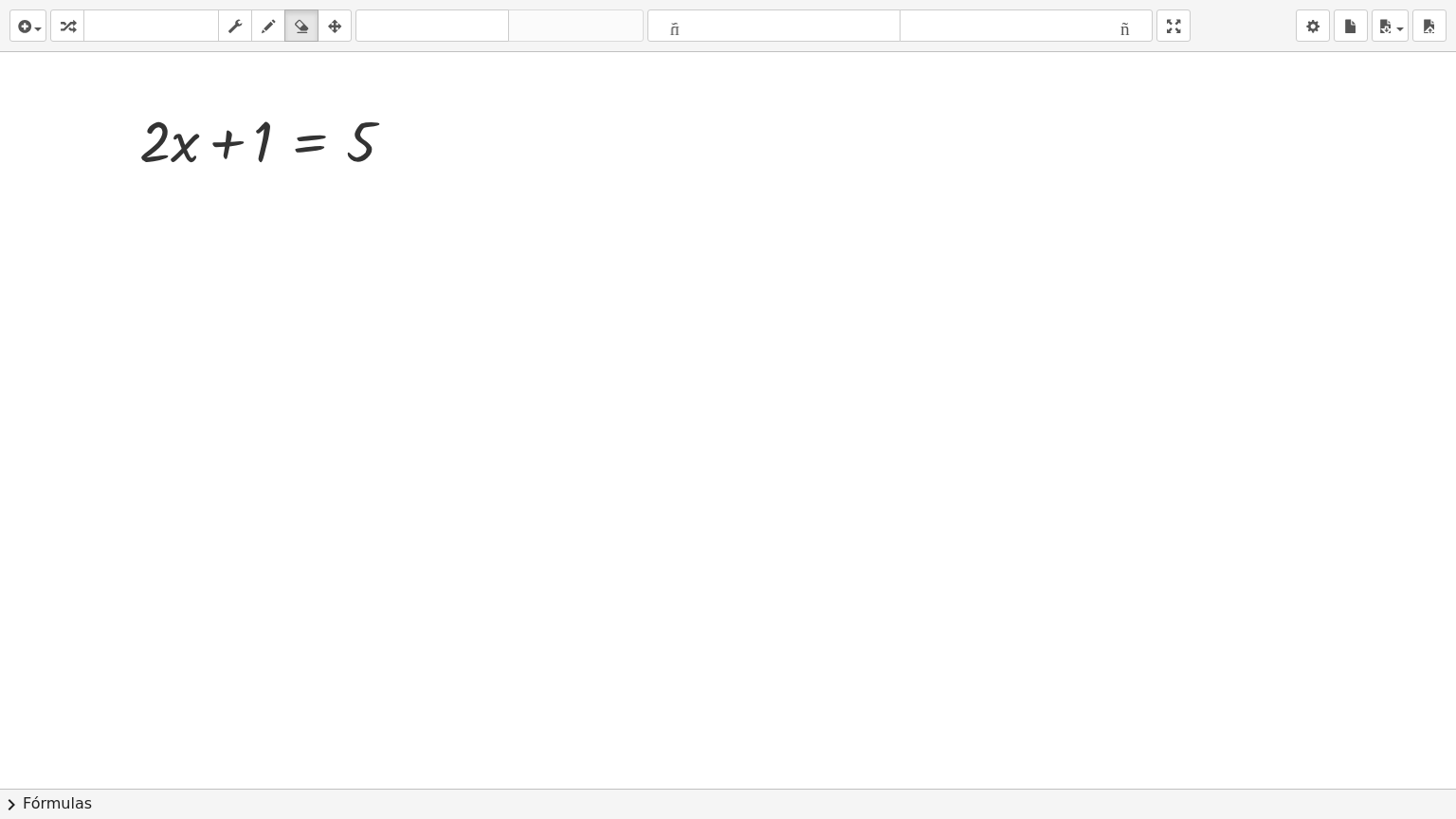
drag, startPoint x: 1184, startPoint y: 30, endPoint x: 1134, endPoint y: -82, distance: 122.7
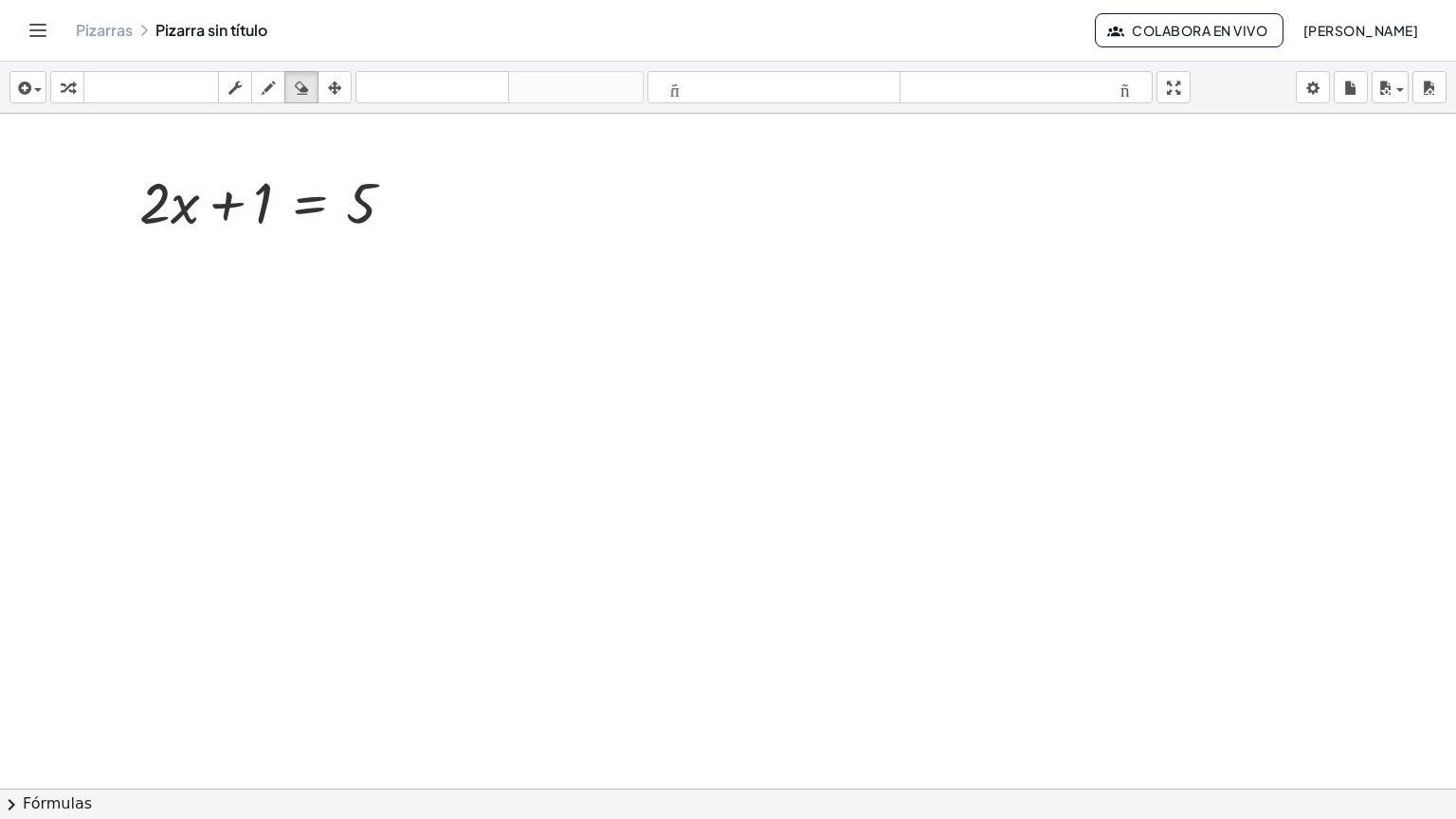
click at [1134, 0] on html "**********" at bounding box center [728, 410] width 1456 height 819
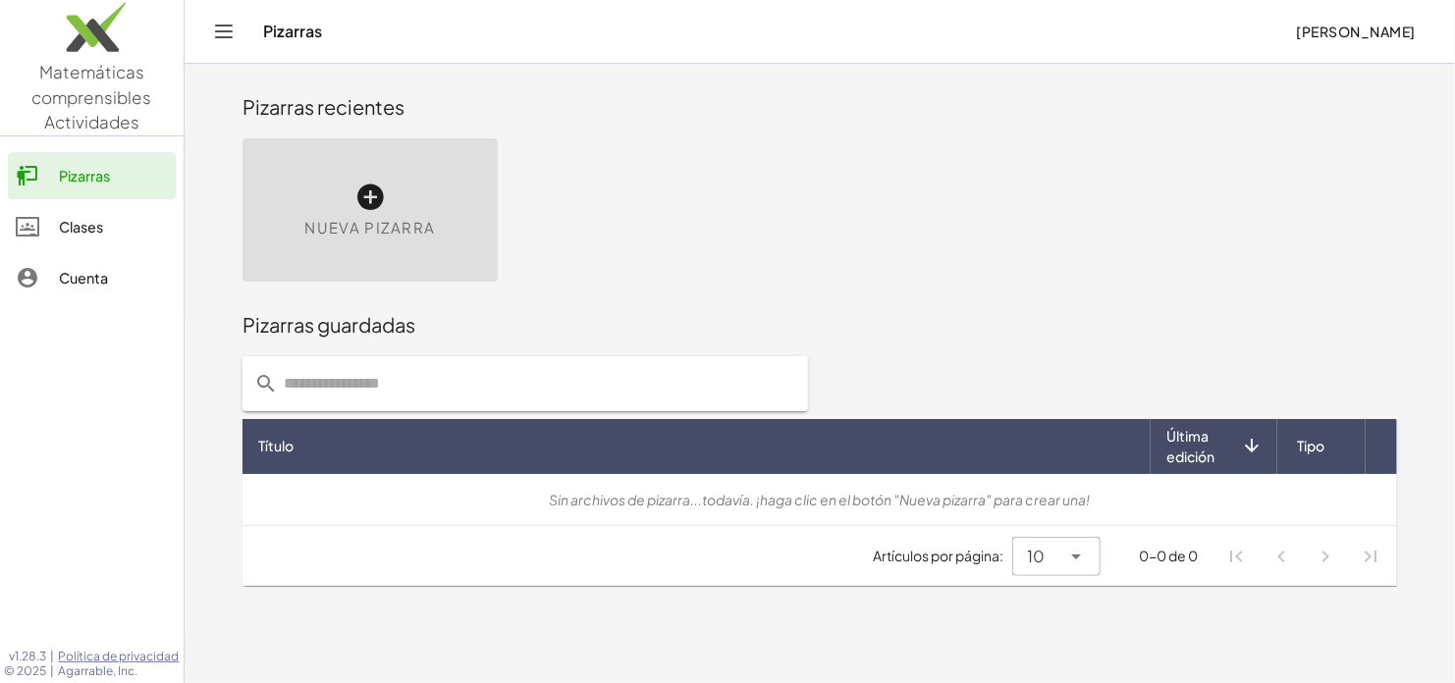
click at [85, 222] on div "Clases" at bounding box center [113, 227] width 109 height 24
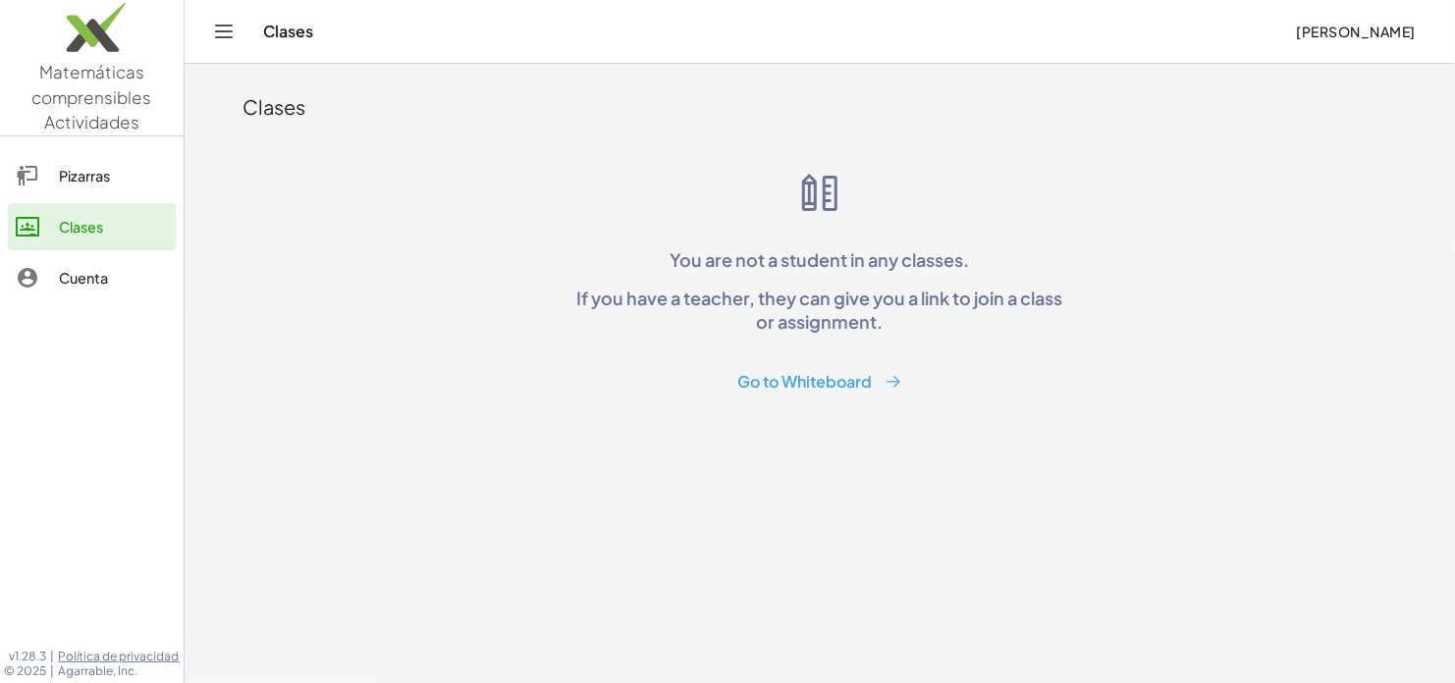
click at [226, 34] on icon "Toggle navigation" at bounding box center [224, 32] width 24 height 24
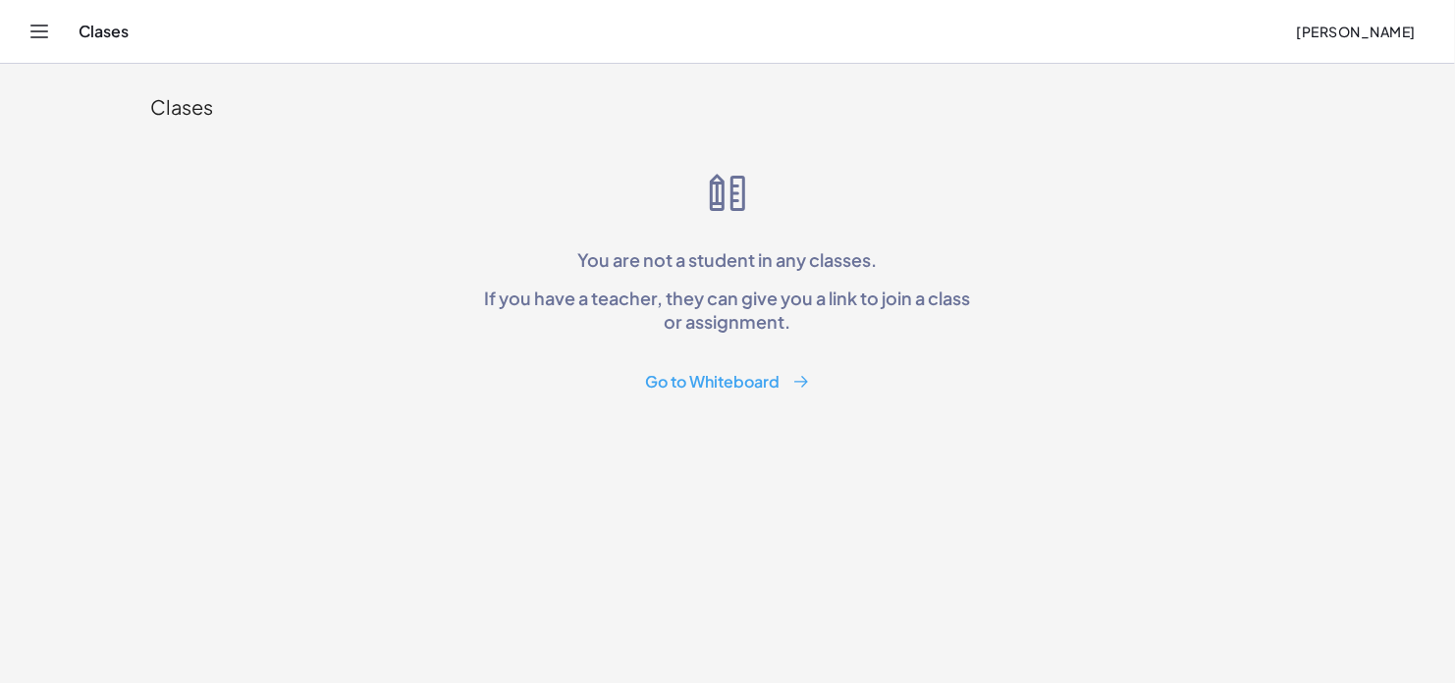
click at [32, 32] on icon "Toggle navigation" at bounding box center [39, 32] width 24 height 24
